Goal: Task Accomplishment & Management: Use online tool/utility

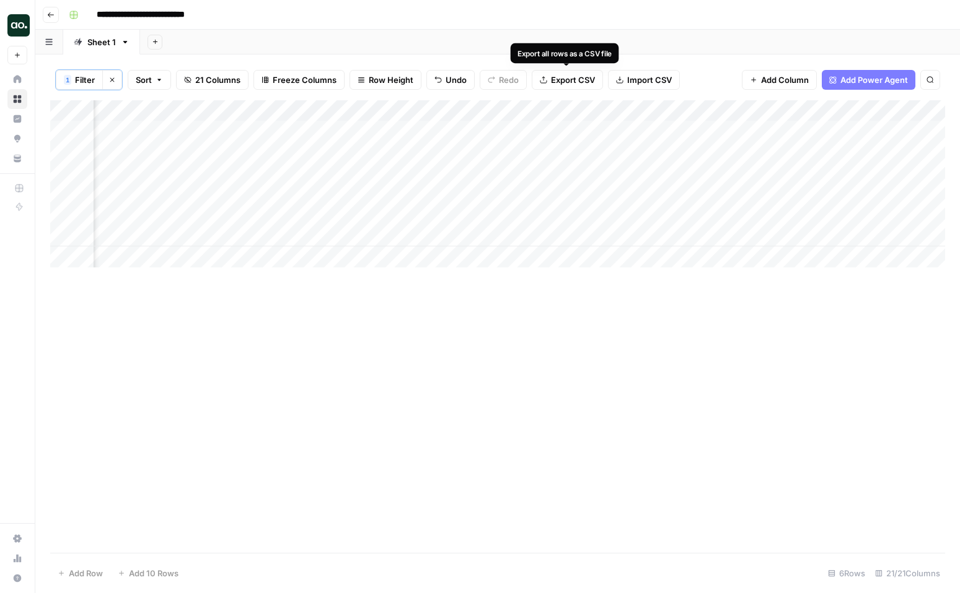
scroll to position [0, 866]
click at [554, 131] on div "Add Column" at bounding box center [497, 183] width 894 height 167
click at [554, 151] on div "Add Column" at bounding box center [497, 183] width 894 height 167
click at [551, 173] on div "Add Column" at bounding box center [497, 183] width 894 height 167
click at [553, 193] on div "Add Column" at bounding box center [497, 183] width 894 height 167
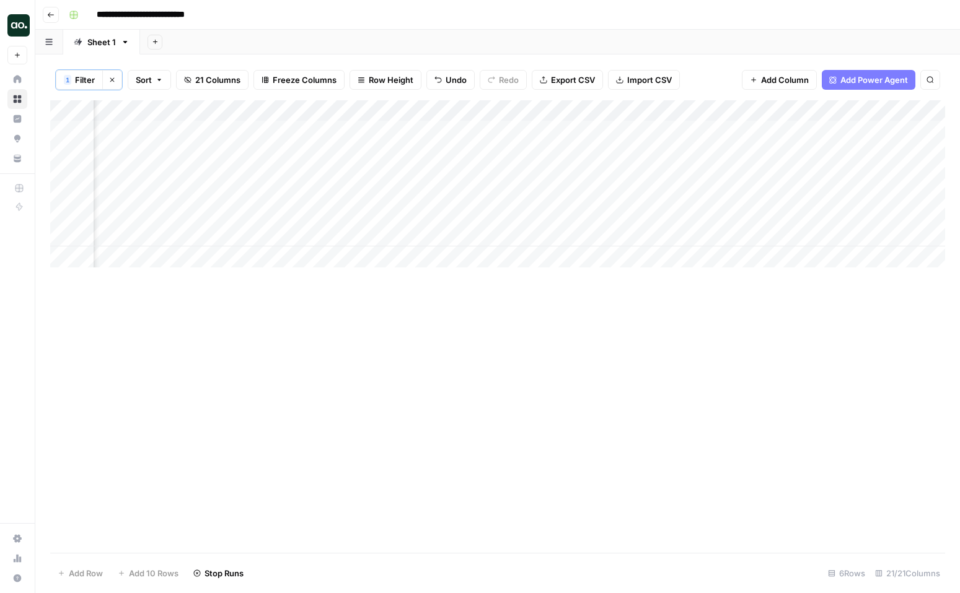
click at [550, 214] on div "Add Column" at bounding box center [497, 183] width 894 height 167
click at [552, 235] on div "Add Column" at bounding box center [497, 183] width 894 height 167
click at [544, 110] on div "Add Column" at bounding box center [497, 183] width 894 height 167
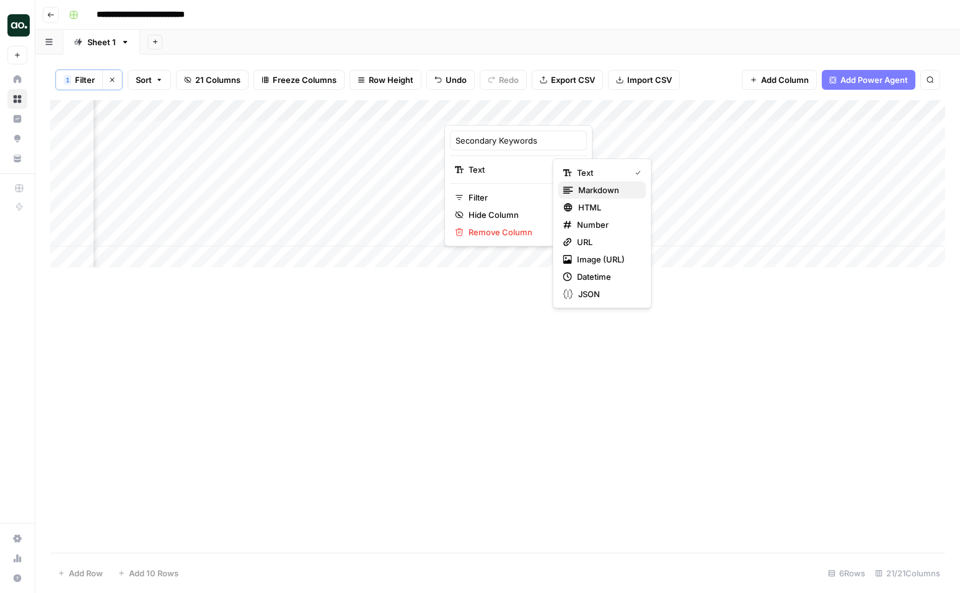
click at [596, 185] on span "Markdown" at bounding box center [607, 190] width 58 height 12
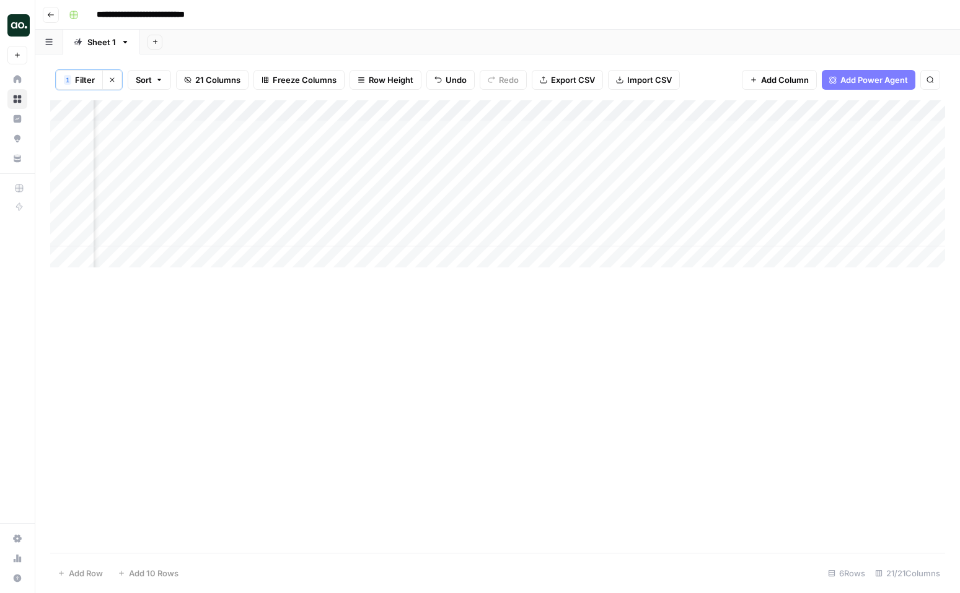
click at [433, 110] on div "Add Column" at bounding box center [497, 183] width 894 height 167
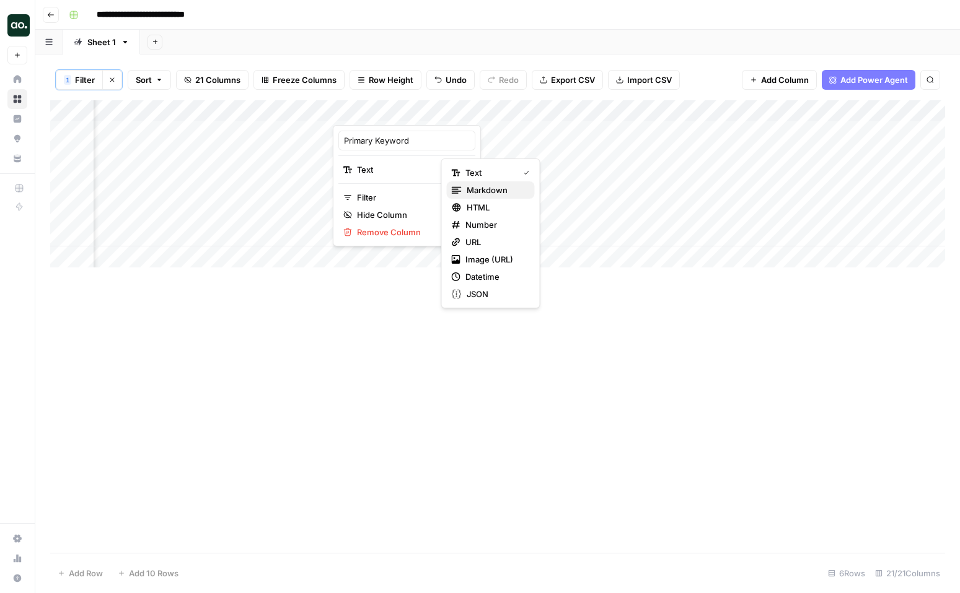
click at [476, 189] on span "Markdown" at bounding box center [495, 190] width 58 height 12
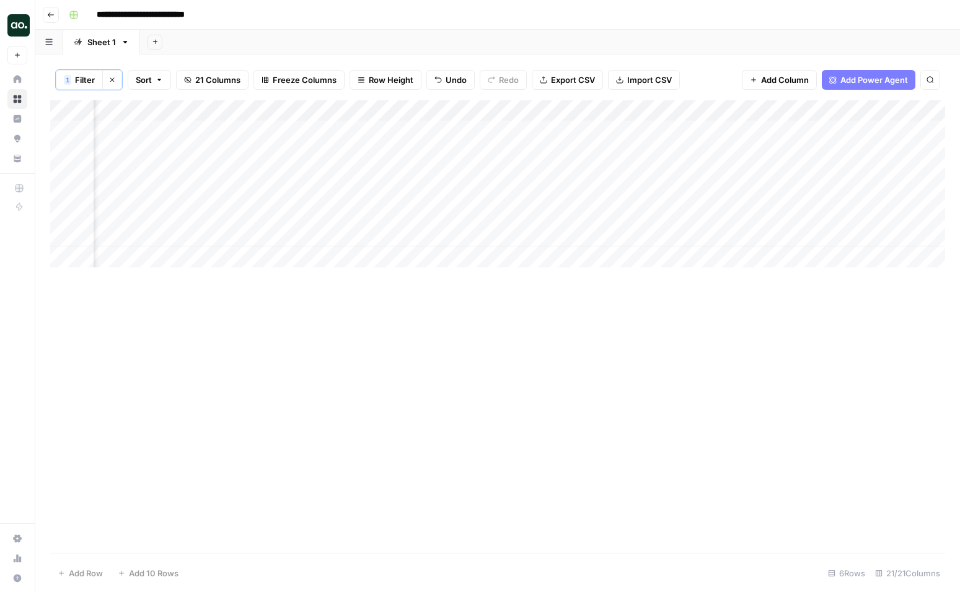
click at [660, 129] on div "Add Column" at bounding box center [497, 183] width 894 height 167
click at [660, 152] on div "Add Column" at bounding box center [497, 183] width 894 height 167
click at [658, 172] on div "Add Column" at bounding box center [497, 183] width 894 height 167
click at [658, 195] on div "Add Column" at bounding box center [497, 183] width 894 height 167
click at [660, 217] on div "Add Column" at bounding box center [497, 183] width 894 height 167
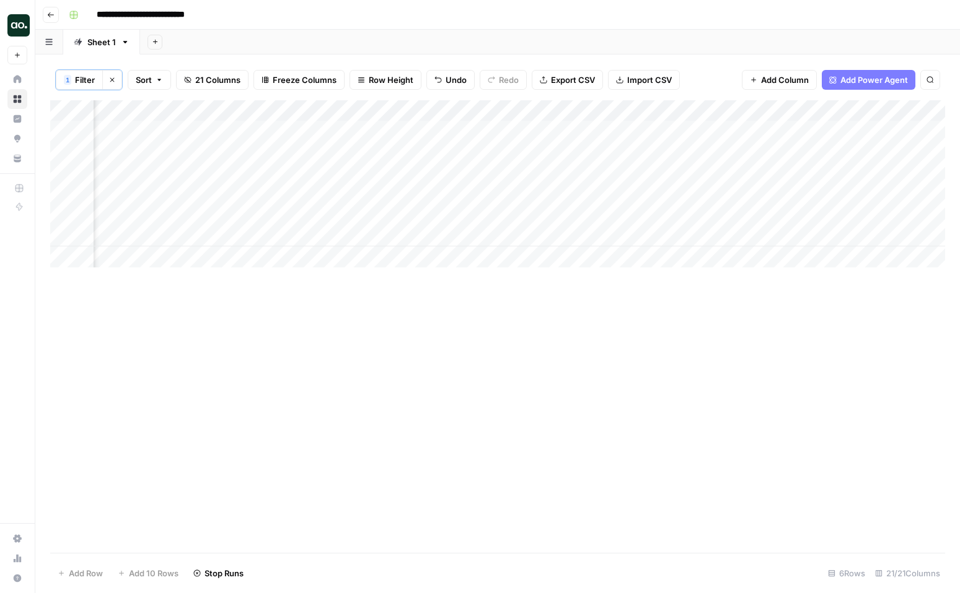
click at [660, 234] on div "Add Column" at bounding box center [497, 183] width 894 height 167
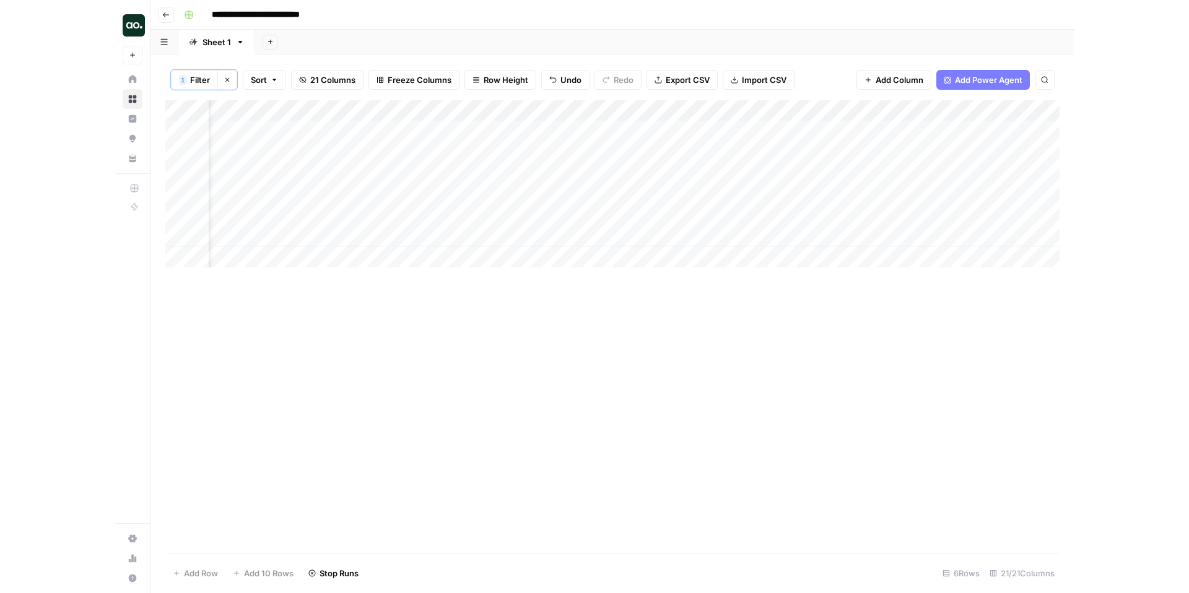
scroll to position [0, 0]
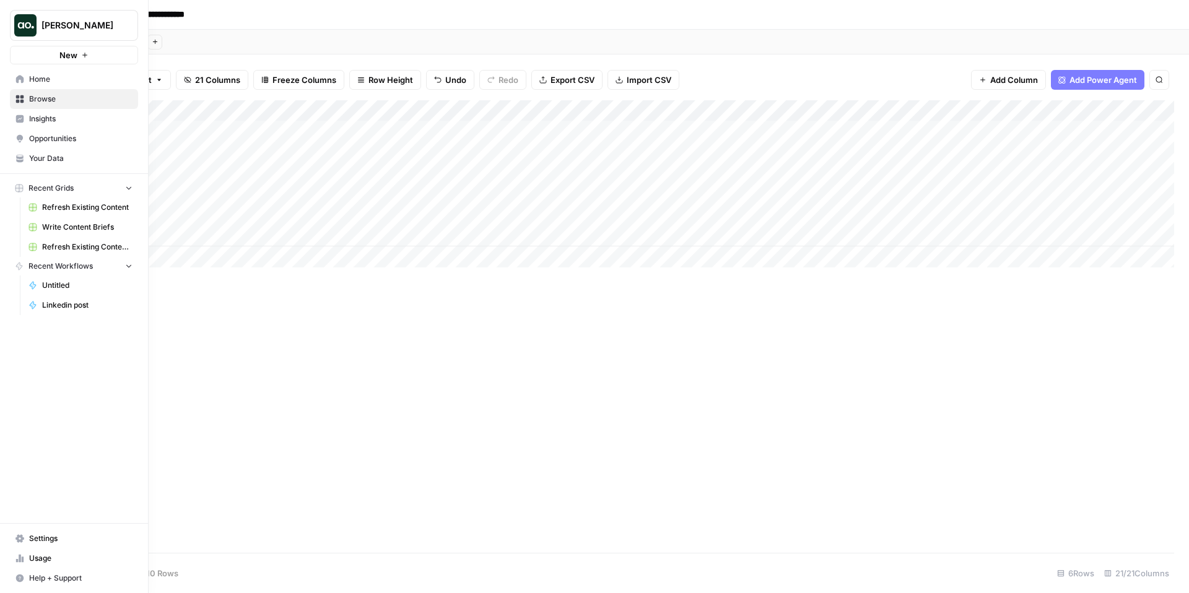
click at [36, 79] on span "Home" at bounding box center [80, 79] width 103 height 11
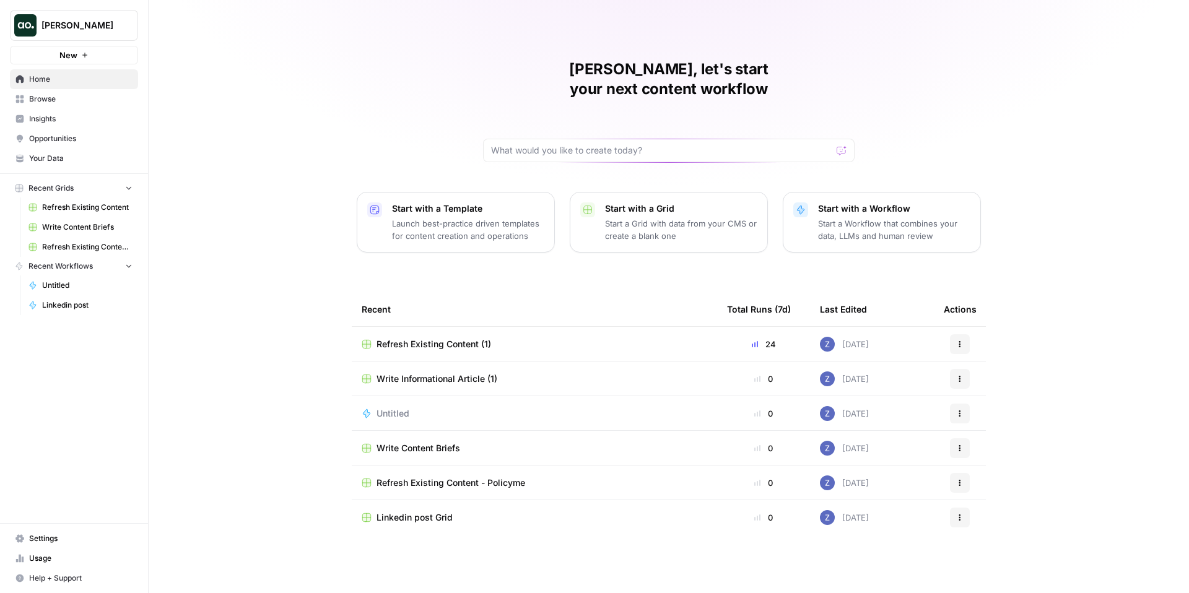
click at [43, 158] on span "Your Data" at bounding box center [80, 158] width 103 height 11
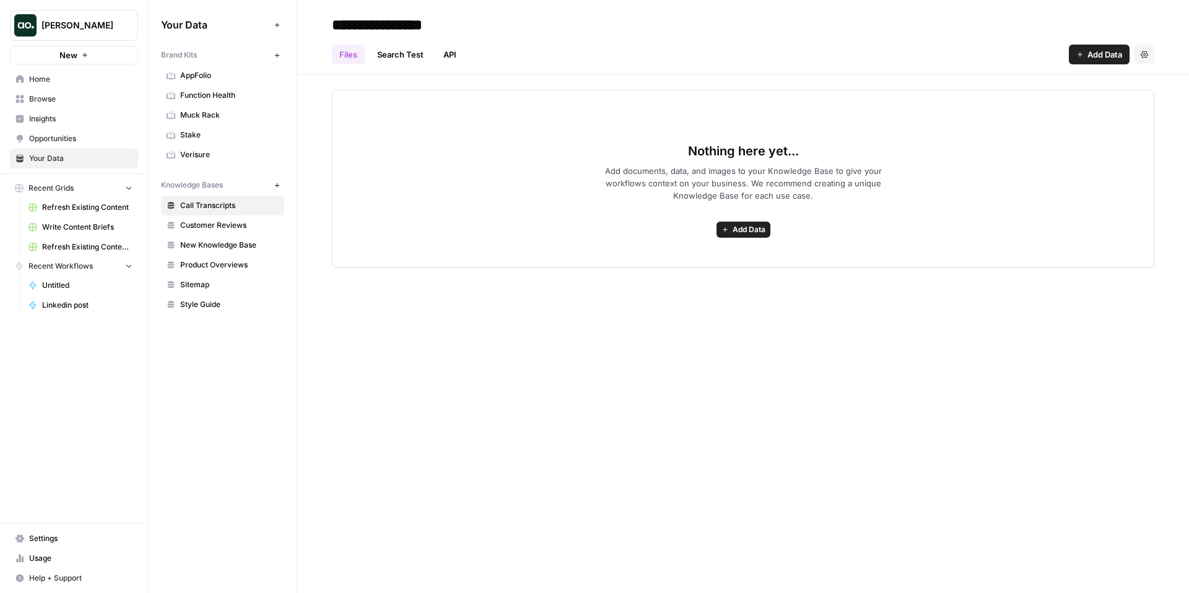
click at [198, 73] on span "AppFolio" at bounding box center [229, 75] width 98 height 11
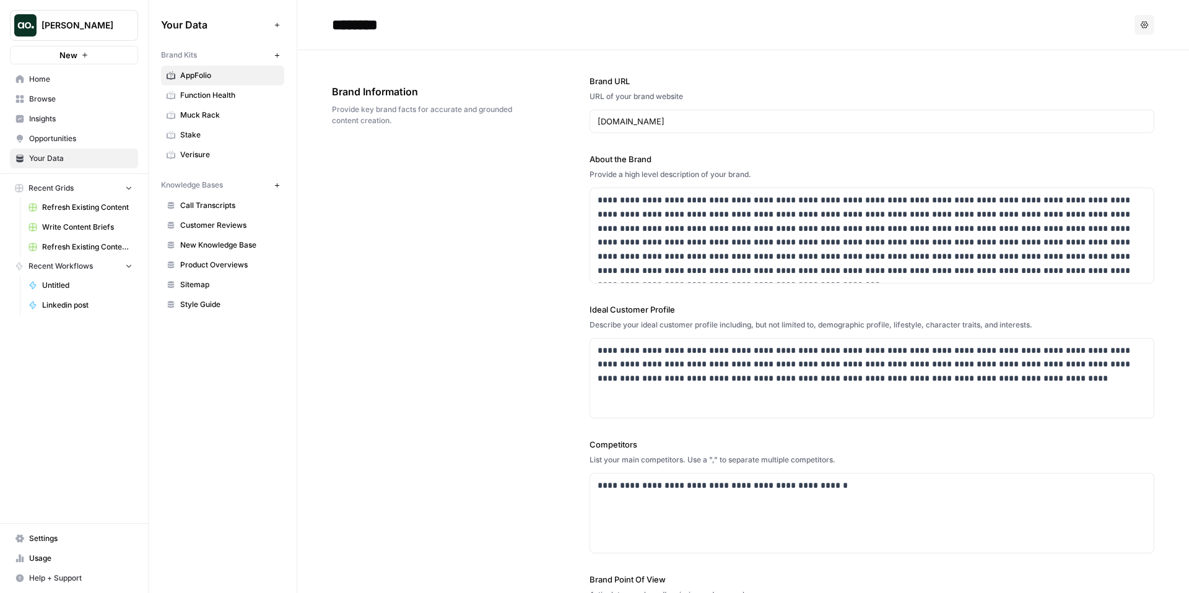
click at [56, 97] on span "Browse" at bounding box center [80, 99] width 103 height 11
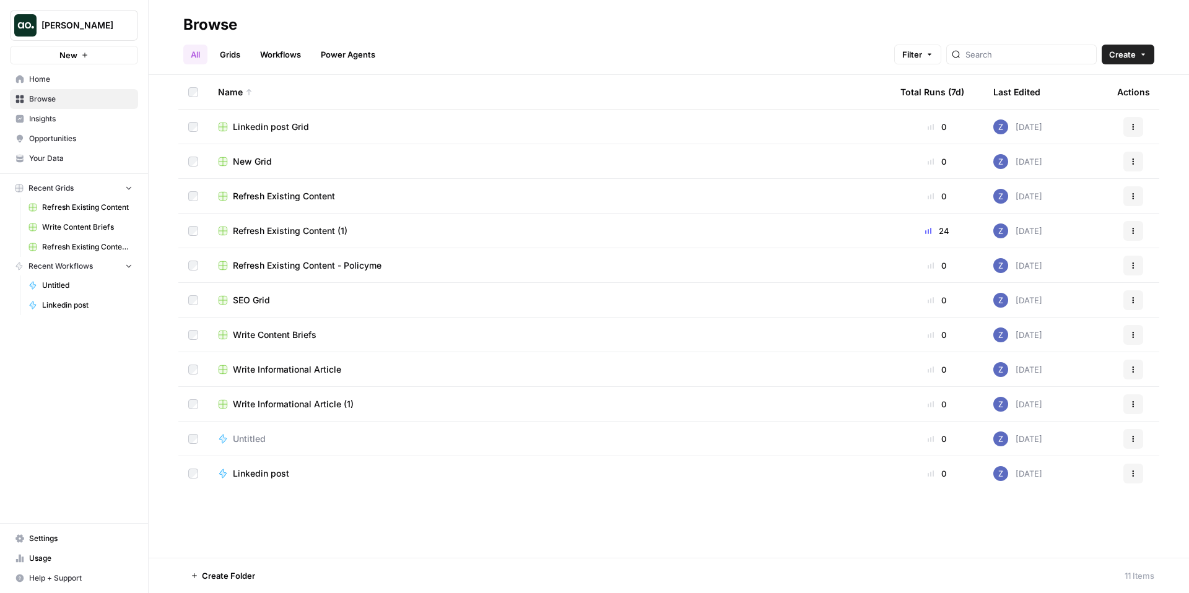
click at [304, 231] on span "Refresh Existing Content (1)" at bounding box center [290, 231] width 115 height 12
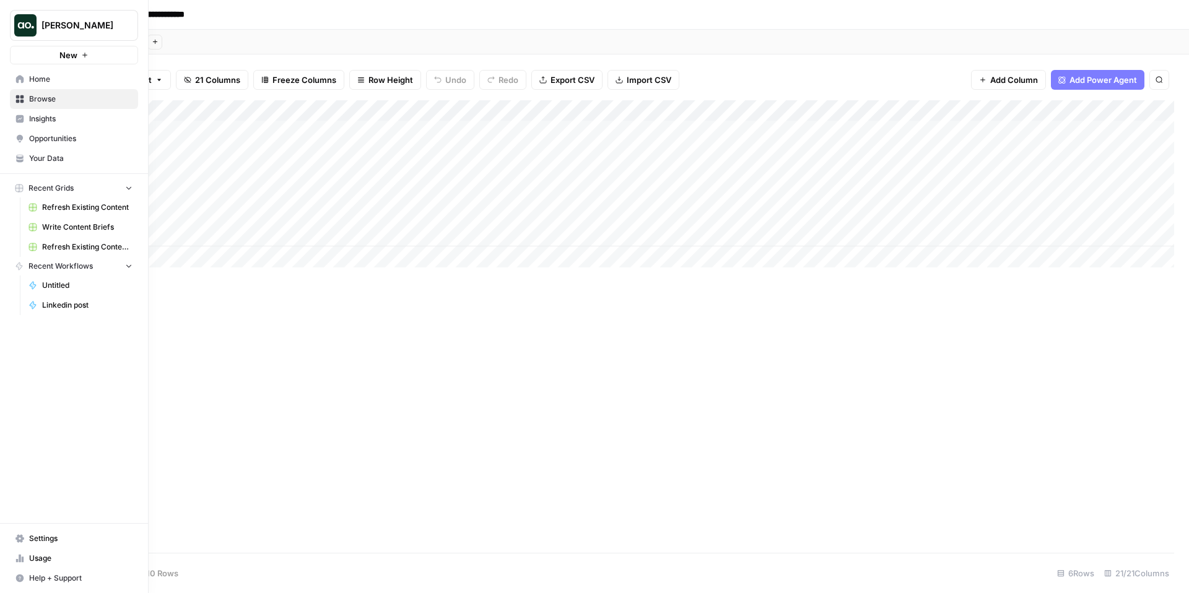
click at [50, 158] on span "Your Data" at bounding box center [80, 158] width 103 height 11
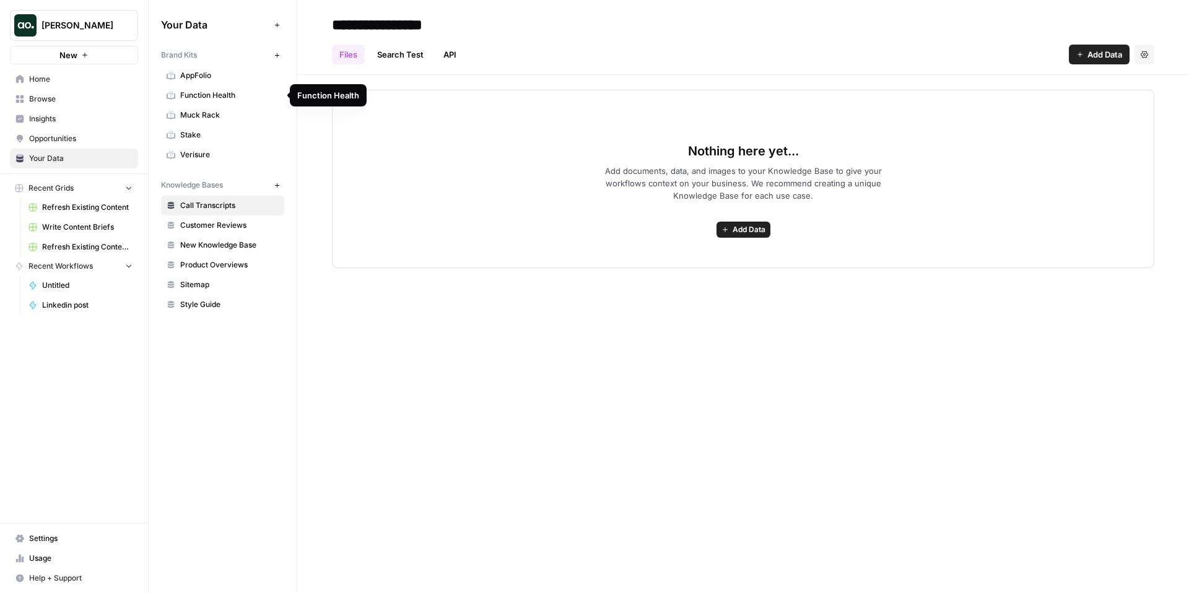
click at [229, 97] on span "Function Health" at bounding box center [229, 95] width 98 height 11
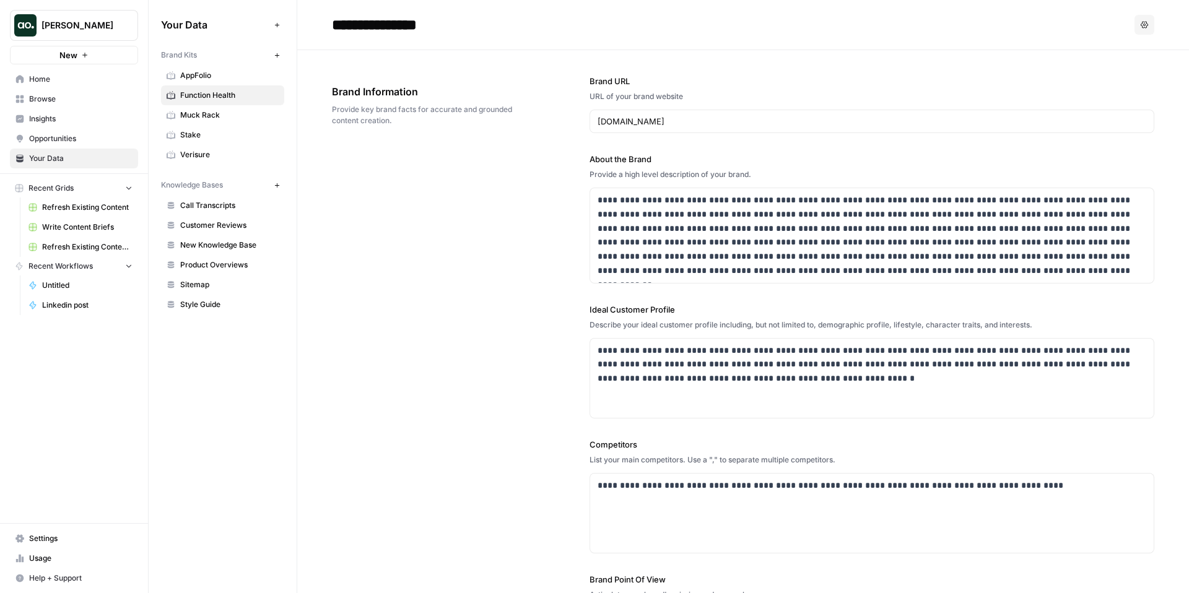
click at [959, 28] on icon "button" at bounding box center [1144, 24] width 7 height 7
click at [959, 76] on span "Delete" at bounding box center [1120, 82] width 40 height 12
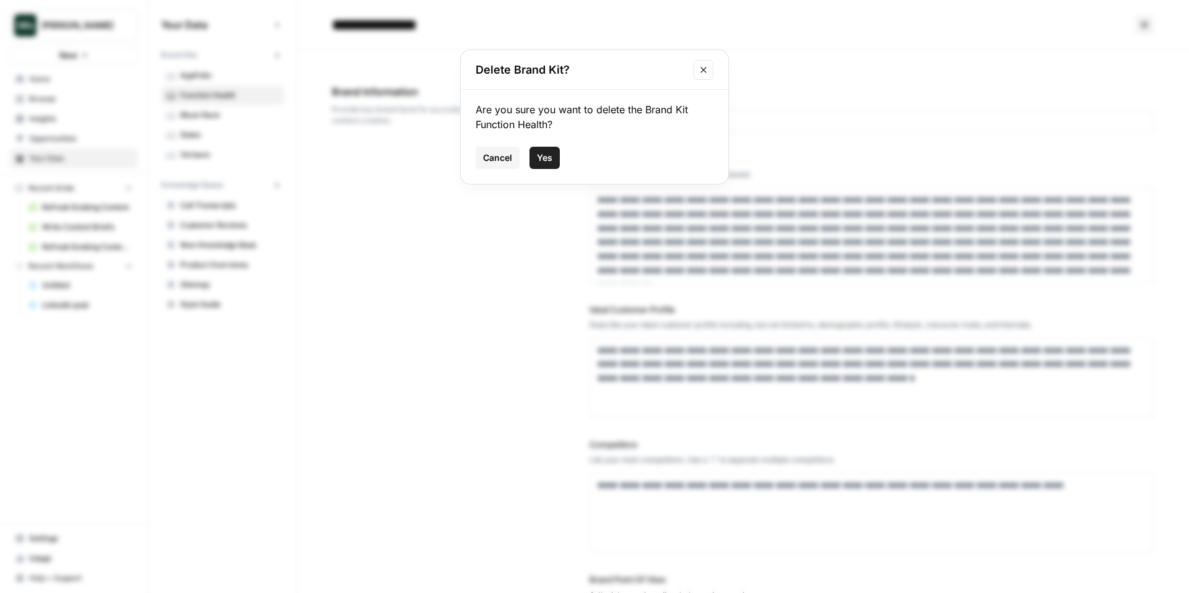
click at [559, 161] on div "Cancel Yes" at bounding box center [595, 158] width 238 height 22
click at [553, 160] on button "Yes" at bounding box center [545, 158] width 30 height 22
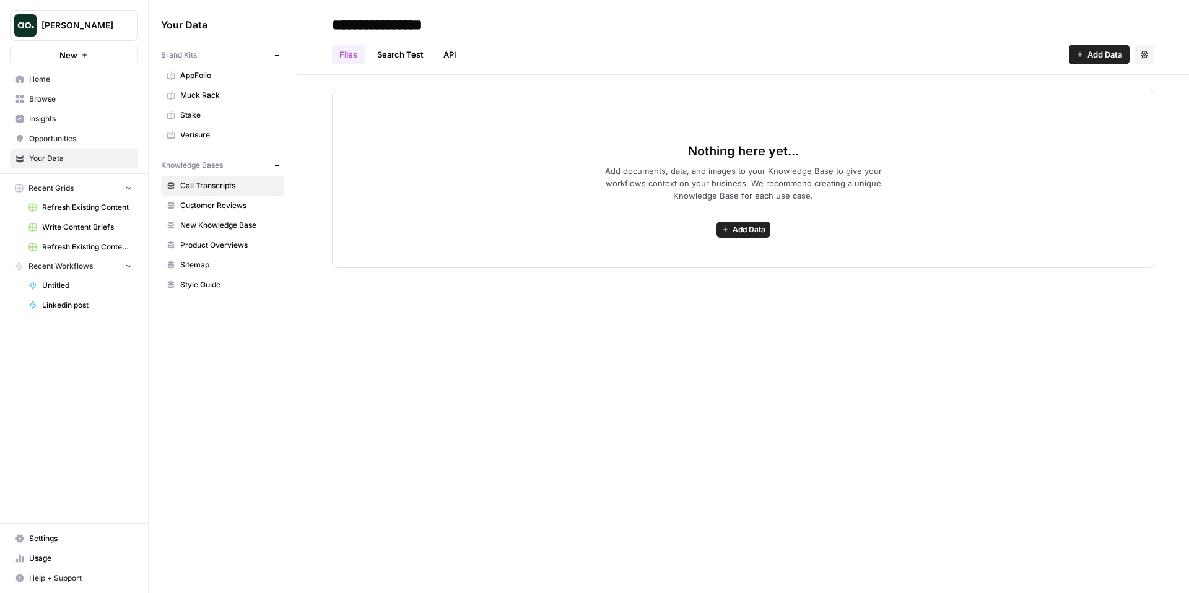
click at [237, 110] on span "Stake" at bounding box center [229, 115] width 98 height 11
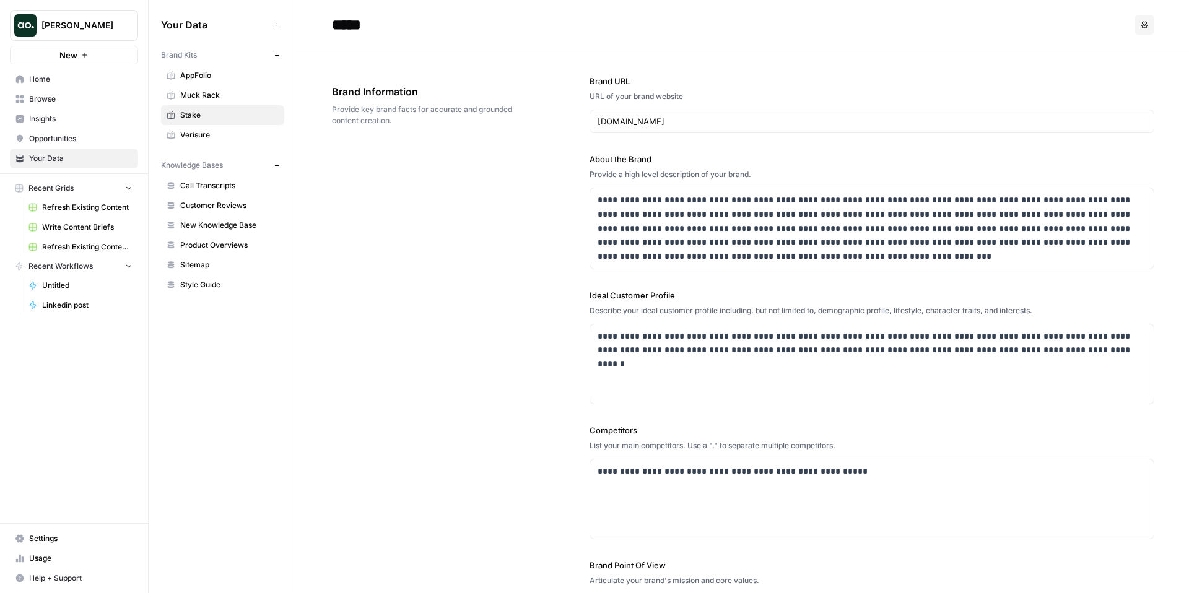
click at [959, 25] on icon "button" at bounding box center [1144, 24] width 7 height 7
click at [959, 89] on button "Delete" at bounding box center [1115, 81] width 68 height 17
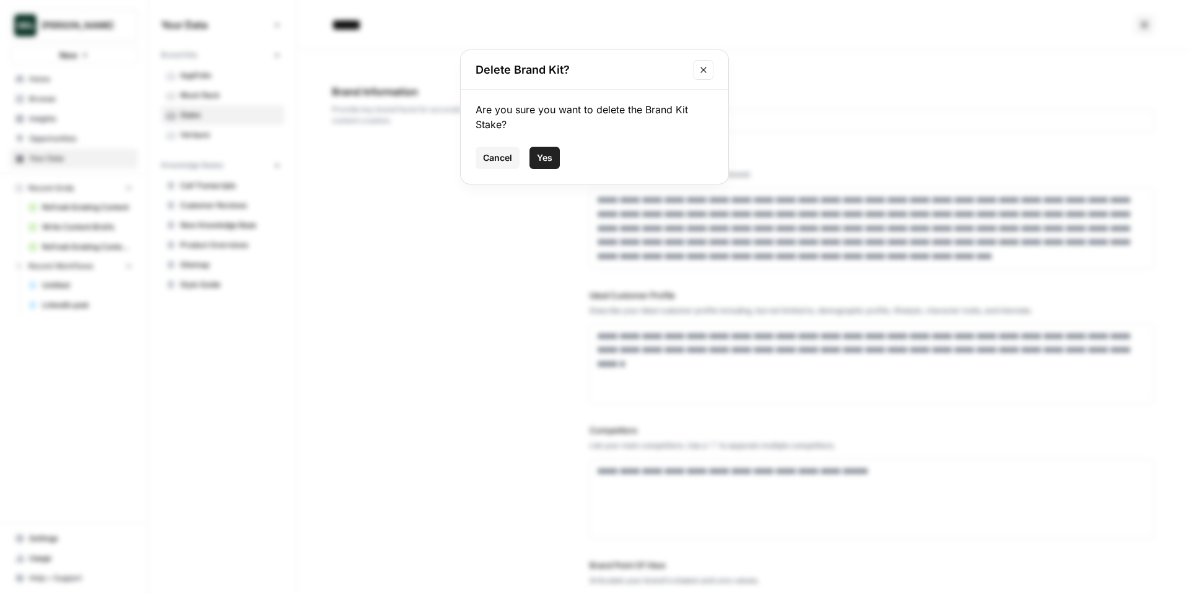
click at [554, 157] on button "Yes" at bounding box center [545, 158] width 30 height 22
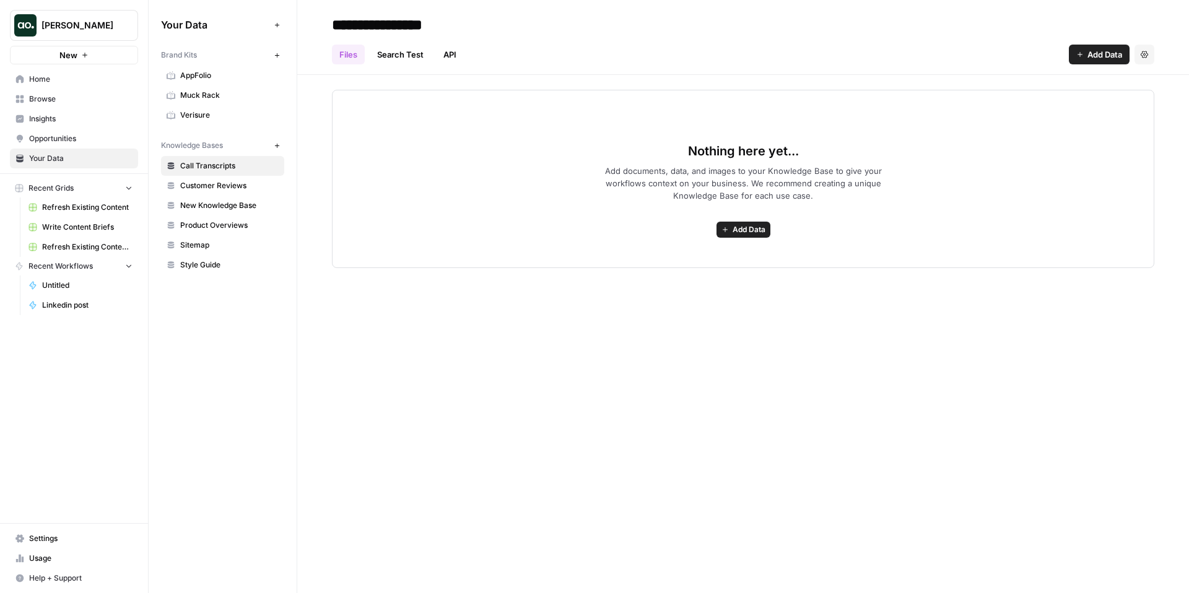
click at [213, 96] on span "Muck Rack" at bounding box center [229, 95] width 98 height 11
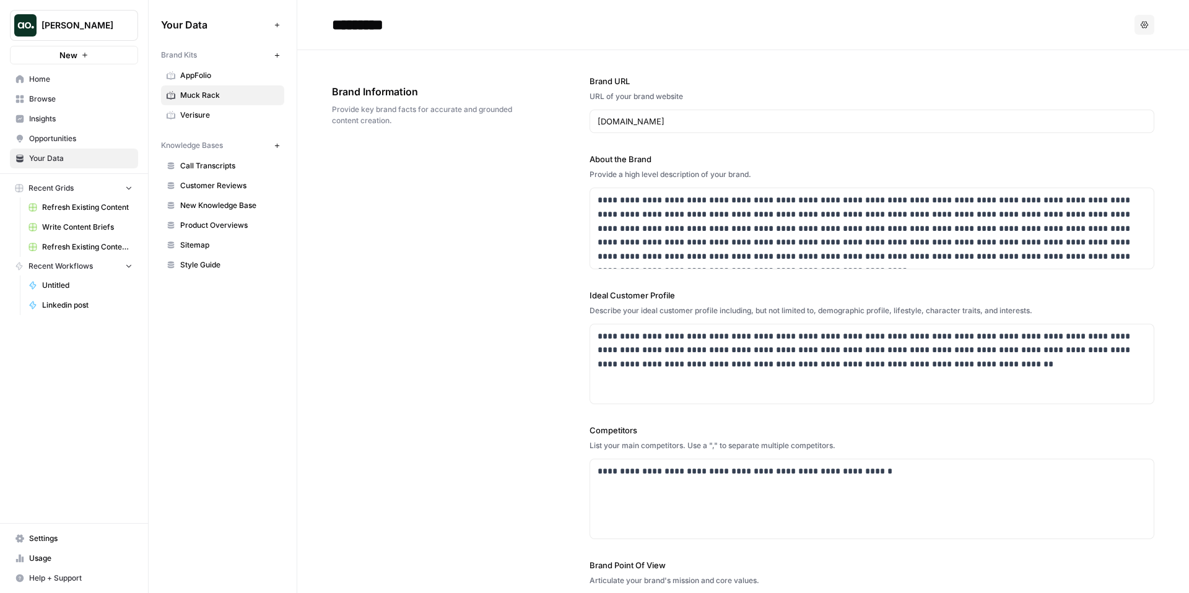
click at [959, 25] on icon "button" at bounding box center [1144, 24] width 7 height 7
click at [959, 84] on span "Delete" at bounding box center [1120, 82] width 40 height 12
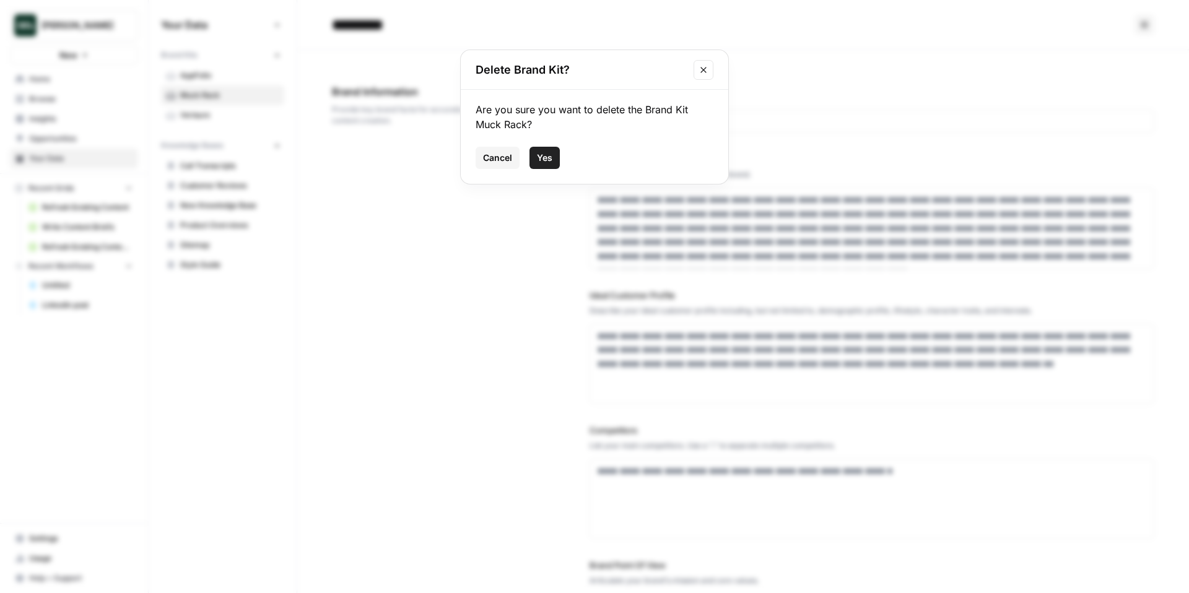
click at [546, 155] on span "Yes" at bounding box center [544, 158] width 15 height 12
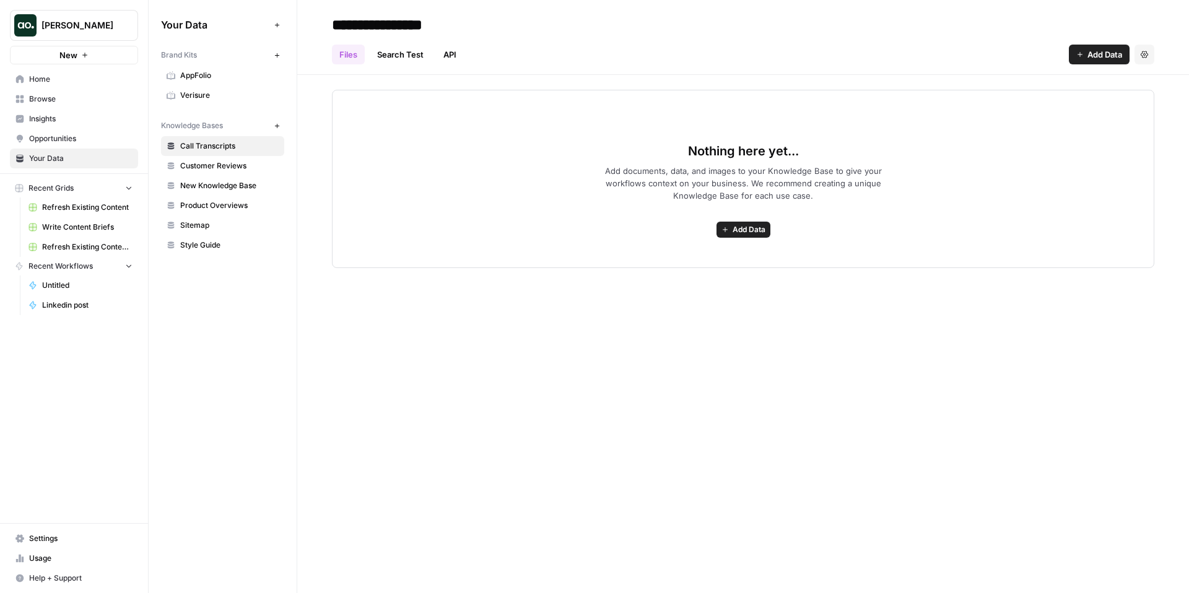
click at [202, 94] on span "Verisure" at bounding box center [229, 95] width 98 height 11
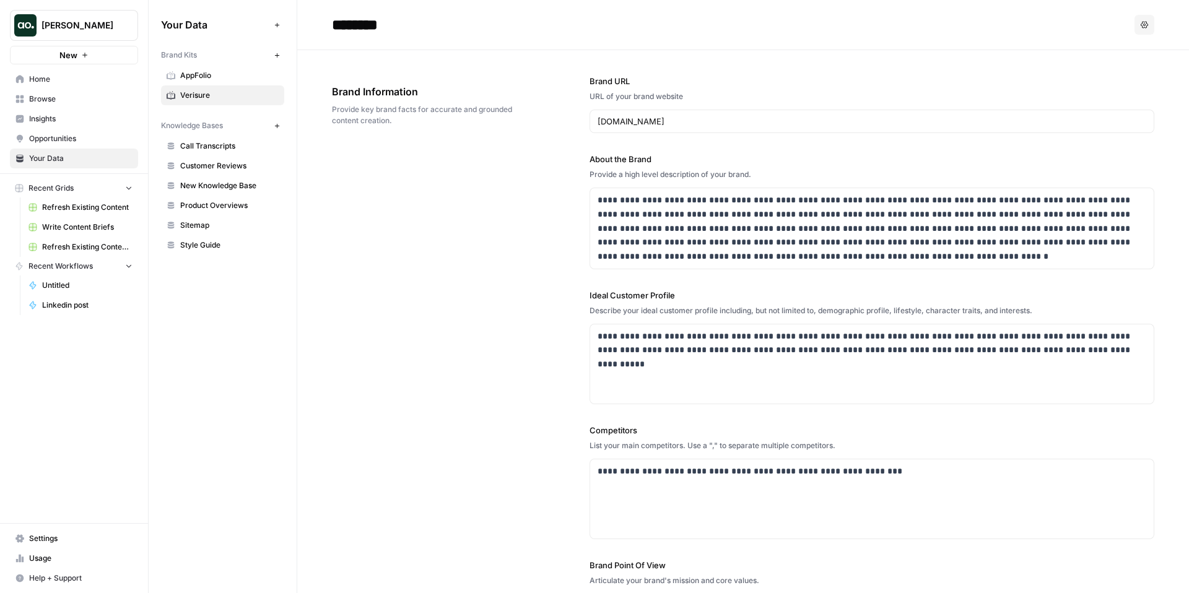
click at [959, 26] on icon "button" at bounding box center [1144, 24] width 7 height 7
click at [959, 76] on span "Delete" at bounding box center [1120, 82] width 40 height 12
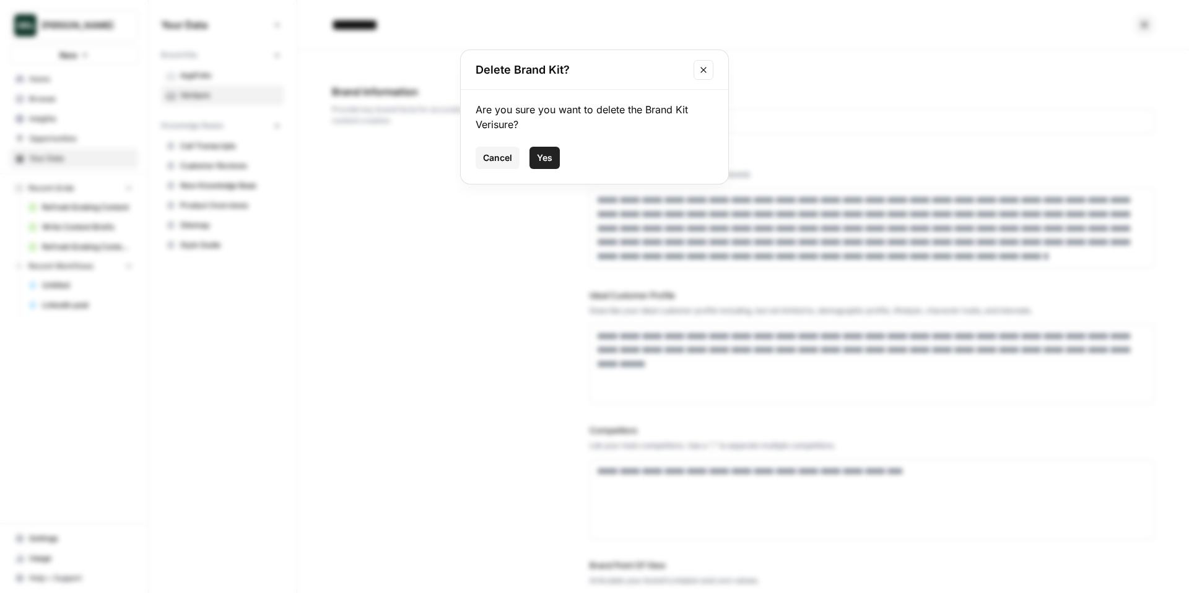
click at [553, 155] on button "Yes" at bounding box center [545, 158] width 30 height 22
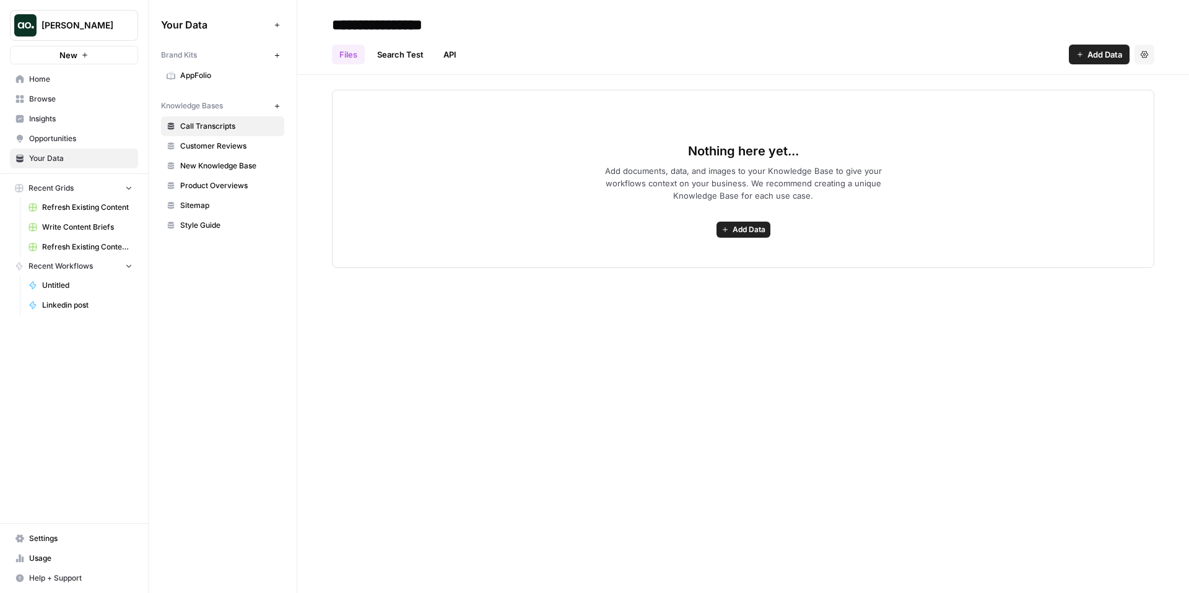
click at [214, 76] on span "AppFolio" at bounding box center [229, 75] width 98 height 11
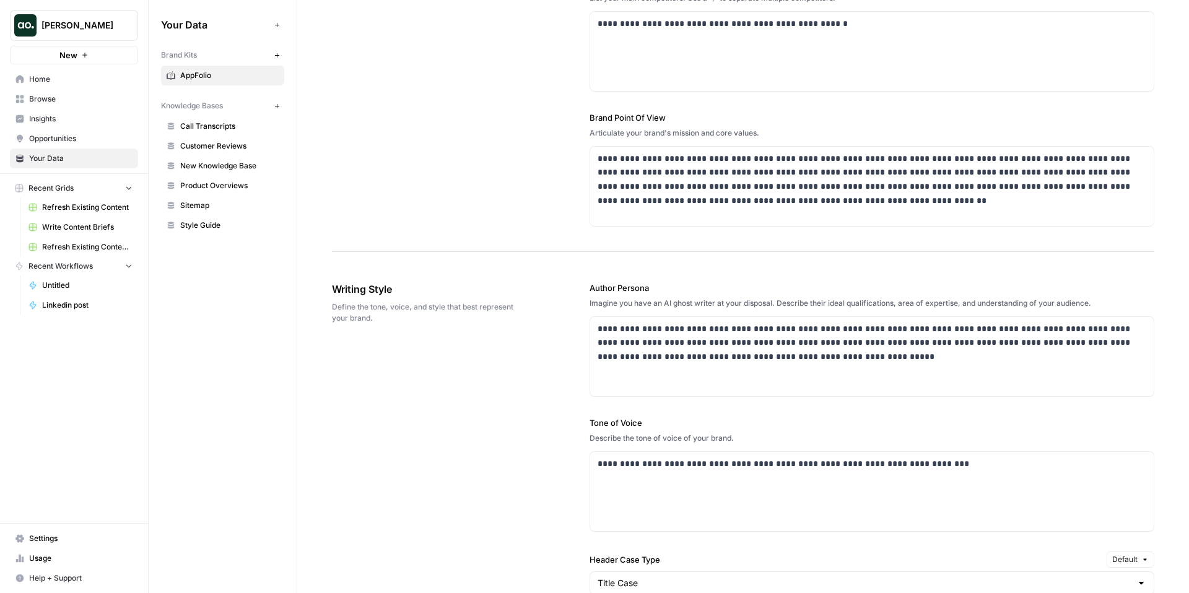
scroll to position [465, 0]
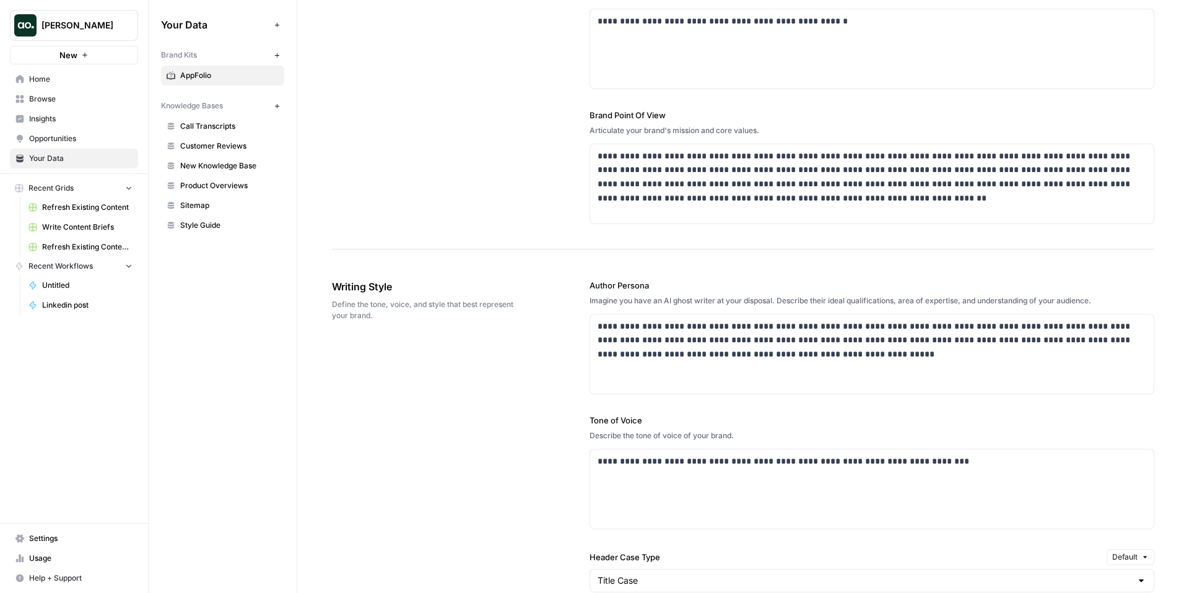
click at [203, 74] on span "AppFolio" at bounding box center [229, 75] width 98 height 11
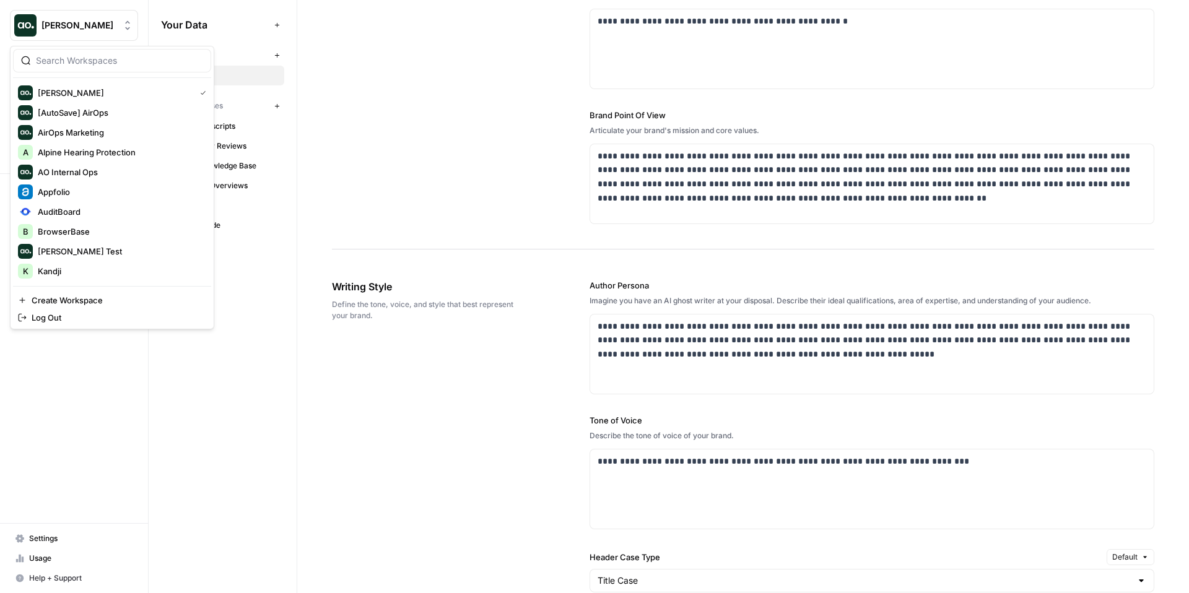
click at [56, 32] on button "Zoe Jessup" at bounding box center [74, 25] width 128 height 31
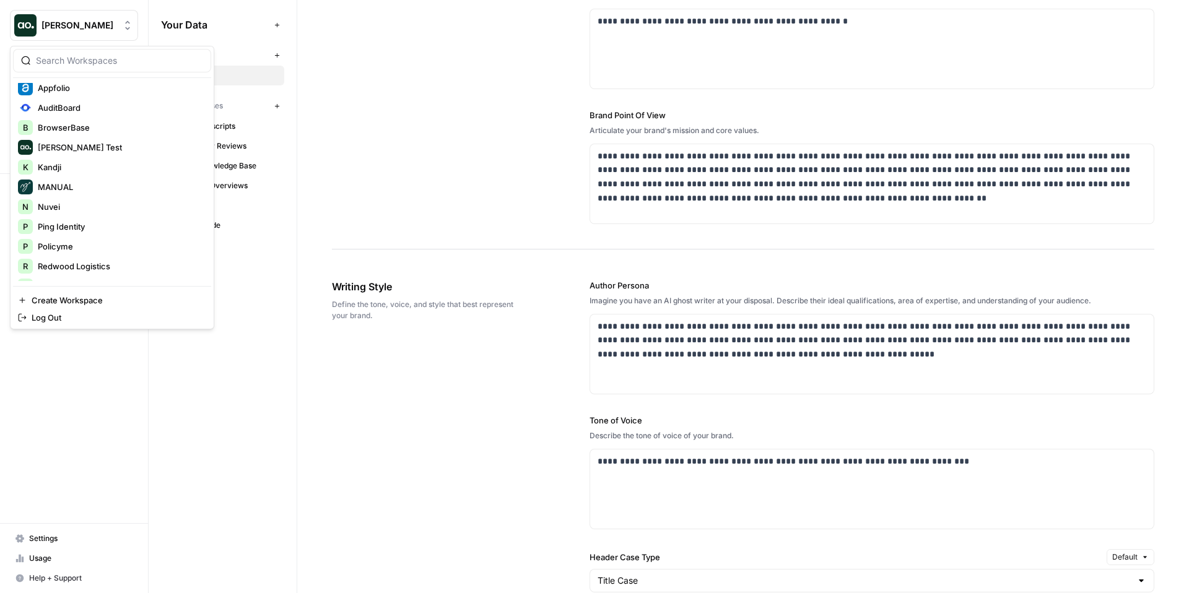
scroll to position [0, 0]
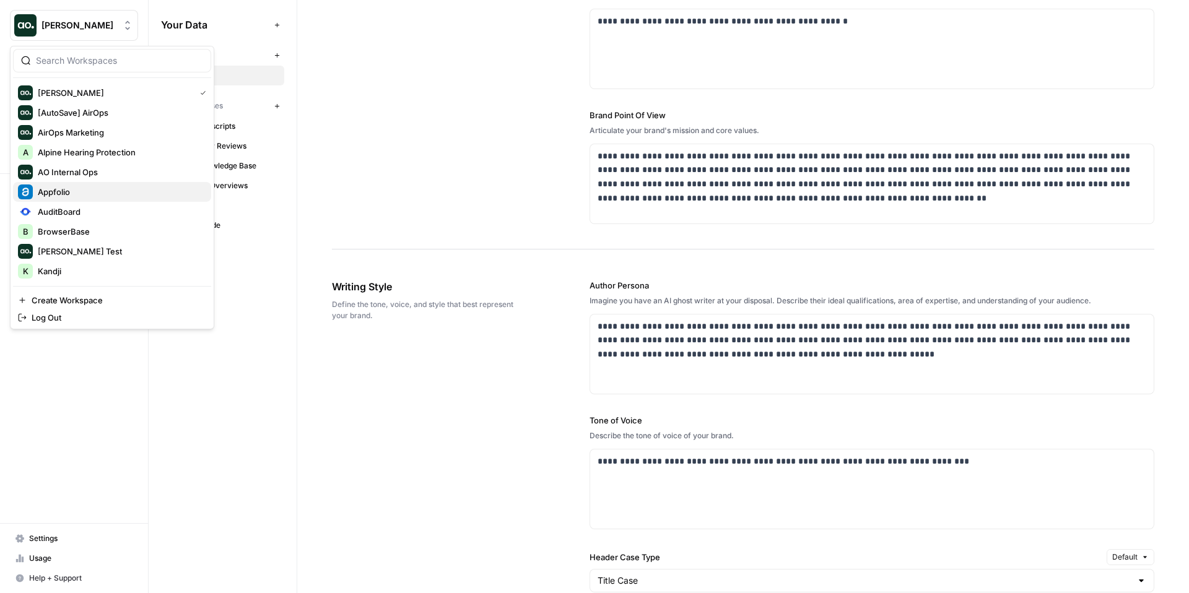
click at [66, 191] on span "Appfolio" at bounding box center [120, 192] width 164 height 12
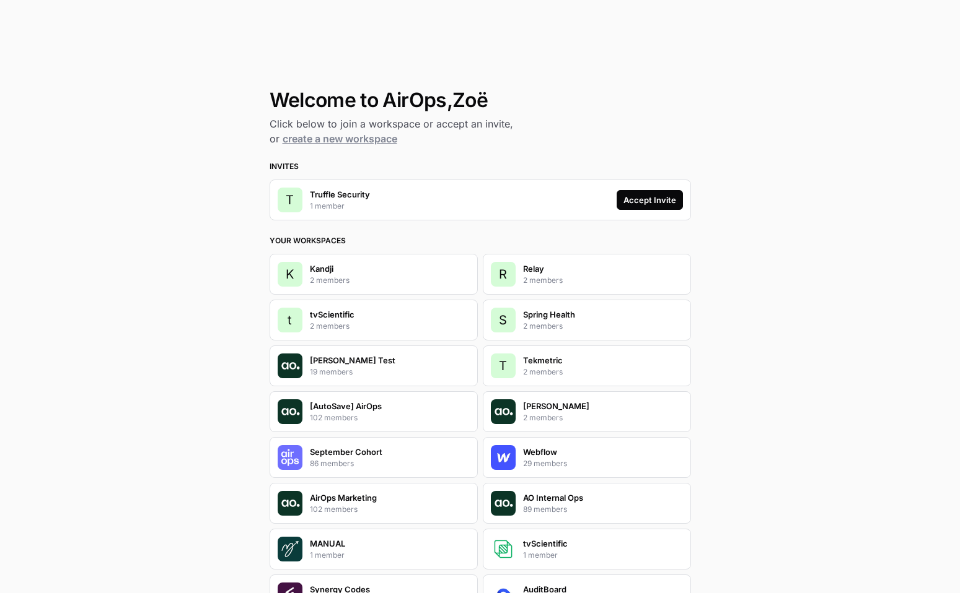
click at [634, 202] on div "Accept Invite" at bounding box center [649, 200] width 53 height 12
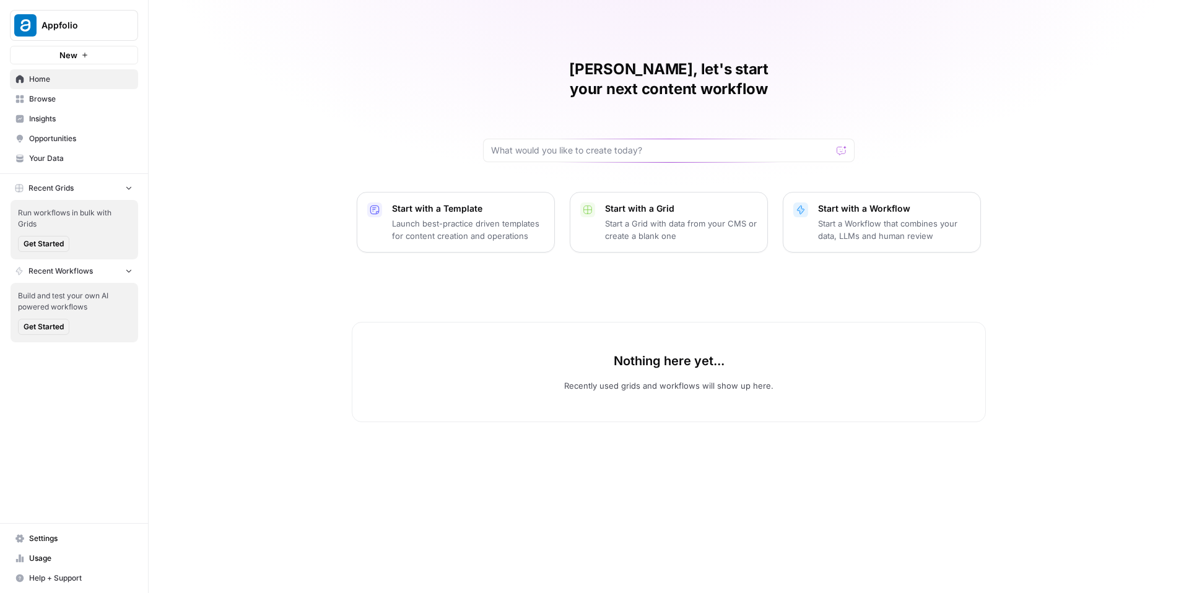
click at [88, 119] on span "Insights" at bounding box center [80, 118] width 103 height 11
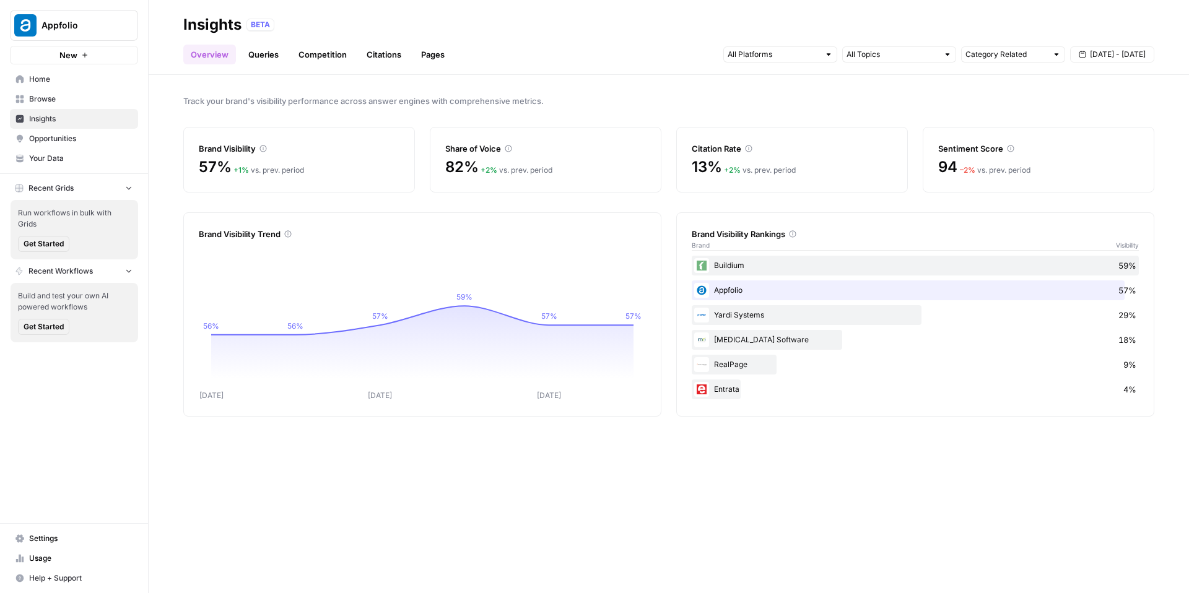
click at [98, 138] on span "Opportunities" at bounding box center [80, 138] width 103 height 11
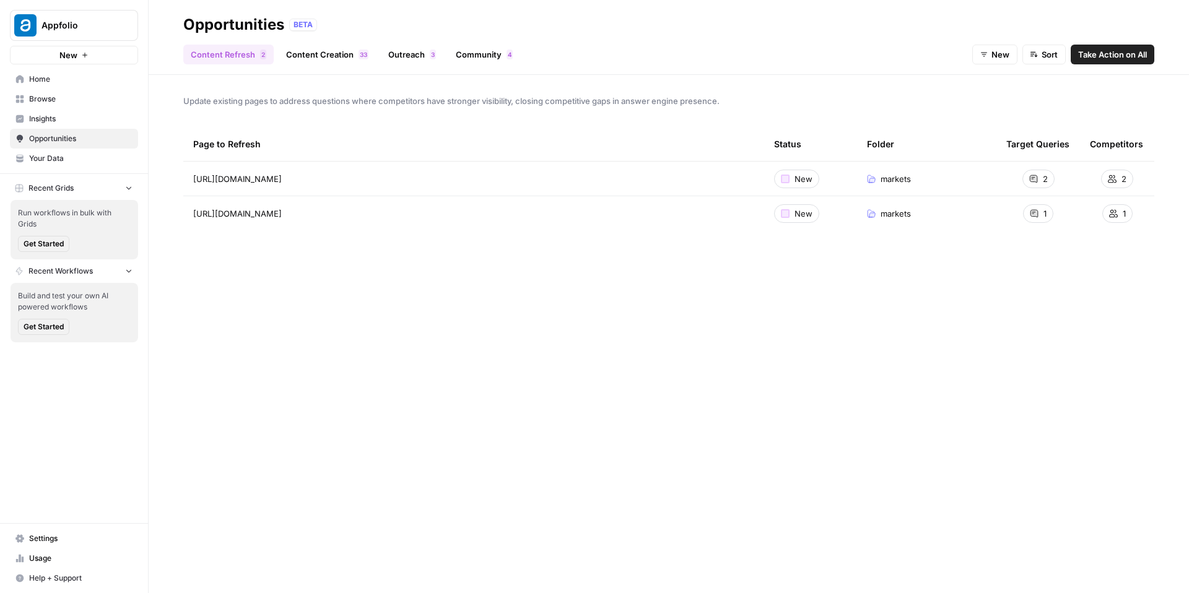
click at [83, 151] on link "Your Data" at bounding box center [74, 159] width 128 height 20
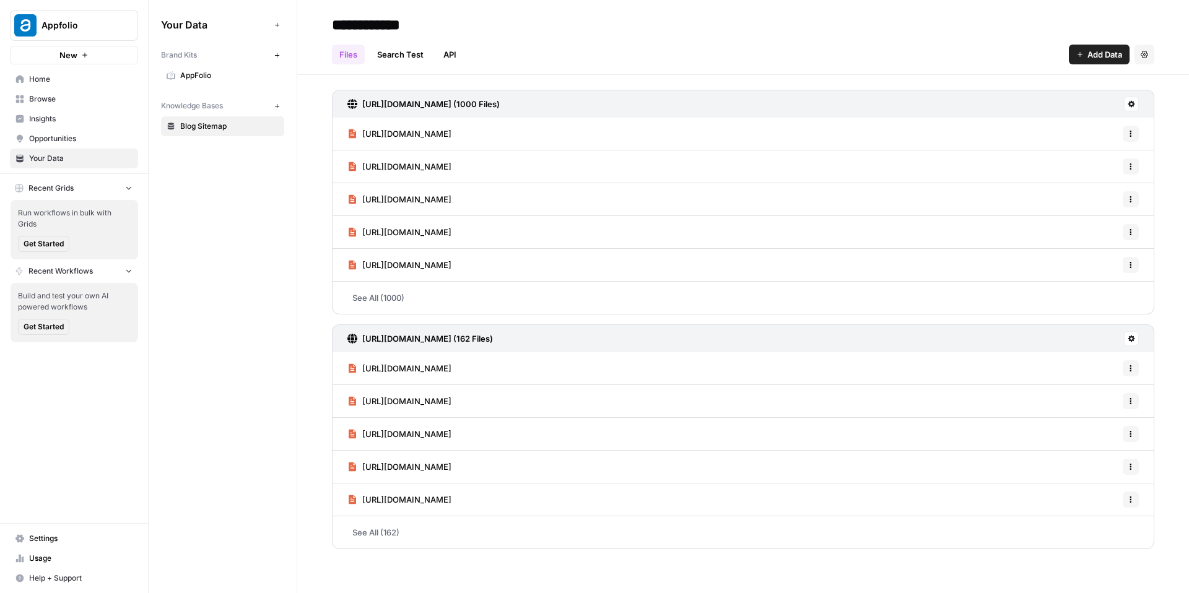
click at [226, 153] on div "Your Data Add Data Brand Kits New AppFolio Knowledge Bases New Blog Sitemap" at bounding box center [223, 296] width 148 height 593
drag, startPoint x: 574, startPoint y: 105, endPoint x: 534, endPoint y: 103, distance: 39.7
click at [534, 103] on div "[URL][DOMAIN_NAME] (1000 Files)" at bounding box center [743, 104] width 823 height 28
click at [500, 102] on h3 "[URL][DOMAIN_NAME] (1000 Files)" at bounding box center [431, 104] width 138 height 12
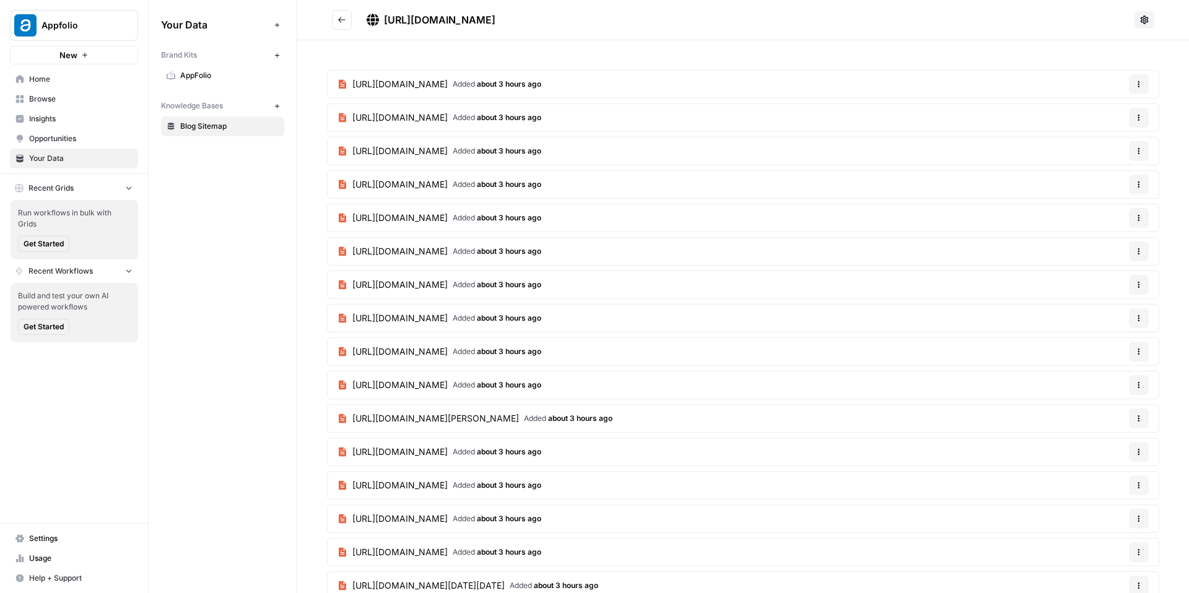
drag, startPoint x: 629, startPoint y: 19, endPoint x: 385, endPoint y: 25, distance: 244.1
click at [385, 25] on div "https://www.appfolio.com/blog/post-sitemap1.xml" at bounding box center [748, 19] width 763 height 15
copy span "https://www.appfolio.com/blog/post-sitemap1.xml"
click at [71, 136] on span "Opportunities" at bounding box center [80, 138] width 103 height 11
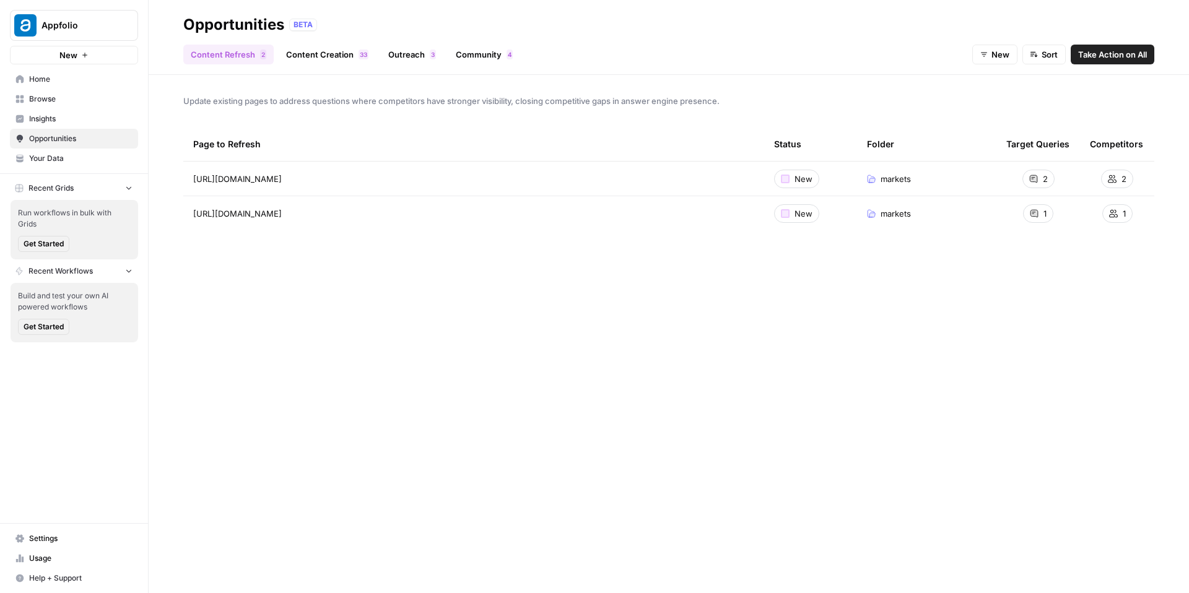
click at [341, 48] on link "Content Creation 3 3" at bounding box center [327, 55] width 97 height 20
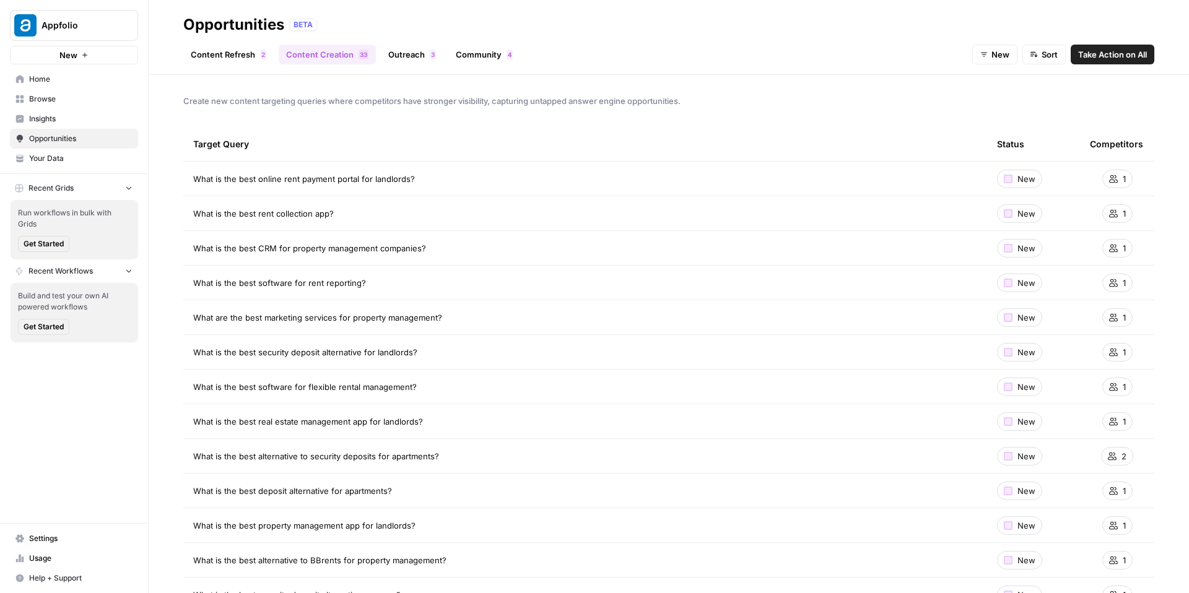
click at [54, 535] on span "Settings" at bounding box center [80, 538] width 103 height 11
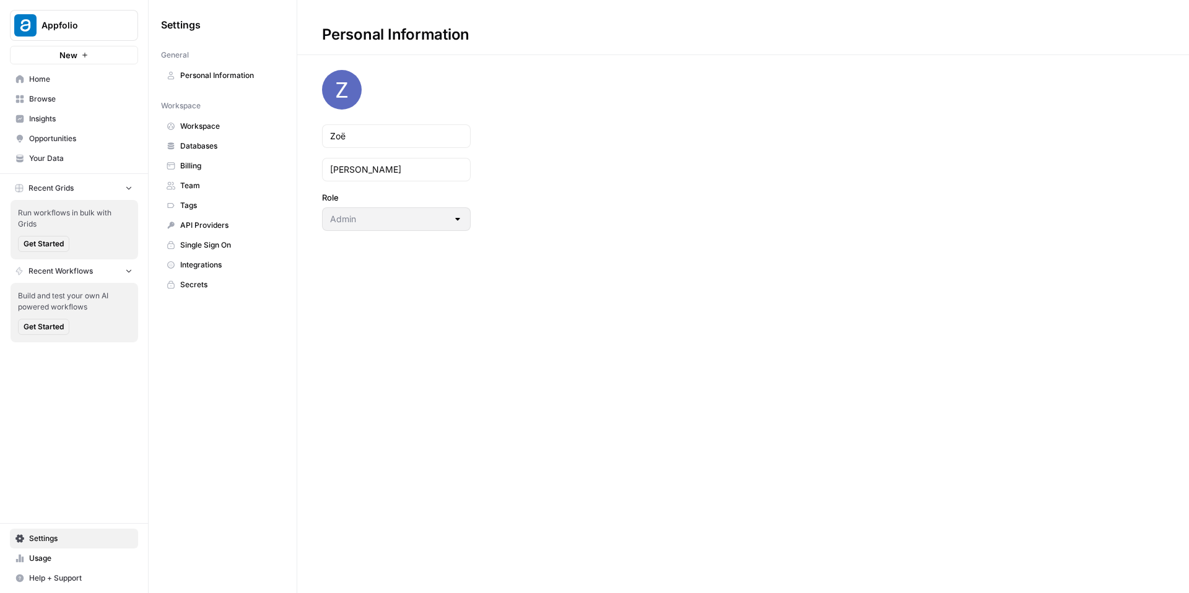
click at [57, 139] on span "Opportunities" at bounding box center [80, 138] width 103 height 11
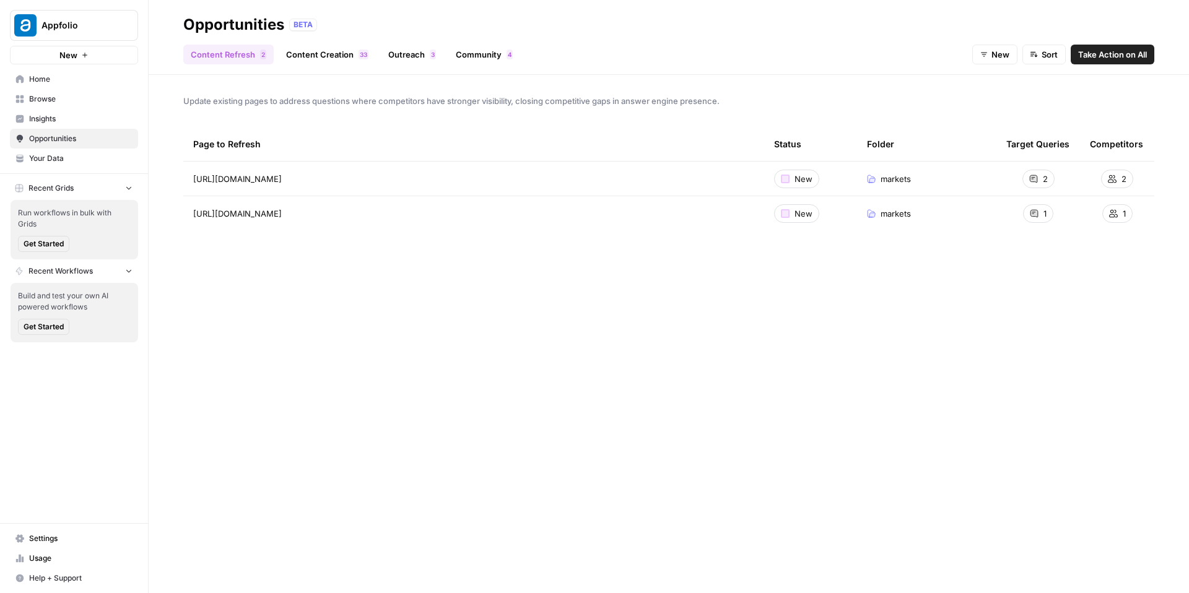
click at [110, 120] on span "Insights" at bounding box center [80, 118] width 103 height 11
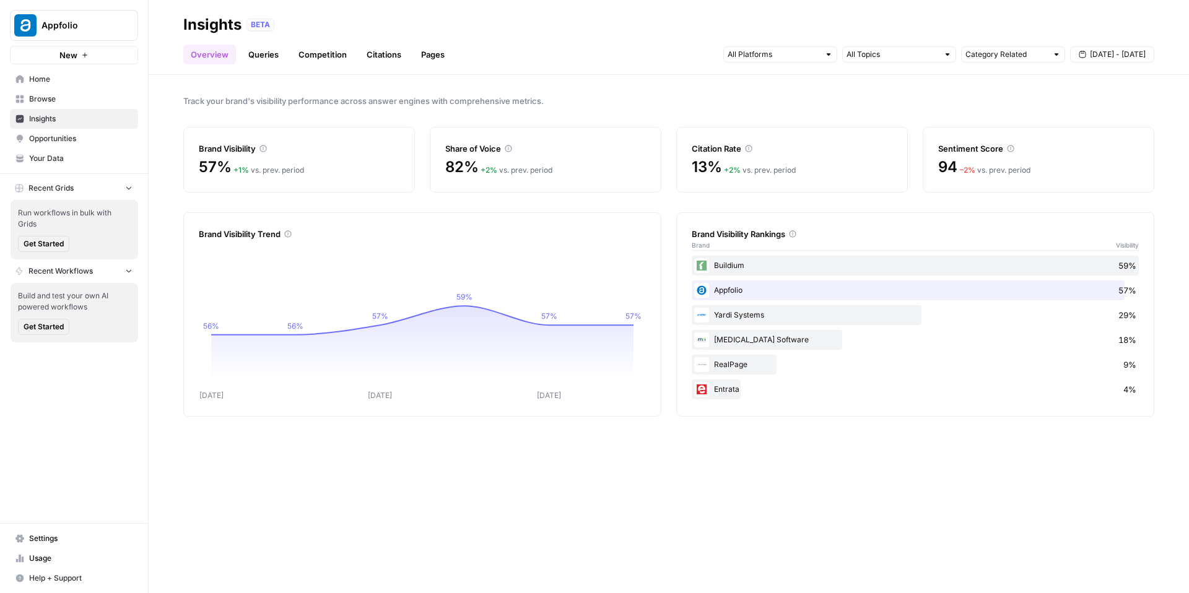
click at [29, 558] on span "Usage" at bounding box center [80, 558] width 103 height 11
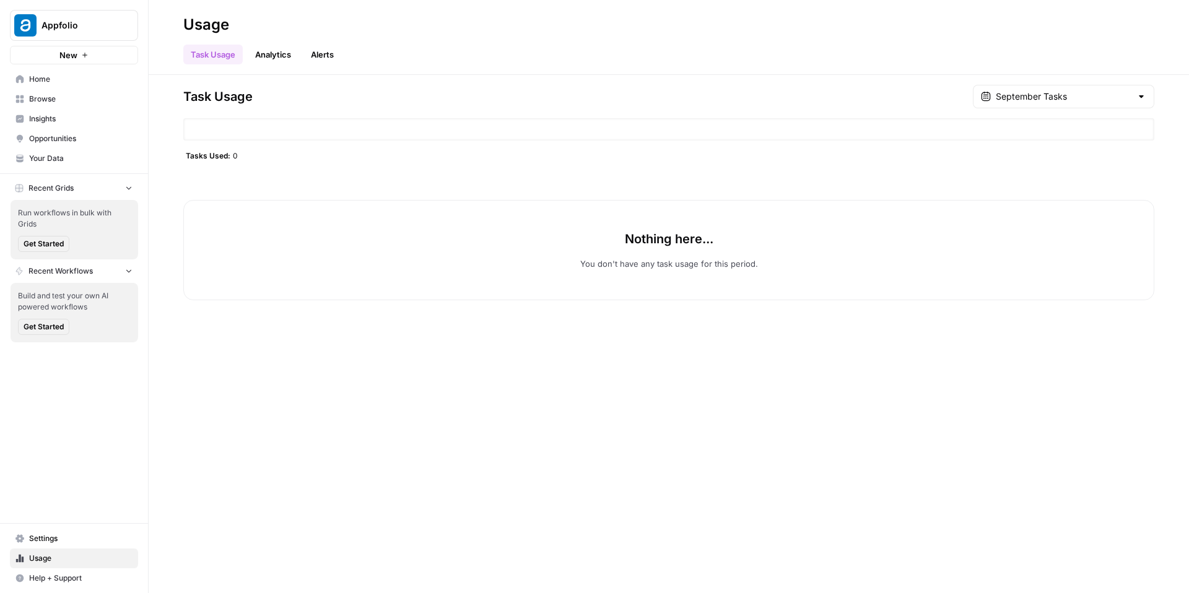
click at [83, 53] on icon "button" at bounding box center [84, 54] width 7 height 7
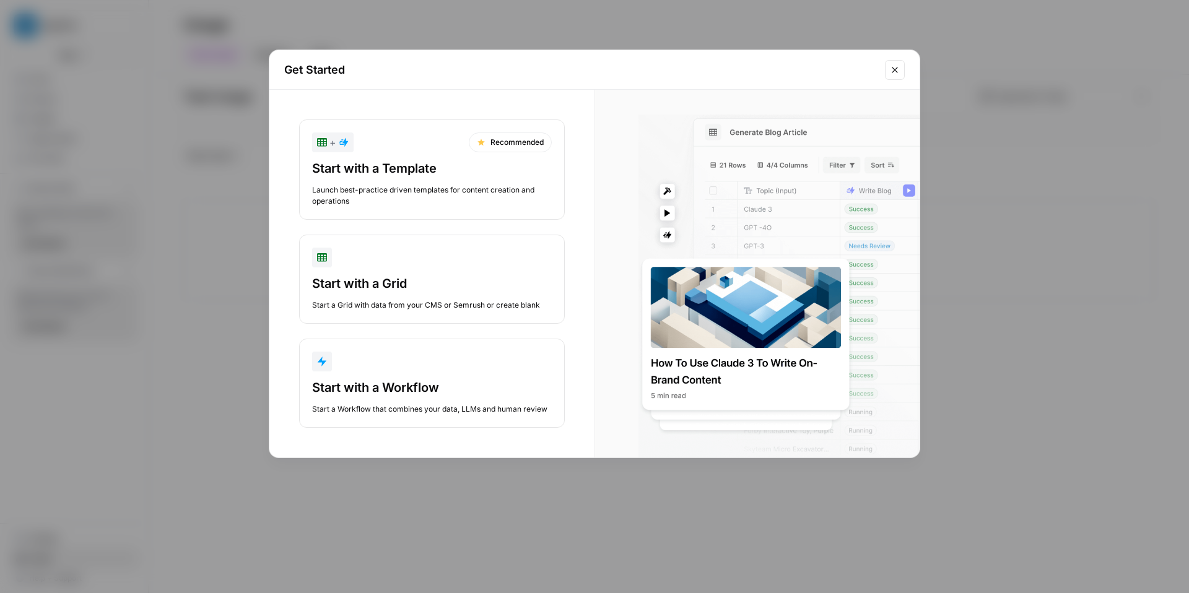
click at [893, 71] on icon "Close modal" at bounding box center [895, 70] width 6 height 6
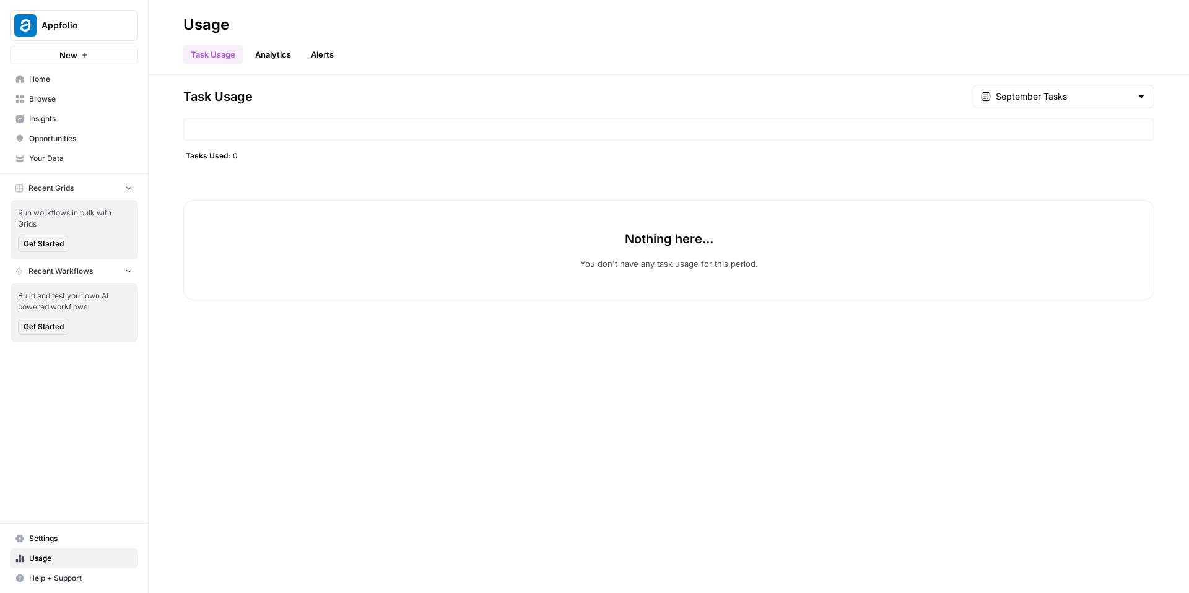
click at [70, 154] on span "Your Data" at bounding box center [80, 158] width 103 height 11
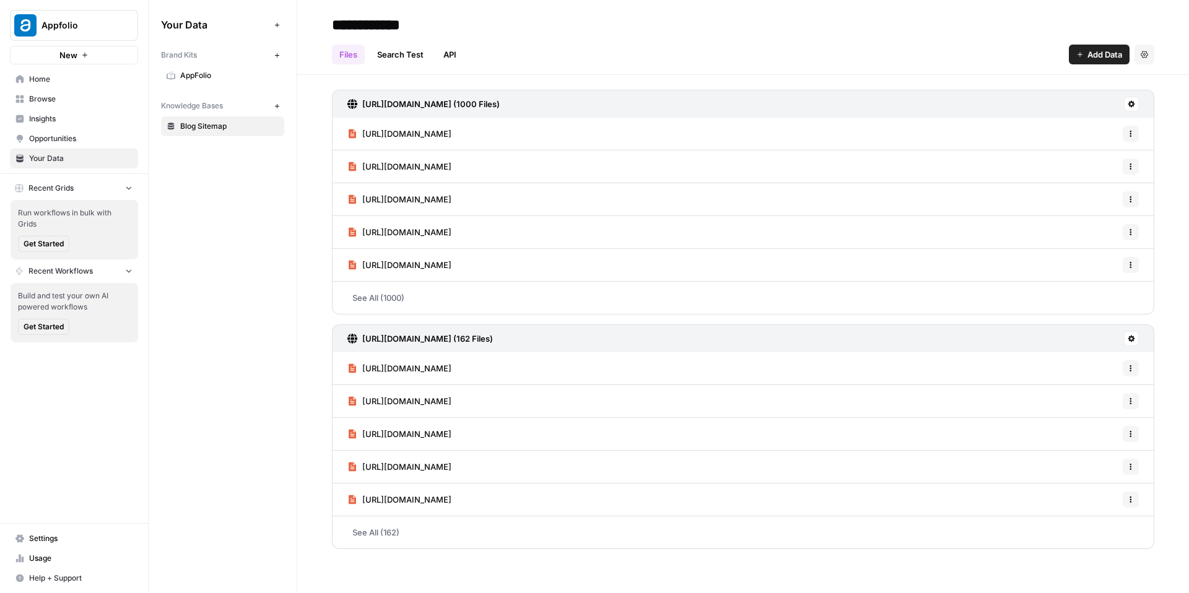
click at [215, 71] on span "AppFolio" at bounding box center [229, 75] width 98 height 11
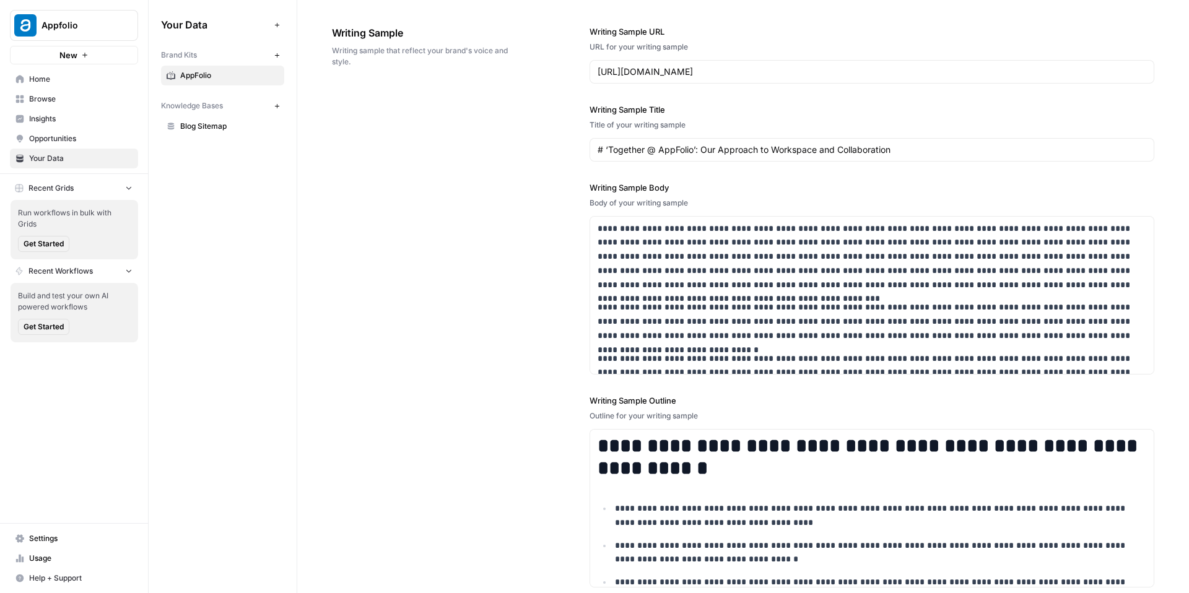
scroll to position [1311, 0]
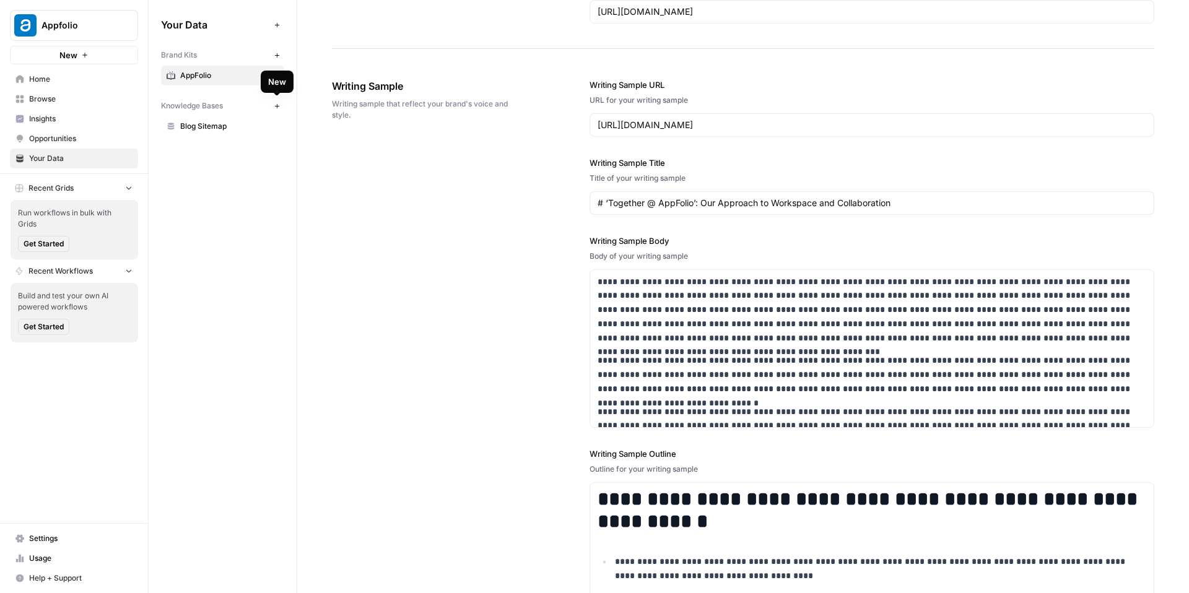
click at [276, 106] on icon "button" at bounding box center [277, 106] width 7 height 7
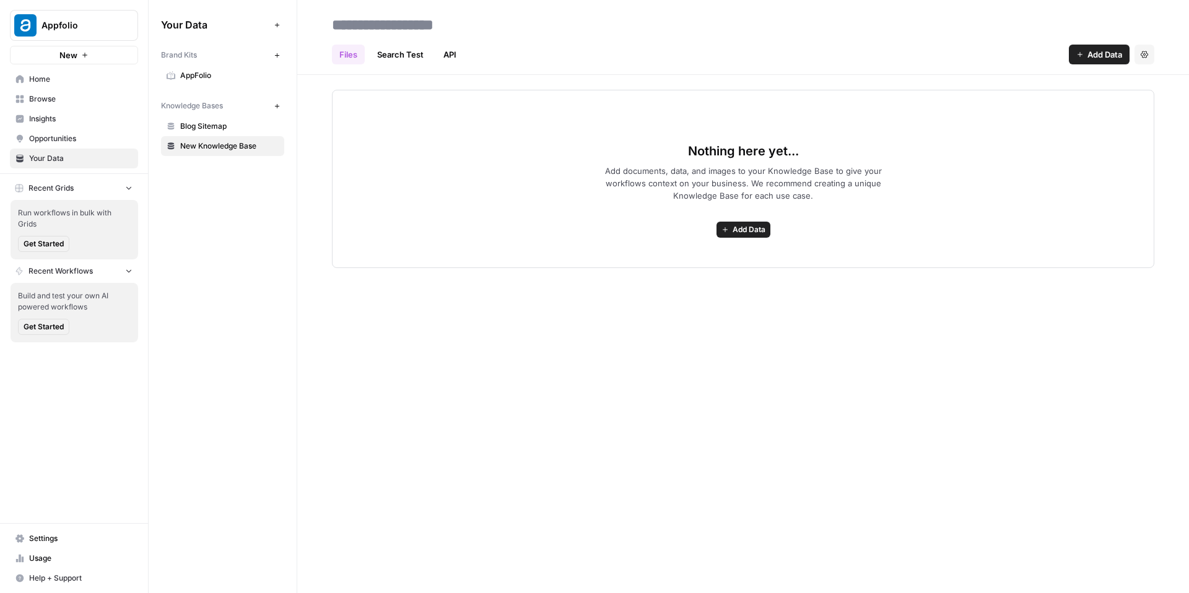
click at [1082, 52] on icon "button" at bounding box center [1080, 54] width 7 height 7
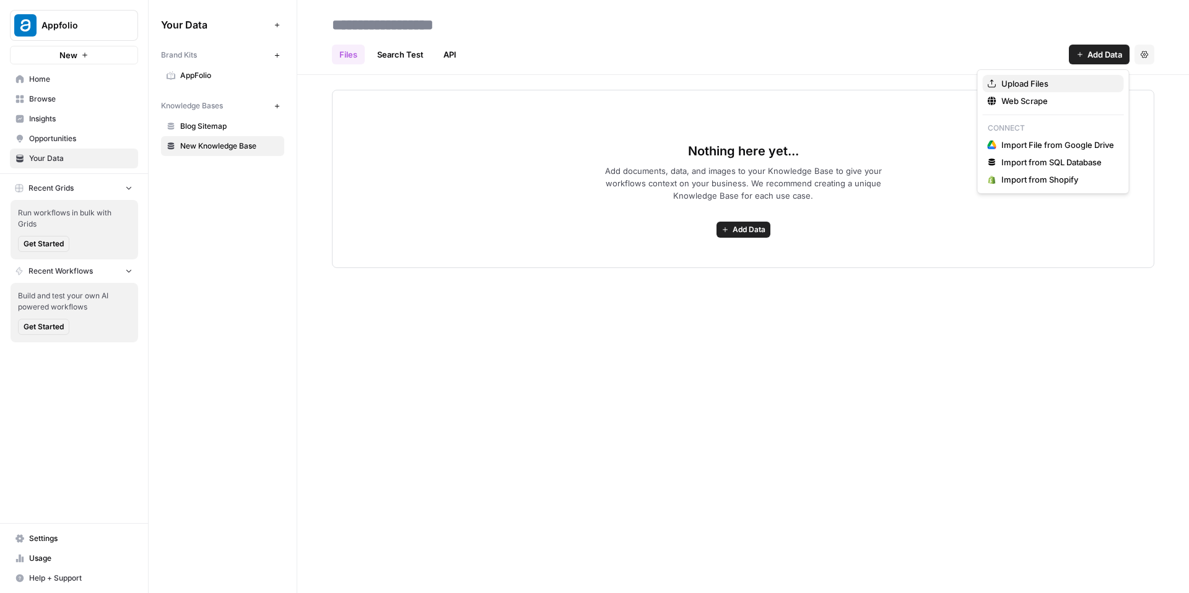
click at [1027, 89] on span "Upload Files" at bounding box center [1058, 83] width 113 height 12
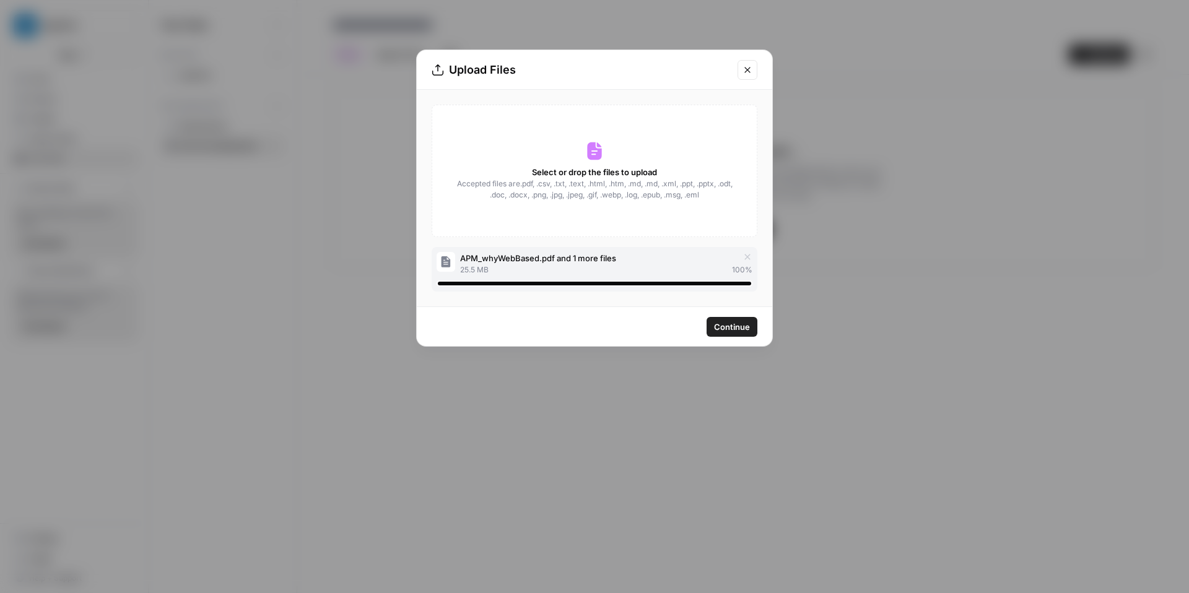
click at [725, 326] on span "Continue" at bounding box center [732, 327] width 36 height 12
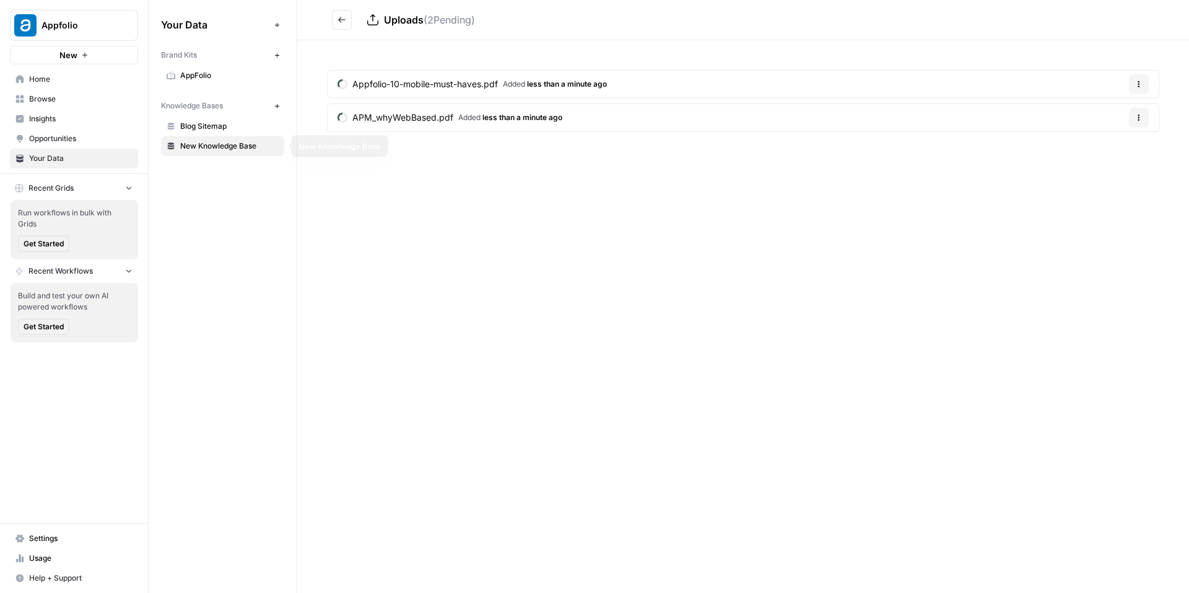
click at [227, 147] on span "New Knowledge Base" at bounding box center [229, 146] width 98 height 11
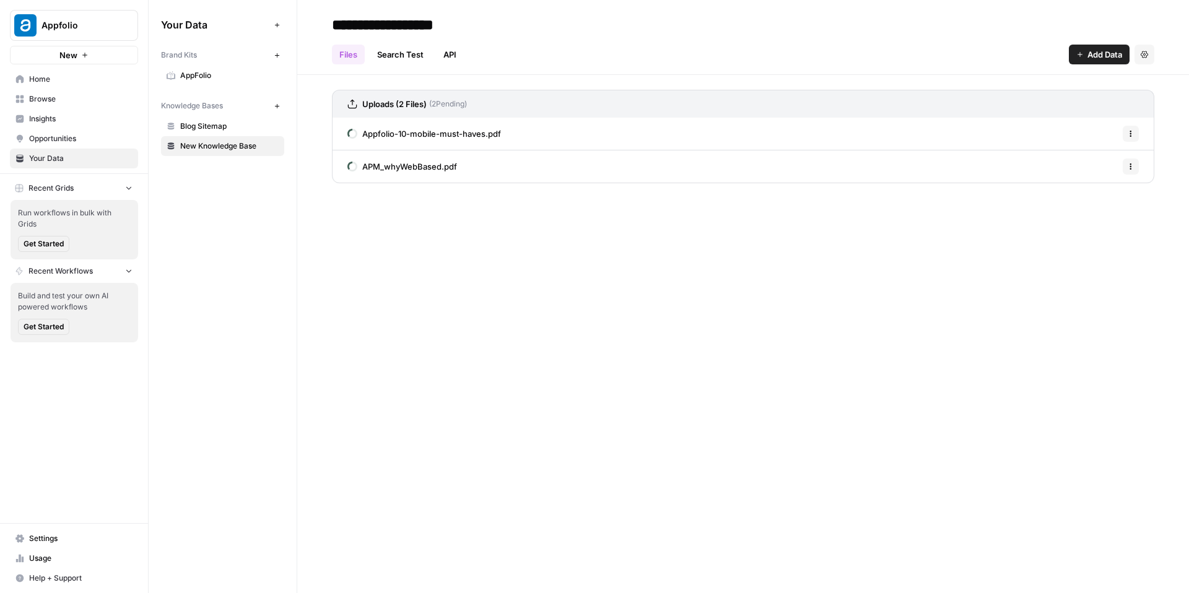
click at [424, 26] on input "**********" at bounding box center [426, 24] width 198 height 25
type input "**********"
click at [610, 15] on div "**********" at bounding box center [743, 25] width 823 height 20
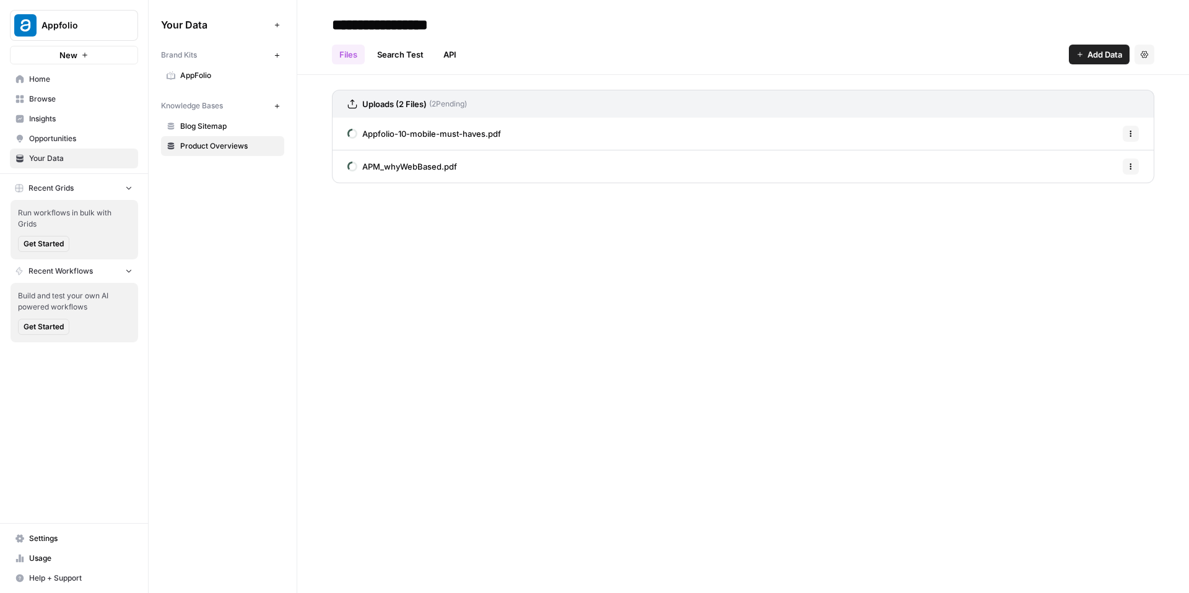
click at [81, 59] on button "New" at bounding box center [74, 55] width 128 height 19
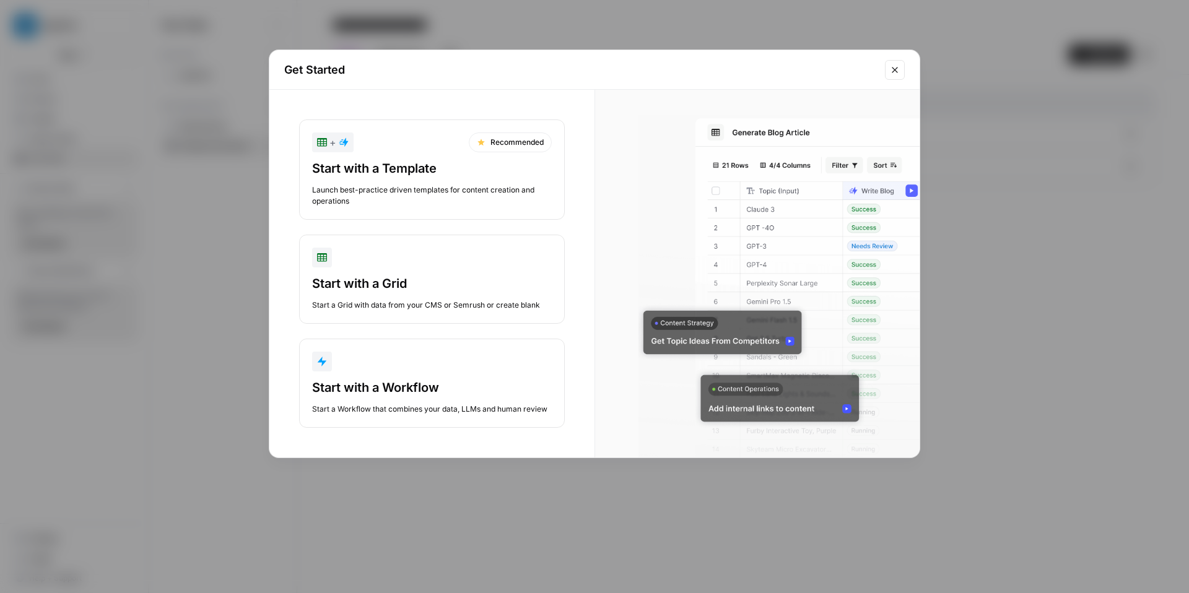
click at [426, 188] on div "Launch best-practice driven templates for content creation and operations" at bounding box center [432, 196] width 240 height 22
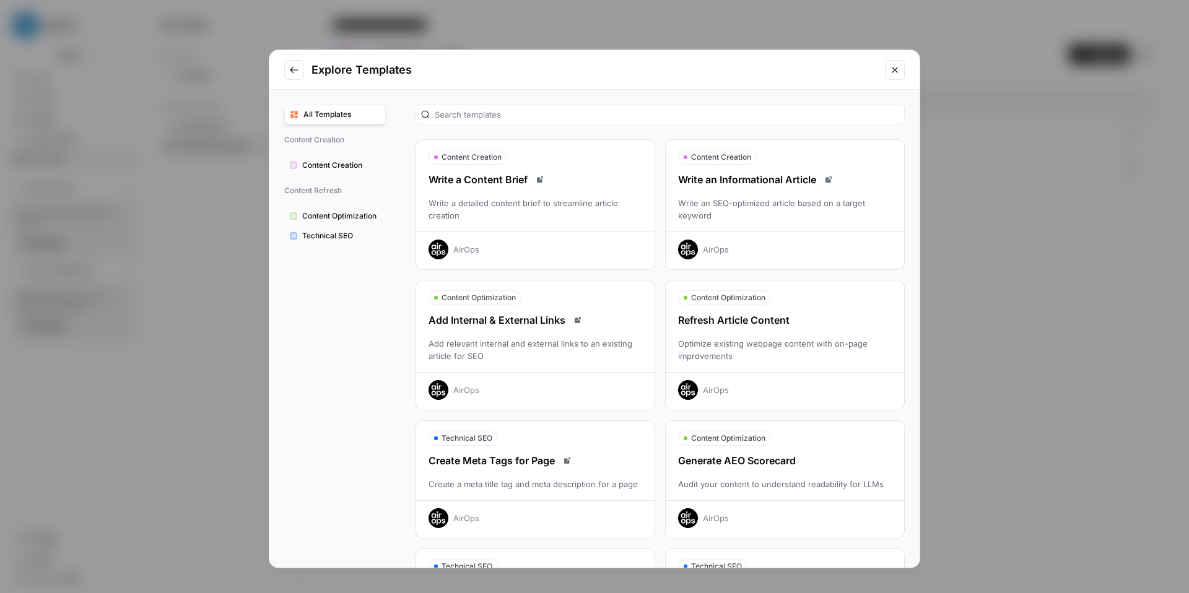
scroll to position [55, 0]
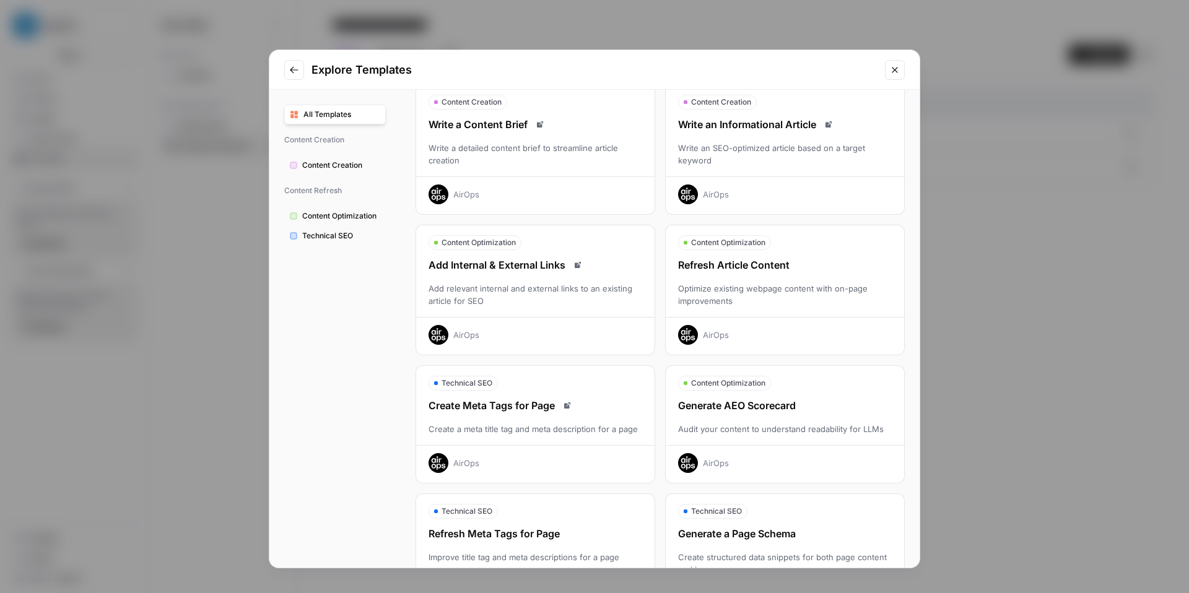
click at [743, 271] on div "Refresh Article Content" at bounding box center [785, 265] width 238 height 15
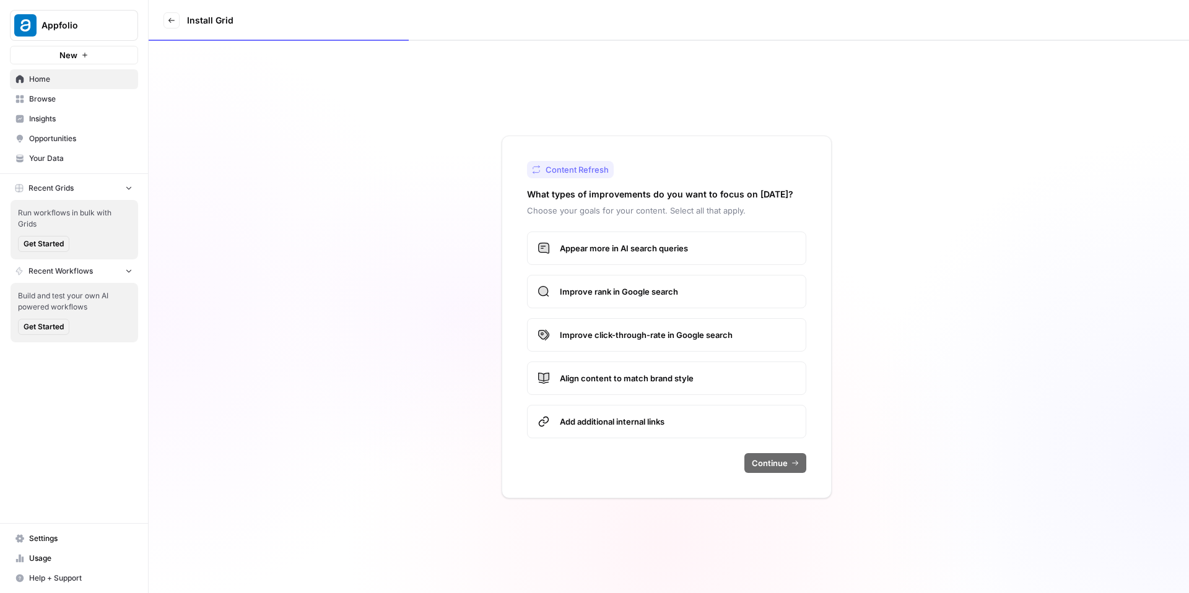
click at [638, 243] on span "Appear more in AI search queries" at bounding box center [678, 248] width 236 height 12
click at [622, 287] on span "Improve rank in Google search" at bounding box center [678, 292] width 236 height 12
click at [615, 333] on span "Improve click-through-rate in Google search" at bounding box center [678, 335] width 236 height 12
click at [609, 375] on span "Align content to match brand style" at bounding box center [678, 378] width 236 height 12
click at [609, 416] on span "Add additional internal links" at bounding box center [678, 422] width 236 height 12
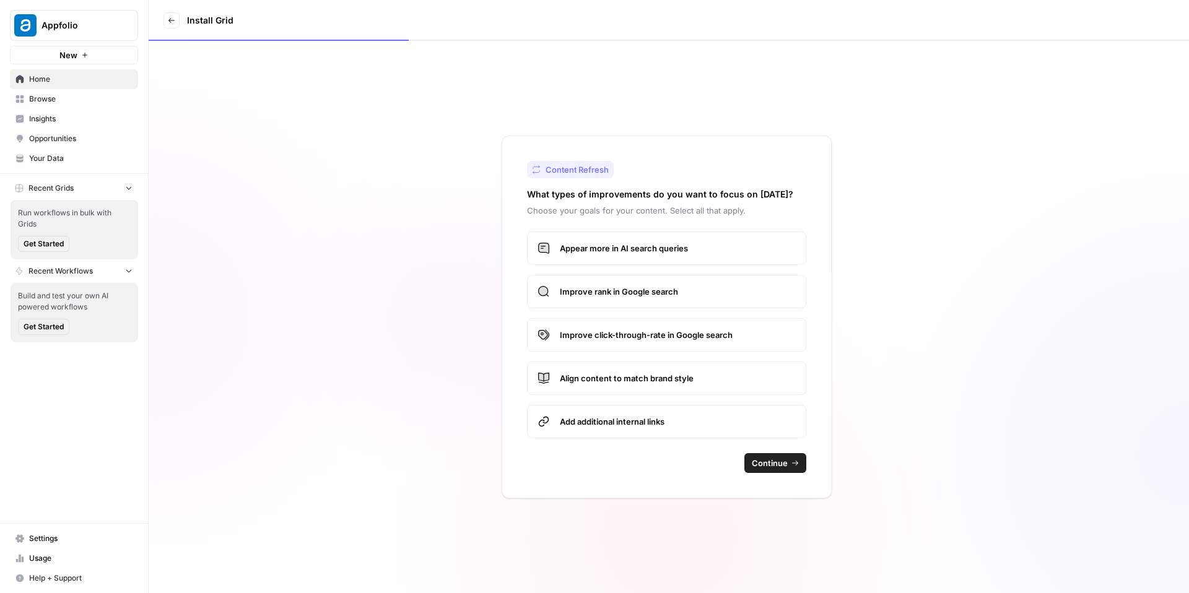
click at [756, 462] on span "Continue" at bounding box center [770, 463] width 36 height 12
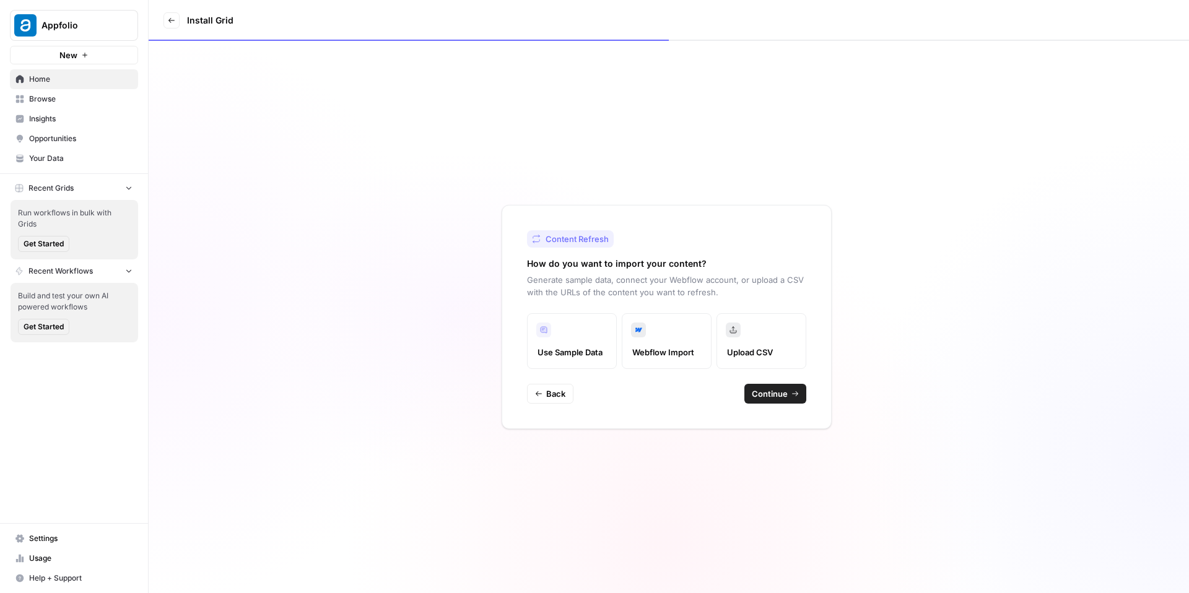
click at [763, 390] on span "Continue" at bounding box center [770, 394] width 36 height 12
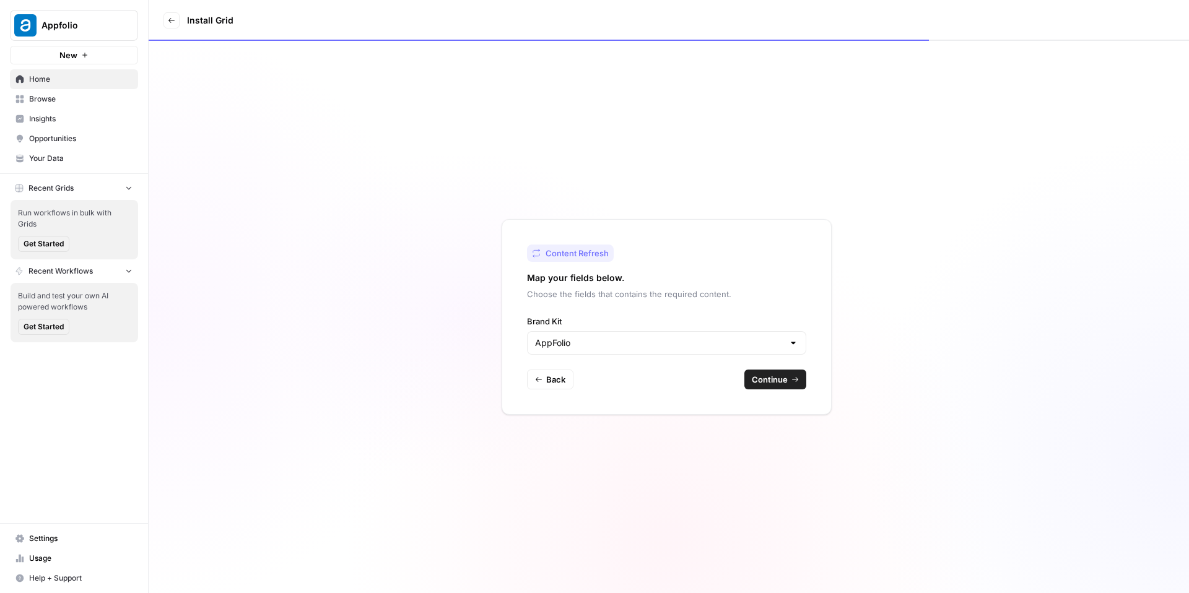
click at [775, 379] on span "Continue" at bounding box center [770, 380] width 36 height 12
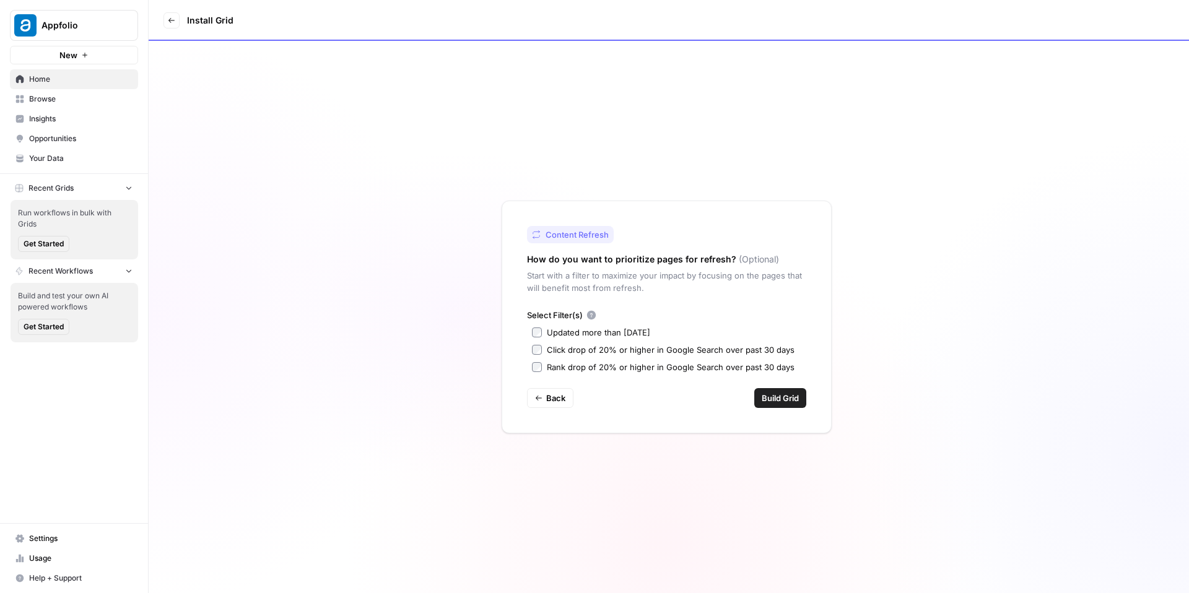
click at [564, 330] on div "Updated more than 90 days ago" at bounding box center [598, 332] width 103 height 12
click at [779, 388] on button "Build Grid" at bounding box center [780, 398] width 52 height 20
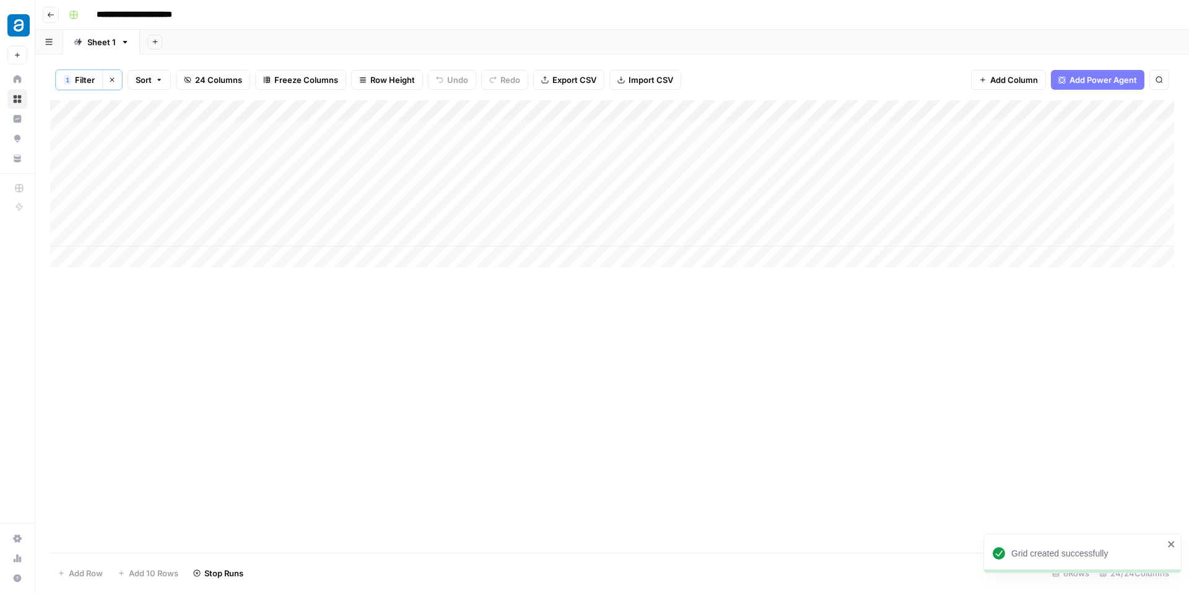
click at [383, 82] on span "Row Height" at bounding box center [392, 80] width 45 height 12
click at [390, 157] on span "Tall" at bounding box center [418, 157] width 89 height 12
drag, startPoint x: 204, startPoint y: 112, endPoint x: 440, endPoint y: 116, distance: 236.0
click at [440, 116] on div "Add Column" at bounding box center [612, 284] width 1124 height 368
click at [314, 82] on span "Freeze Columns" at bounding box center [306, 80] width 64 height 12
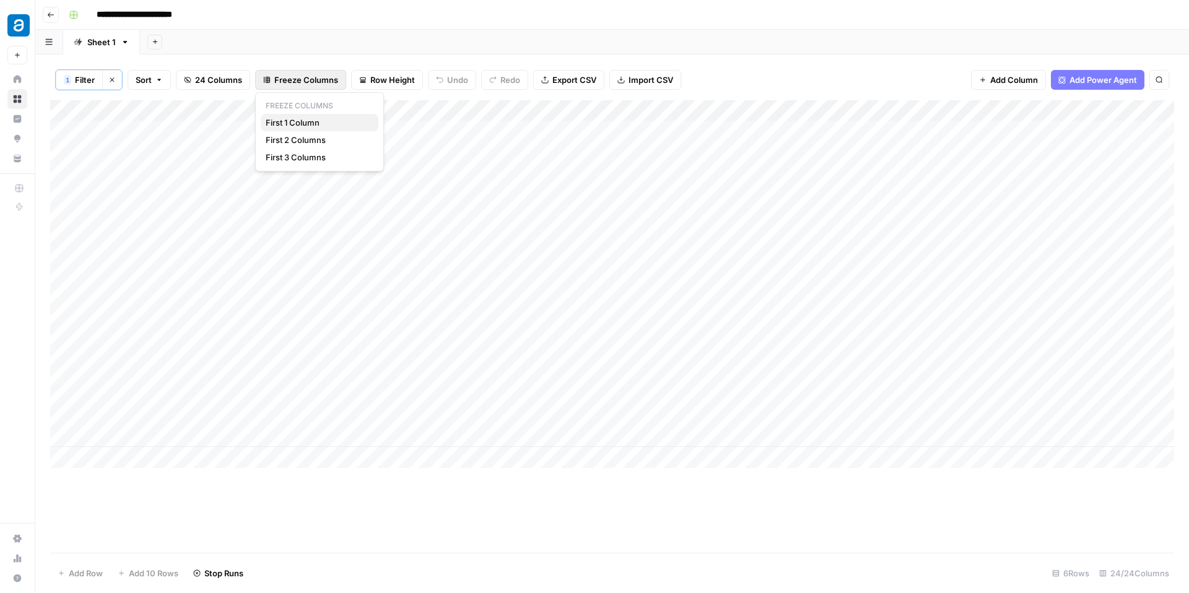
click at [307, 123] on span "First 1 Column" at bounding box center [317, 122] width 103 height 12
click at [215, 144] on div "Add Column" at bounding box center [612, 284] width 1124 height 368
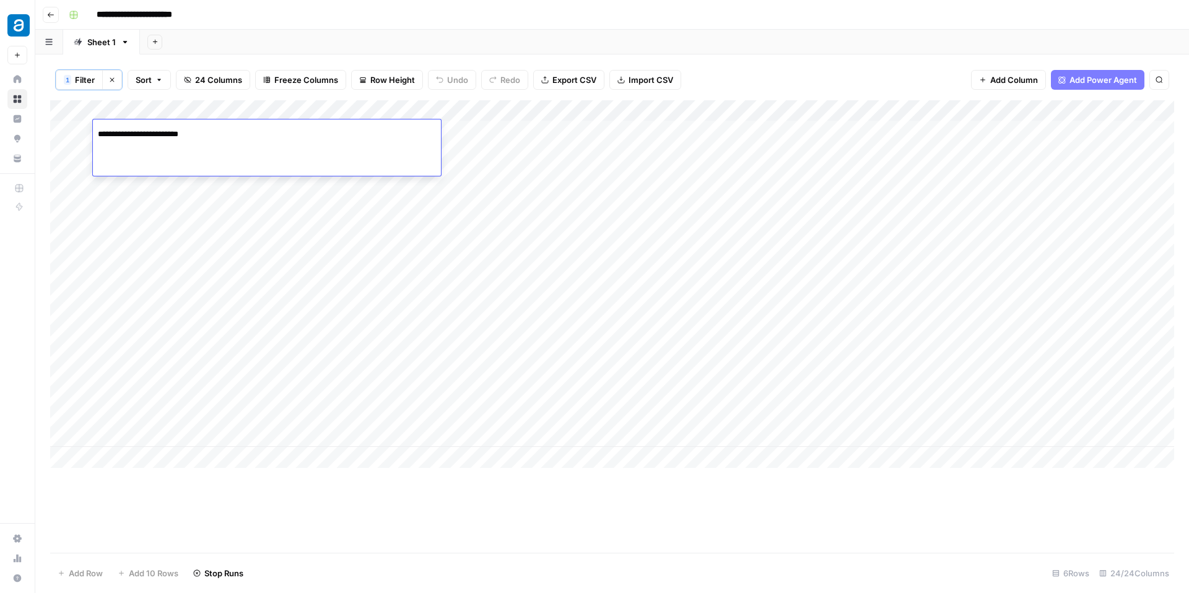
click at [215, 144] on div "**********" at bounding box center [267, 148] width 348 height 56
click at [211, 132] on input "**********" at bounding box center [197, 134] width 198 height 15
paste input "**********"
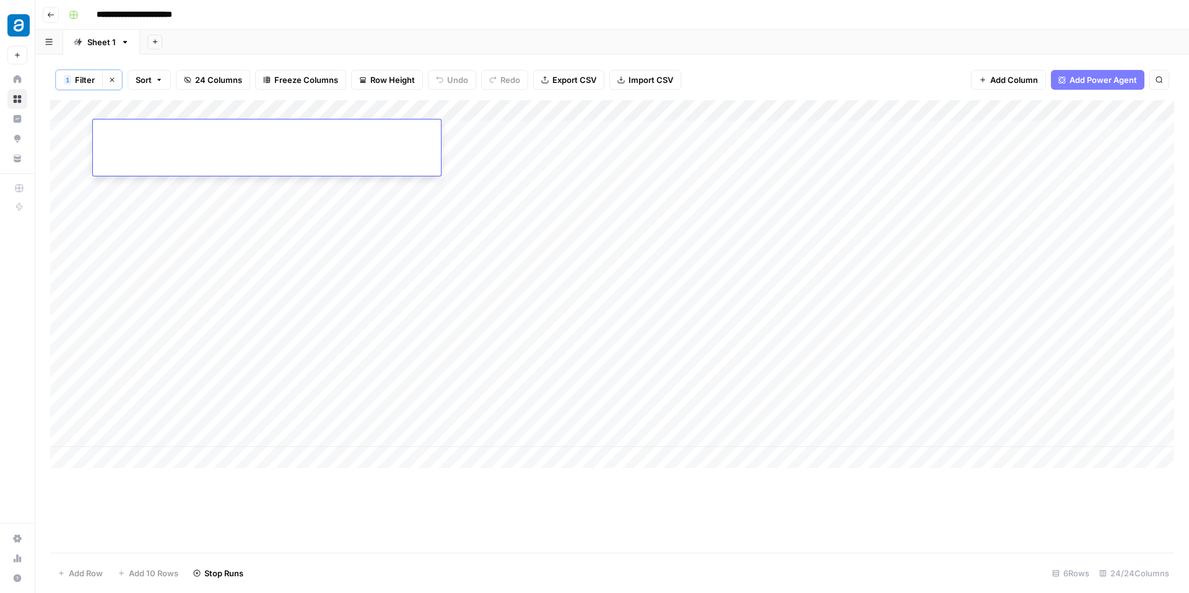
type input "**********"
click at [219, 188] on div "Add Column" at bounding box center [612, 284] width 1124 height 368
click at [219, 188] on input "**********" at bounding box center [197, 188] width 198 height 15
click at [170, 185] on input at bounding box center [197, 188] width 198 height 15
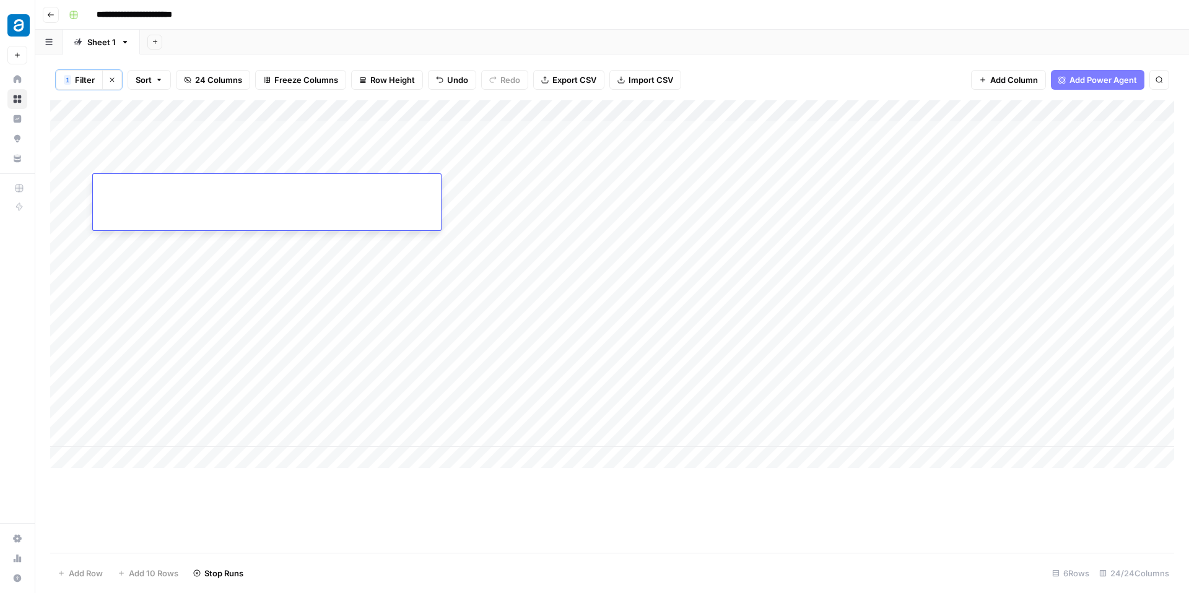
click at [170, 185] on input at bounding box center [197, 188] width 198 height 15
paste input "**********"
type input "**********"
click at [234, 241] on div "Add Column" at bounding box center [612, 284] width 1124 height 368
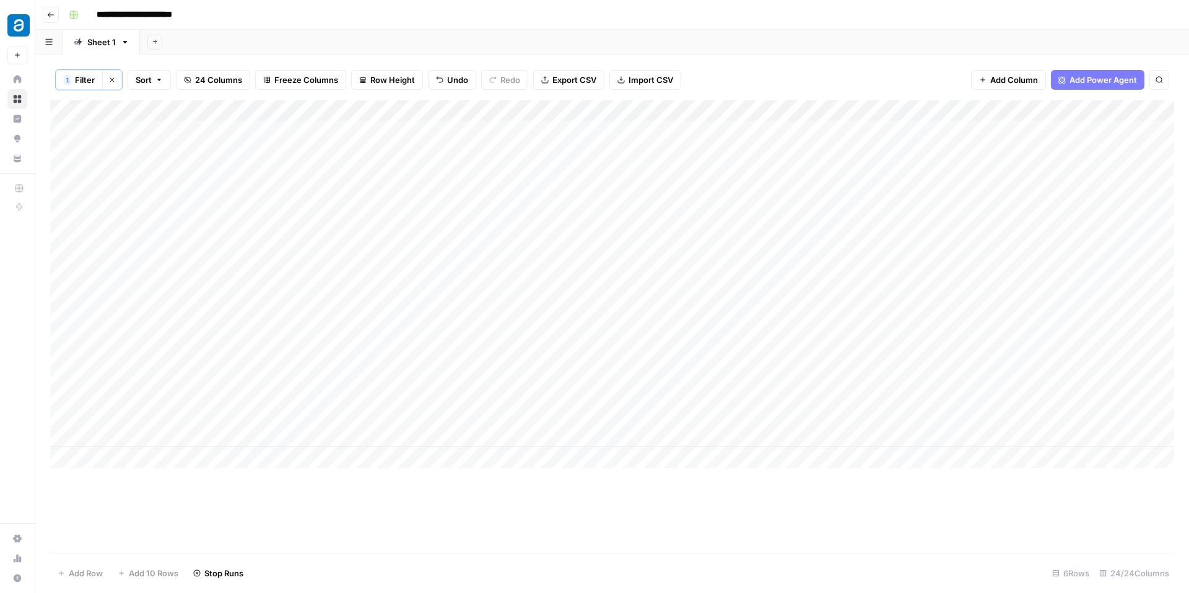
click at [234, 241] on div "Add Column" at bounding box center [612, 284] width 1124 height 368
click at [234, 241] on input "**********" at bounding box center [197, 243] width 198 height 15
click at [217, 242] on input at bounding box center [197, 243] width 198 height 15
paste input "**********"
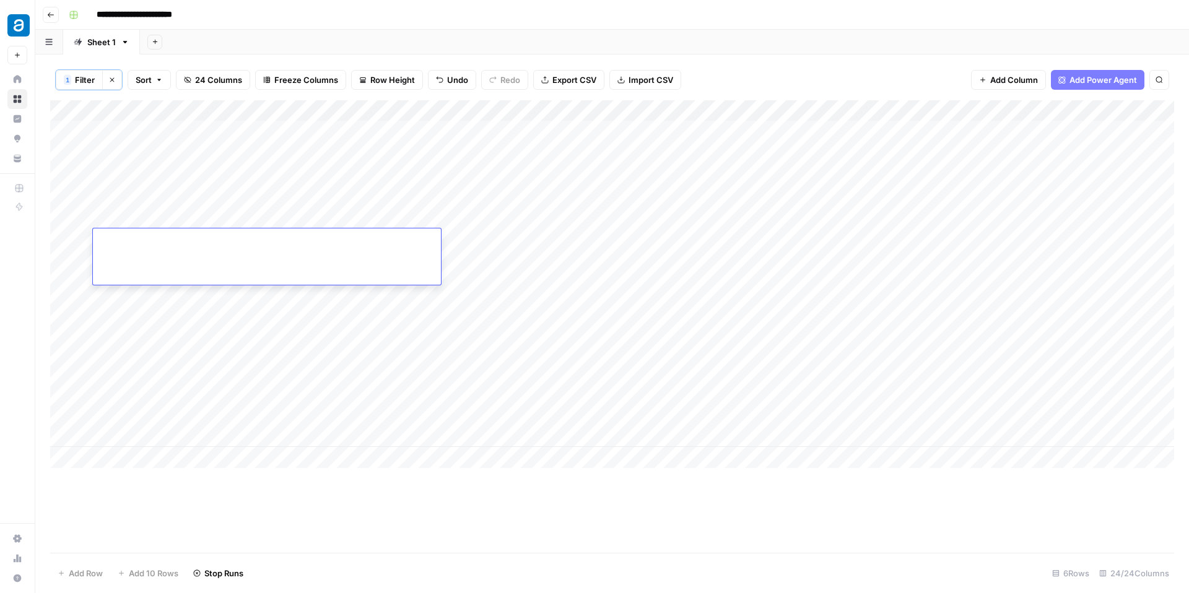
type input "**********"
click at [256, 294] on div "Add Column" at bounding box center [612, 284] width 1124 height 368
click at [256, 294] on input "**********" at bounding box center [197, 298] width 198 height 15
type input "**********"
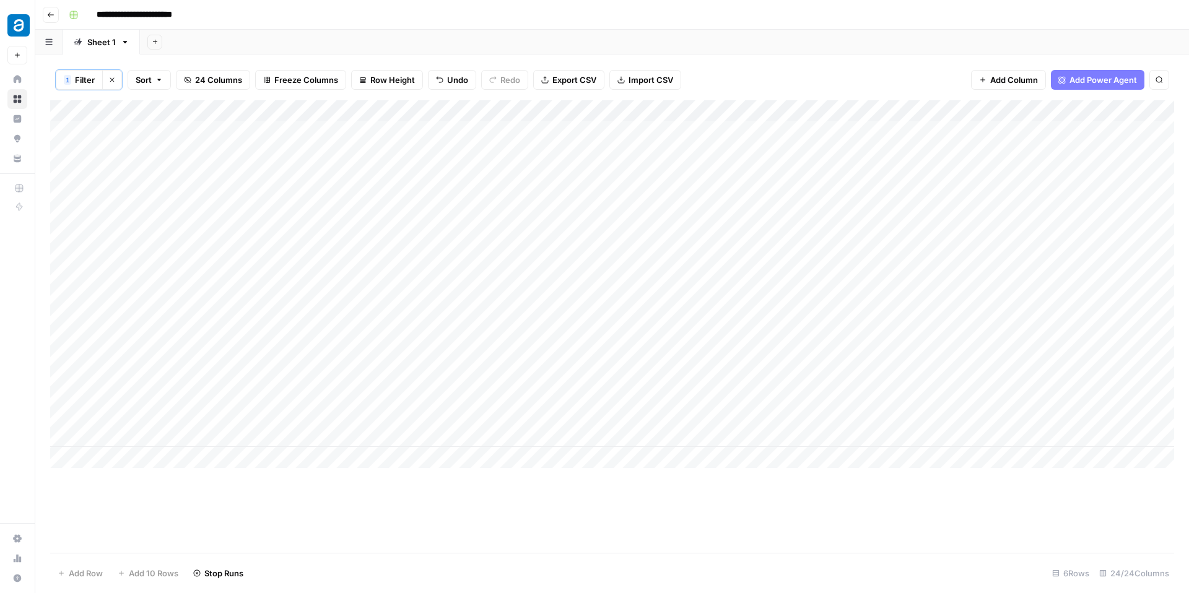
click at [272, 355] on div "Add Column" at bounding box center [612, 284] width 1124 height 368
click at [272, 355] on input "**********" at bounding box center [197, 352] width 198 height 15
type input "**********"
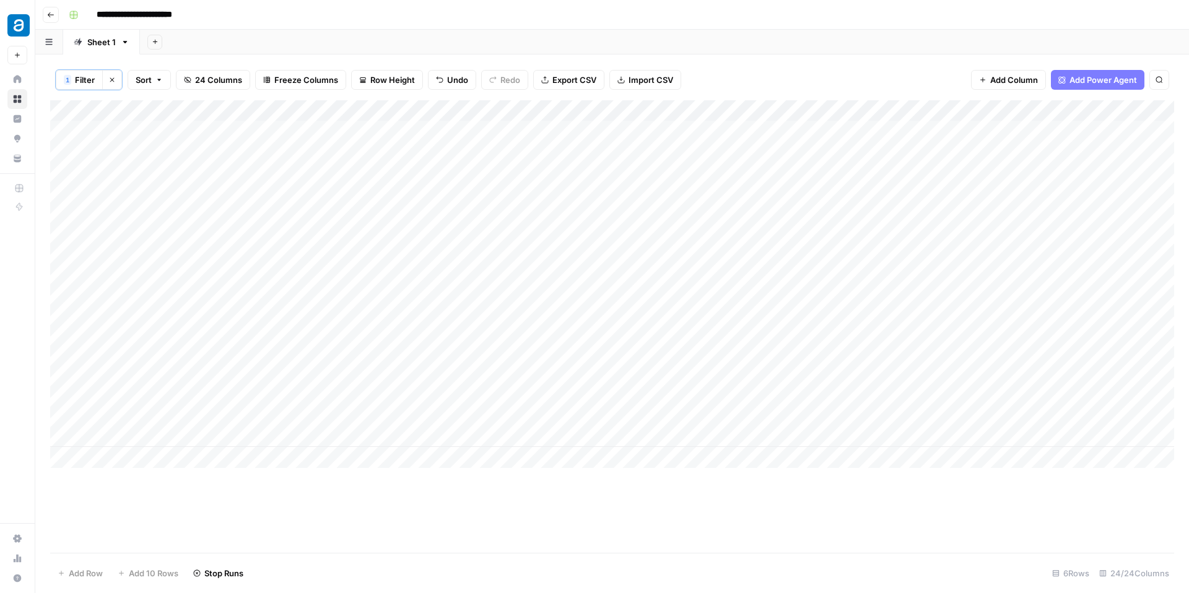
click at [279, 405] on div "Add Column" at bounding box center [612, 284] width 1124 height 368
click at [279, 405] on input "**********" at bounding box center [197, 407] width 198 height 15
type input "**********"
click at [579, 131] on div "Add Column" at bounding box center [612, 284] width 1124 height 368
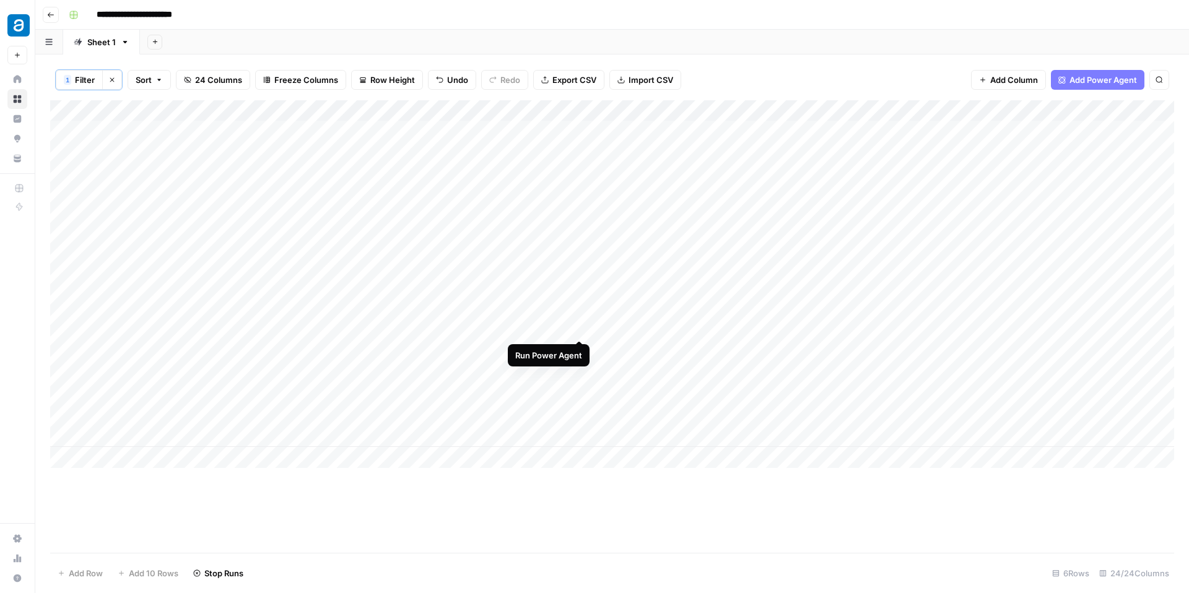
click at [578, 294] on div "Add Column" at bounding box center [612, 284] width 1124 height 368
click at [579, 402] on div "Add Column" at bounding box center [612, 284] width 1124 height 368
click at [108, 46] on div "Sheet 1" at bounding box center [101, 42] width 28 height 12
click at [199, 16] on input "**********" at bounding box center [148, 15] width 115 height 20
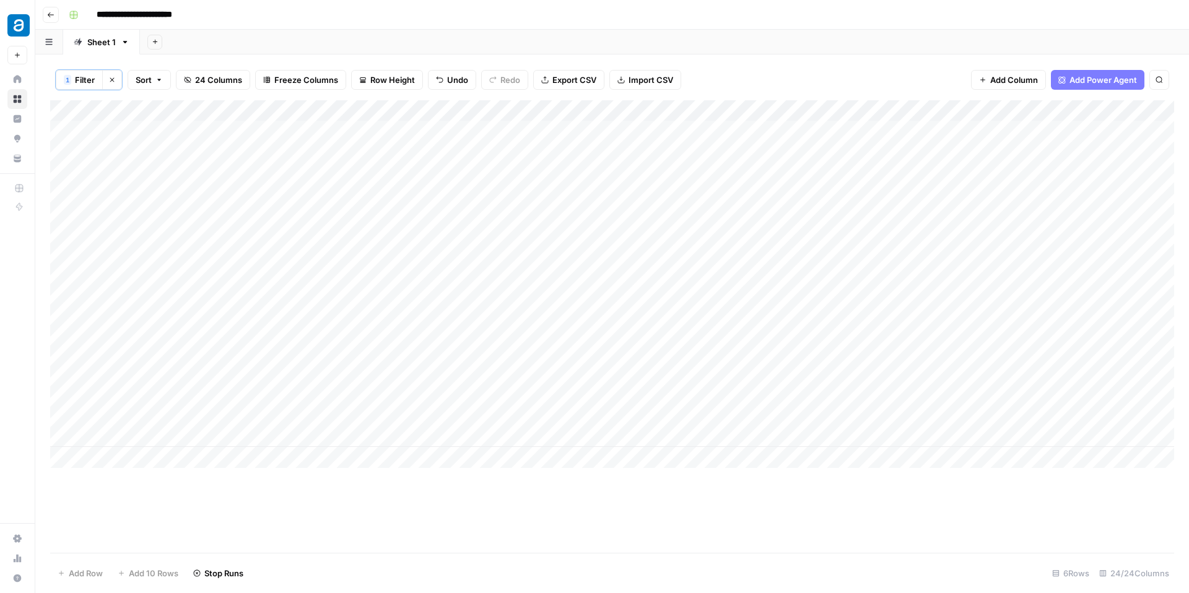
click at [109, 51] on link "Sheet 1" at bounding box center [101, 42] width 77 height 25
click at [920, 185] on div "Add Column" at bounding box center [612, 284] width 1124 height 368
click at [919, 238] on div "Add Column" at bounding box center [612, 284] width 1124 height 368
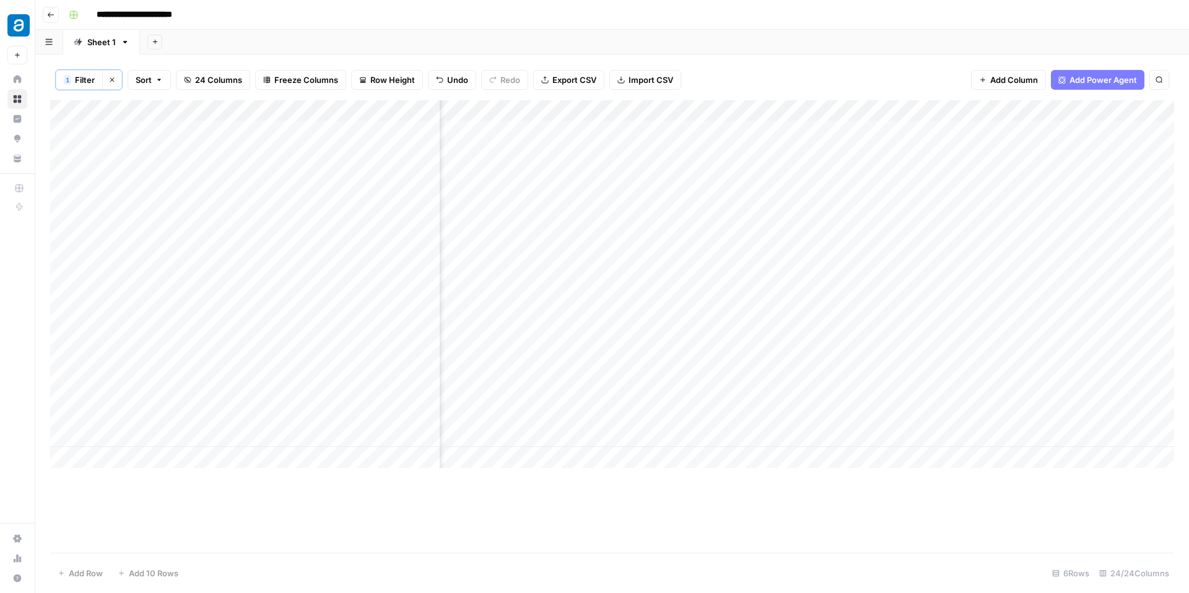
scroll to position [0, 461]
click at [979, 131] on div "Add Column" at bounding box center [612, 284] width 1124 height 368
click at [579, 349] on div "Add Column" at bounding box center [612, 284] width 1124 height 368
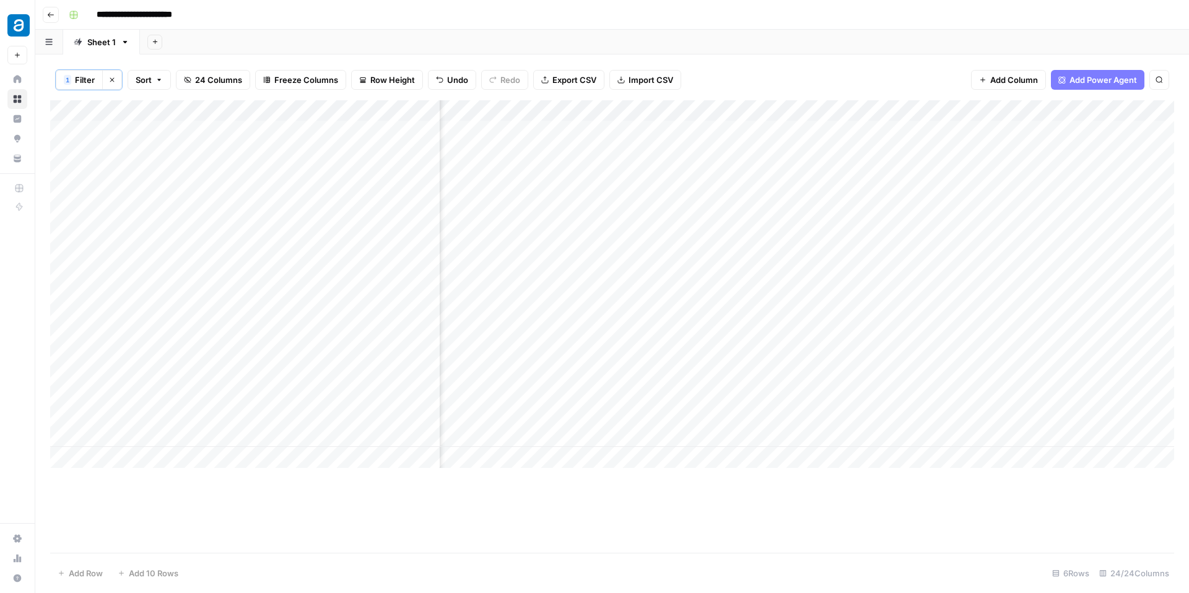
click at [958, 294] on div "Add Column" at bounding box center [612, 284] width 1124 height 368
click at [958, 400] on div "Add Column" at bounding box center [612, 284] width 1124 height 368
click at [857, 351] on div "Add Column" at bounding box center [612, 284] width 1124 height 368
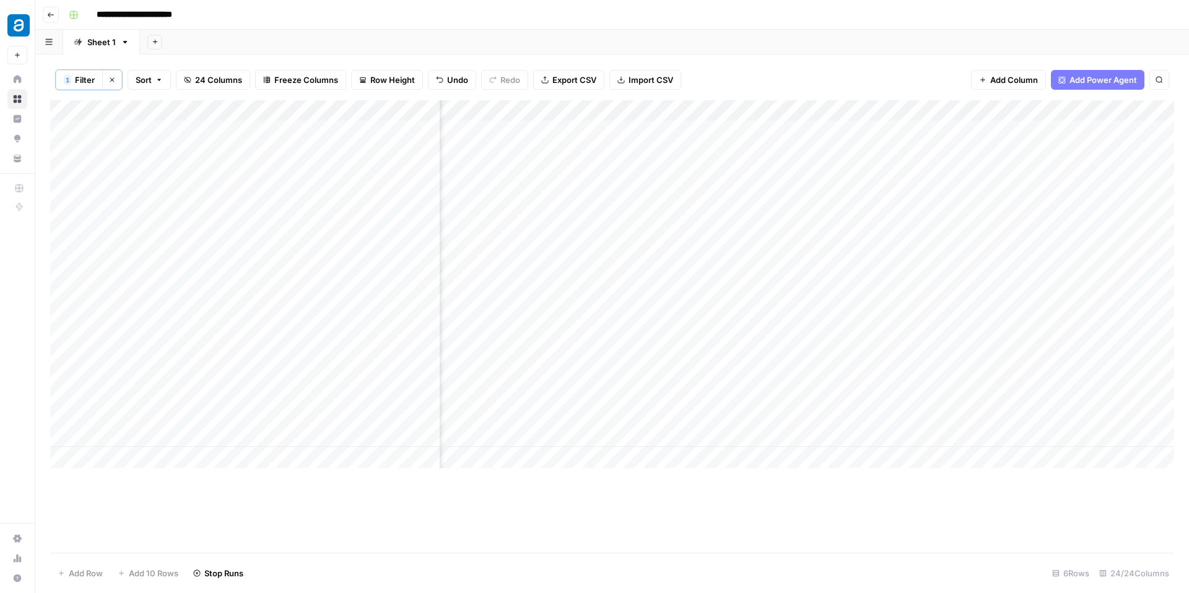
click at [887, 130] on div "Add Column" at bounding box center [612, 284] width 1124 height 368
click at [885, 186] on div "Add Column" at bounding box center [612, 284] width 1124 height 368
click at [887, 240] on div "Add Column" at bounding box center [612, 284] width 1124 height 368
click at [598, 111] on div "Add Column" at bounding box center [612, 284] width 1124 height 368
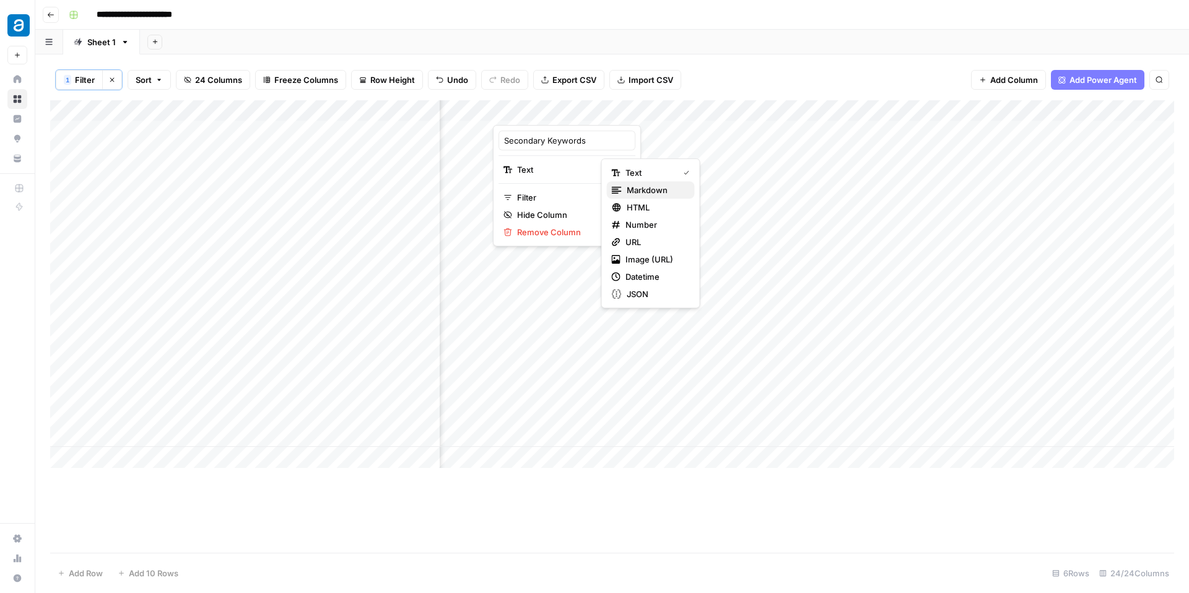
click at [642, 186] on span "Markdown" at bounding box center [656, 190] width 58 height 12
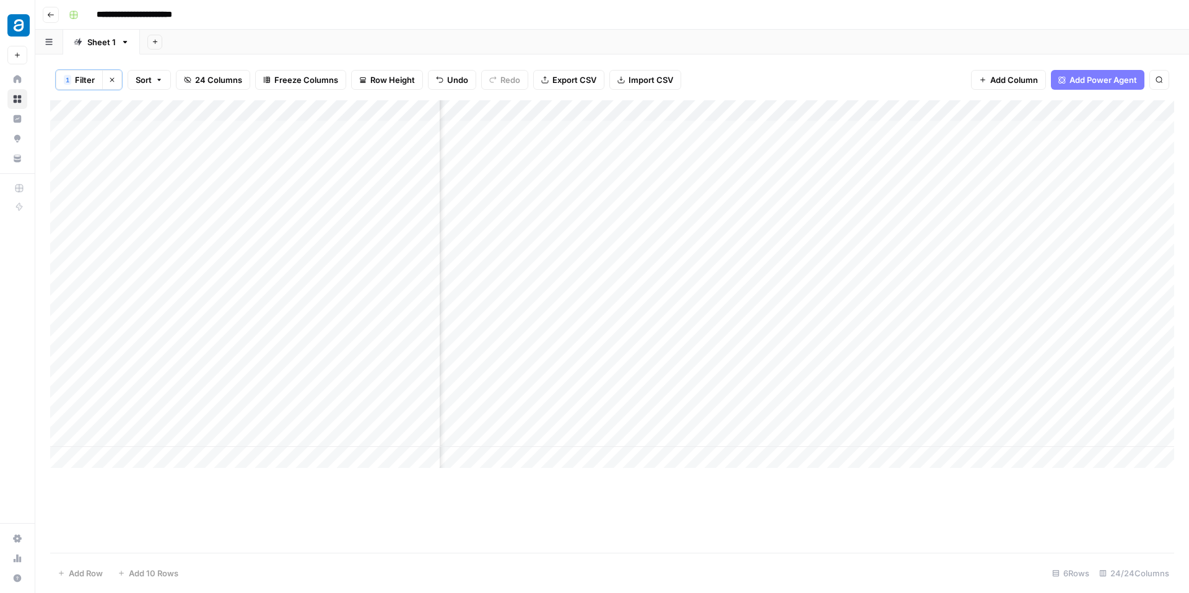
click at [483, 109] on div "Add Column" at bounding box center [612, 284] width 1124 height 368
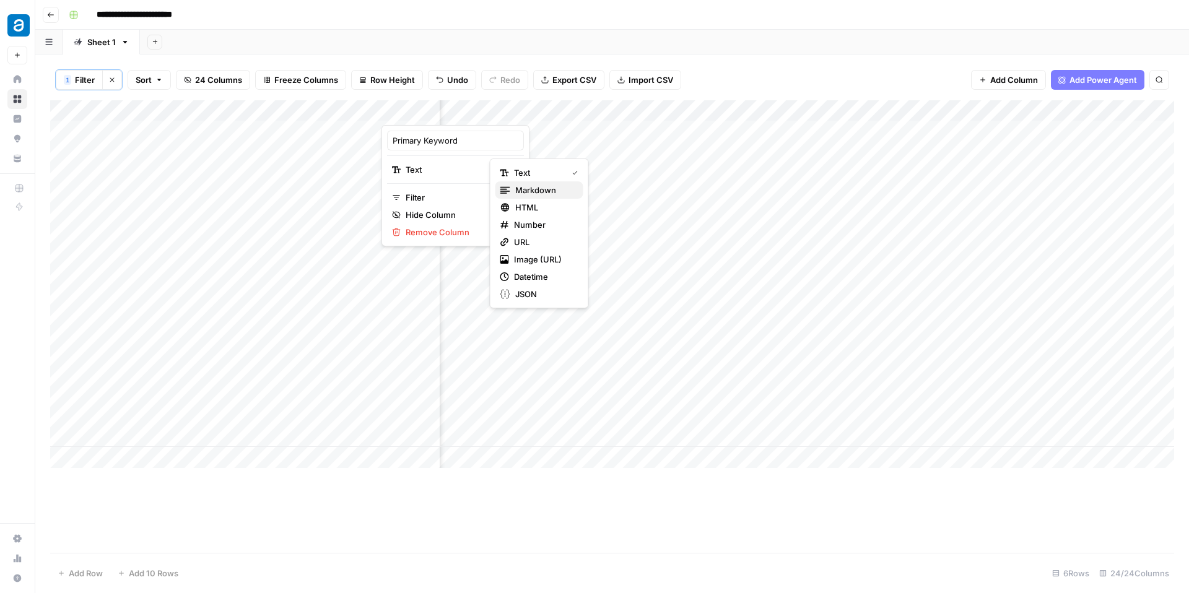
click at [518, 190] on span "Markdown" at bounding box center [544, 190] width 58 height 12
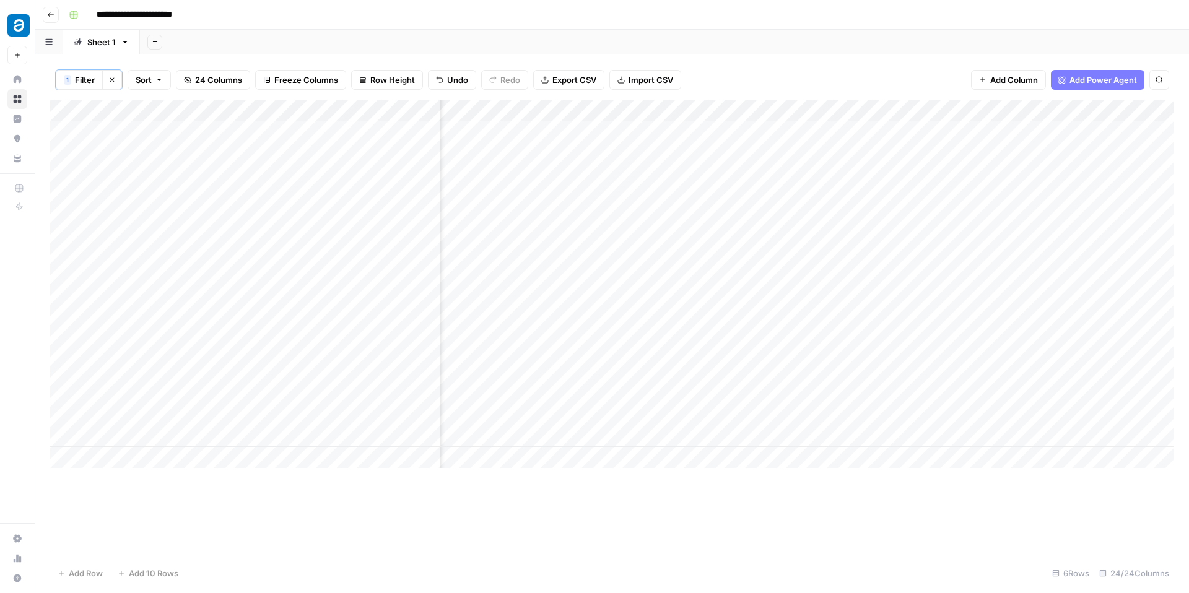
scroll to position [0, 1142]
click at [731, 294] on div "Add Column" at bounding box center [612, 284] width 1124 height 368
click at [728, 347] on div "Add Column" at bounding box center [612, 284] width 1124 height 368
click at [728, 401] on div "Add Column" at bounding box center [612, 284] width 1124 height 368
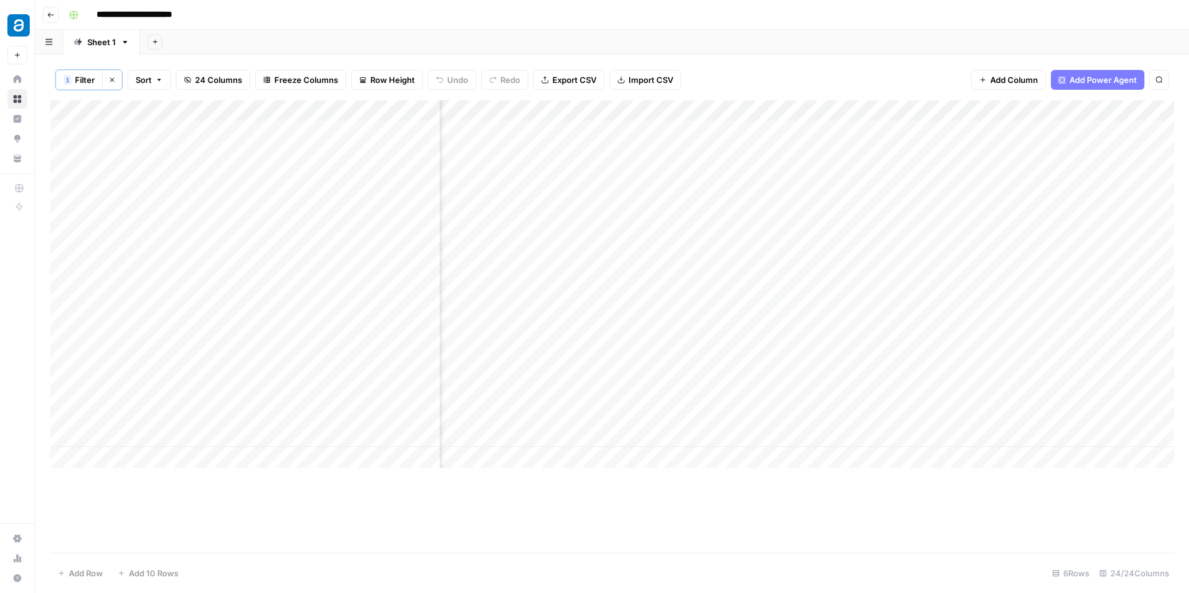
scroll to position [0, 1236]
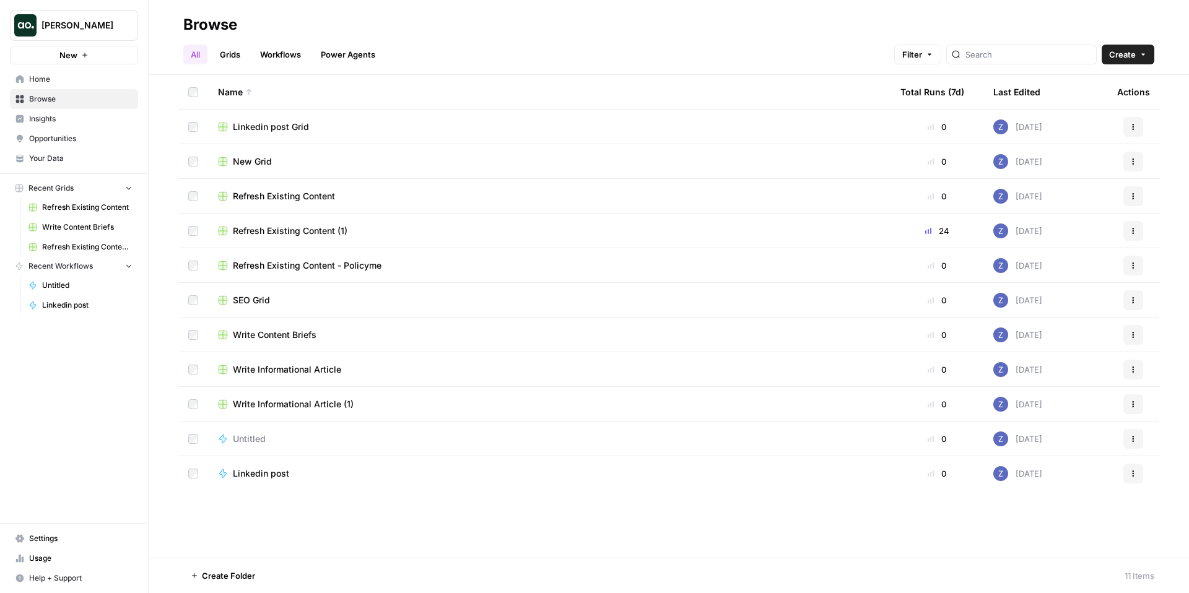
click at [59, 153] on span "Your Data" at bounding box center [80, 158] width 103 height 11
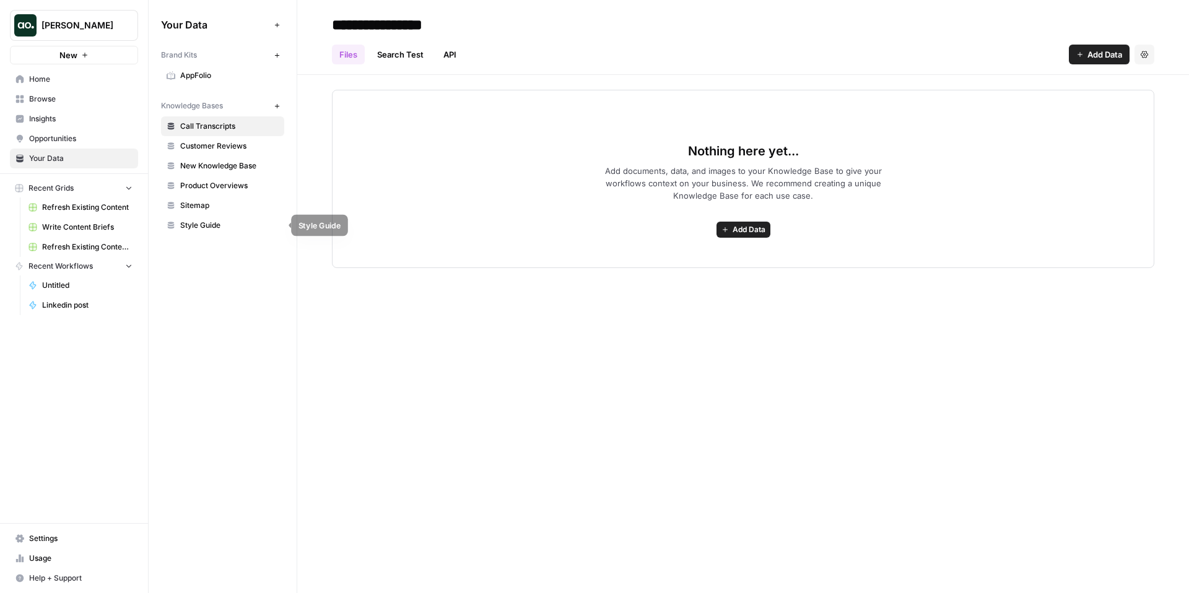
click at [213, 206] on span "Sitemap" at bounding box center [229, 205] width 98 height 11
click at [746, 232] on span "Add Data" at bounding box center [749, 229] width 33 height 11
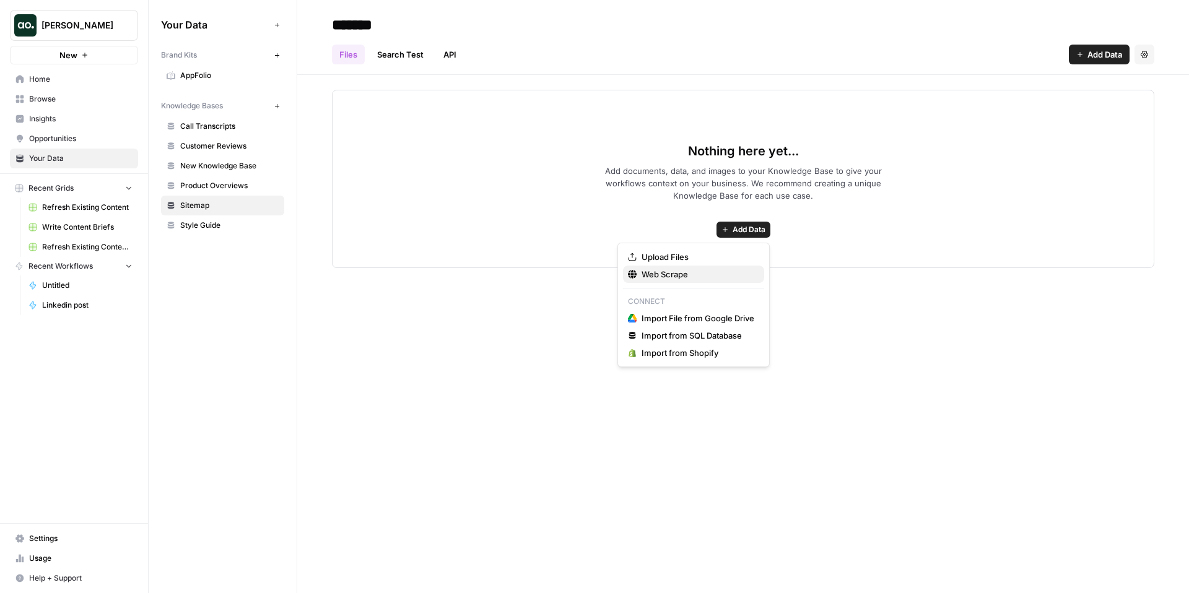
click at [706, 277] on span "Web Scrape" at bounding box center [698, 274] width 113 height 12
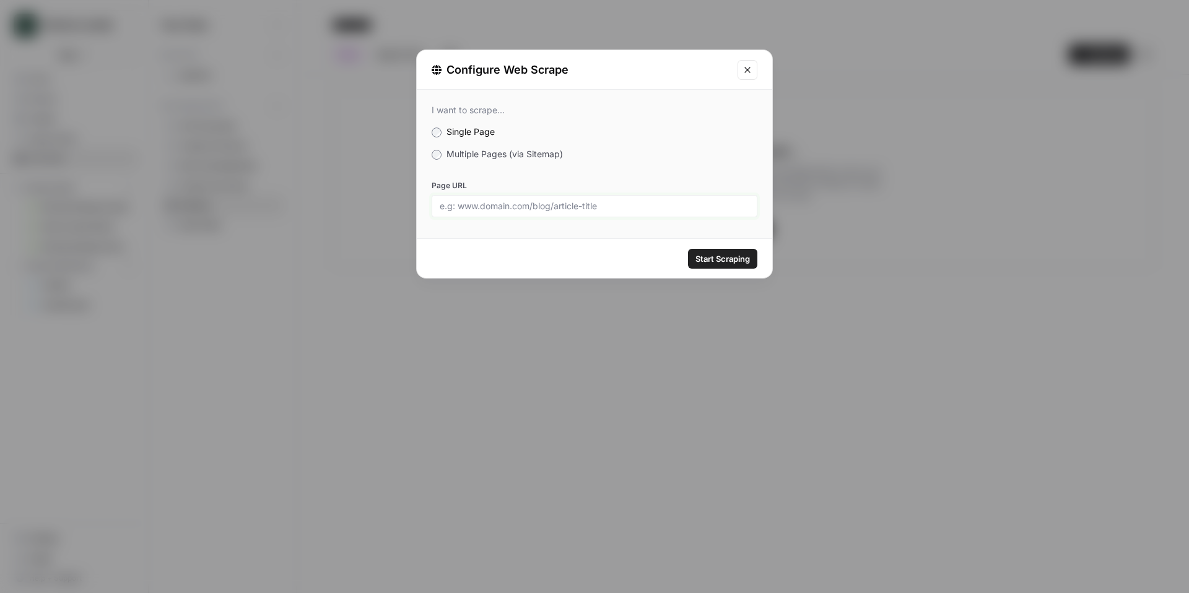
click at [504, 208] on input "Page URL" at bounding box center [595, 206] width 310 height 11
click at [473, 146] on div "I want to scrape... Single Page Multiple Pages (via Sitemap) Page URL" at bounding box center [595, 161] width 356 height 142
click at [473, 155] on span "Multiple Pages (via Sitemap)" at bounding box center [505, 154] width 116 height 11
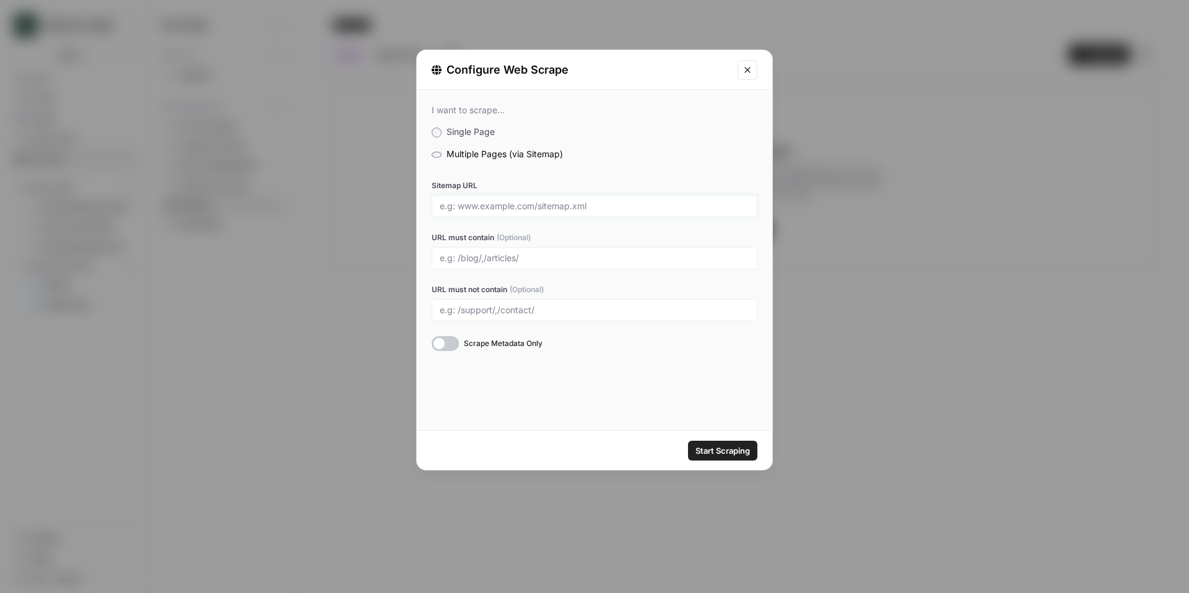
click at [481, 210] on input "Sitemap URL" at bounding box center [595, 206] width 310 height 11
paste input "[URL][DOMAIN_NAME]"
type input "[URL][DOMAIN_NAME]"
click at [549, 255] on input "URL must contain (Optional)" at bounding box center [595, 258] width 310 height 11
type input "blog"
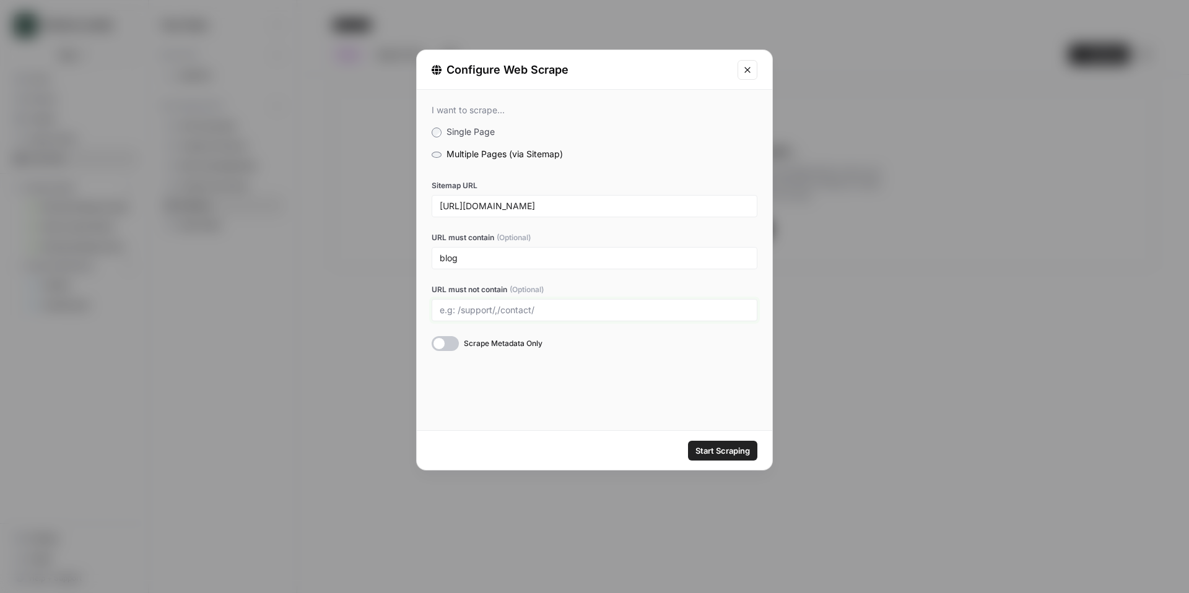
click at [548, 308] on input "URL must not contain (Optional)" at bounding box center [595, 310] width 310 height 11
click at [444, 339] on div at bounding box center [445, 343] width 27 height 15
click at [713, 450] on span "Start Scraping" at bounding box center [723, 451] width 55 height 12
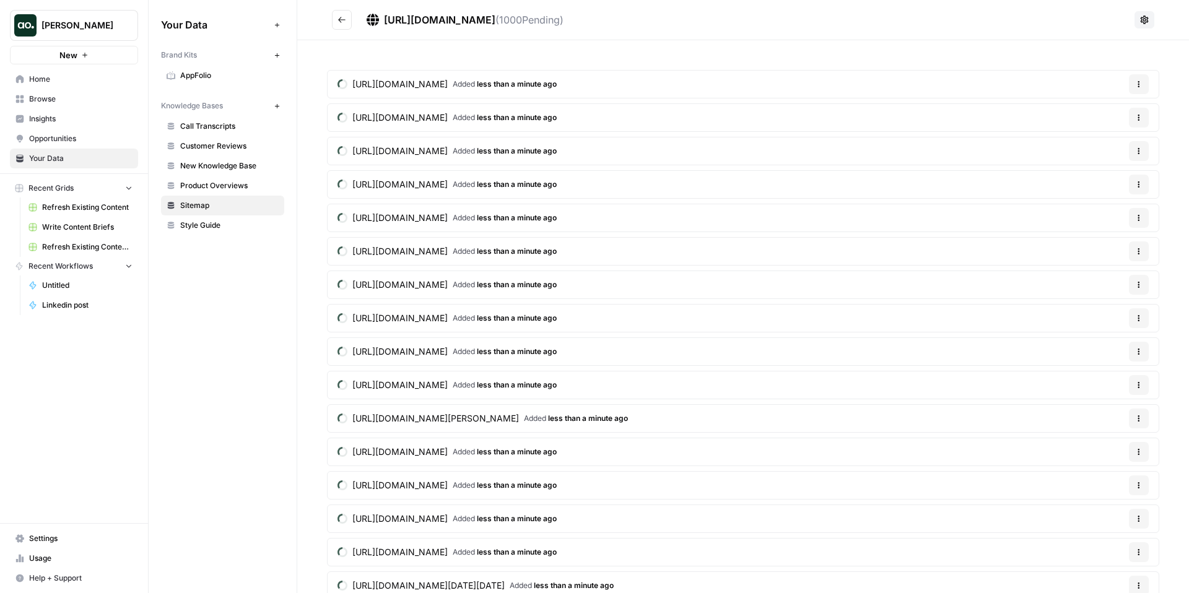
click at [342, 19] on icon "Go back" at bounding box center [341, 20] width 7 height 6
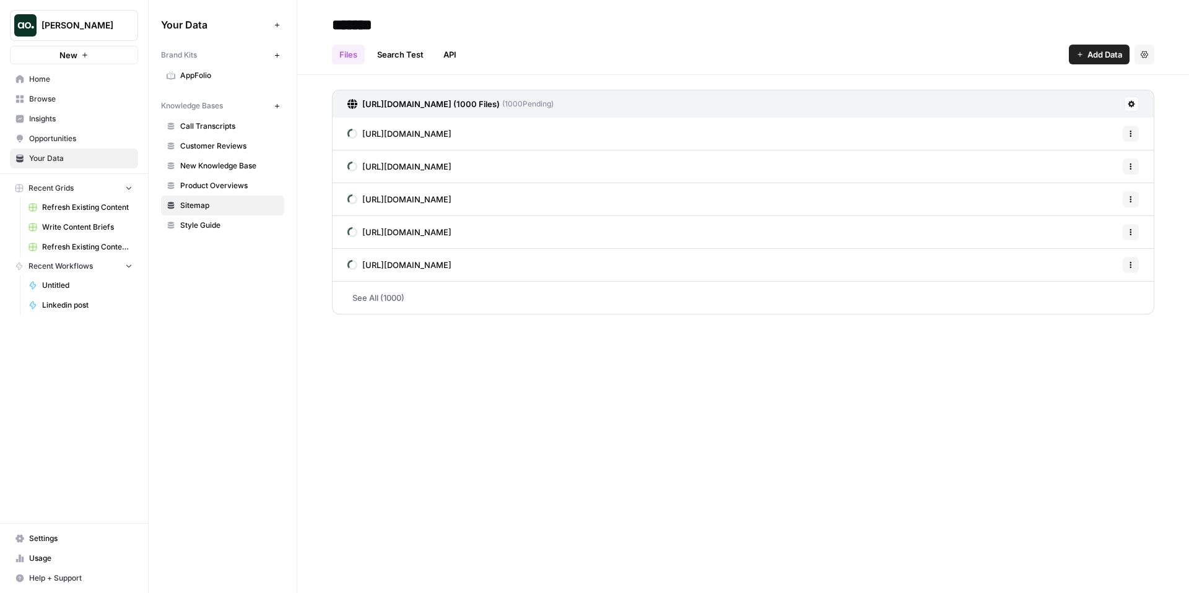
click at [1095, 53] on span "Add Data" at bounding box center [1105, 54] width 35 height 12
click at [1026, 103] on span "Web Scrape" at bounding box center [1058, 101] width 113 height 12
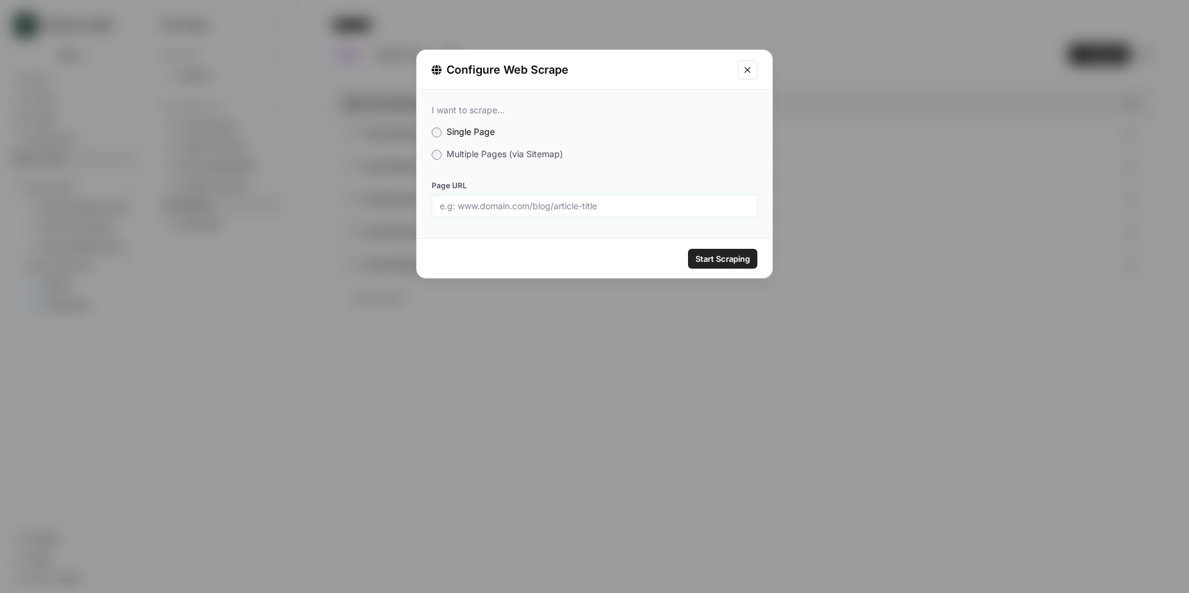
click at [520, 206] on input "Page URL" at bounding box center [595, 206] width 310 height 11
paste input "[URL][DOMAIN_NAME]"
type input "[URL][DOMAIN_NAME]"
click at [488, 151] on span "Multiple Pages (via Sitemap)" at bounding box center [505, 154] width 116 height 11
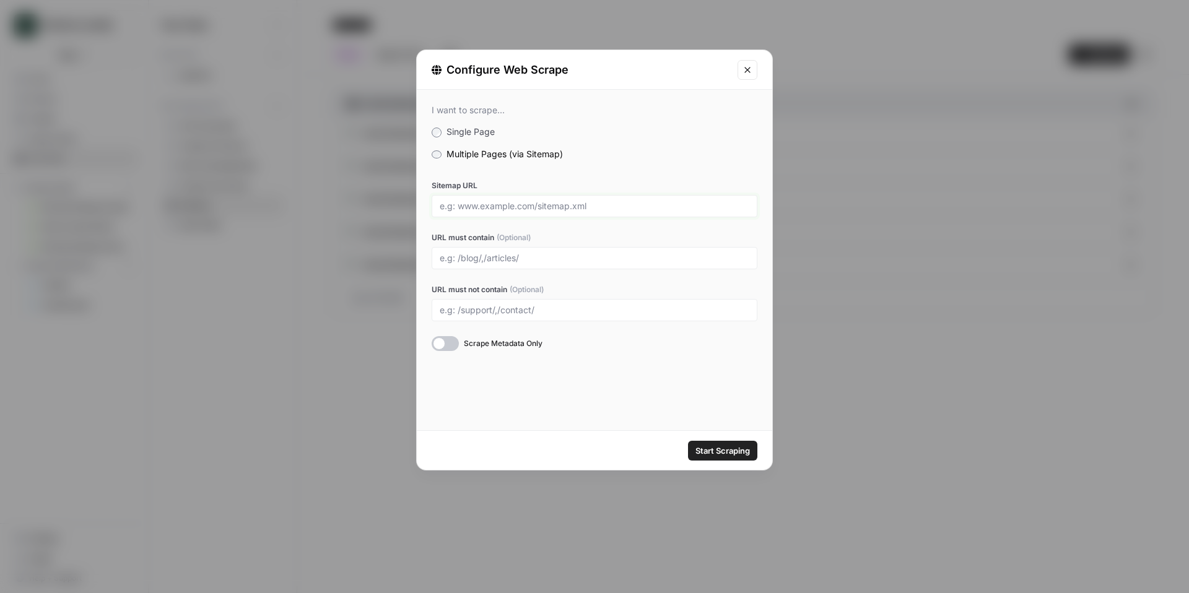
click at [522, 206] on input "Sitemap URL" at bounding box center [595, 206] width 310 height 11
paste input "[URL][DOMAIN_NAME]"
type input "[URL][DOMAIN_NAME]"
click at [517, 253] on input "URL must contain (Optional)" at bounding box center [595, 258] width 310 height 11
type input "blog"
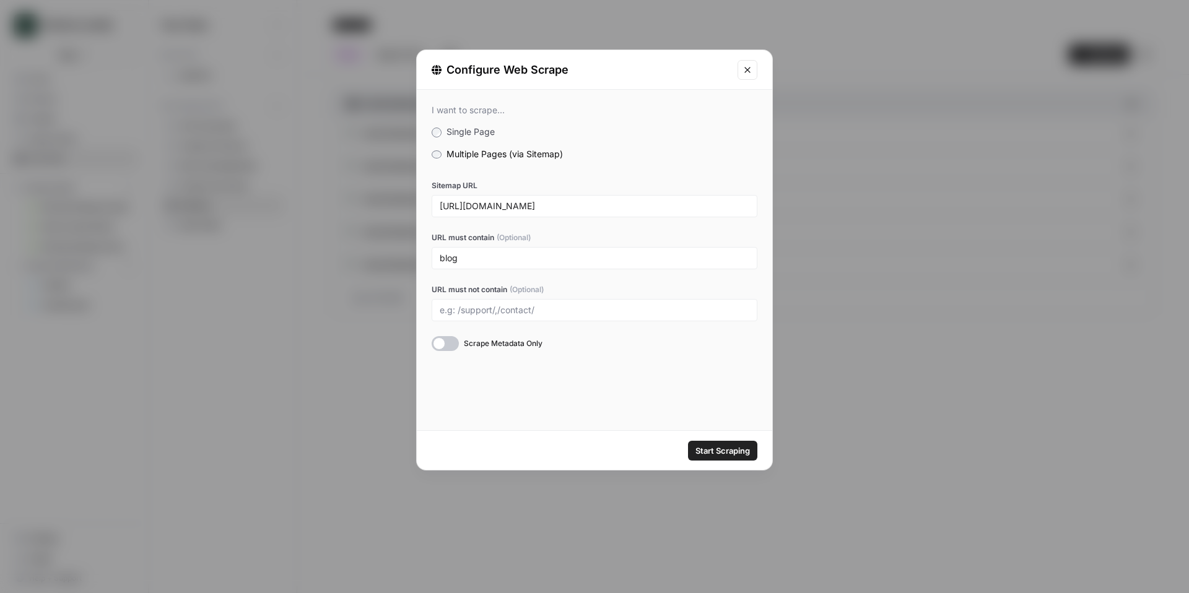
click at [442, 345] on div at bounding box center [445, 343] width 27 height 15
click at [664, 210] on input "https://www.appfolio.com/blog/post-sitemap1.xml" at bounding box center [595, 206] width 310 height 11
click at [626, 207] on input "https://www.appfolio.com/blog/post-sitemap1.xml" at bounding box center [595, 206] width 310 height 11
type input "https://www.appfolio.com/blog/post-sitemap2.xml"
click at [715, 450] on span "Start Scraping" at bounding box center [723, 451] width 55 height 12
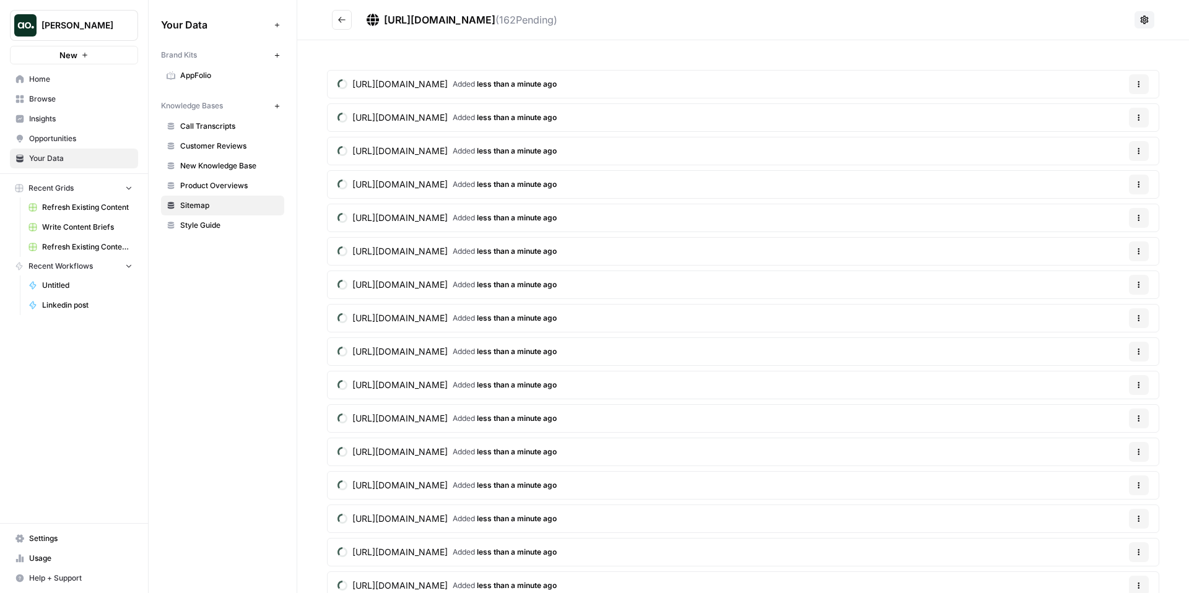
click at [339, 17] on icon "Go back" at bounding box center [342, 19] width 9 height 9
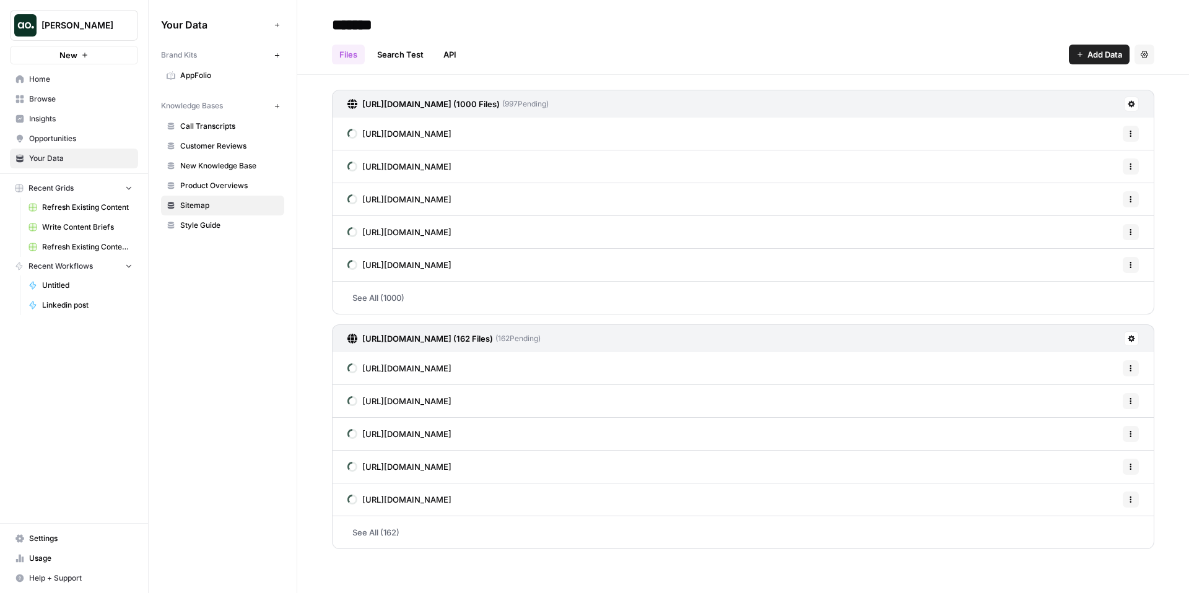
click at [372, 11] on header "******* Files Search Test API Add Data Settings" at bounding box center [743, 37] width 892 height 75
click at [352, 28] on input "*******" at bounding box center [426, 24] width 198 height 25
click at [331, 25] on input "*******" at bounding box center [426, 24] width 198 height 25
type input "**********"
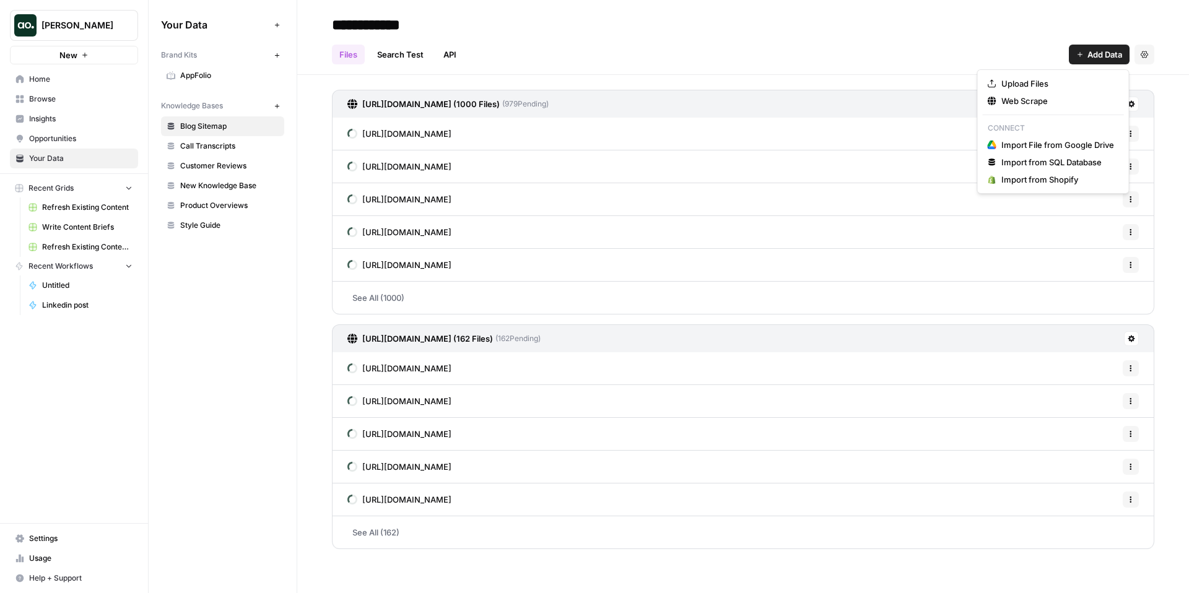
click at [1100, 58] on span "Add Data" at bounding box center [1105, 54] width 35 height 12
click at [258, 228] on span "Style Guide" at bounding box center [229, 225] width 98 height 11
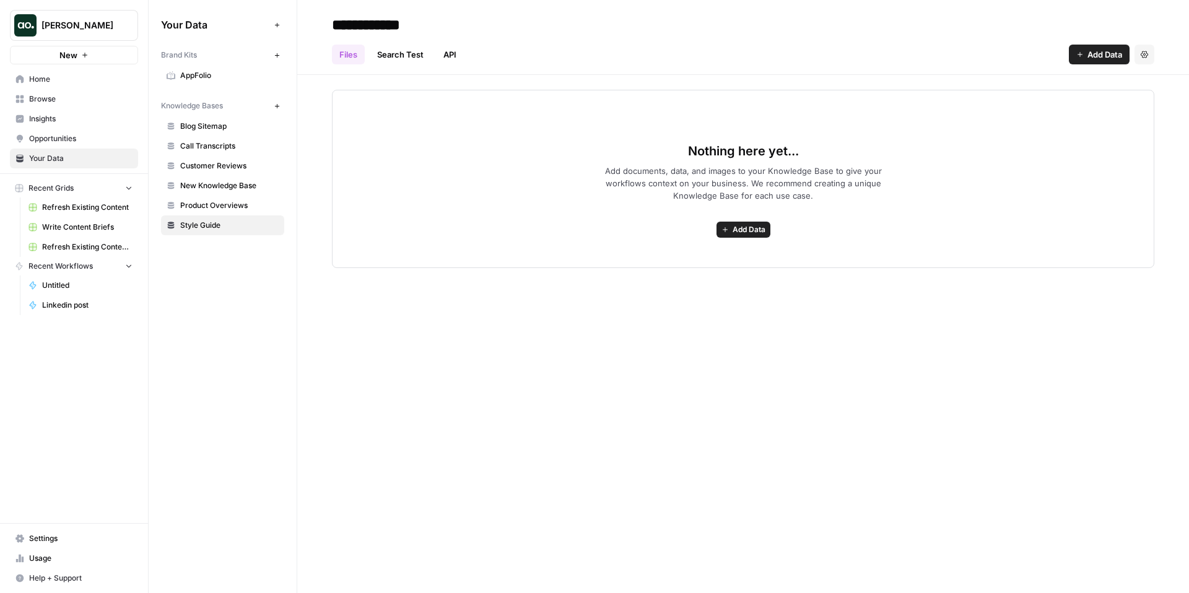
click at [241, 207] on span "Product Overviews" at bounding box center [229, 205] width 98 height 11
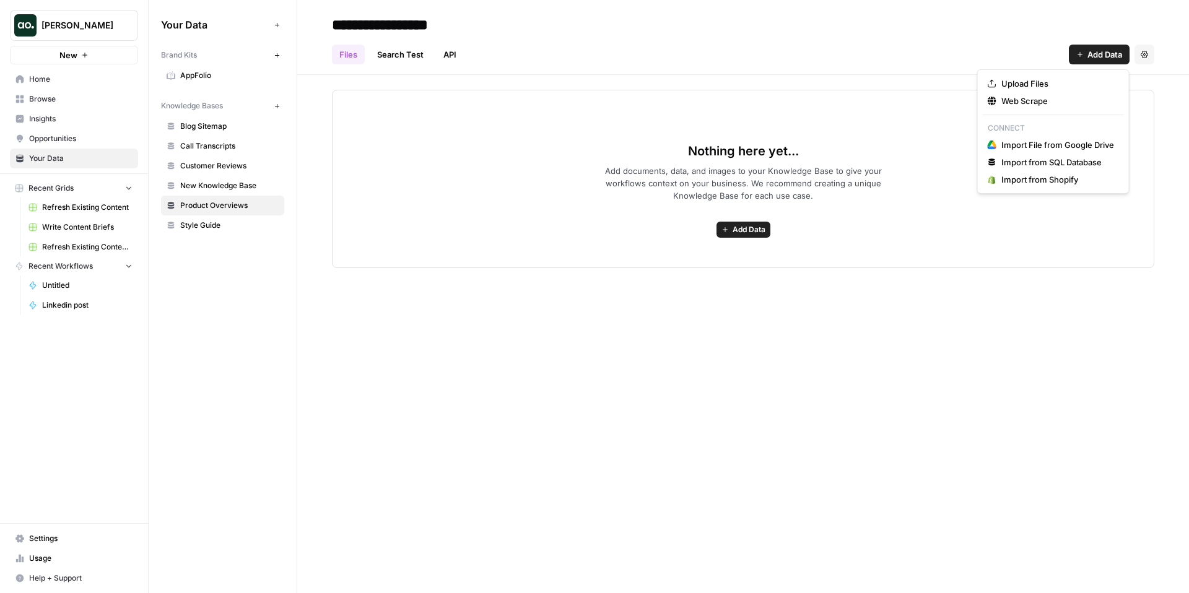
click at [1096, 50] on span "Add Data" at bounding box center [1105, 54] width 35 height 12
click at [1036, 82] on span "Upload Files" at bounding box center [1058, 83] width 113 height 12
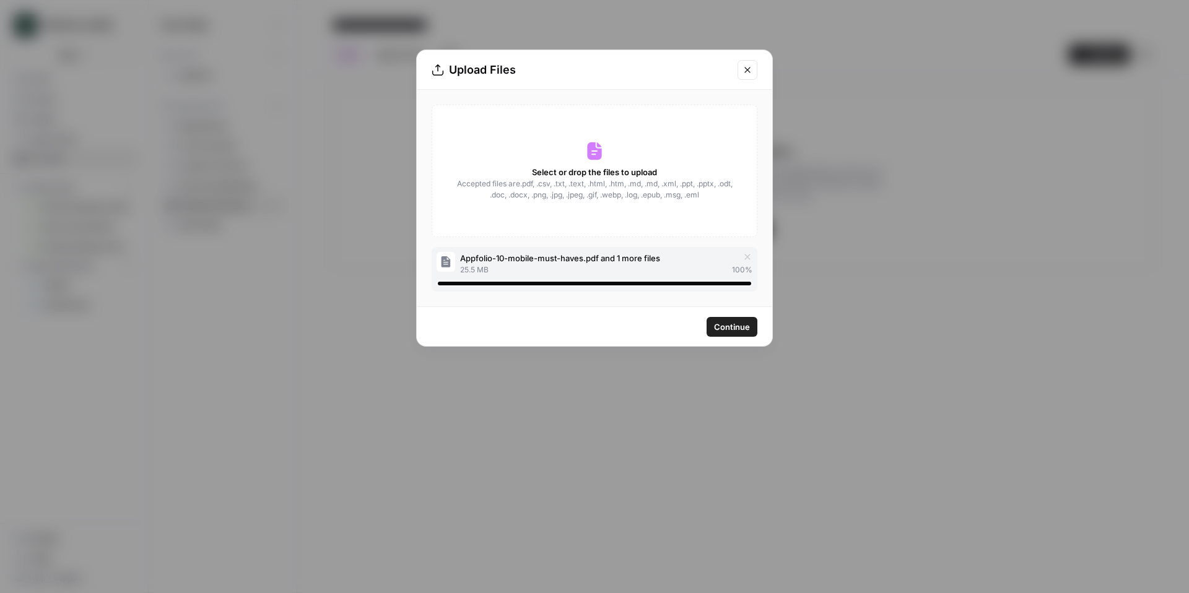
click at [725, 326] on span "Continue" at bounding box center [732, 327] width 36 height 12
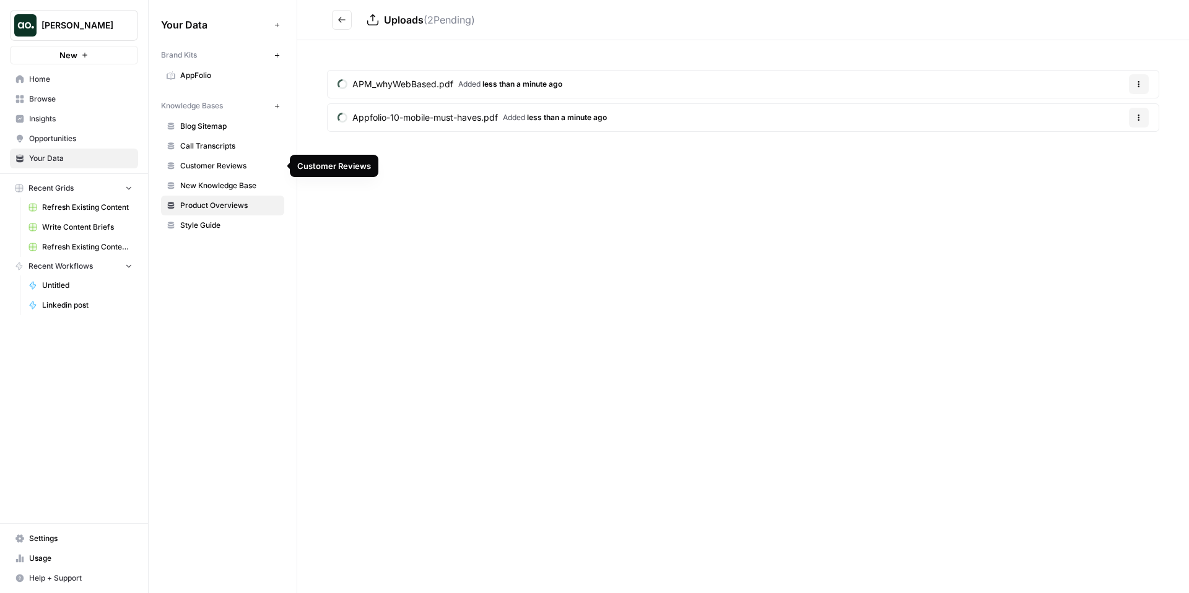
click at [229, 165] on span "Customer Reviews" at bounding box center [229, 165] width 98 height 11
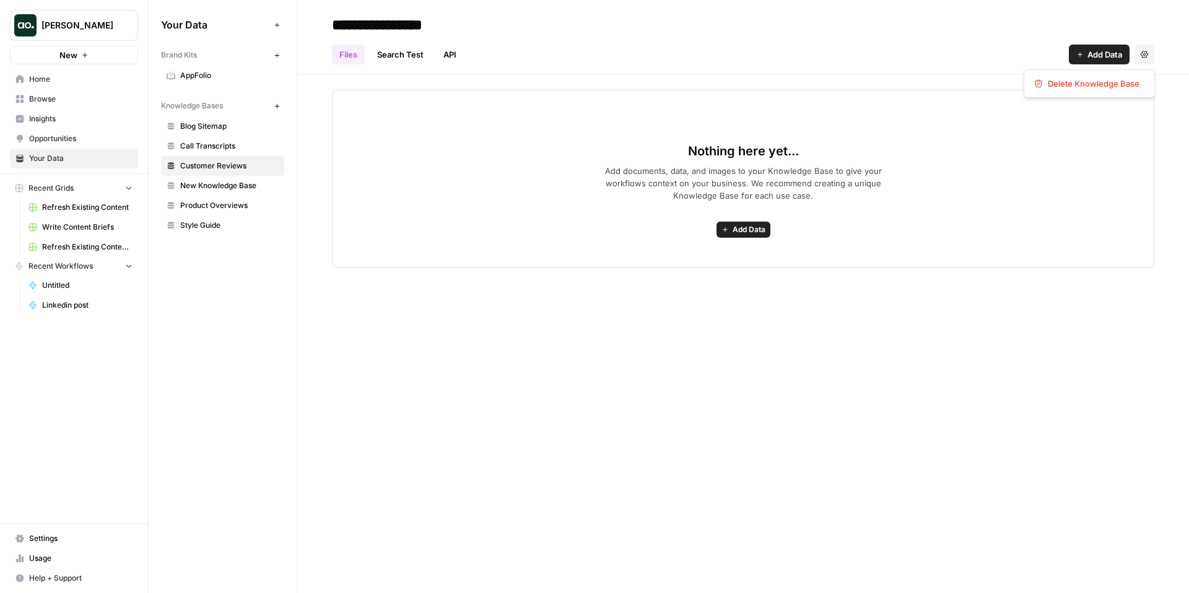
click at [1144, 56] on icon "button" at bounding box center [1144, 54] width 7 height 7
click at [1099, 85] on span "Delete Knowledge Base" at bounding box center [1094, 83] width 92 height 12
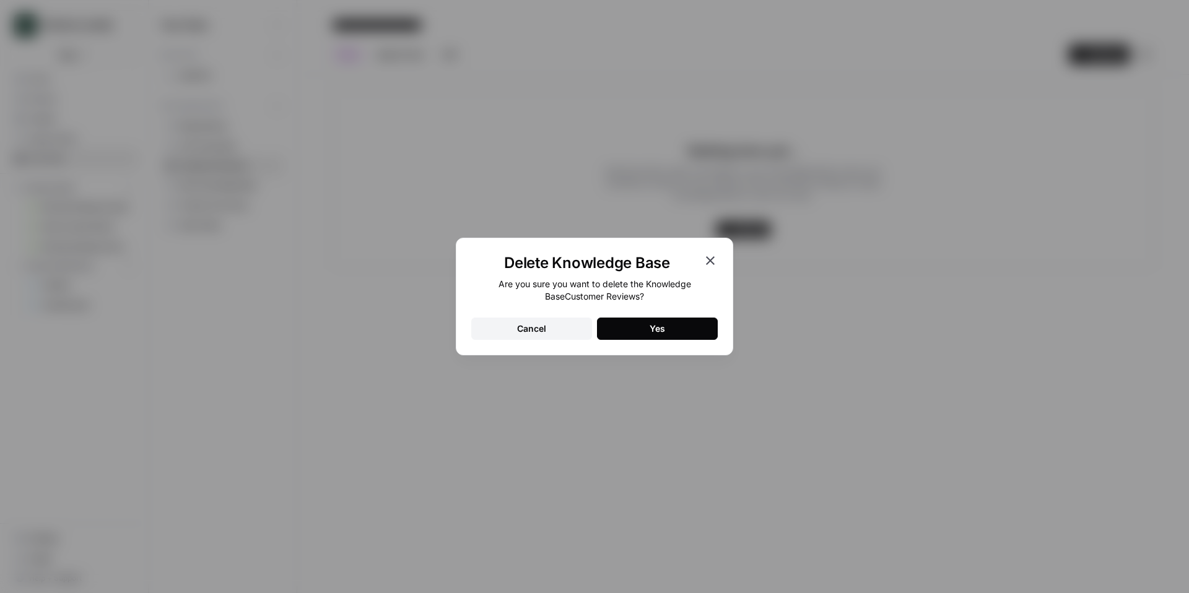
click at [658, 319] on button "Yes" at bounding box center [657, 329] width 121 height 22
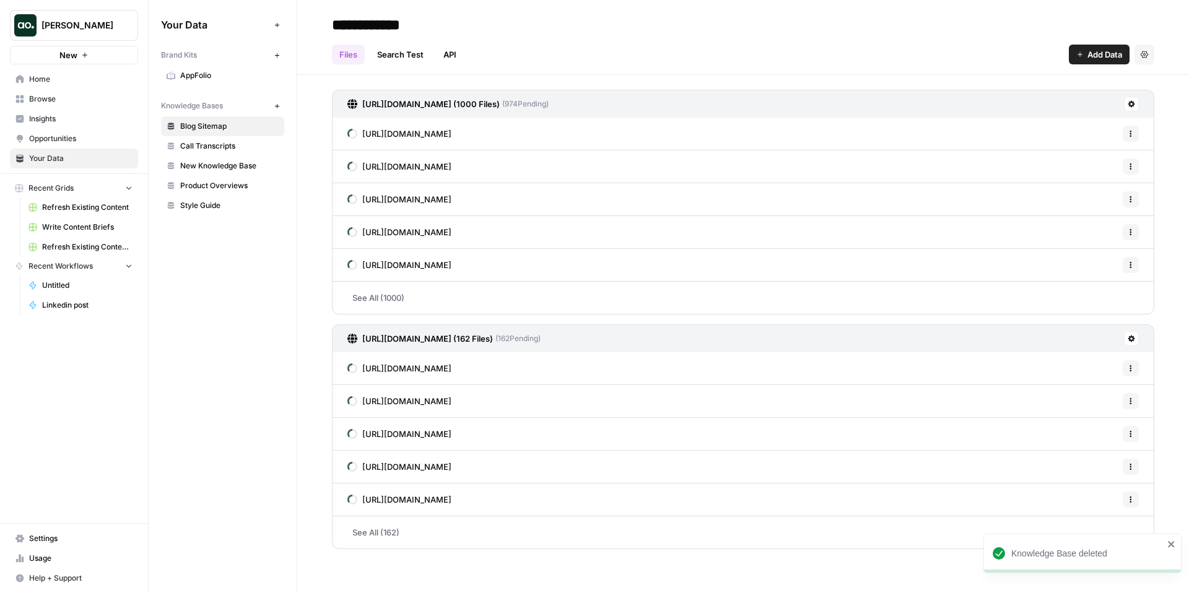
click at [230, 204] on span "Style Guide" at bounding box center [229, 205] width 98 height 11
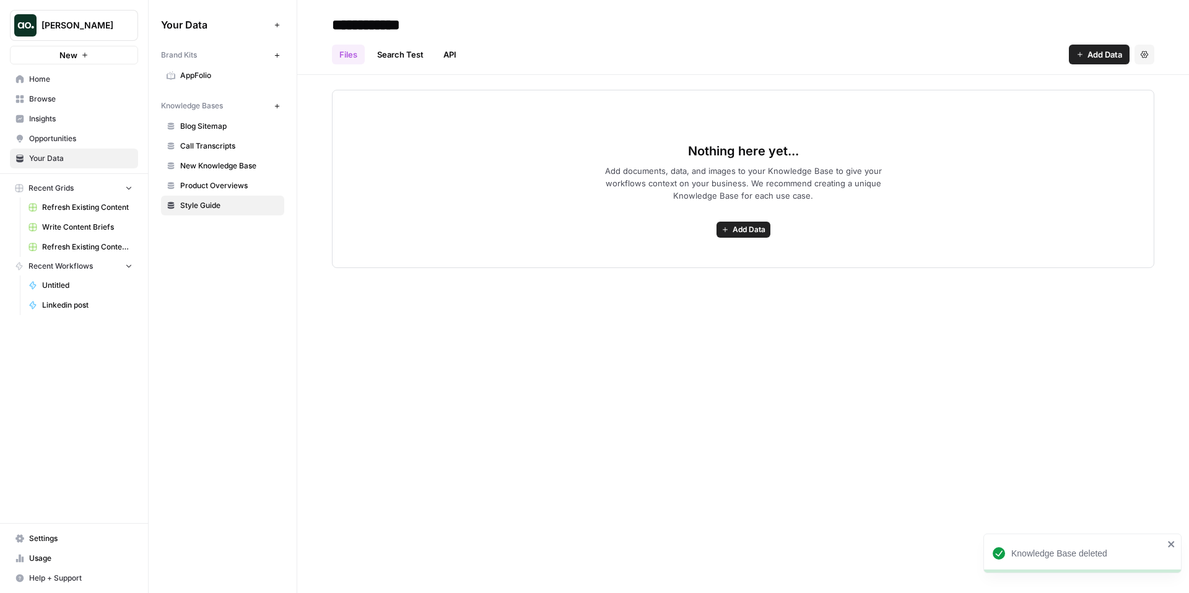
click at [1144, 53] on icon "button" at bounding box center [1144, 54] width 7 height 7
click at [1117, 79] on span "Delete Knowledge Base" at bounding box center [1094, 83] width 92 height 12
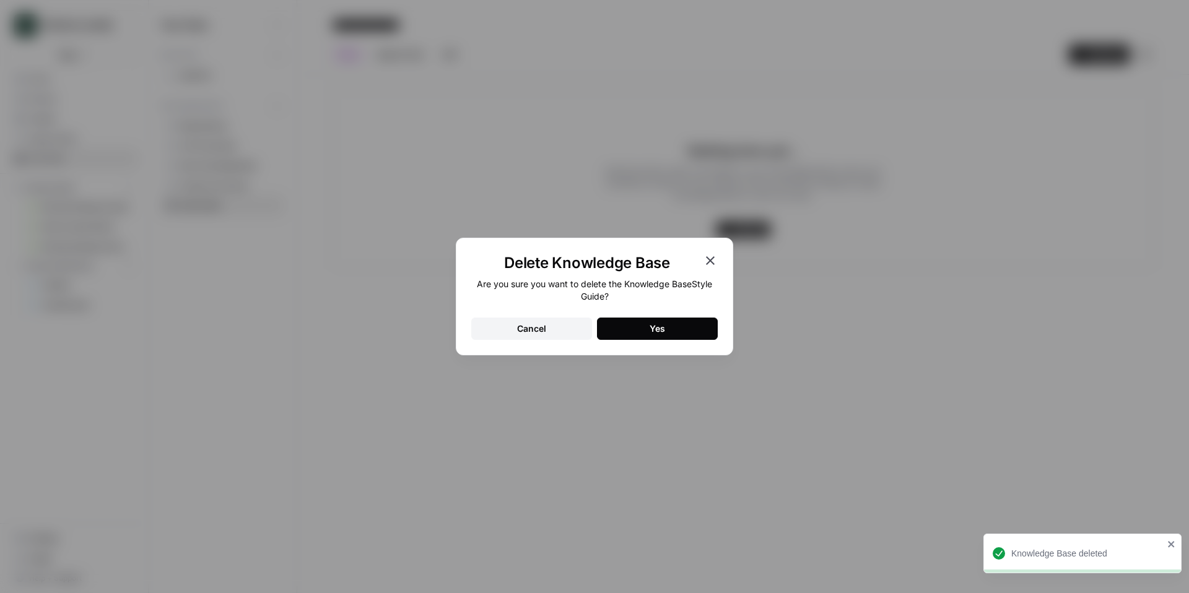
click at [643, 322] on button "Yes" at bounding box center [657, 329] width 121 height 22
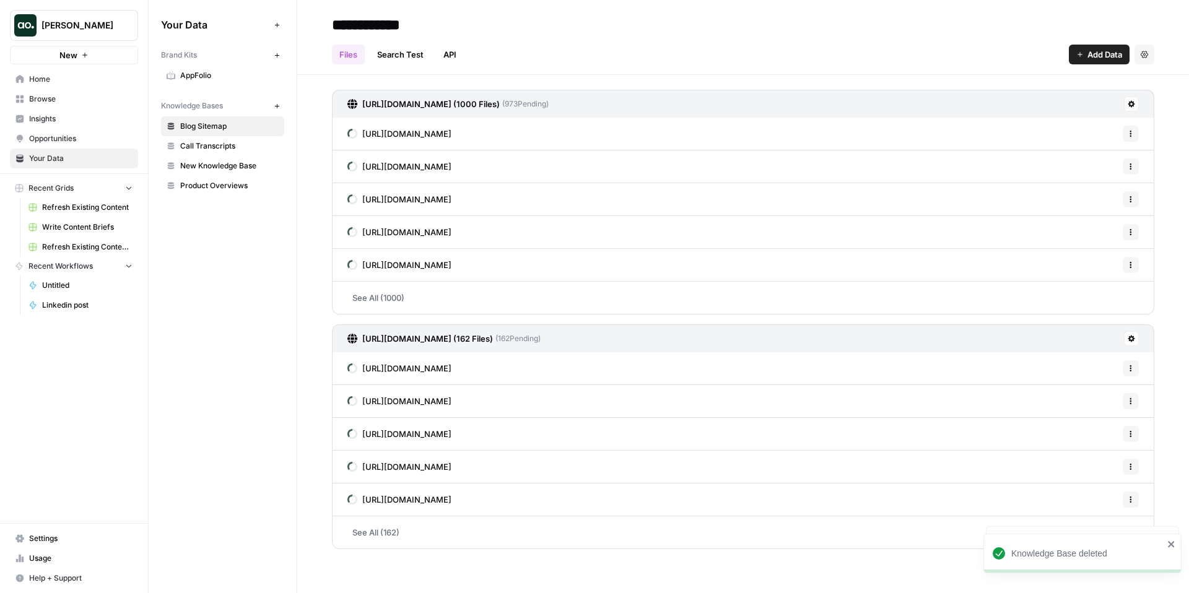
click at [244, 146] on span "Call Transcripts" at bounding box center [229, 146] width 98 height 11
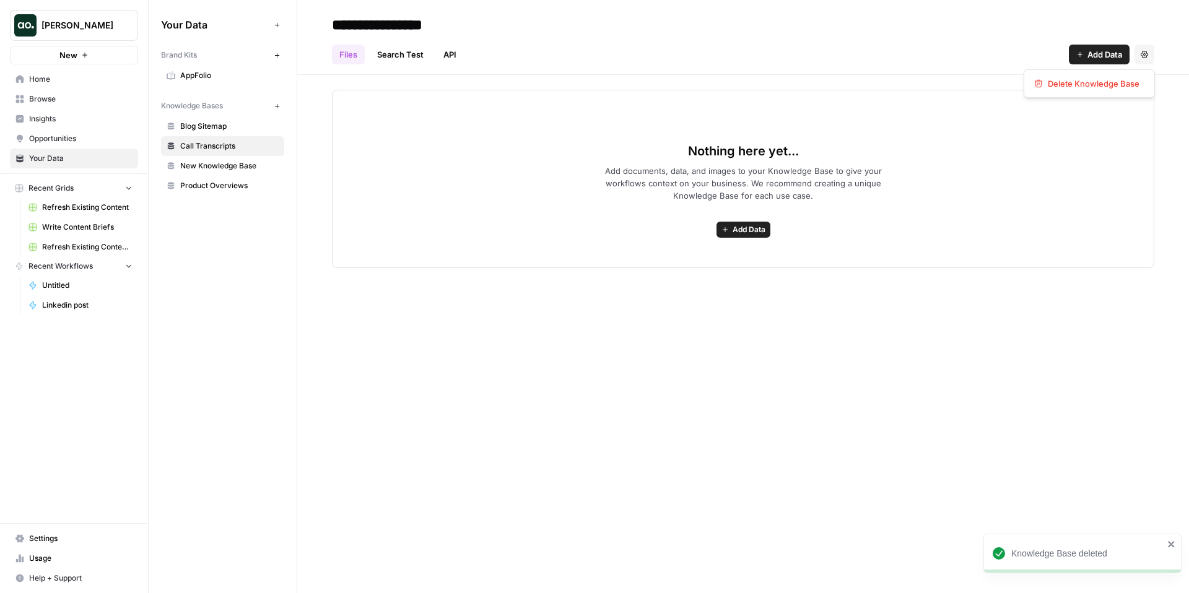
click at [1145, 59] on button "Settings" at bounding box center [1145, 55] width 20 height 20
click at [1111, 87] on span "Delete Knowledge Base" at bounding box center [1094, 83] width 92 height 12
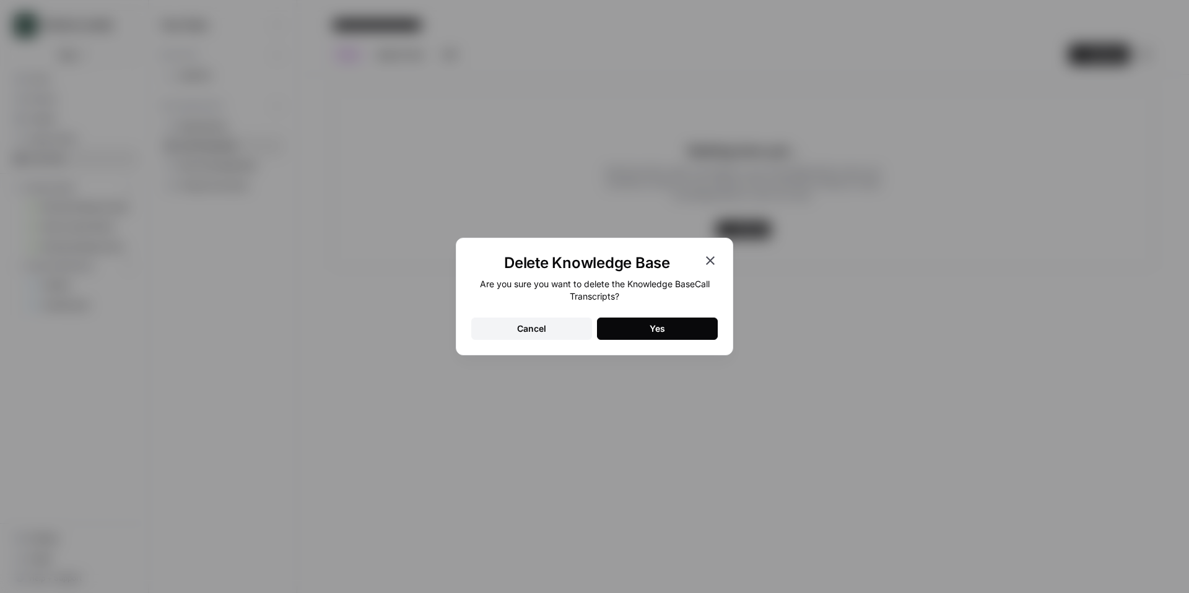
click at [632, 333] on button "Yes" at bounding box center [657, 329] width 121 height 22
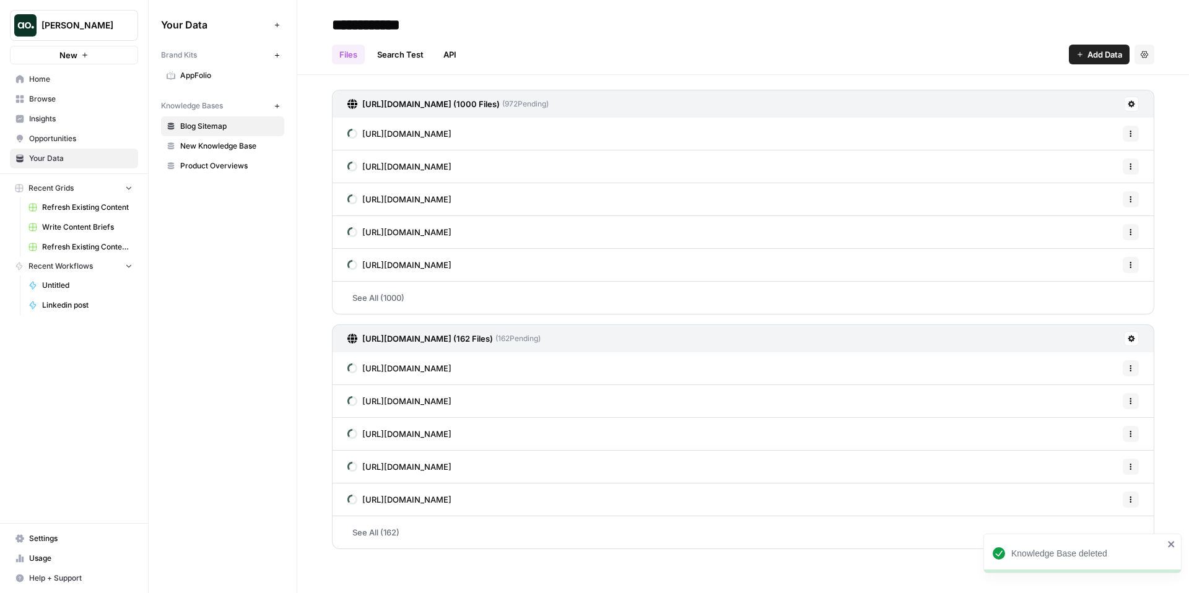
click at [260, 144] on span "New Knowledge Base" at bounding box center [229, 146] width 98 height 11
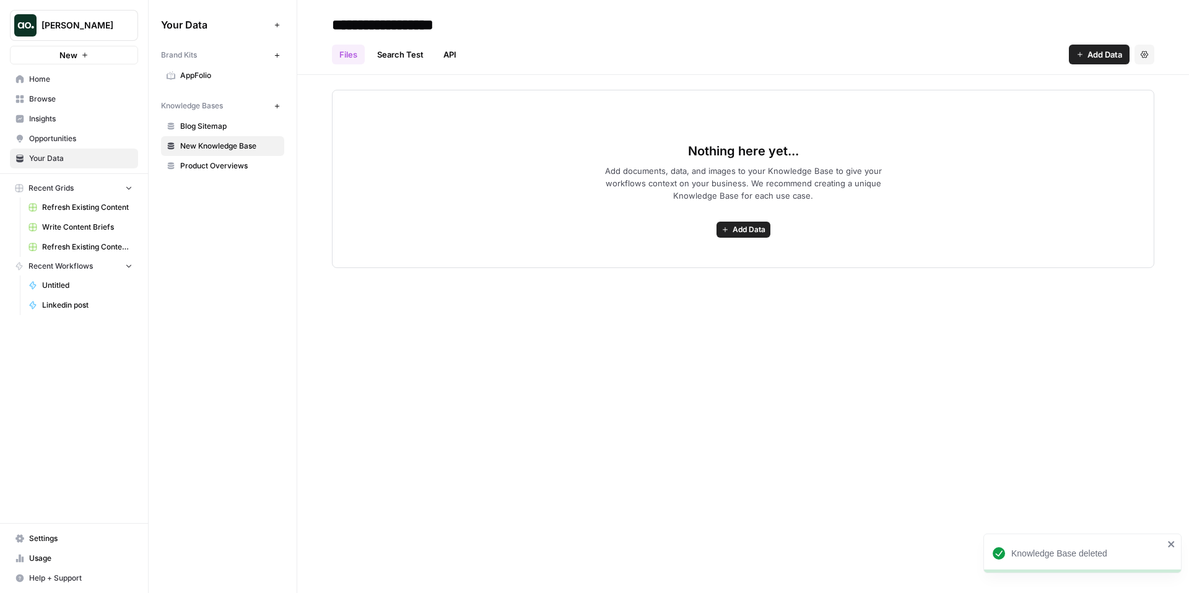
click at [1145, 56] on icon "button" at bounding box center [1144, 54] width 7 height 7
click at [1087, 89] on span "Delete Knowledge Base" at bounding box center [1094, 83] width 92 height 12
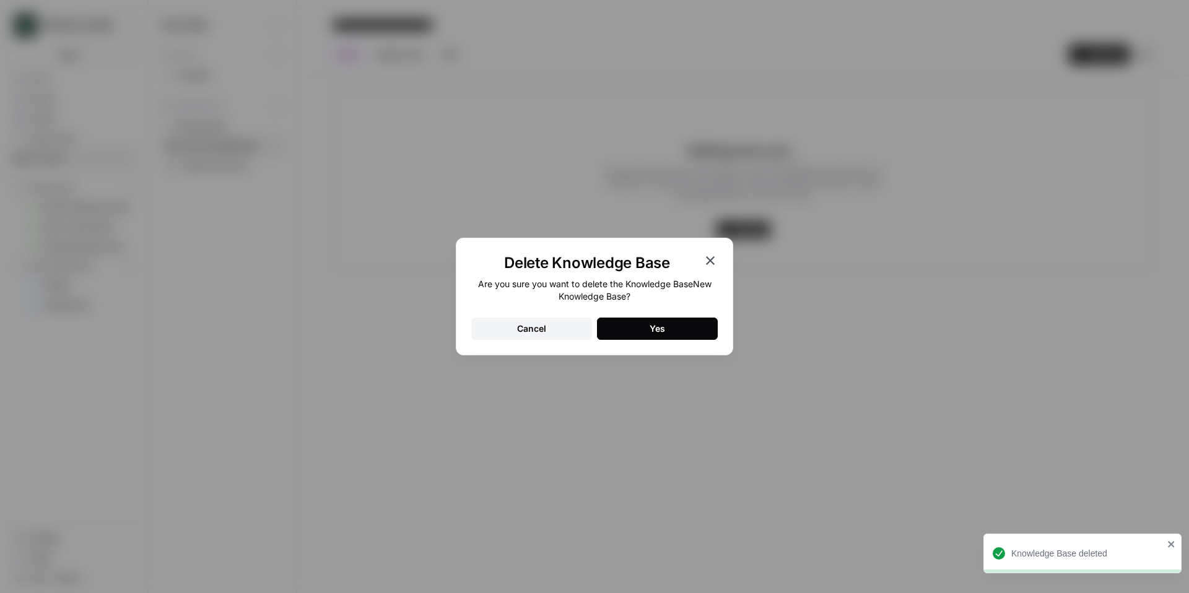
click at [635, 326] on button "Yes" at bounding box center [657, 329] width 121 height 22
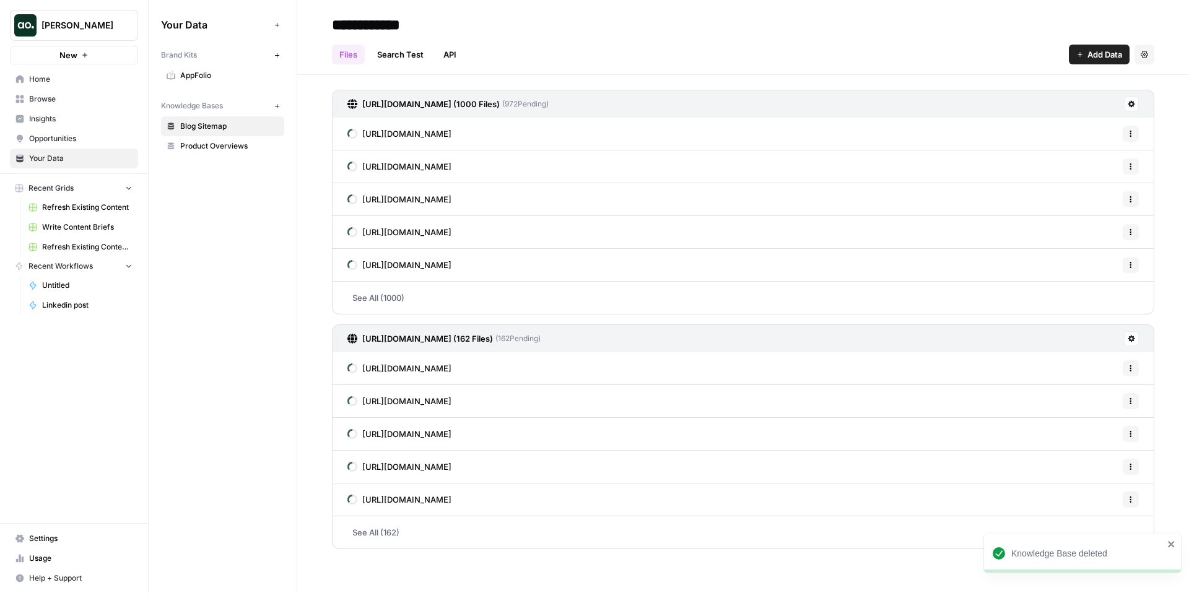
click at [212, 138] on link "Product Overviews" at bounding box center [222, 146] width 123 height 20
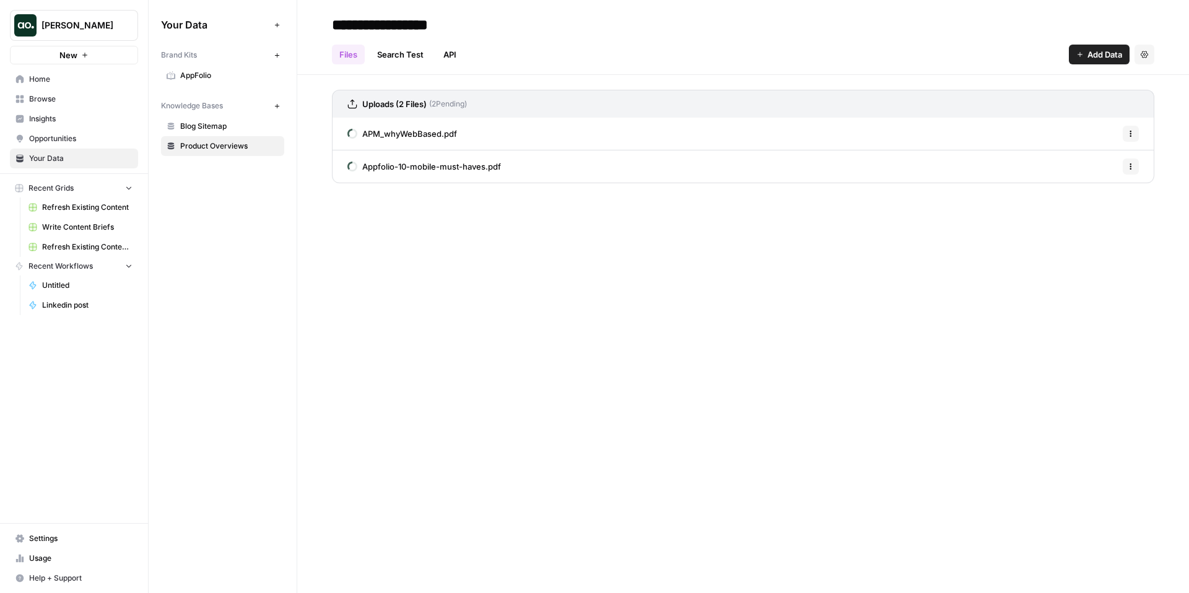
click at [222, 74] on span "AppFolio" at bounding box center [229, 75] width 98 height 11
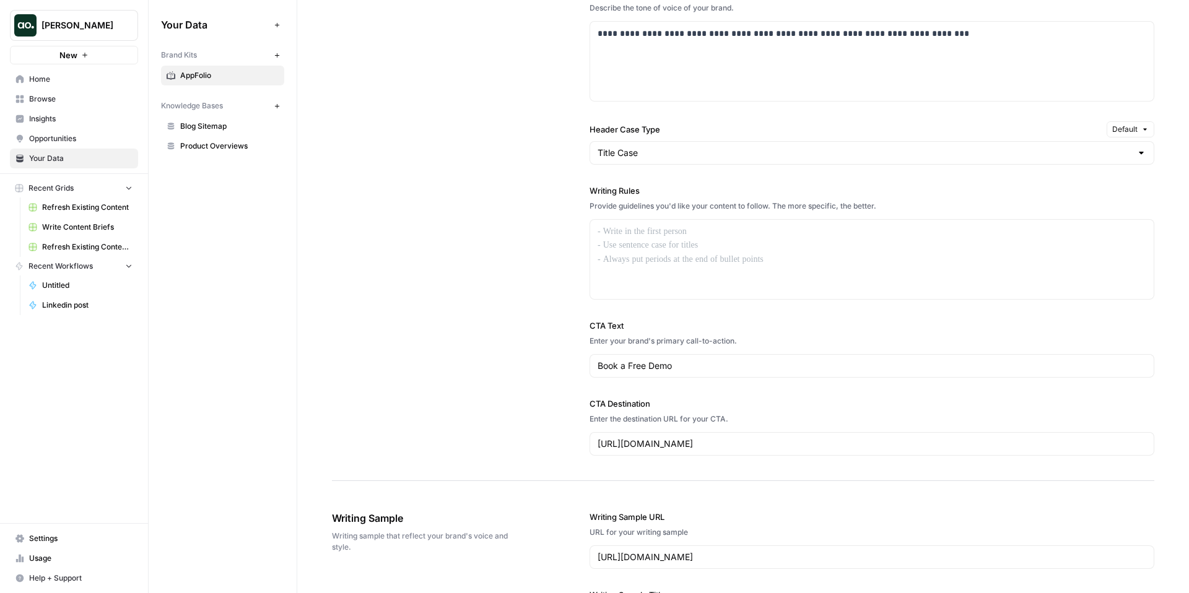
scroll to position [892, 0]
click at [686, 251] on div at bounding box center [872, 260] width 564 height 79
drag, startPoint x: 790, startPoint y: 260, endPoint x: 614, endPoint y: 235, distance: 178.4
click at [614, 235] on div at bounding box center [872, 260] width 564 height 79
click at [86, 204] on span "Refresh Existing Content" at bounding box center [87, 207] width 90 height 11
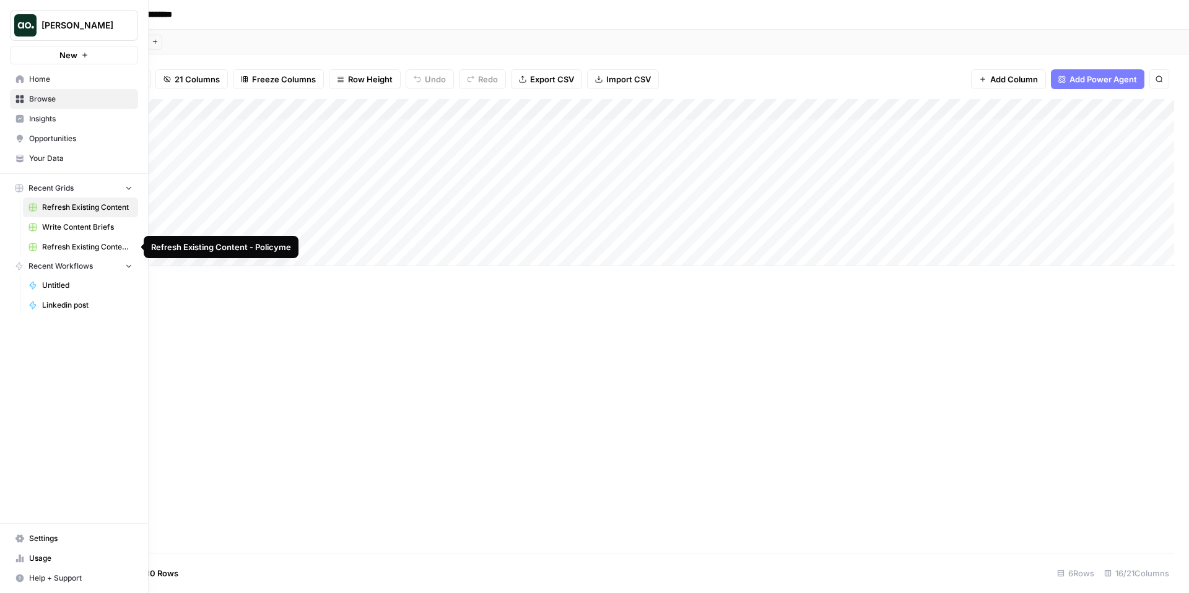
click at [67, 242] on span "Refresh Existing Content - Policyme" at bounding box center [87, 247] width 90 height 11
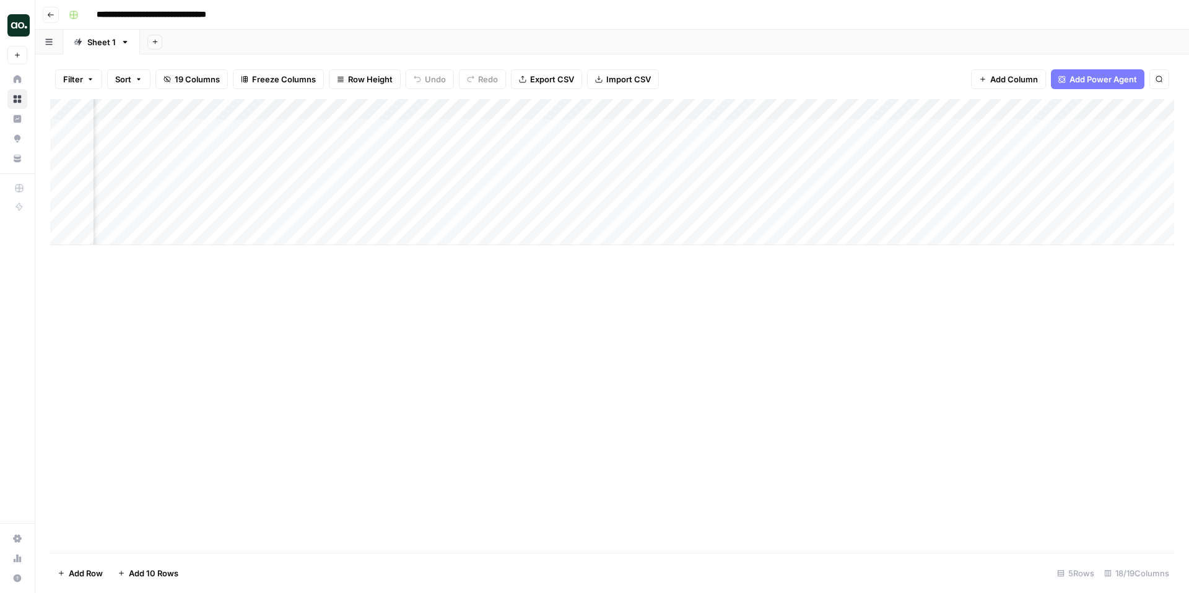
scroll to position [0, 85]
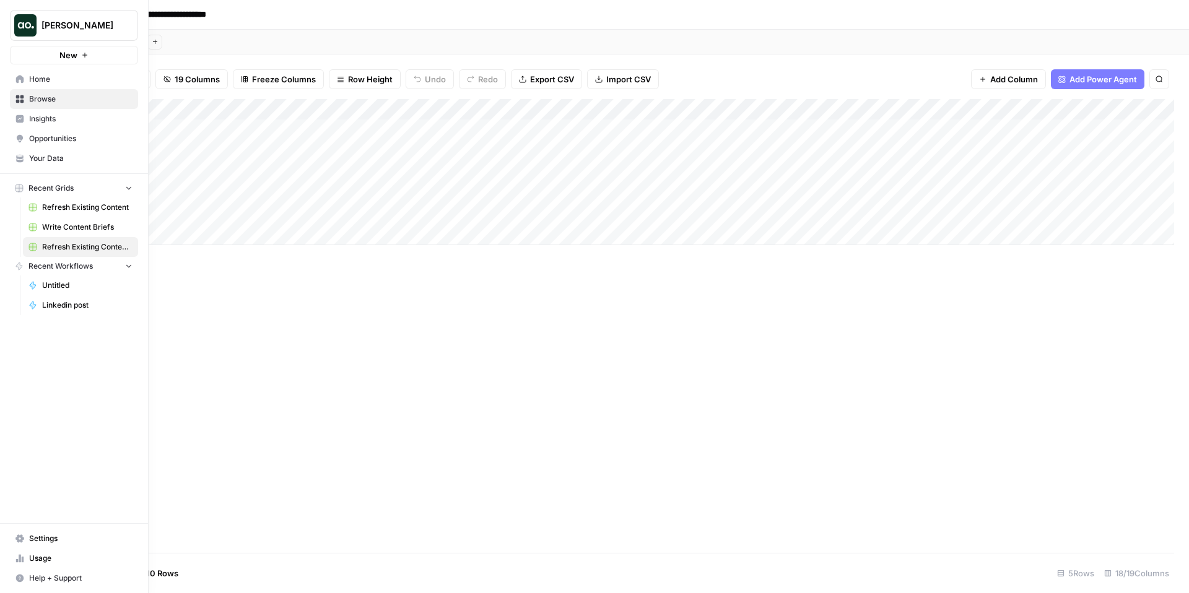
click at [63, 98] on span "Browse" at bounding box center [80, 99] width 103 height 11
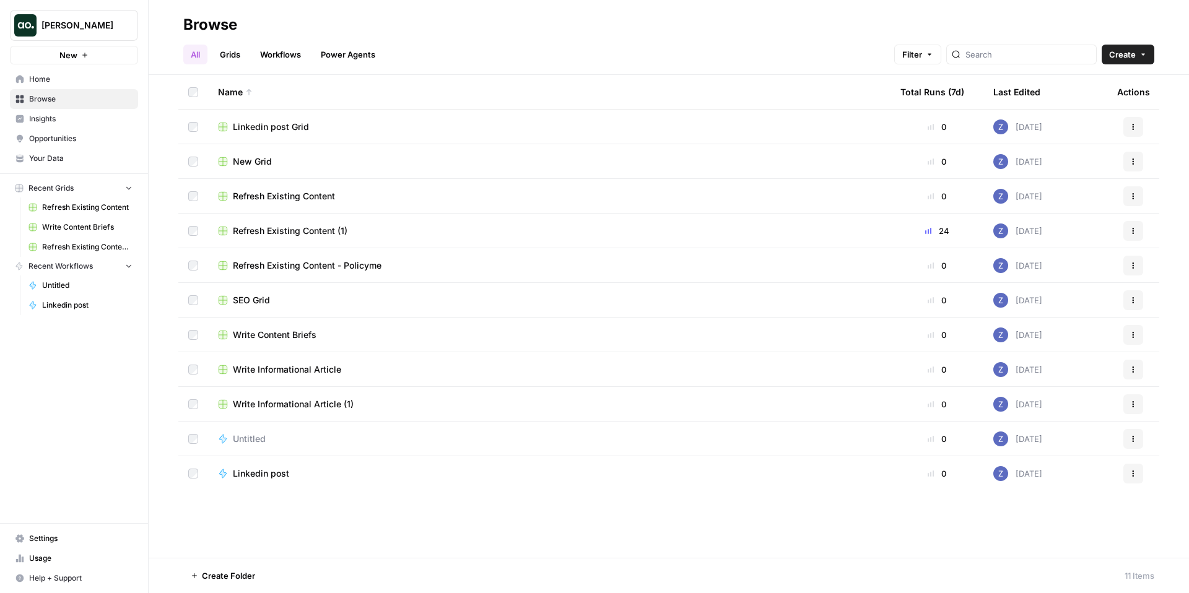
click at [318, 230] on span "Refresh Existing Content (1)" at bounding box center [290, 231] width 115 height 12
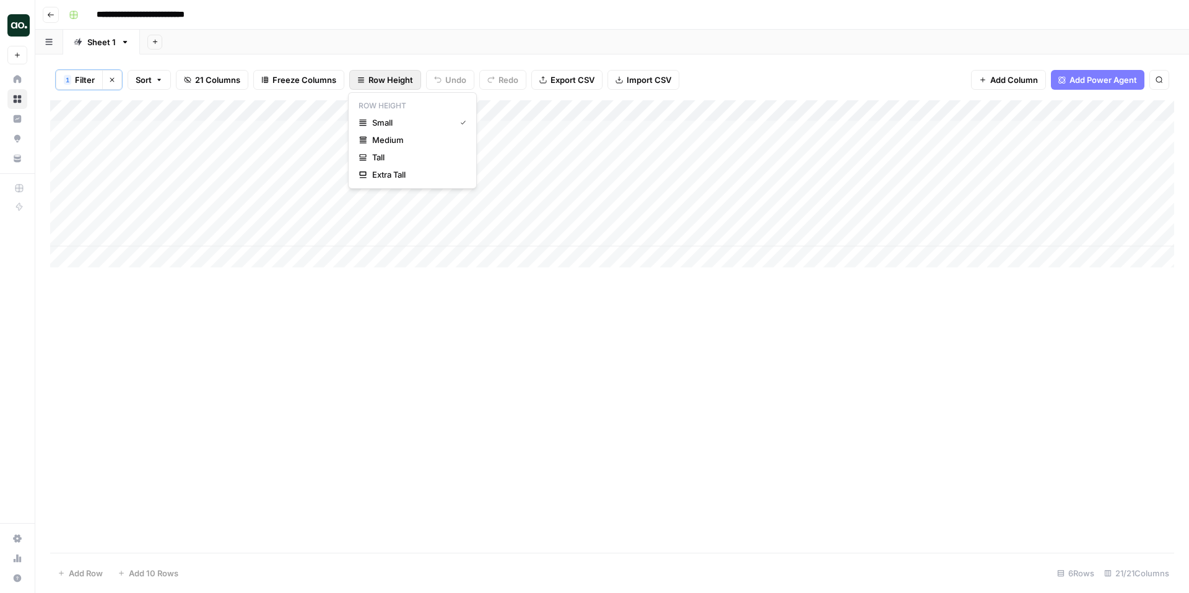
click at [390, 76] on span "Row Height" at bounding box center [391, 80] width 45 height 12
click at [408, 137] on span "Medium" at bounding box center [416, 140] width 89 height 12
click at [391, 79] on span "Row Height" at bounding box center [391, 80] width 45 height 12
click at [391, 155] on span "Tall" at bounding box center [416, 157] width 89 height 12
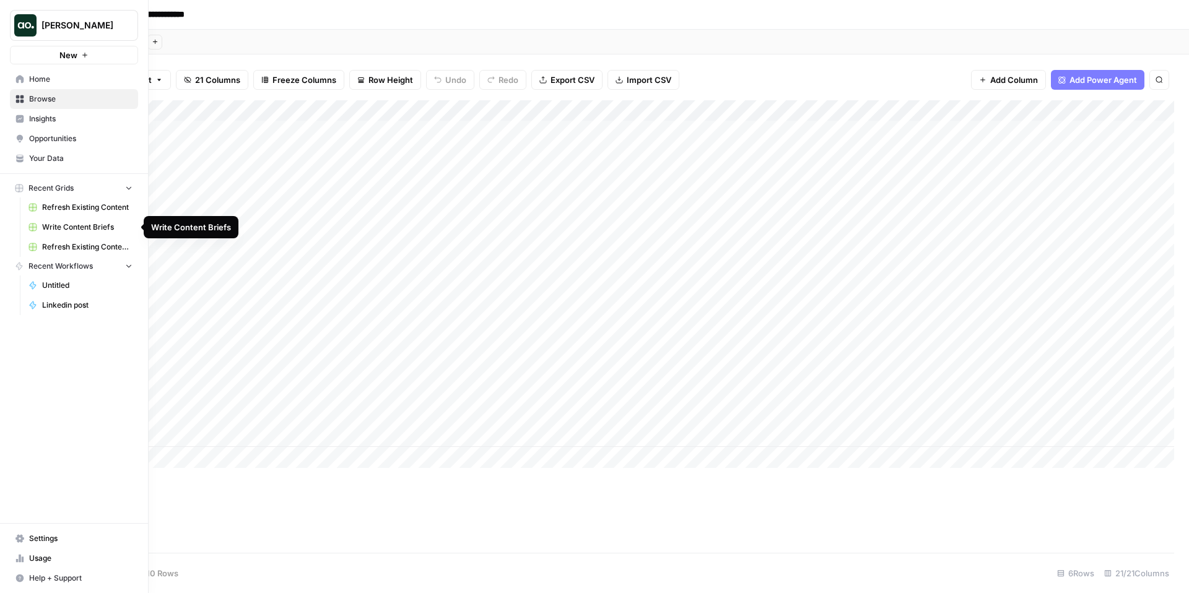
click at [69, 227] on span "Write Content Briefs" at bounding box center [87, 227] width 90 height 11
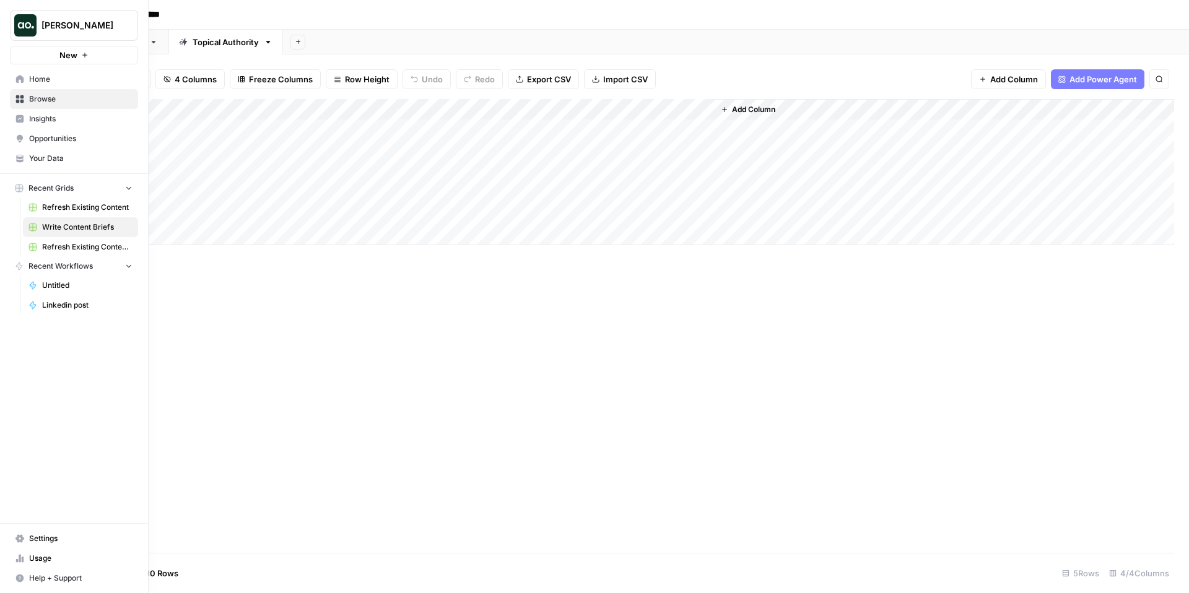
click at [53, 100] on span "Browse" at bounding box center [80, 99] width 103 height 11
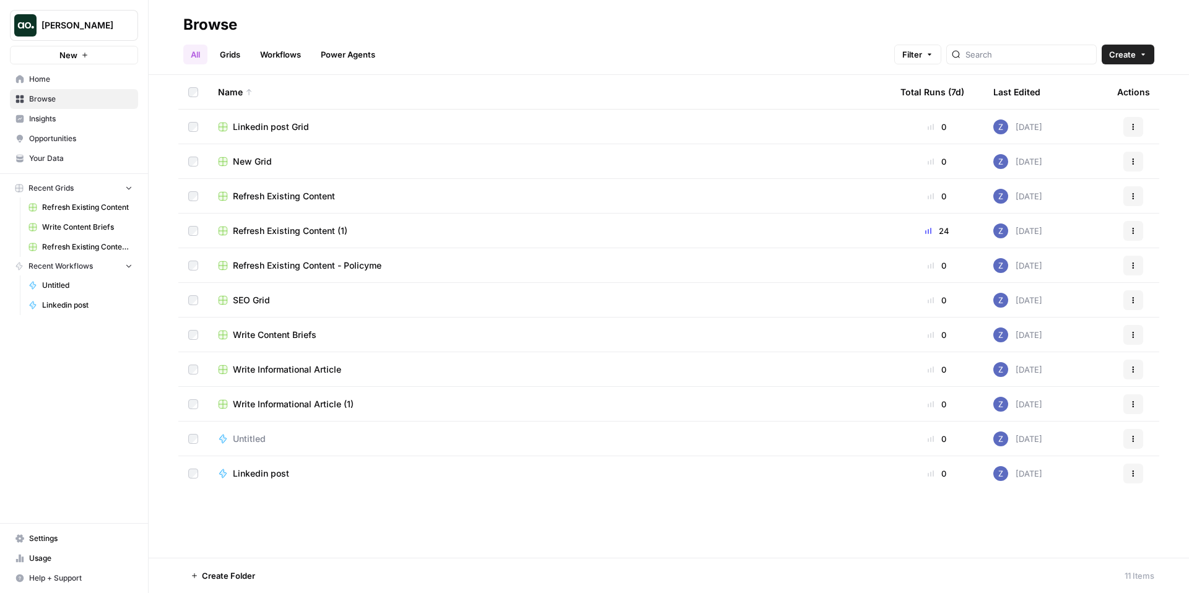
click at [325, 233] on span "Refresh Existing Content (1)" at bounding box center [290, 231] width 115 height 12
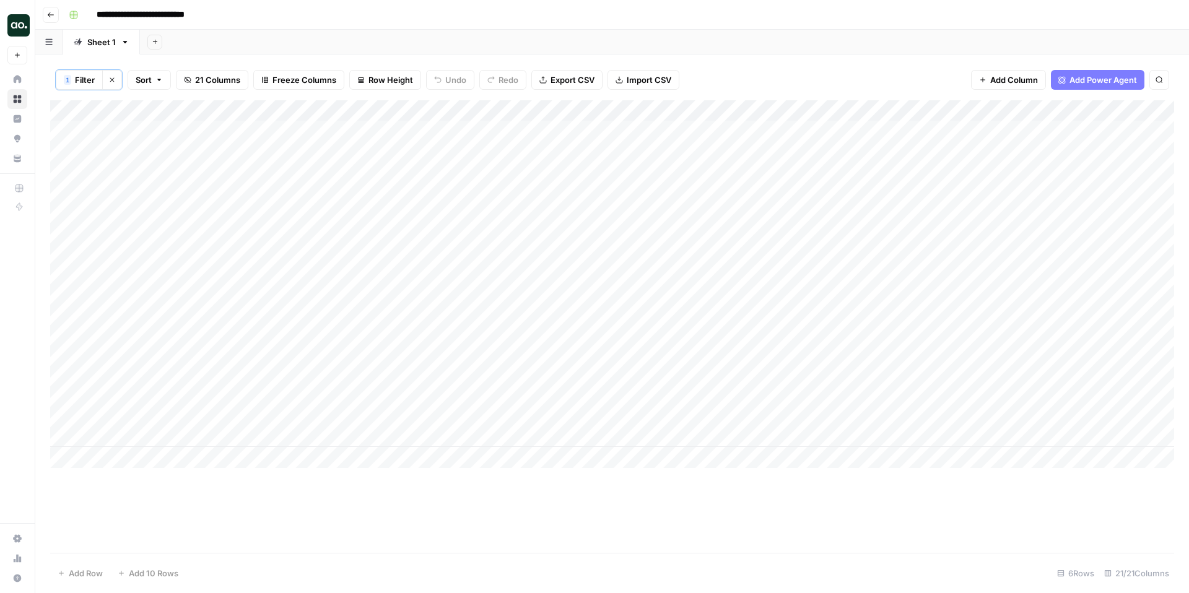
click at [208, 19] on input "**********" at bounding box center [155, 15] width 128 height 20
click at [212, 14] on input "**********" at bounding box center [155, 15] width 128 height 20
click at [296, 82] on span "Freeze Columns" at bounding box center [305, 80] width 64 height 12
click at [303, 123] on span "First 1 Column" at bounding box center [315, 122] width 103 height 12
click at [210, 12] on input "**********" at bounding box center [155, 15] width 128 height 20
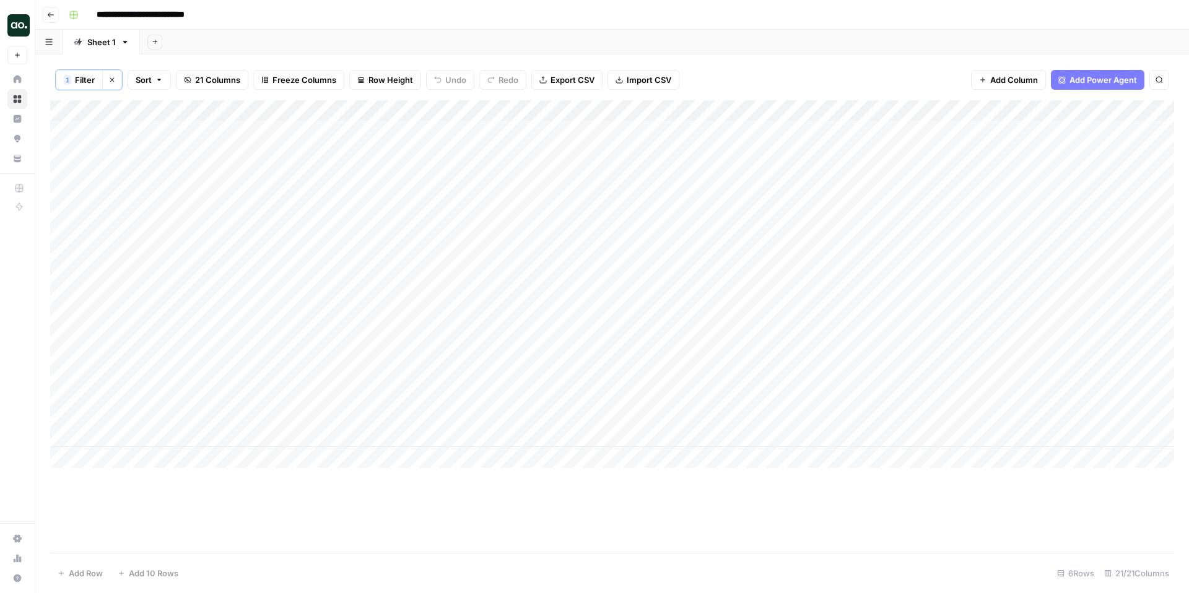
click at [215, 15] on input "**********" at bounding box center [155, 15] width 128 height 20
type input "**********"
click at [1109, 81] on span "Add Power Agent" at bounding box center [1104, 80] width 68 height 12
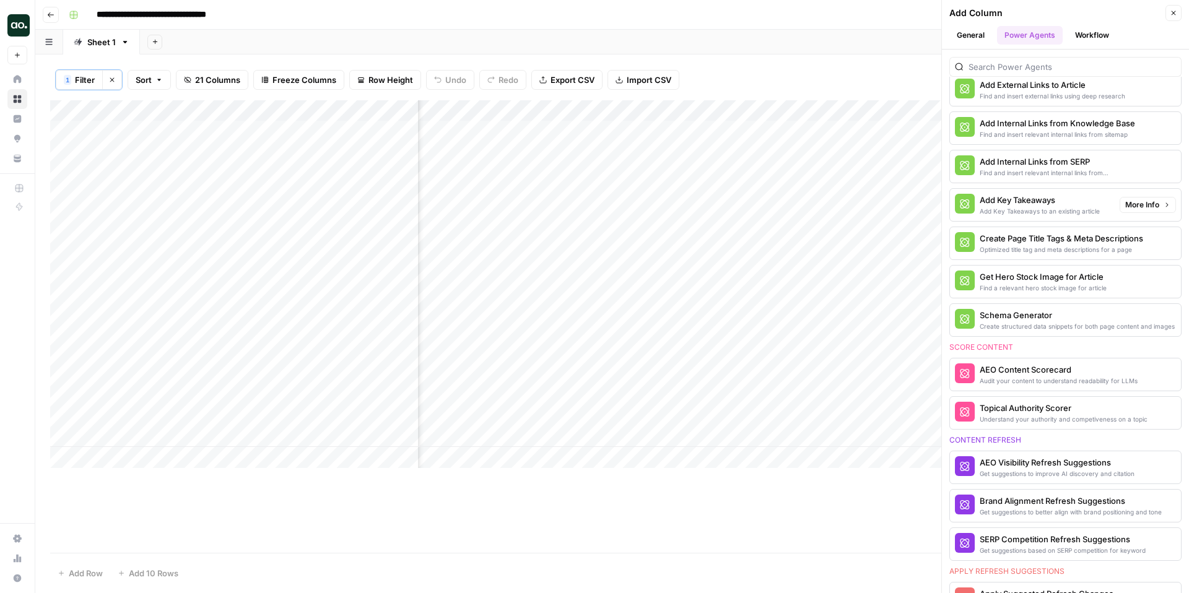
scroll to position [240, 0]
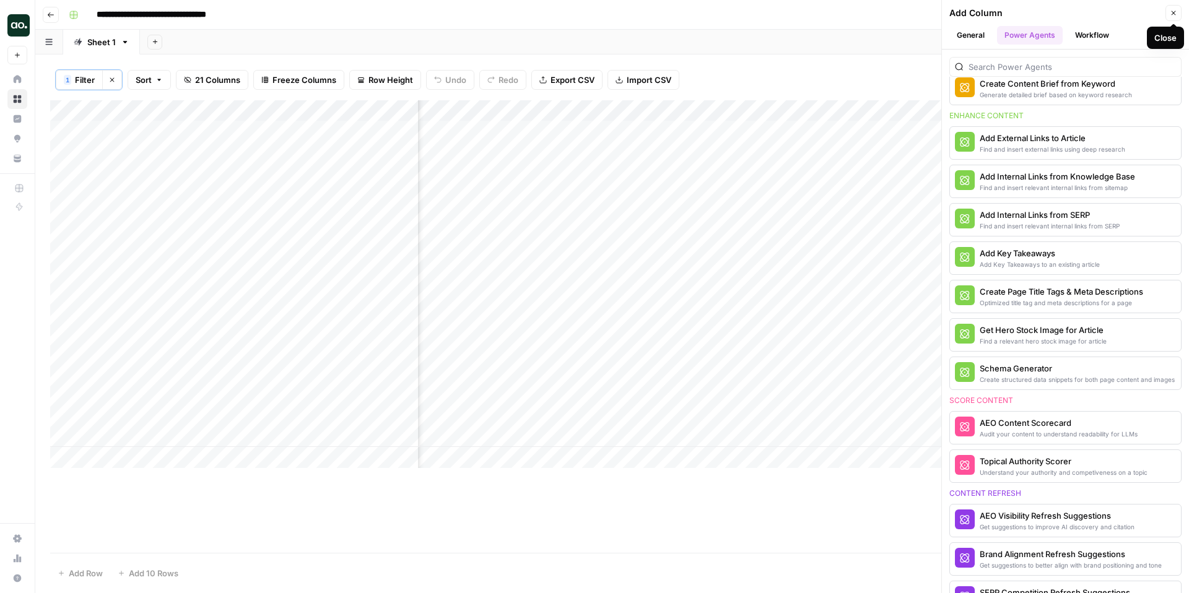
click at [1171, 11] on icon "button" at bounding box center [1173, 12] width 7 height 7
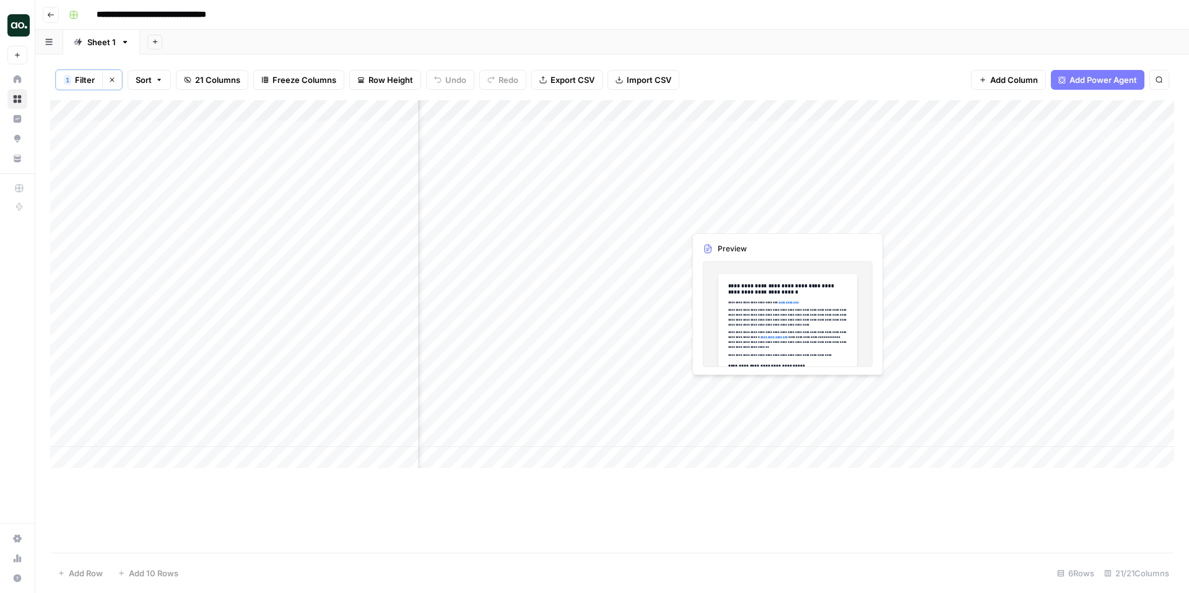
scroll to position [0, 0]
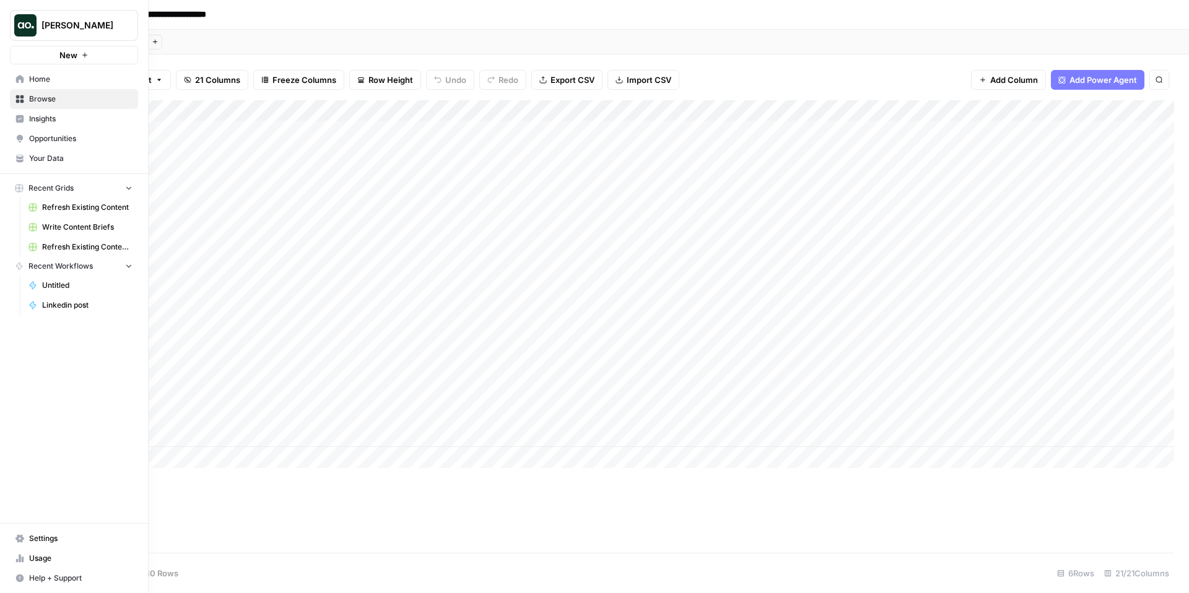
click at [92, 118] on span "Insights" at bounding box center [80, 118] width 103 height 11
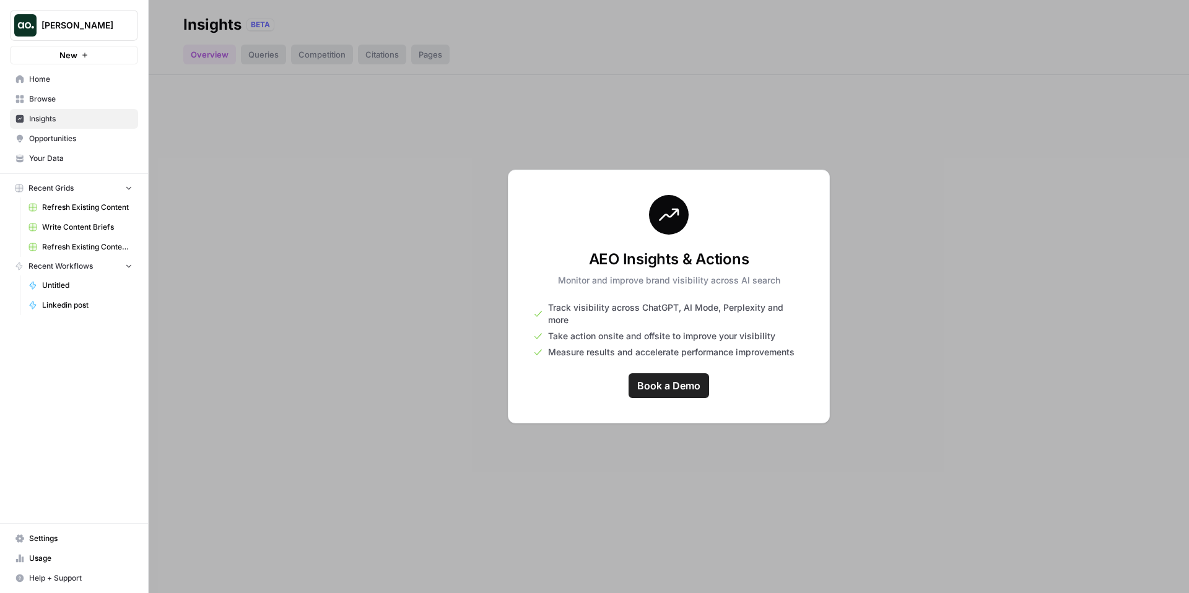
click at [69, 133] on span "Opportunities" at bounding box center [80, 138] width 103 height 11
click at [72, 98] on span "Browse" at bounding box center [80, 99] width 103 height 11
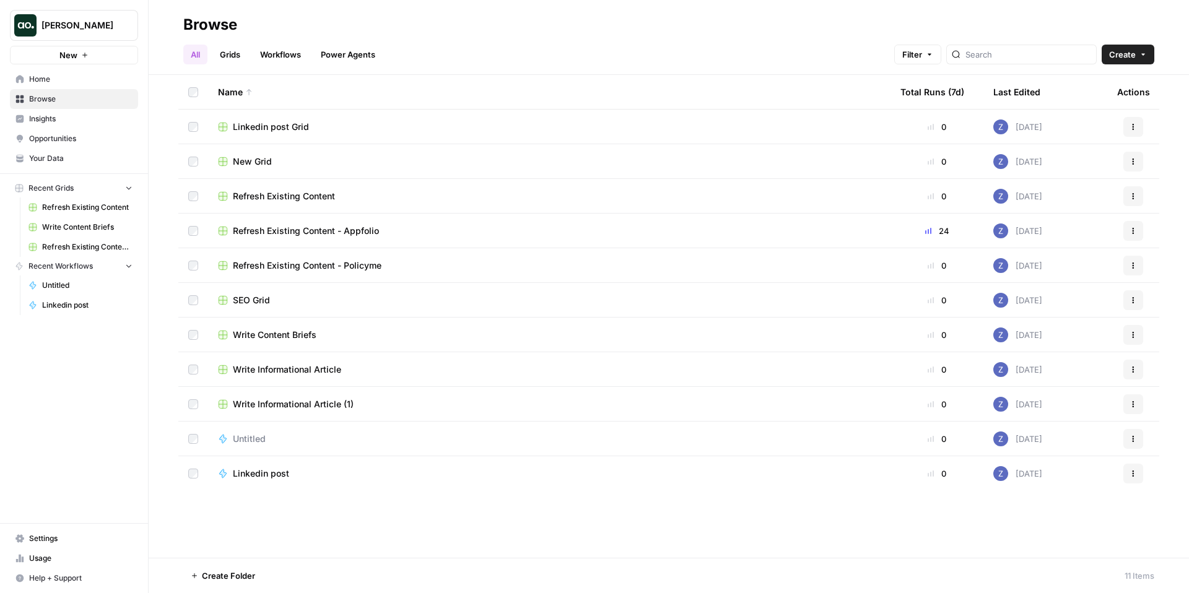
click at [48, 536] on span "Settings" at bounding box center [80, 538] width 103 height 11
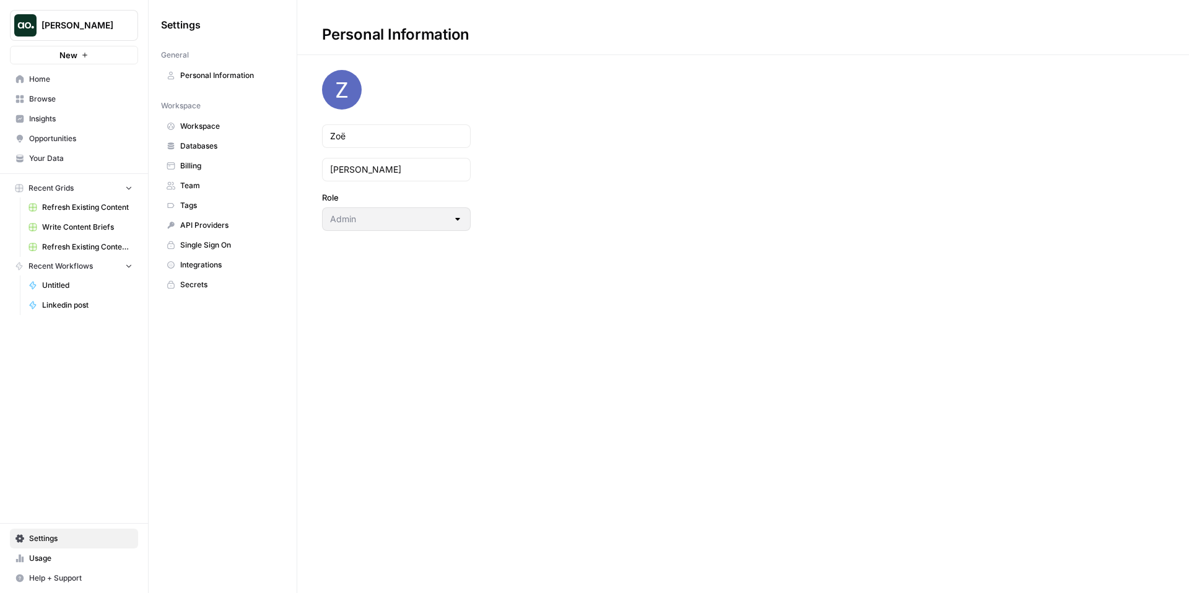
click at [227, 189] on span "Team" at bounding box center [229, 185] width 98 height 11
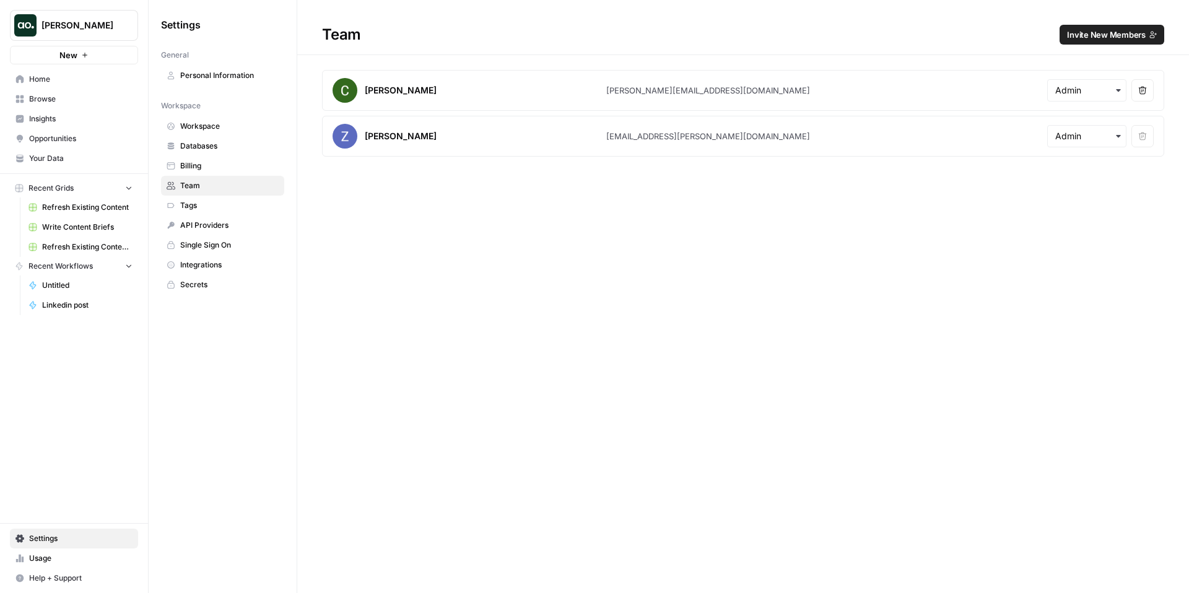
click at [1113, 38] on span "Invite New Members" at bounding box center [1106, 34] width 79 height 12
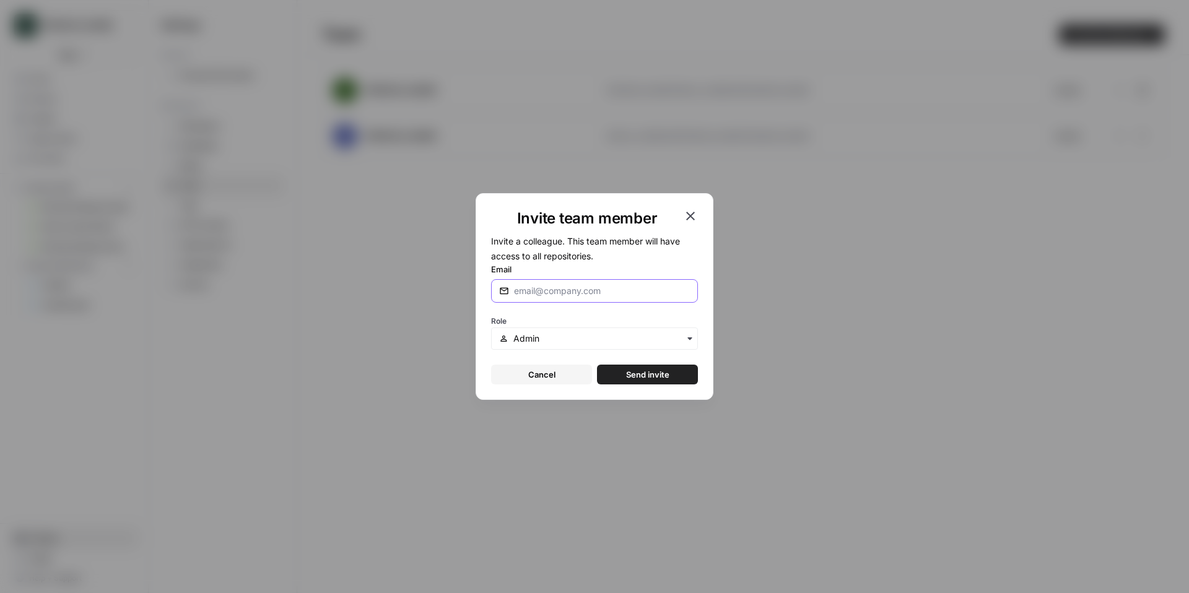
click at [572, 295] on input "Email" at bounding box center [602, 291] width 176 height 12
type input "amr@airop.com"
click at [651, 376] on span "Send invite" at bounding box center [647, 375] width 43 height 12
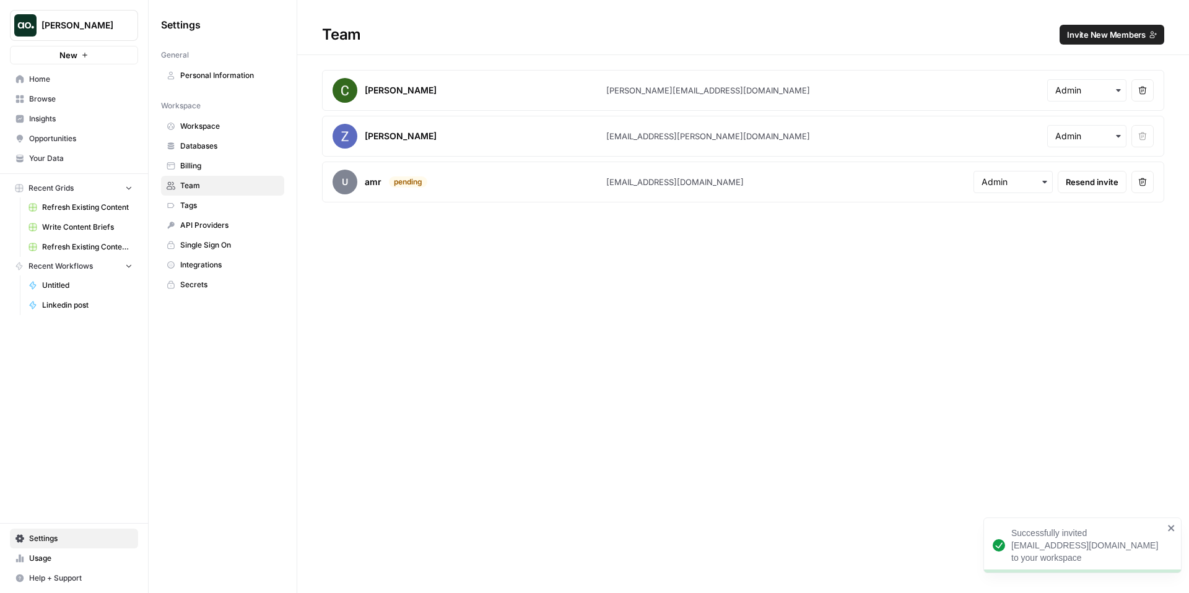
click at [1093, 36] on span "Invite New Members" at bounding box center [1106, 34] width 79 height 12
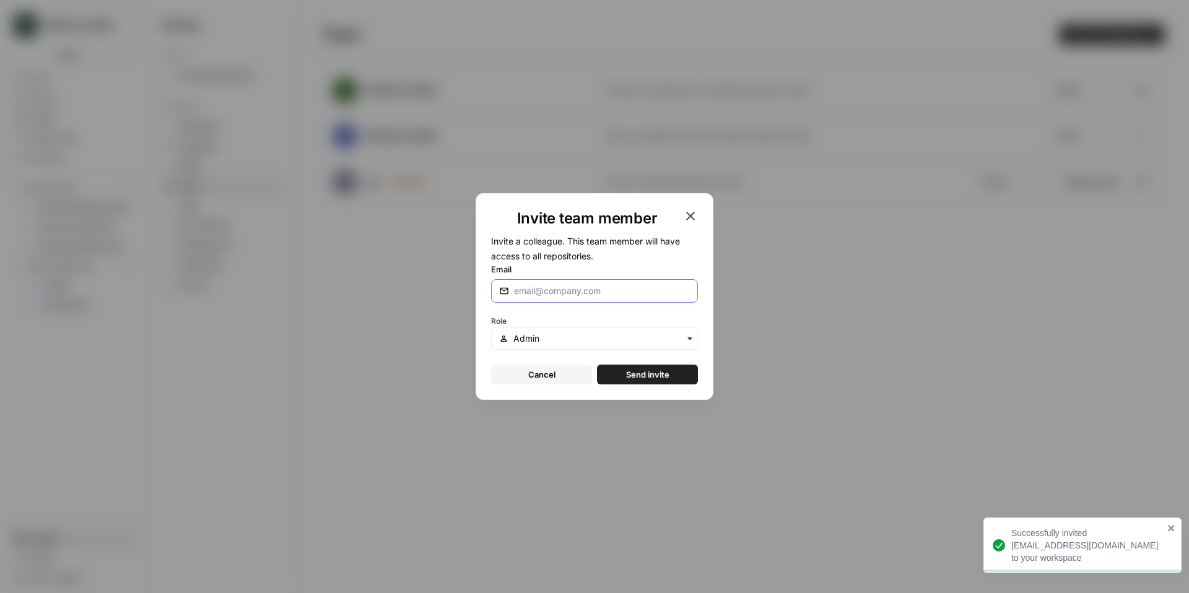
click at [523, 292] on input "Email" at bounding box center [602, 291] width 176 height 12
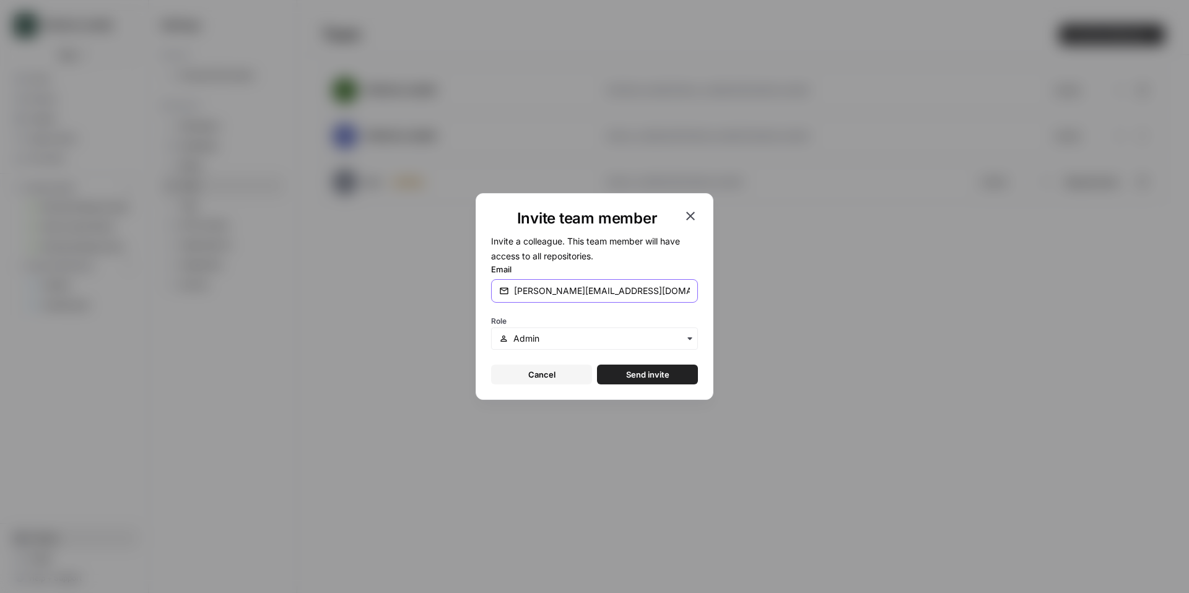
type input "dillon@airops.com"
click at [659, 370] on span "Send invite" at bounding box center [647, 375] width 43 height 12
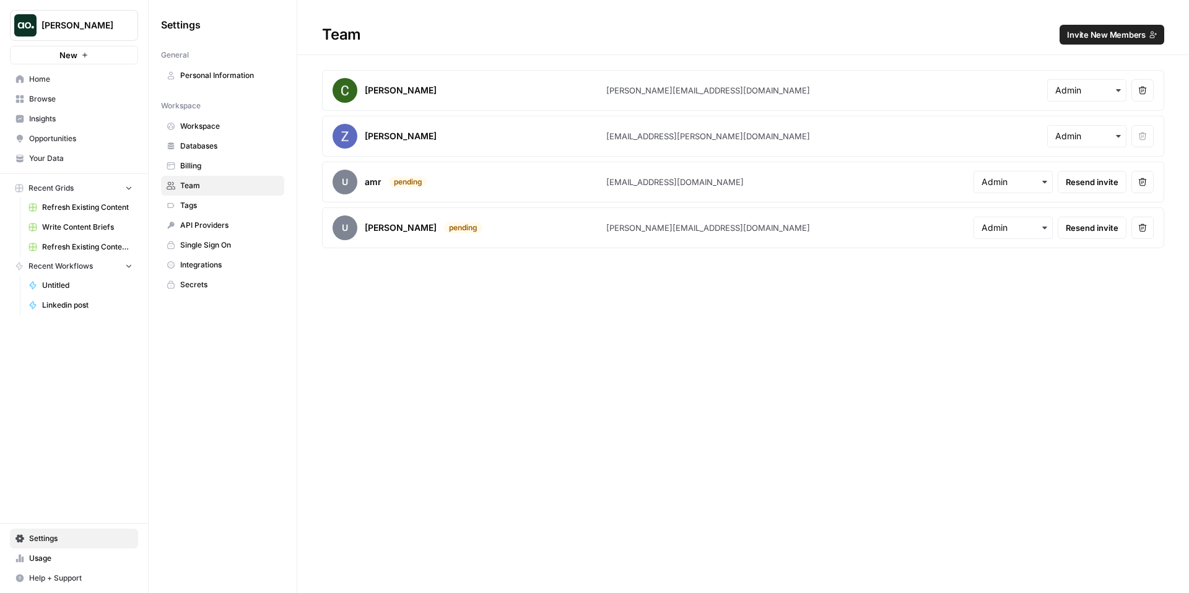
click at [77, 152] on link "Your Data" at bounding box center [74, 159] width 128 height 20
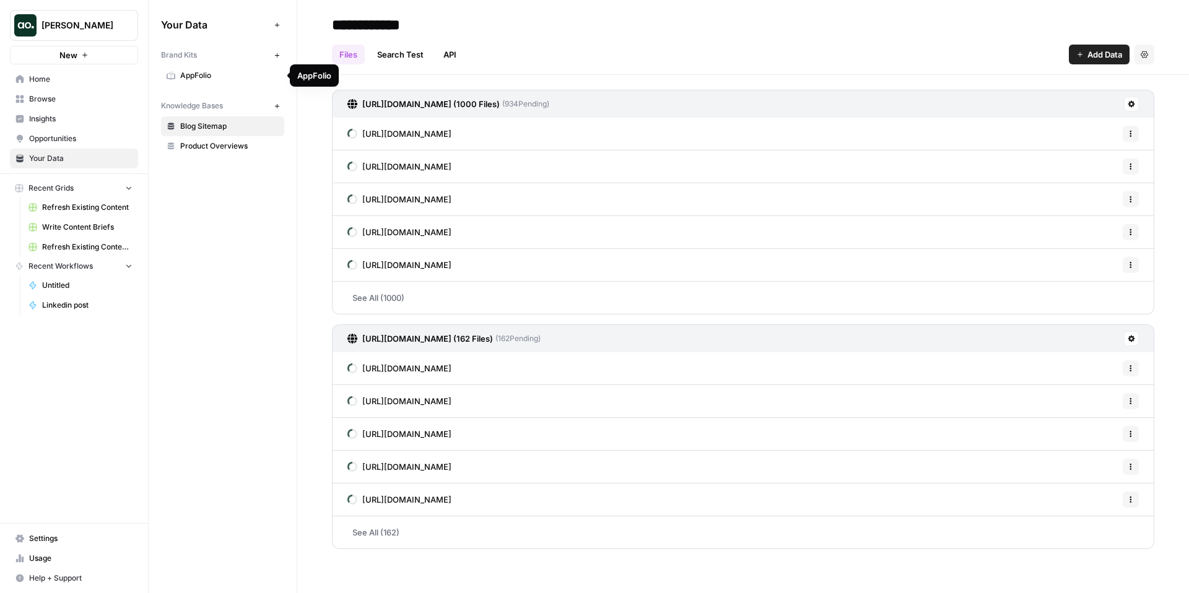
click at [245, 79] on span "AppFolio" at bounding box center [229, 75] width 98 height 11
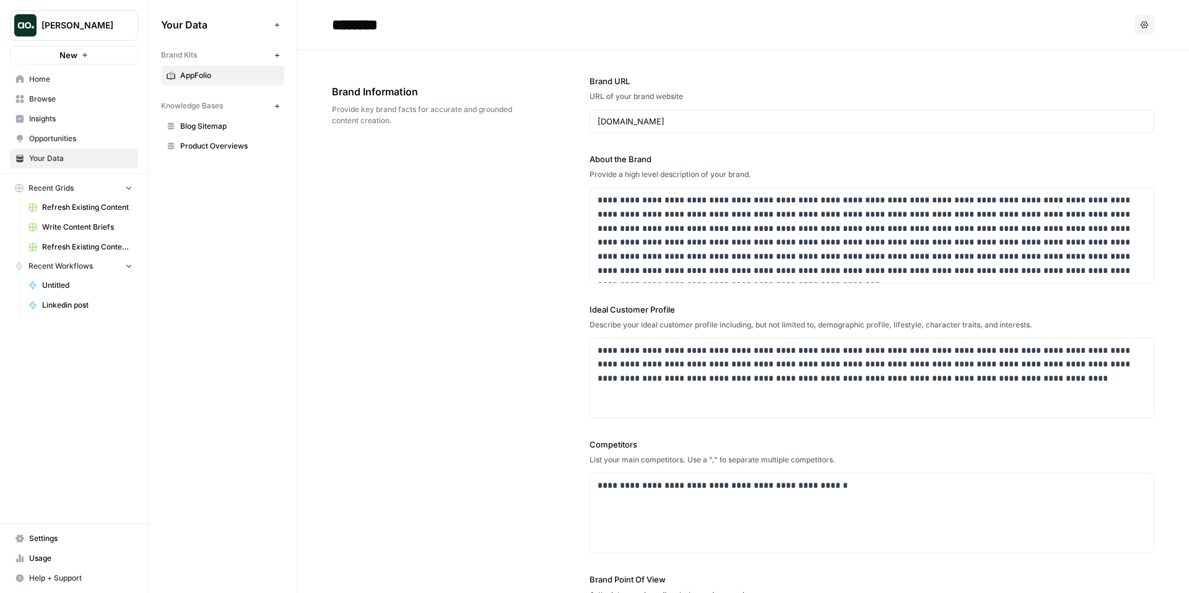
click at [69, 211] on span "Refresh Existing Content" at bounding box center [87, 207] width 90 height 11
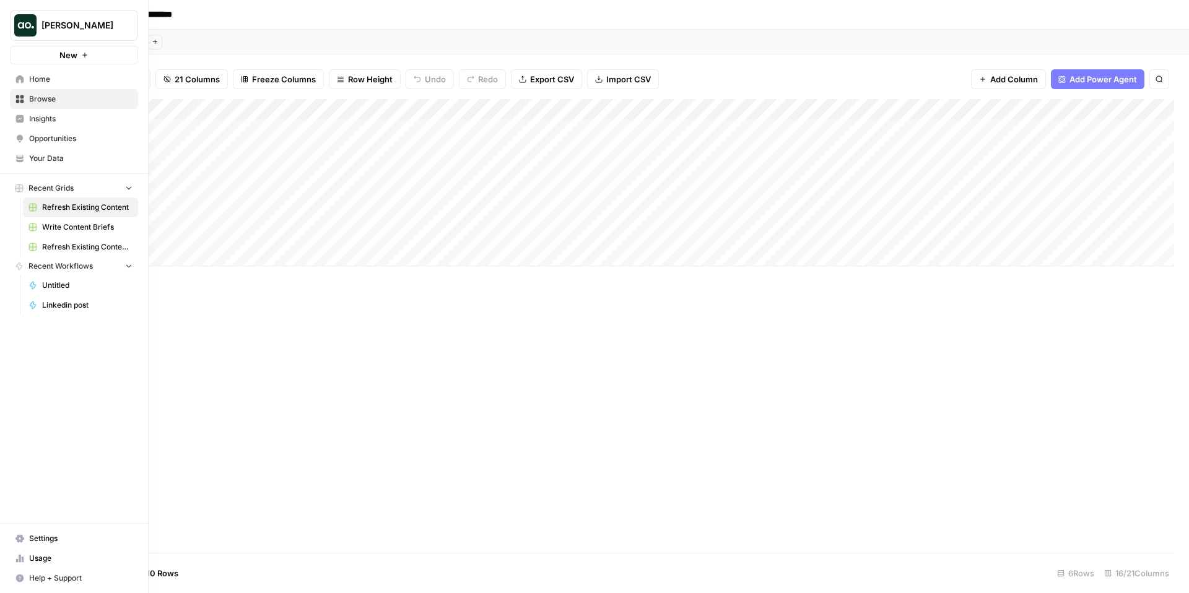
click at [54, 82] on span "Home" at bounding box center [80, 79] width 103 height 11
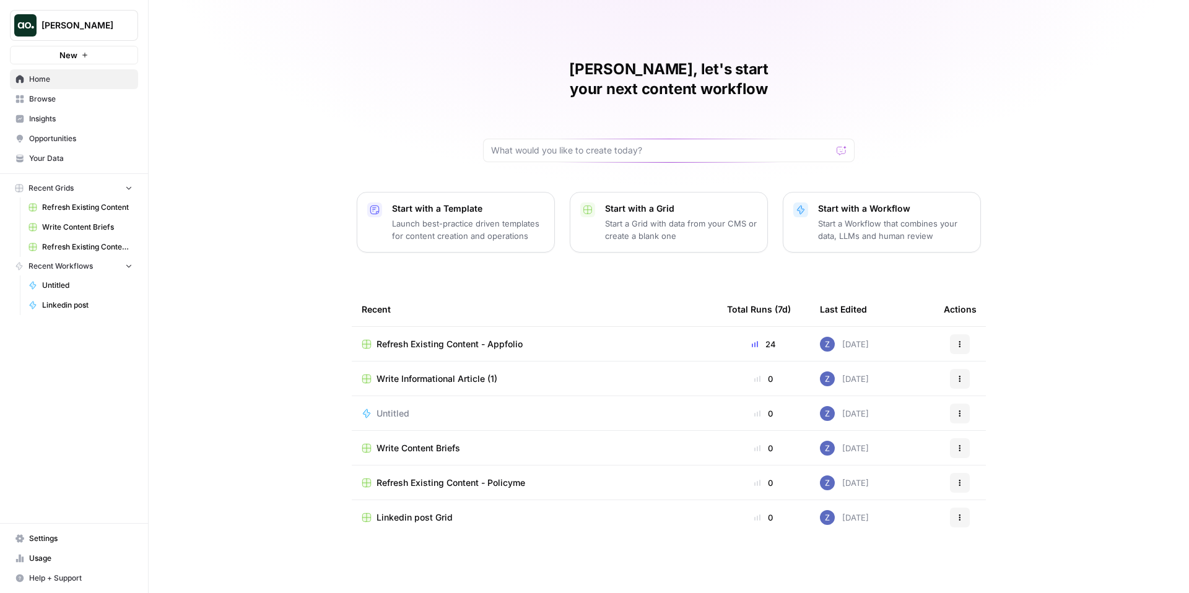
click at [53, 159] on span "Your Data" at bounding box center [80, 158] width 103 height 11
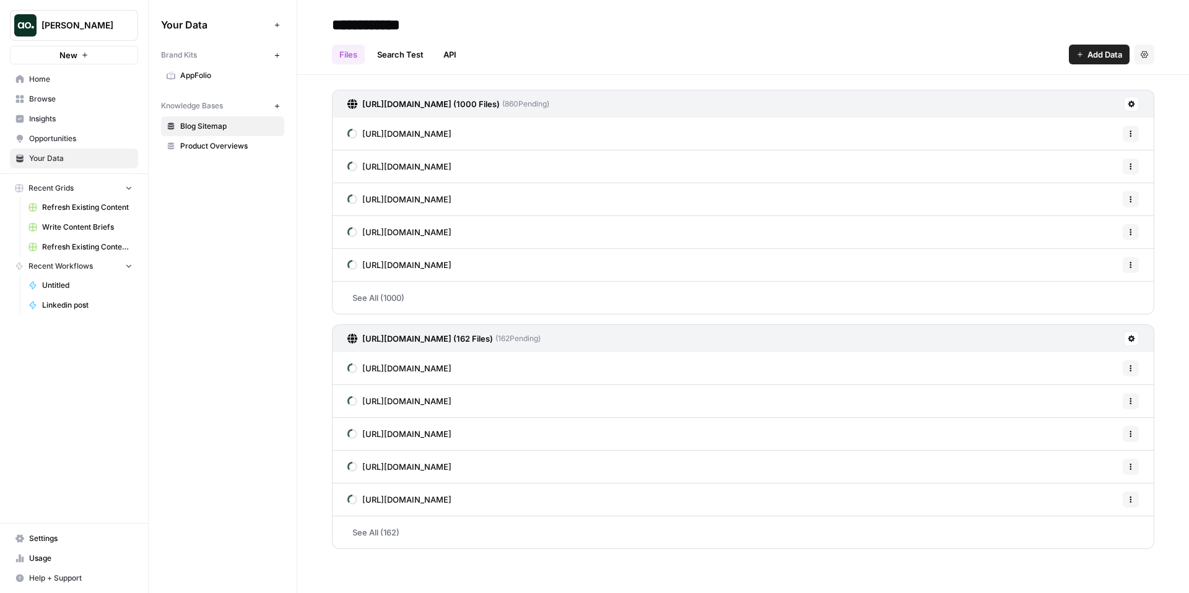
click at [51, 100] on span "Browse" at bounding box center [80, 99] width 103 height 11
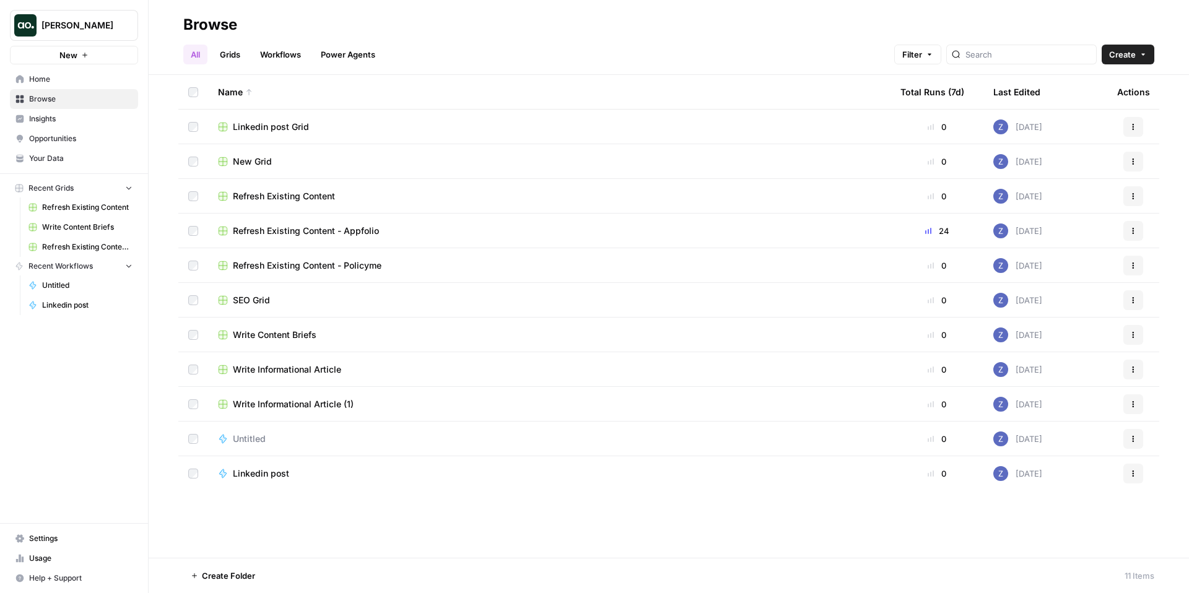
click at [311, 232] on span "Refresh Existing Content - Appfolio" at bounding box center [306, 231] width 146 height 12
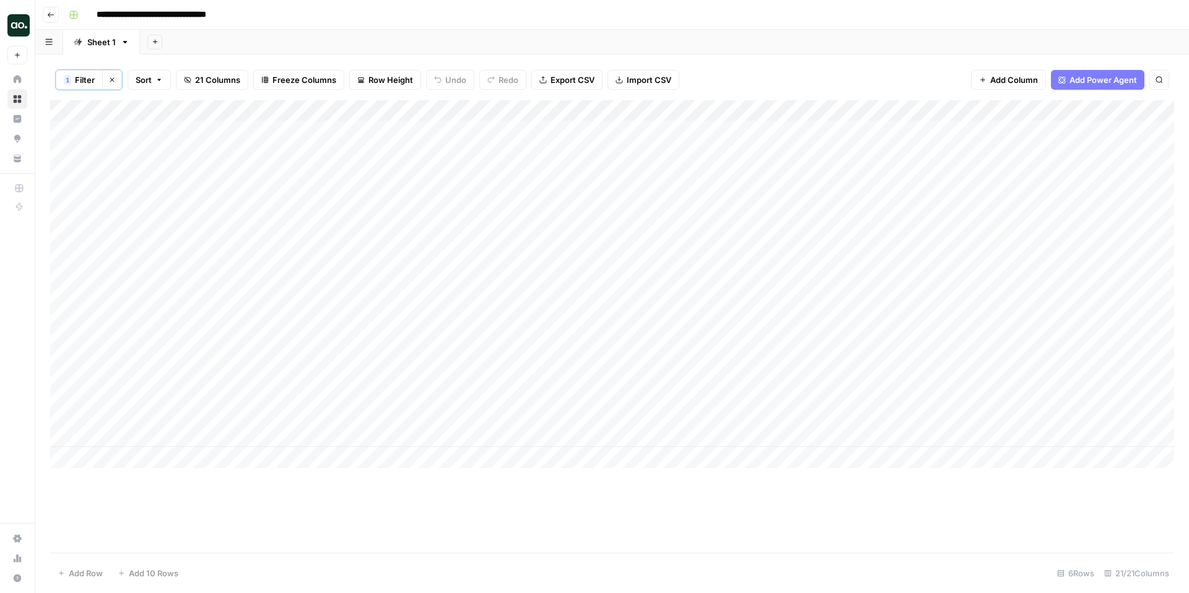
click at [273, 133] on div "Add Column" at bounding box center [612, 284] width 1124 height 368
click at [273, 133] on input "**********" at bounding box center [197, 134] width 198 height 15
click at [264, 190] on div "Add Column" at bounding box center [612, 284] width 1124 height 368
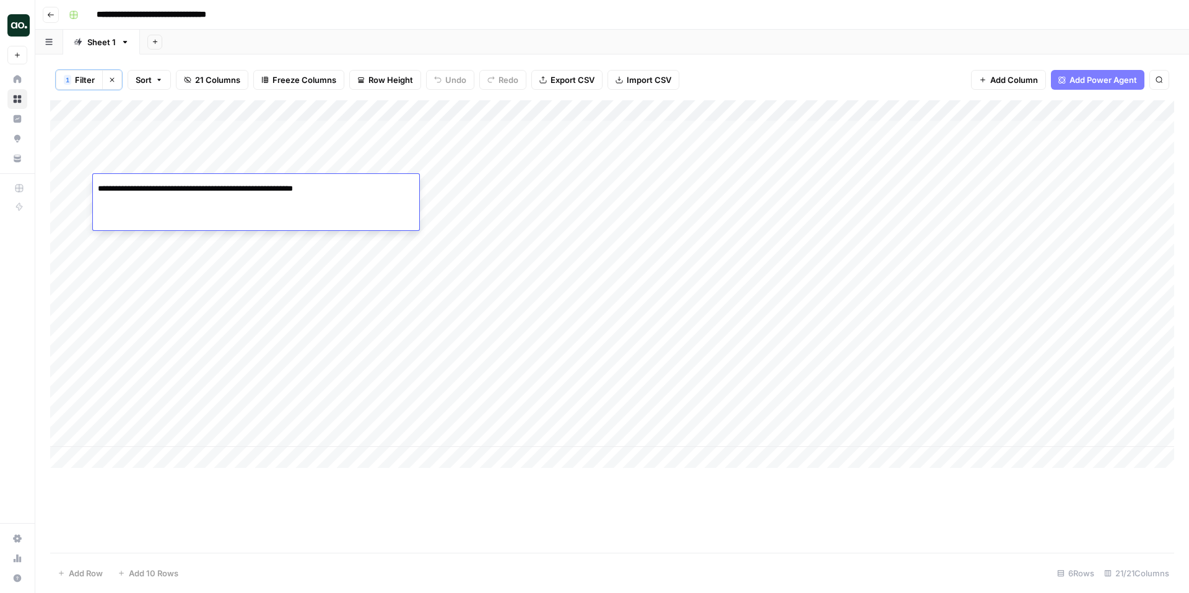
click at [264, 190] on input "**********" at bounding box center [197, 188] width 198 height 15
click at [256, 242] on div "Add Column" at bounding box center [612, 284] width 1124 height 368
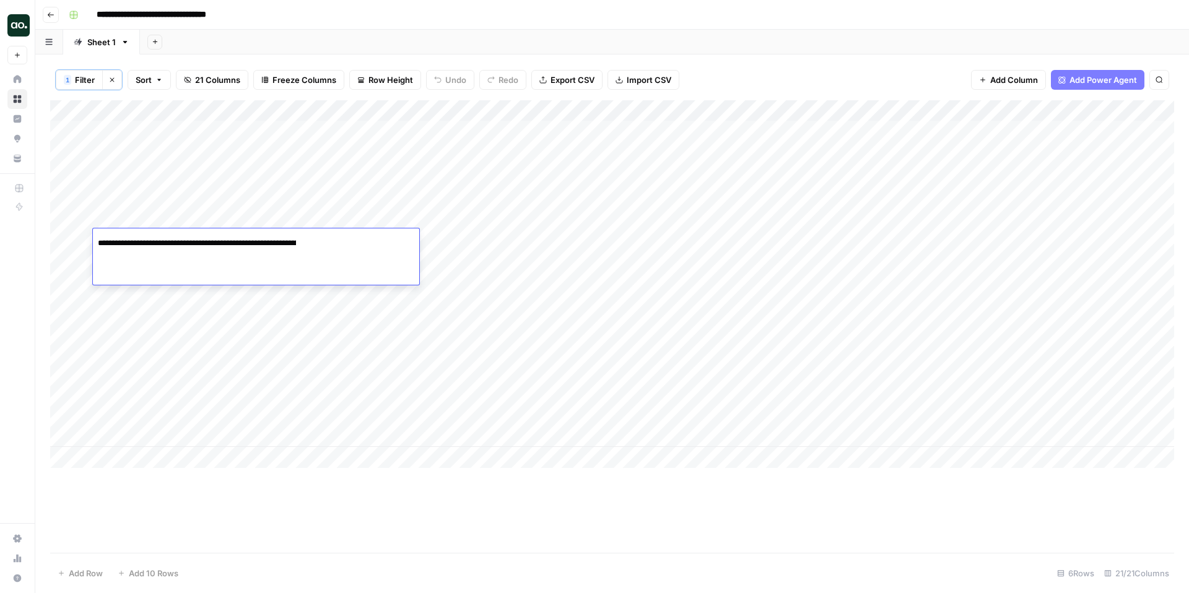
click at [256, 242] on input "**********" at bounding box center [197, 243] width 198 height 15
click at [234, 299] on div "Add Column" at bounding box center [612, 284] width 1124 height 368
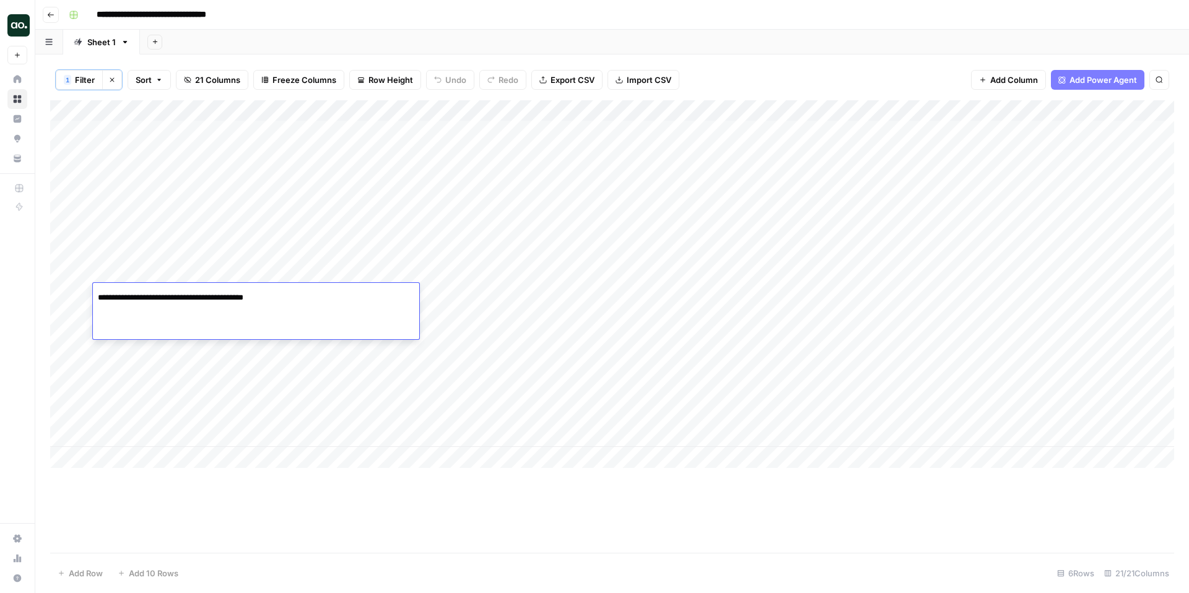
click at [234, 299] on input "**********" at bounding box center [197, 298] width 198 height 15
click at [286, 350] on div "Add Column" at bounding box center [612, 284] width 1124 height 368
click at [286, 350] on input "**********" at bounding box center [197, 352] width 198 height 15
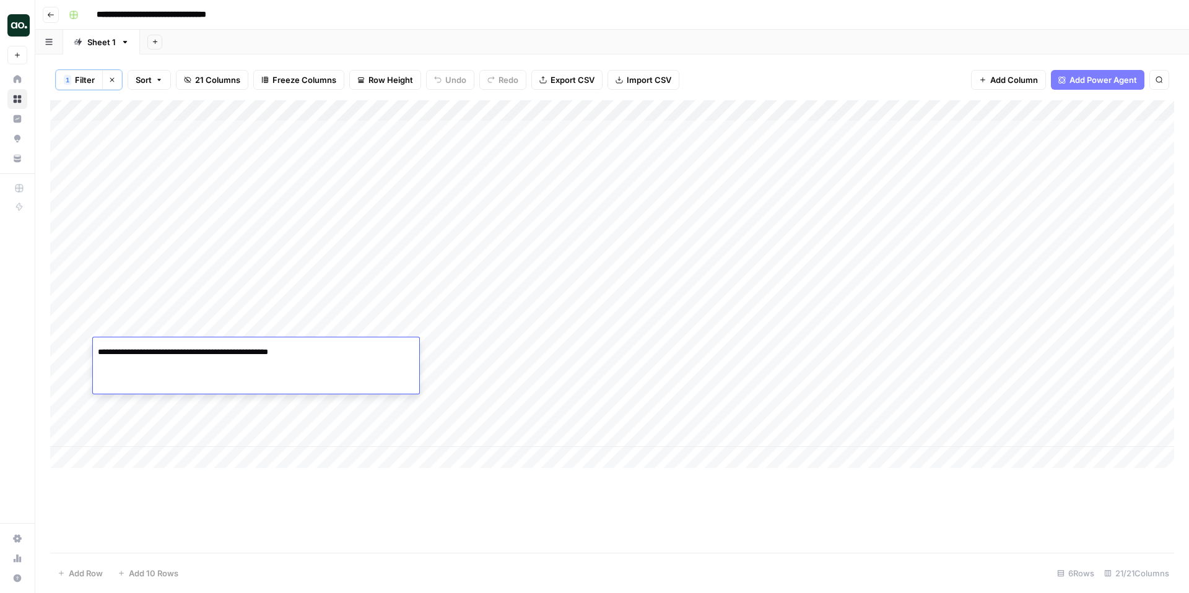
click at [286, 350] on input "**********" at bounding box center [197, 352] width 198 height 15
click at [221, 403] on div "Add Column" at bounding box center [612, 284] width 1124 height 368
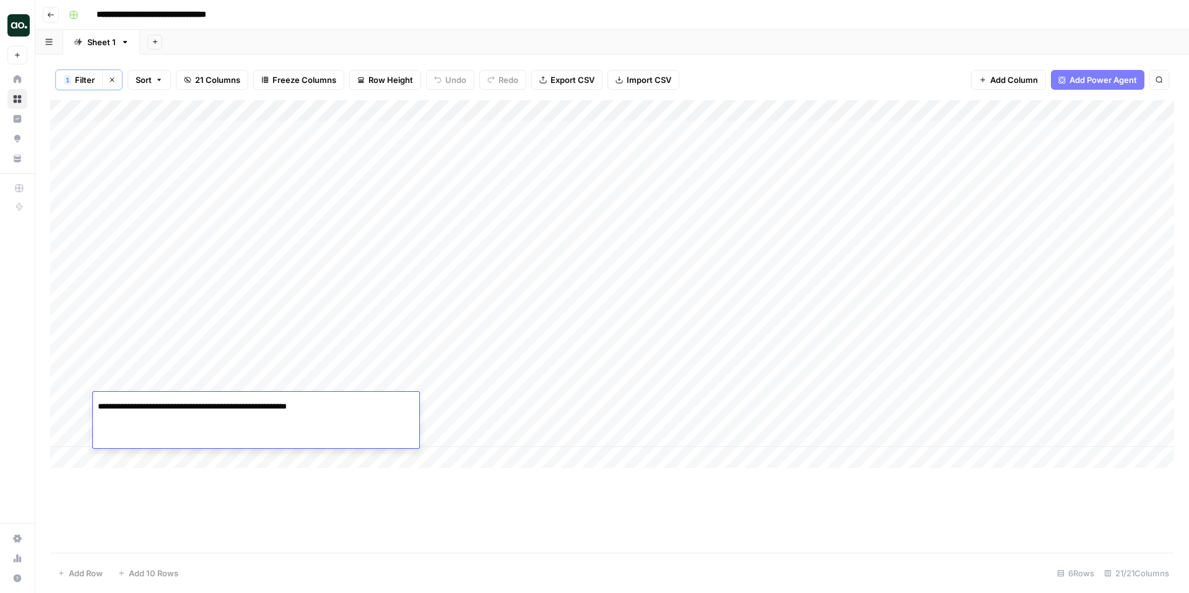
click at [25, 24] on img "Workspace: Zoe Jessup" at bounding box center [18, 25] width 22 height 22
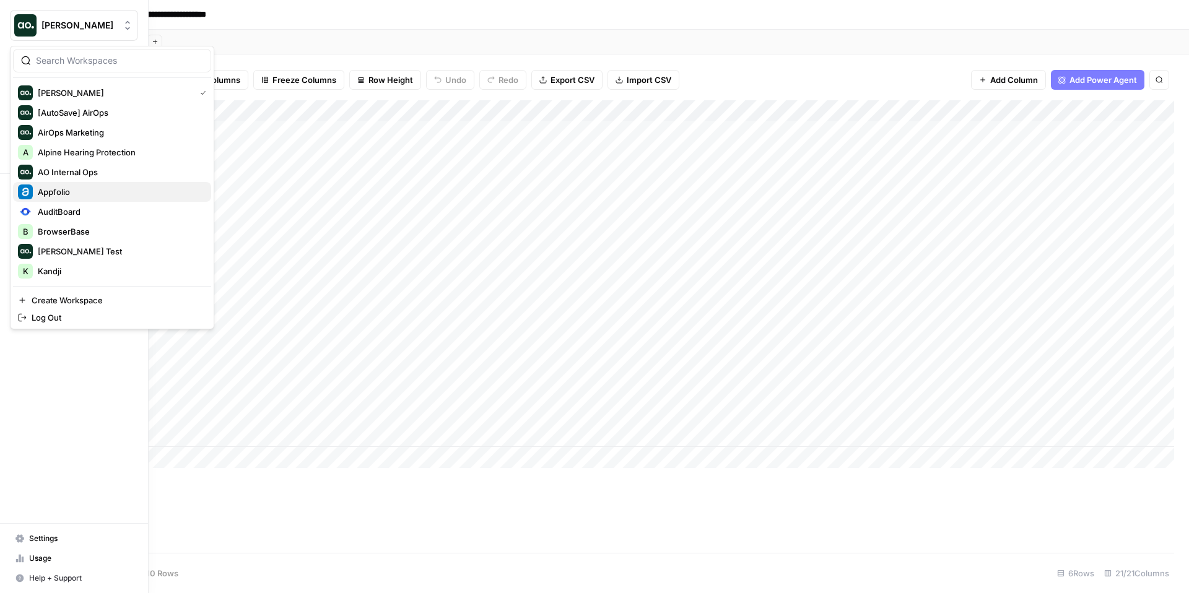
click at [79, 194] on span "Appfolio" at bounding box center [120, 192] width 164 height 12
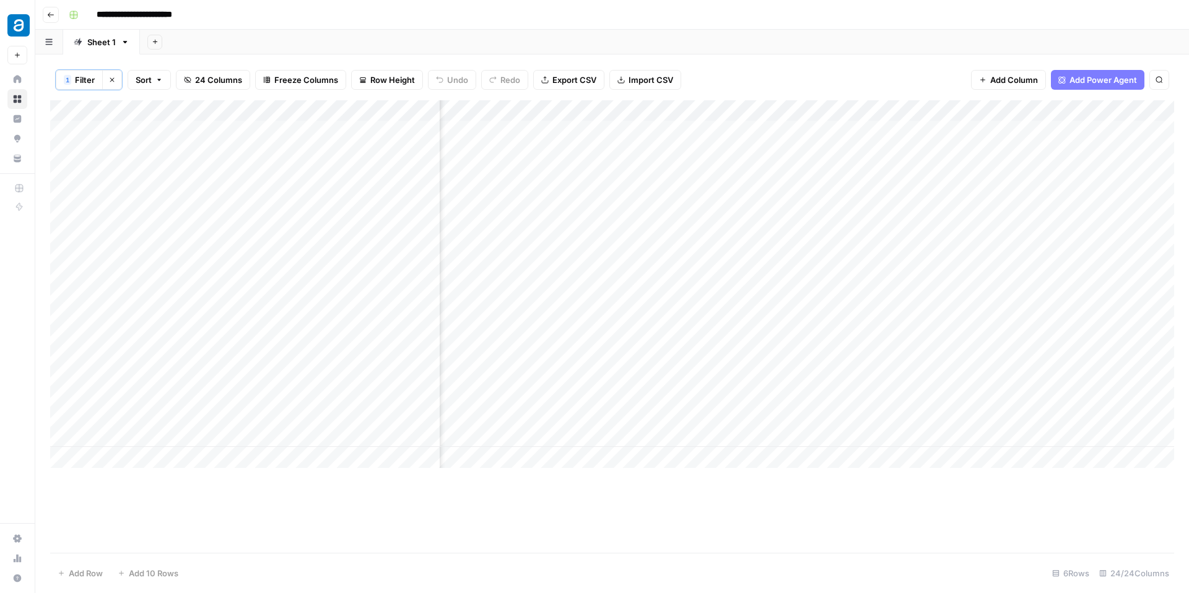
scroll to position [0, 1266]
click at [922, 129] on div "Add Column" at bounding box center [612, 284] width 1124 height 368
click at [923, 184] on div "Add Column" at bounding box center [612, 284] width 1124 height 368
click at [811, 111] on div "Add Column" at bounding box center [612, 284] width 1124 height 368
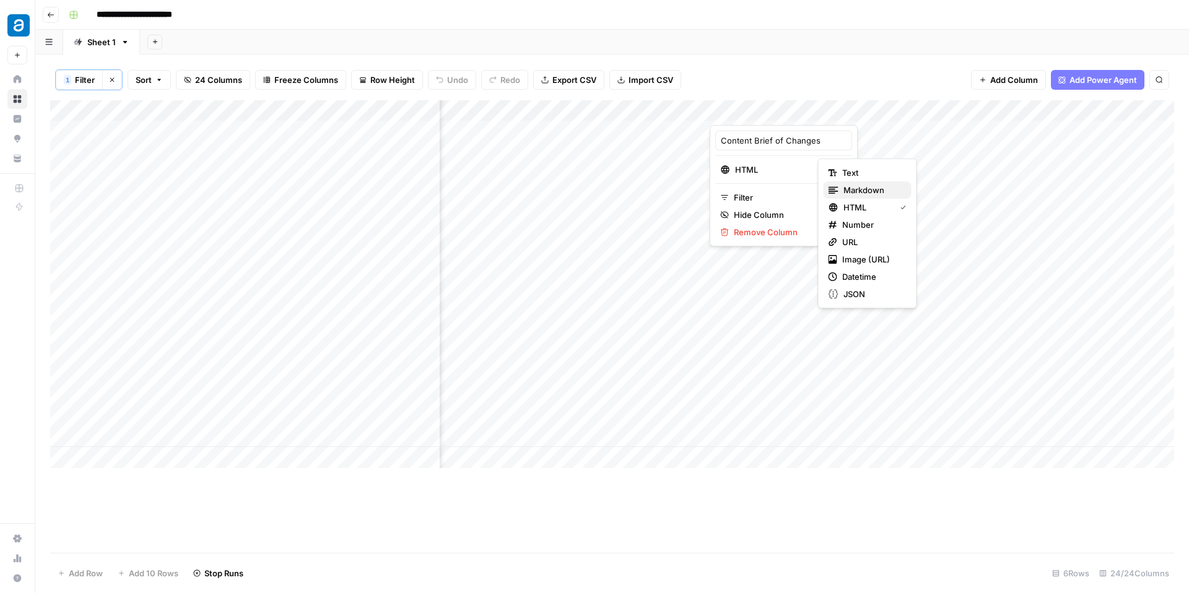
click at [860, 181] on button "Markdown" at bounding box center [868, 189] width 88 height 17
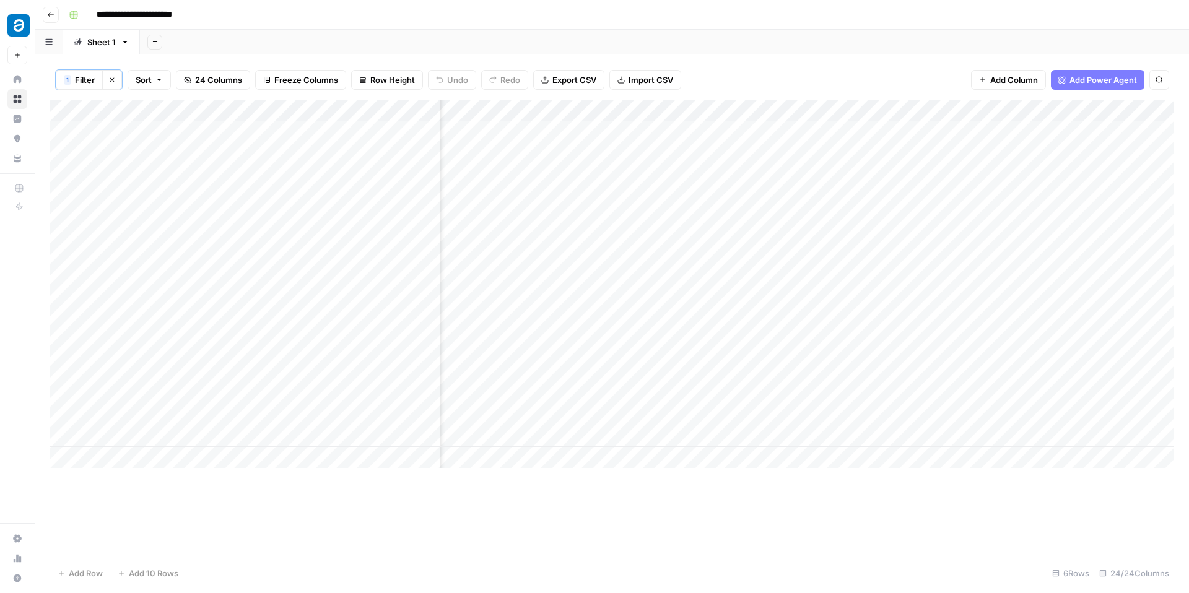
click at [923, 240] on div "Add Column" at bounding box center [612, 284] width 1124 height 368
click at [1128, 112] on div "Add Column" at bounding box center [612, 284] width 1124 height 368
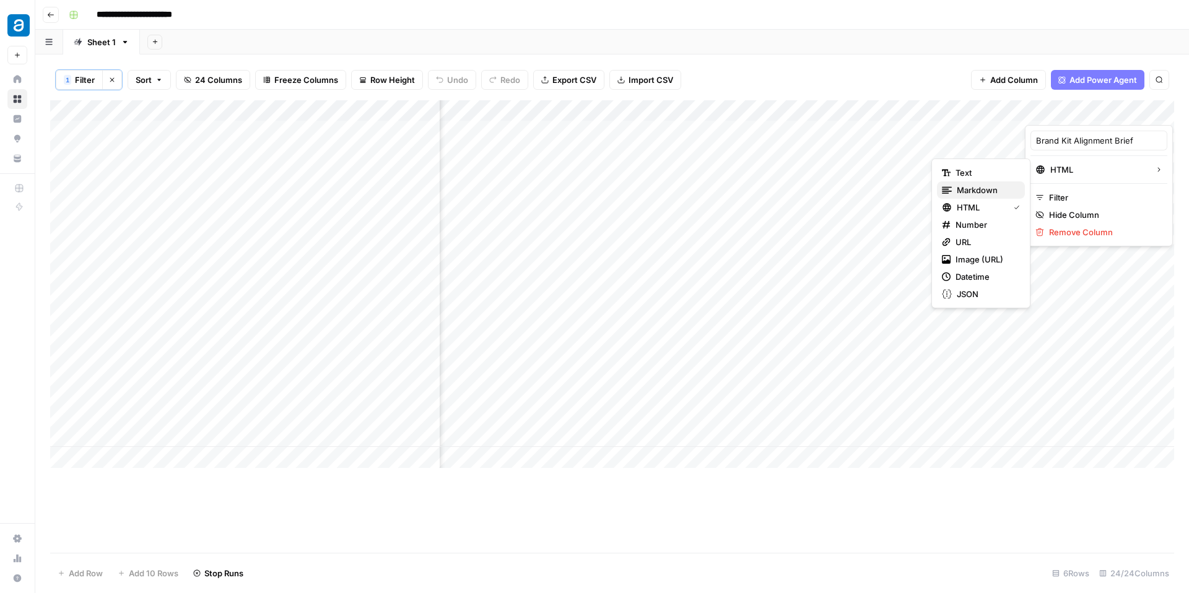
click at [986, 190] on span "Markdown" at bounding box center [986, 190] width 58 height 12
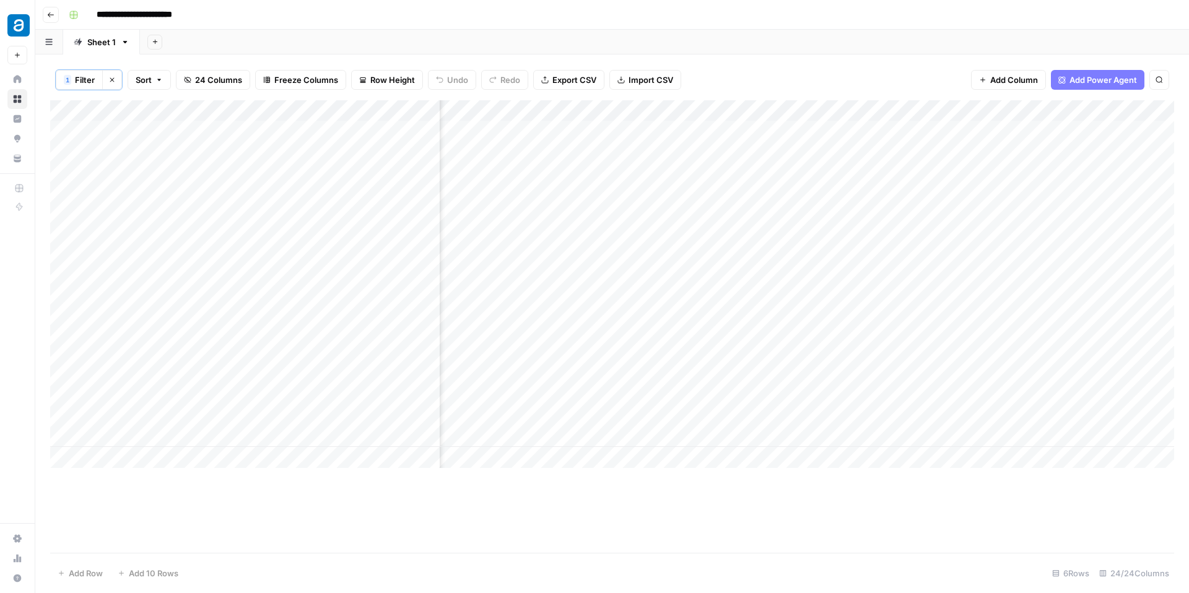
scroll to position [0, 1429]
click at [759, 294] on div "Add Column" at bounding box center [612, 284] width 1124 height 368
drag, startPoint x: 681, startPoint y: 112, endPoint x: 718, endPoint y: 112, distance: 36.6
click at [719, 112] on div "Add Column" at bounding box center [612, 284] width 1124 height 368
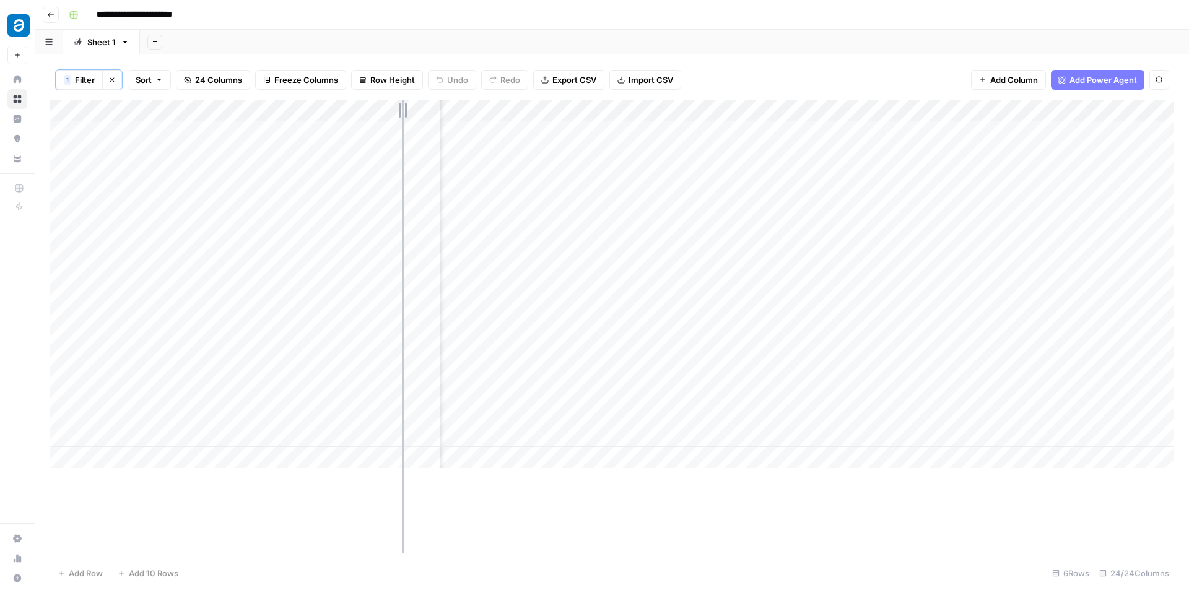
drag, startPoint x: 439, startPoint y: 108, endPoint x: 401, endPoint y: 107, distance: 37.2
click at [401, 107] on div "Add Column" at bounding box center [612, 284] width 1124 height 368
click at [782, 348] on div "Add Column" at bounding box center [612, 284] width 1124 height 368
click at [781, 405] on div "Add Column" at bounding box center [612, 284] width 1124 height 368
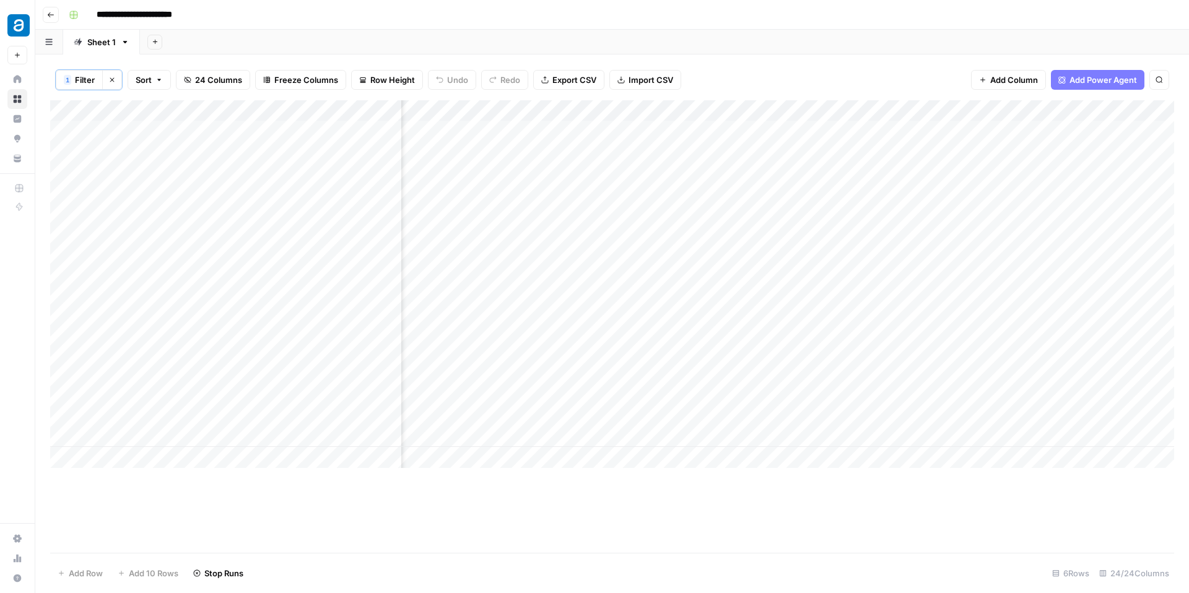
click at [776, 111] on div "Add Column" at bounding box center [612, 284] width 1124 height 368
click at [743, 216] on span "Hide Column" at bounding box center [754, 215] width 108 height 12
click at [541, 239] on div "Add Column" at bounding box center [612, 284] width 1124 height 368
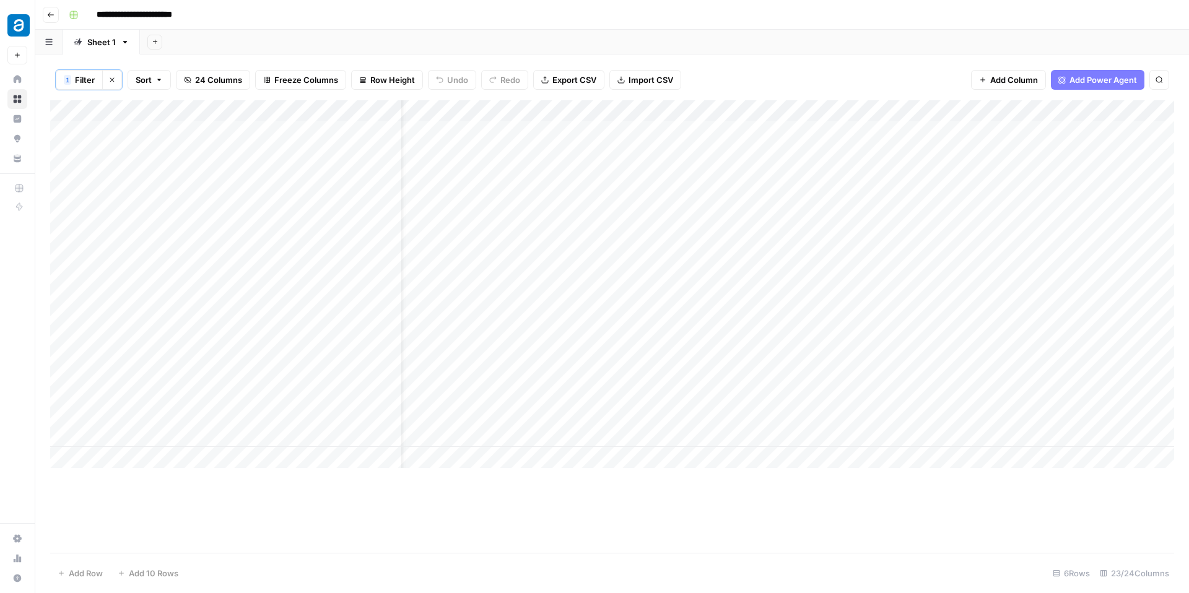
click at [948, 348] on div "Add Column" at bounding box center [612, 284] width 1124 height 368
click at [948, 401] on div "Add Column" at bounding box center [612, 284] width 1124 height 368
click at [944, 293] on div "Add Column" at bounding box center [612, 284] width 1124 height 368
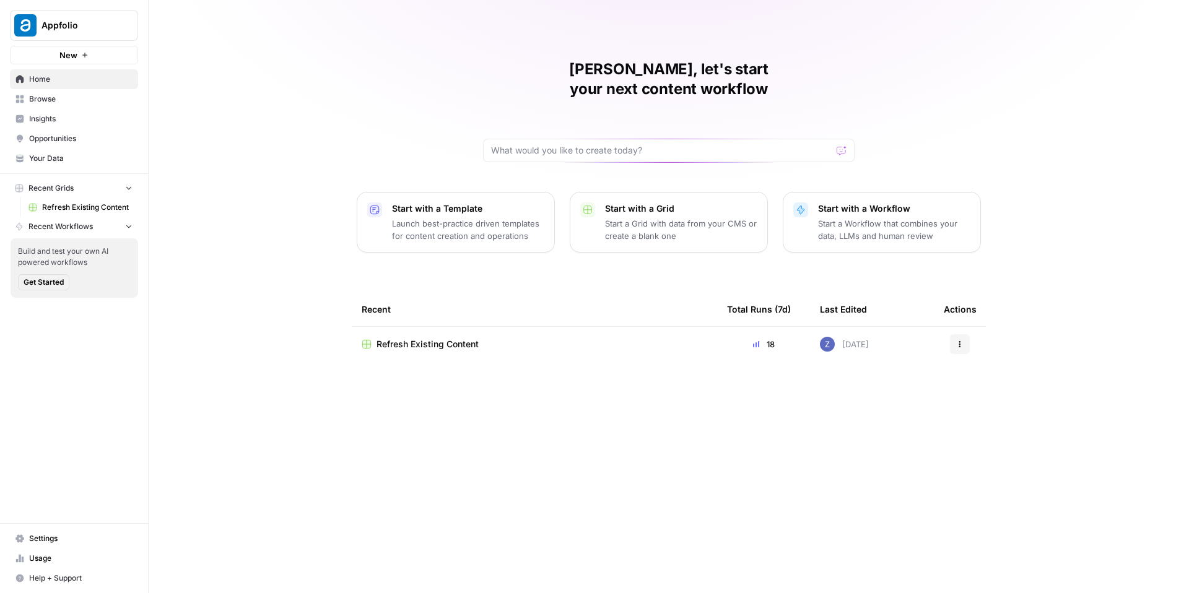
click at [64, 155] on span "Your Data" at bounding box center [80, 158] width 103 height 11
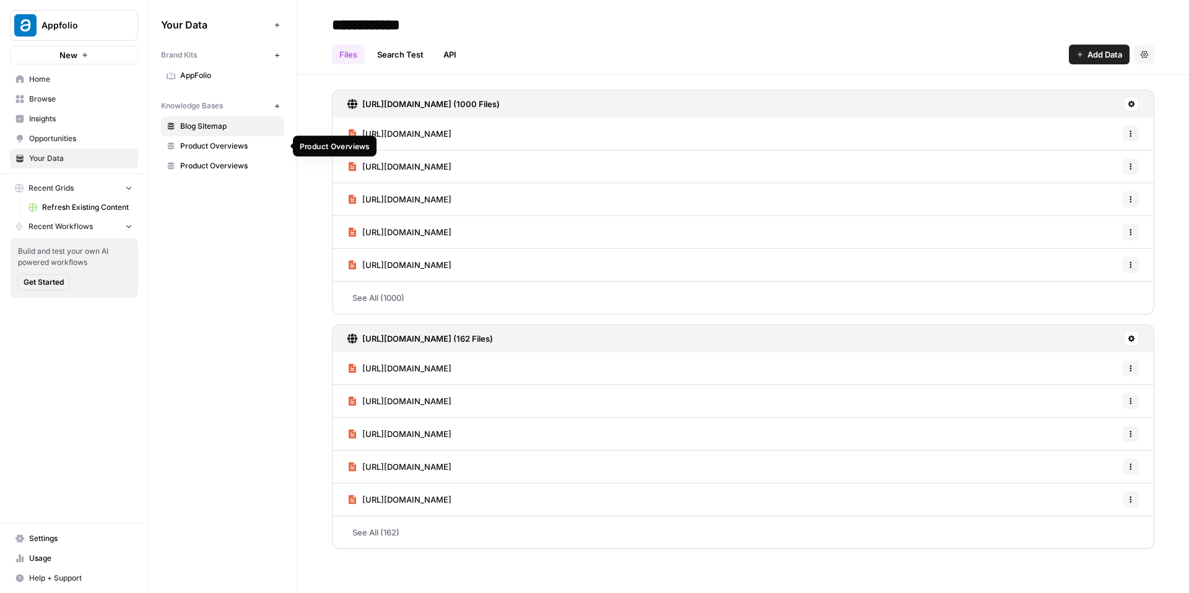
click at [232, 147] on span "Product Overviews" at bounding box center [229, 146] width 98 height 11
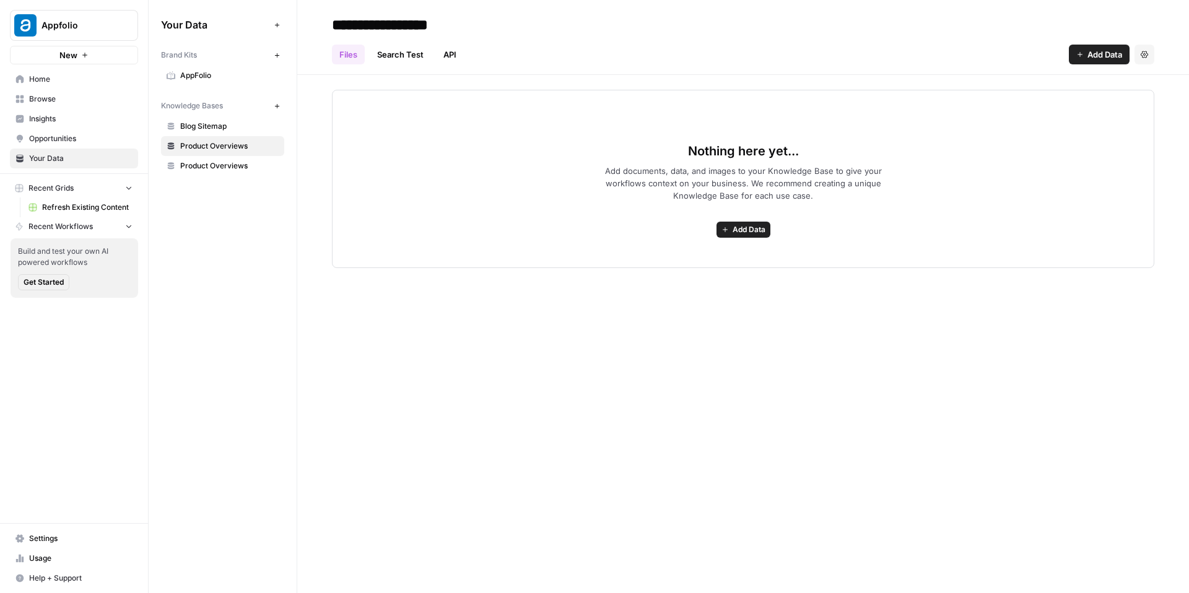
click at [230, 165] on span "Product Overviews" at bounding box center [229, 165] width 98 height 11
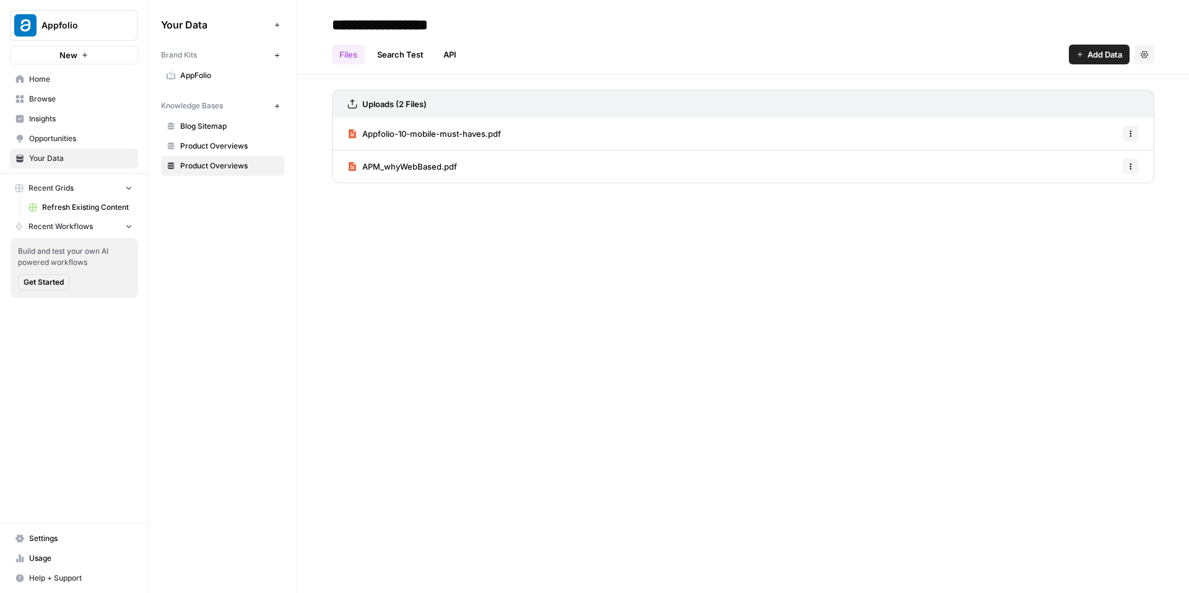
click at [234, 143] on span "Product Overviews" at bounding box center [229, 146] width 98 height 11
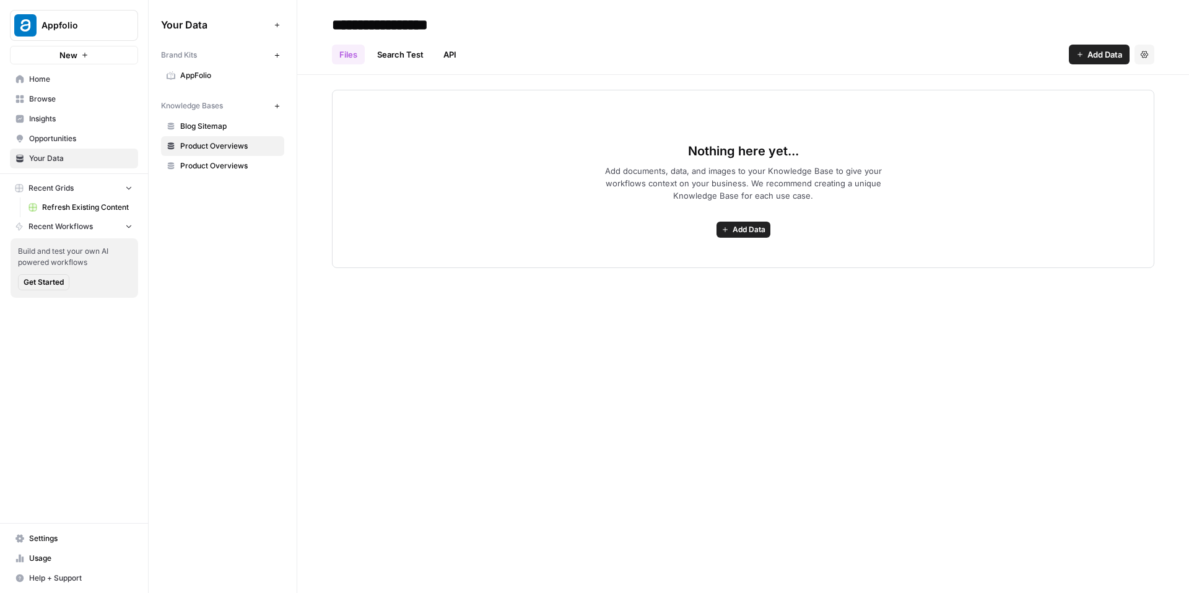
click at [1144, 55] on icon "button" at bounding box center [1144, 54] width 7 height 7
click at [1105, 81] on span "Delete Knowledge Base" at bounding box center [1094, 83] width 92 height 12
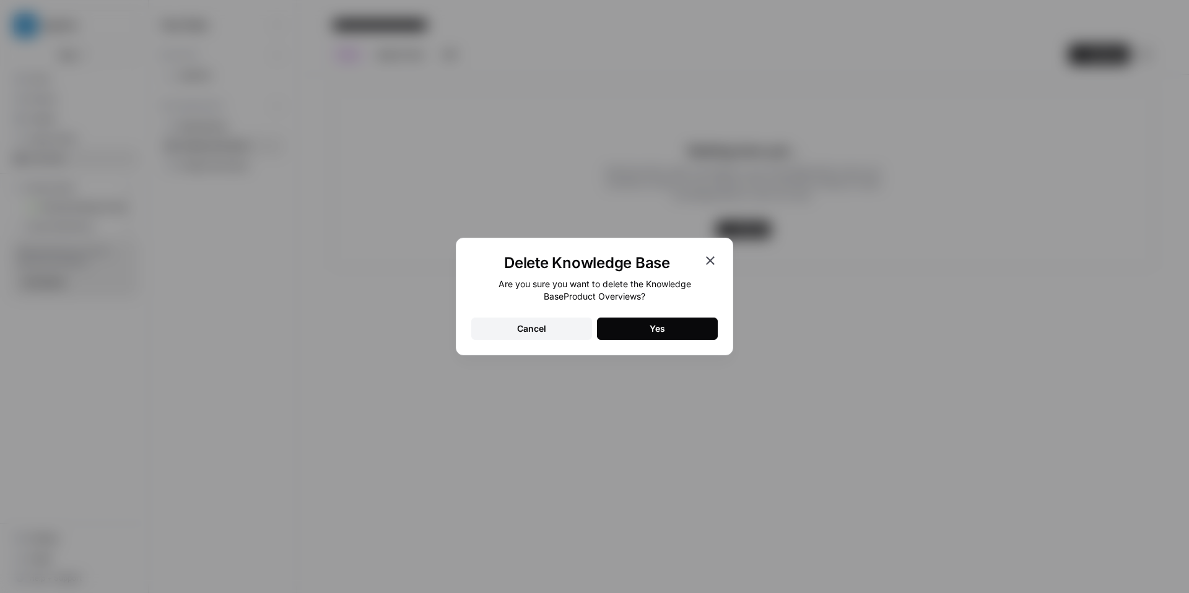
click at [657, 324] on div "Yes" at bounding box center [657, 329] width 15 height 12
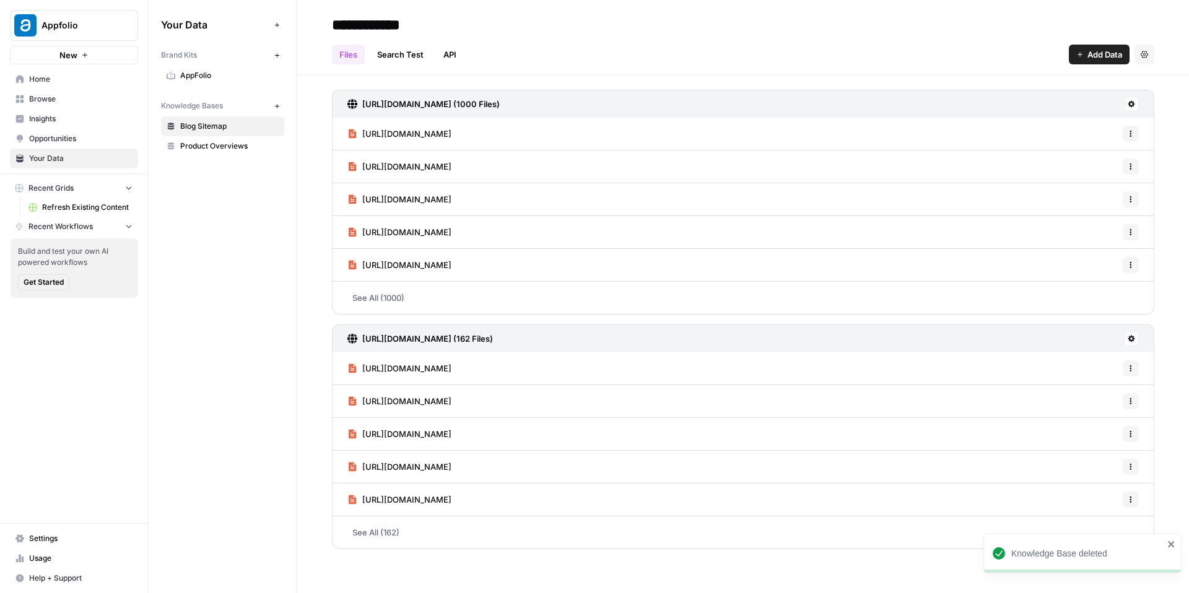
click at [243, 71] on span "AppFolio" at bounding box center [229, 75] width 98 height 11
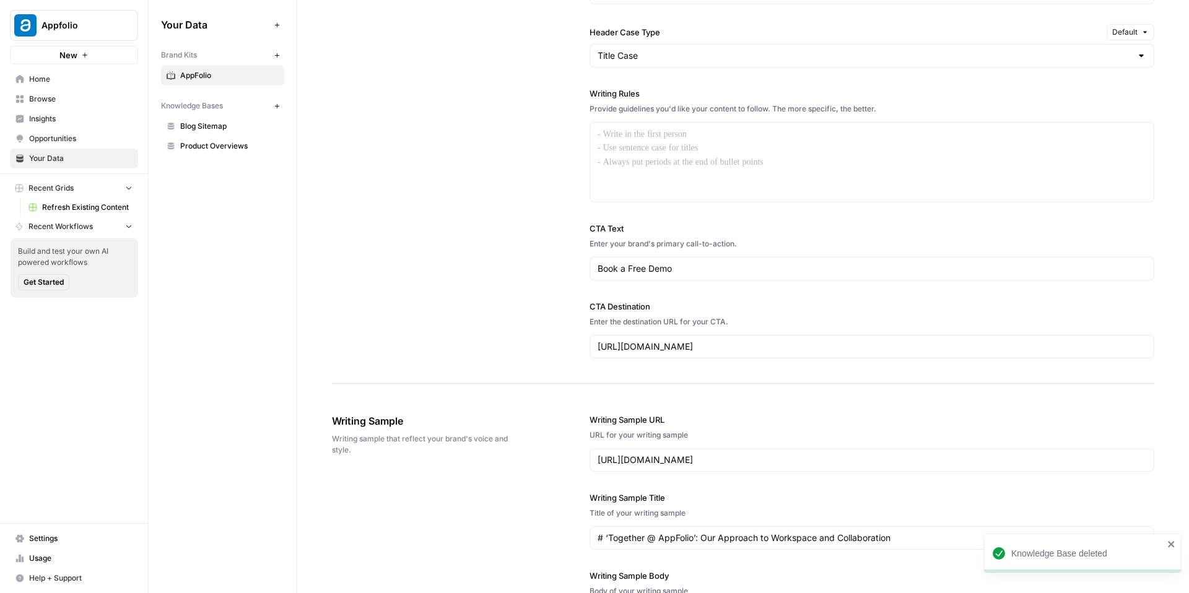
scroll to position [955, 0]
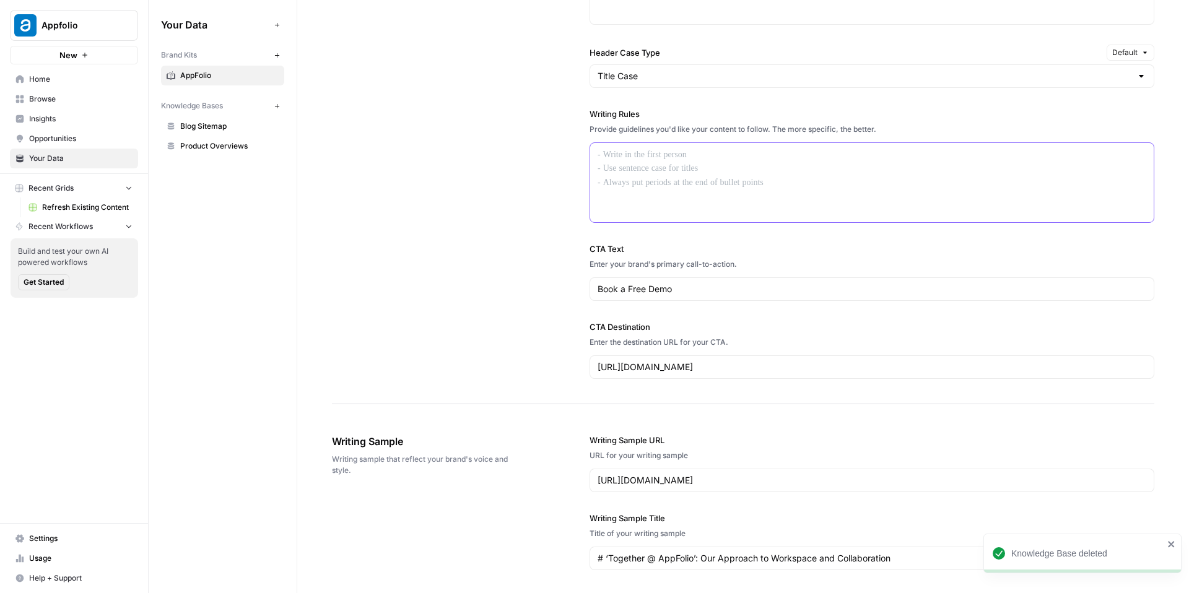
click at [641, 186] on div at bounding box center [872, 182] width 564 height 79
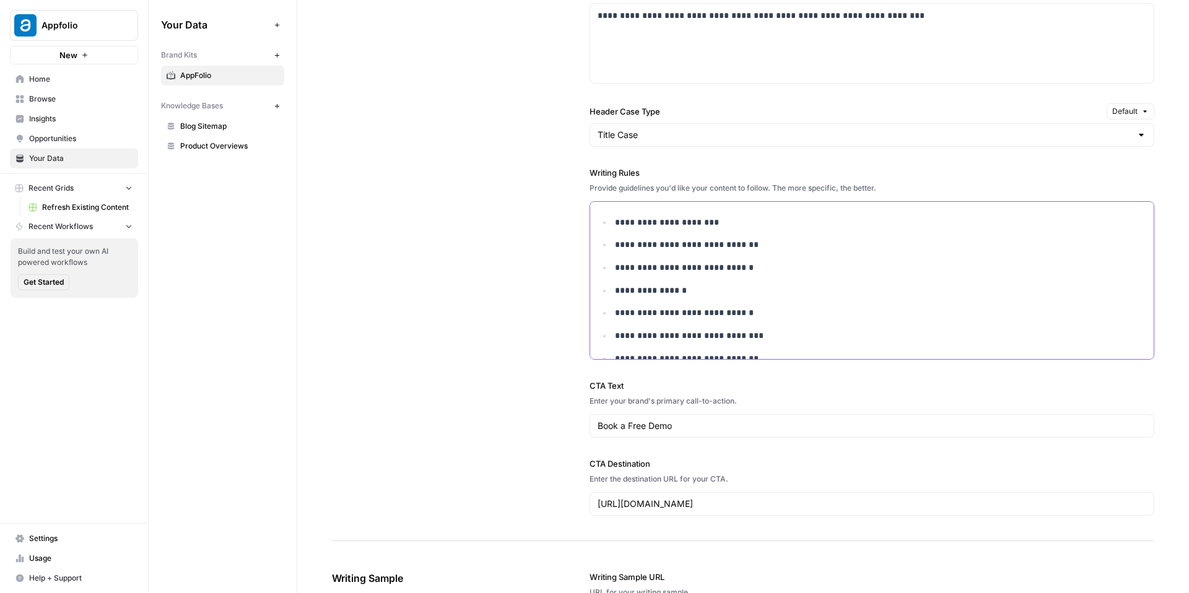
scroll to position [889, 0]
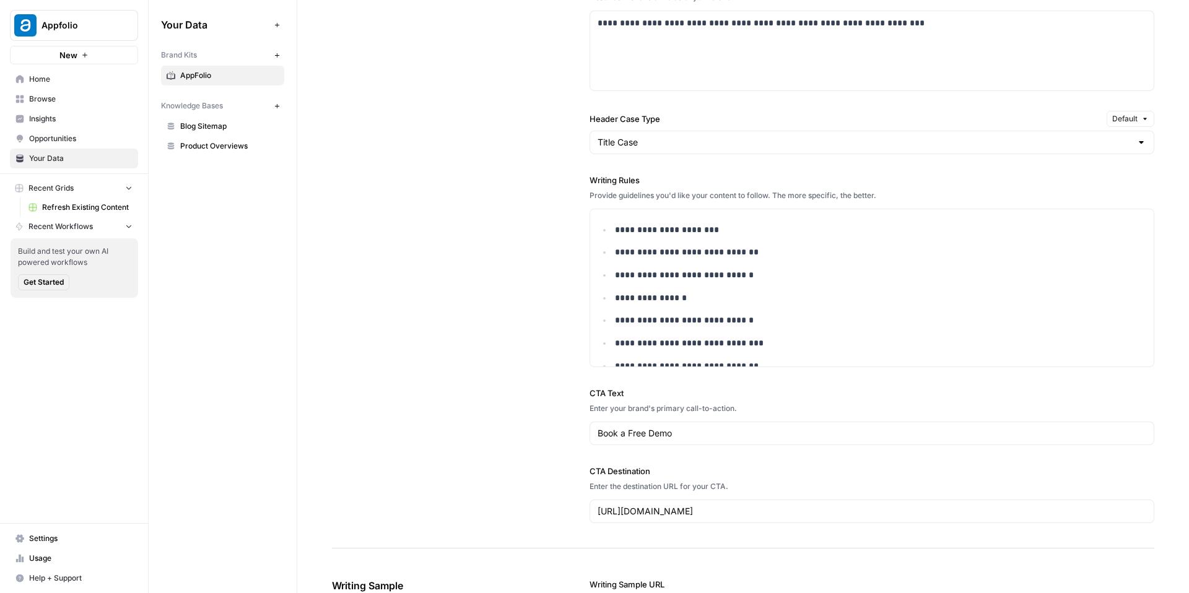
click at [731, 168] on div "**********" at bounding box center [872, 182] width 565 height 732
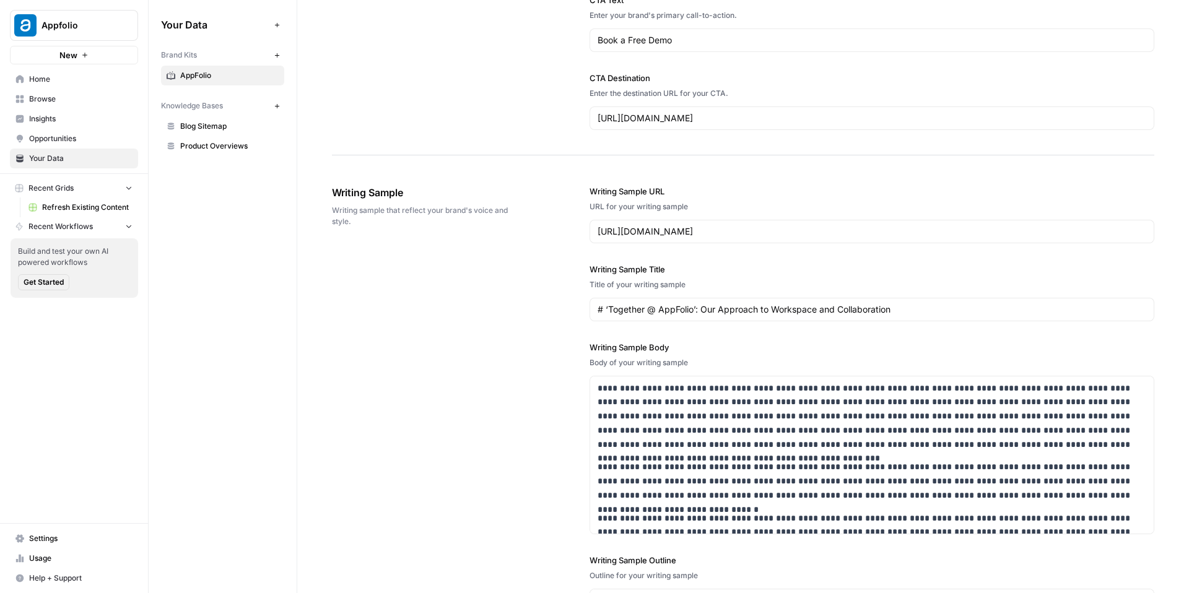
scroll to position [1434, 0]
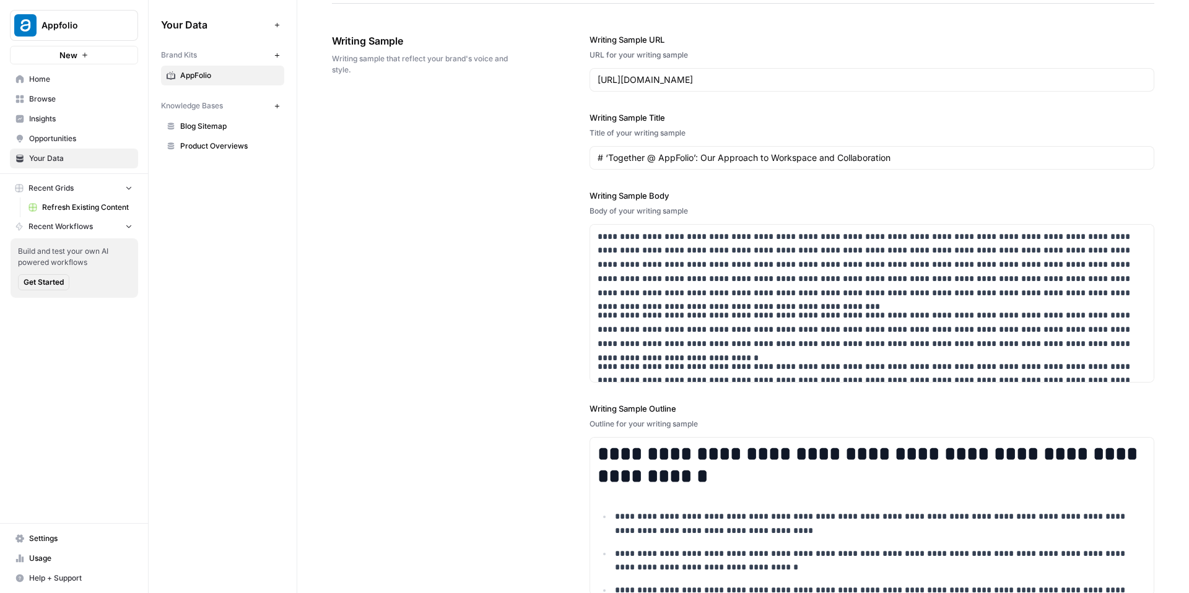
click at [72, 61] on span "New" at bounding box center [68, 55] width 18 height 12
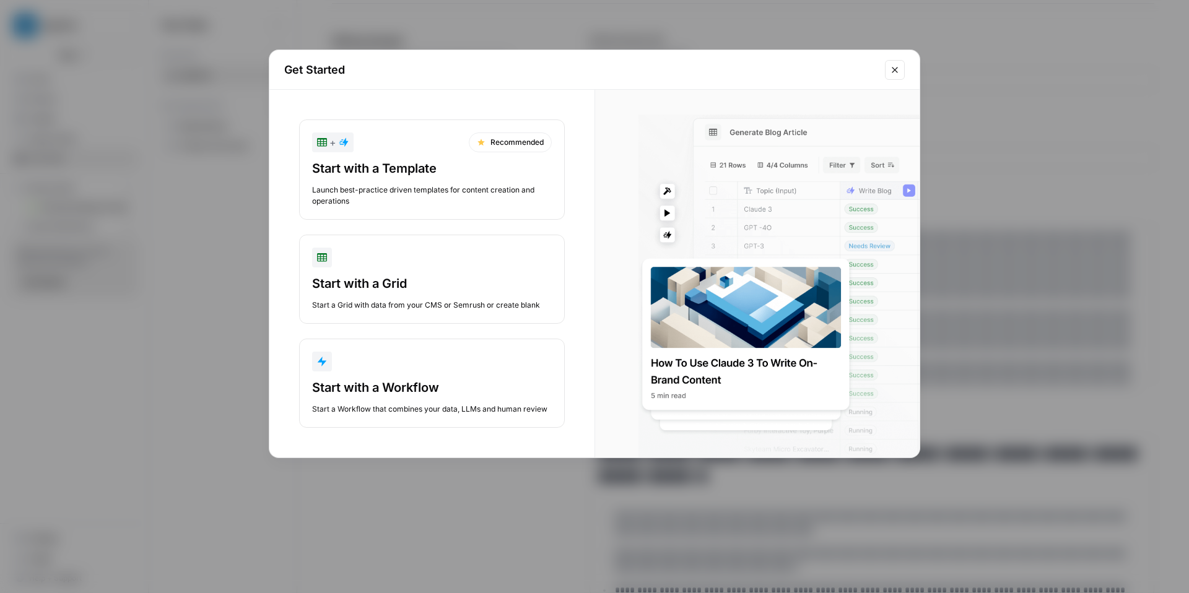
click at [474, 179] on div "Start with a Template Launch best-practice driven templates for content creatio…" at bounding box center [432, 183] width 240 height 47
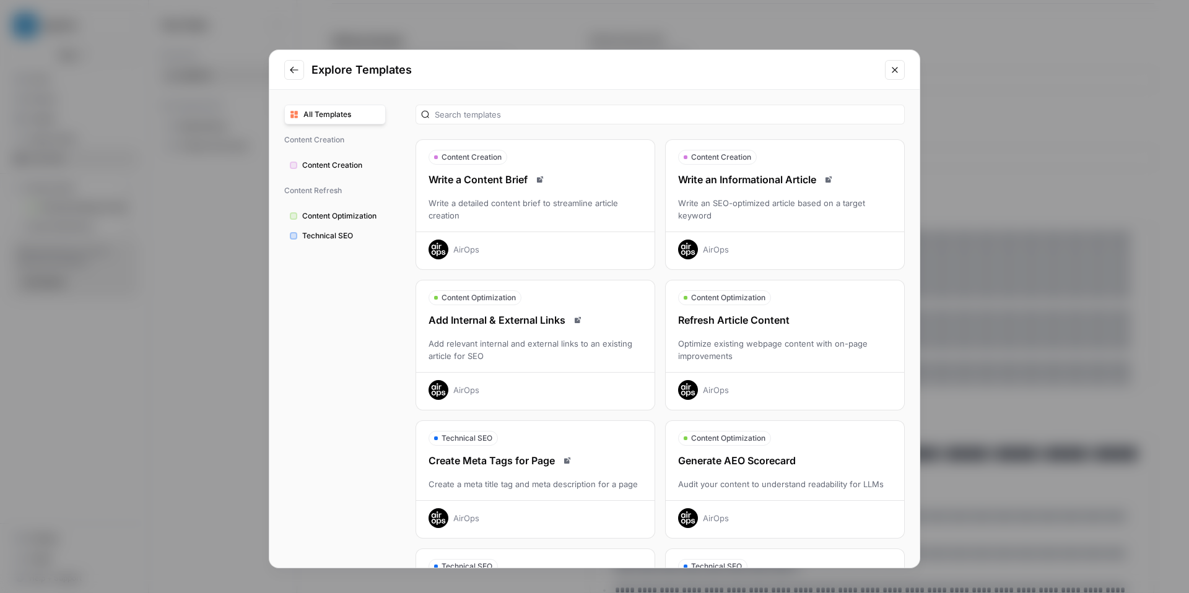
click at [745, 214] on div "Write an SEO-optimized article based on a target keyword" at bounding box center [785, 209] width 238 height 25
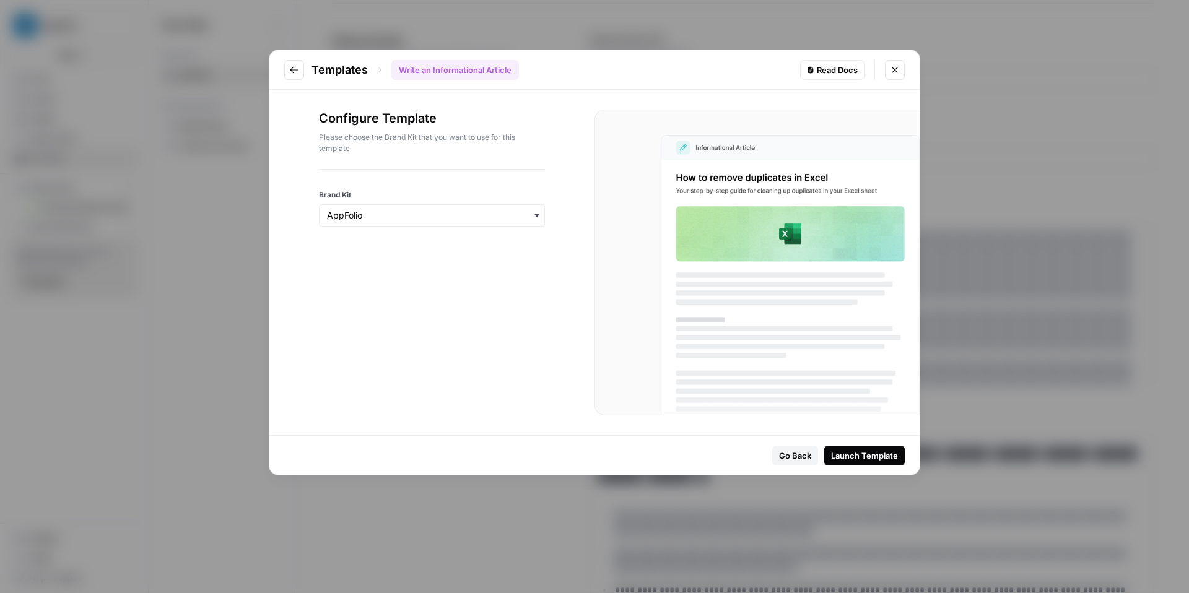
click at [865, 457] on div "Launch Template" at bounding box center [864, 456] width 67 height 12
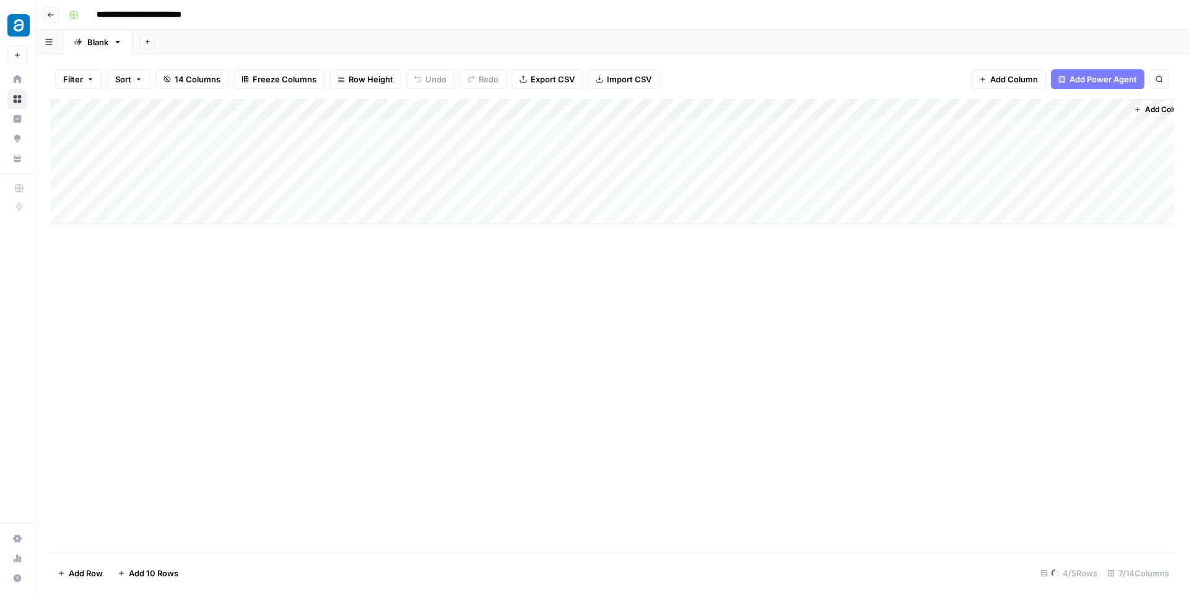
click at [359, 75] on span "Row Height" at bounding box center [371, 79] width 45 height 12
click at [356, 151] on span "Tall" at bounding box center [396, 157] width 89 height 12
click at [270, 82] on span "Freeze Columns" at bounding box center [285, 79] width 64 height 12
click at [274, 121] on span "First 1 Column" at bounding box center [290, 122] width 92 height 12
drag, startPoint x: 256, startPoint y: 109, endPoint x: 385, endPoint y: 113, distance: 129.5
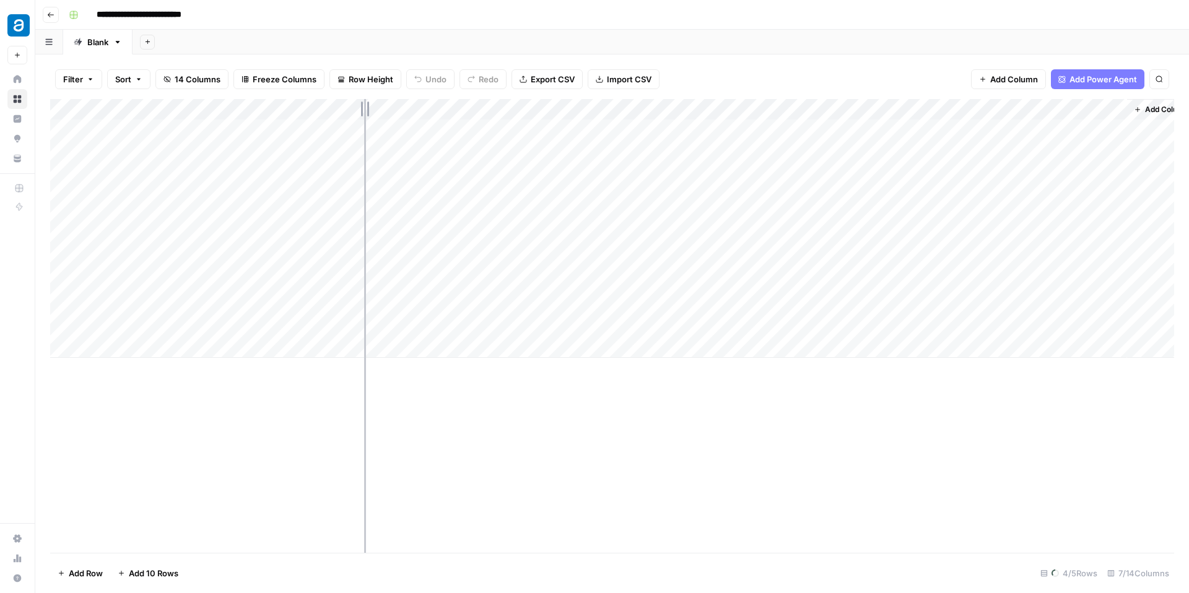
click at [386, 113] on div "Add Column" at bounding box center [612, 228] width 1124 height 259
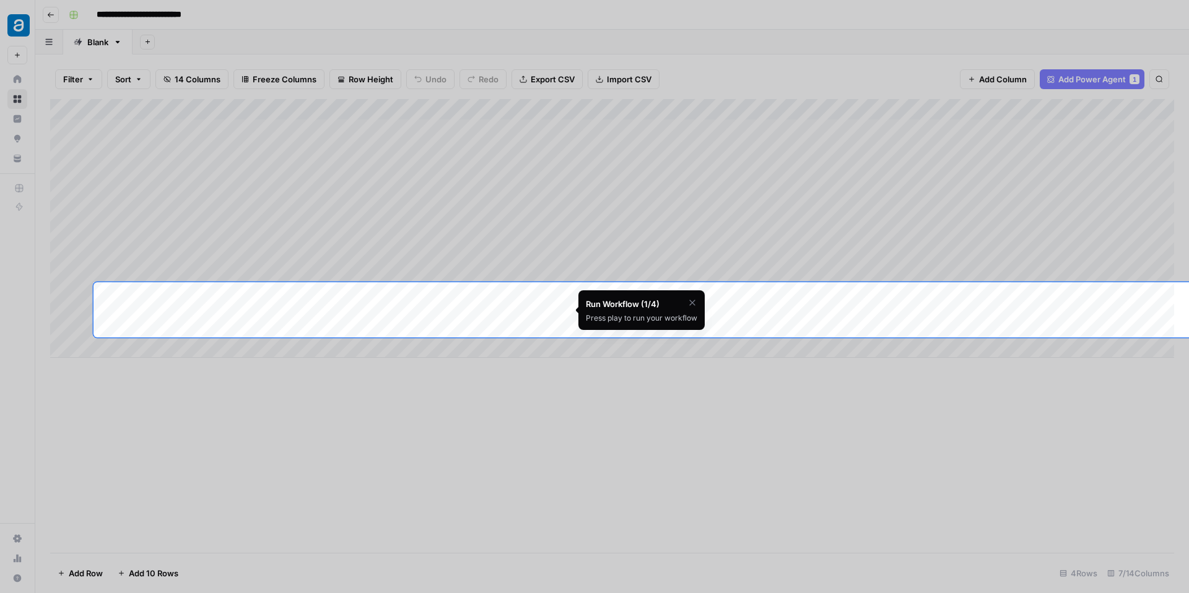
click at [689, 303] on icon "button" at bounding box center [693, 303] width 10 height 10
click at [660, 334] on span "Skip Tutorial" at bounding box center [660, 334] width 39 height 10
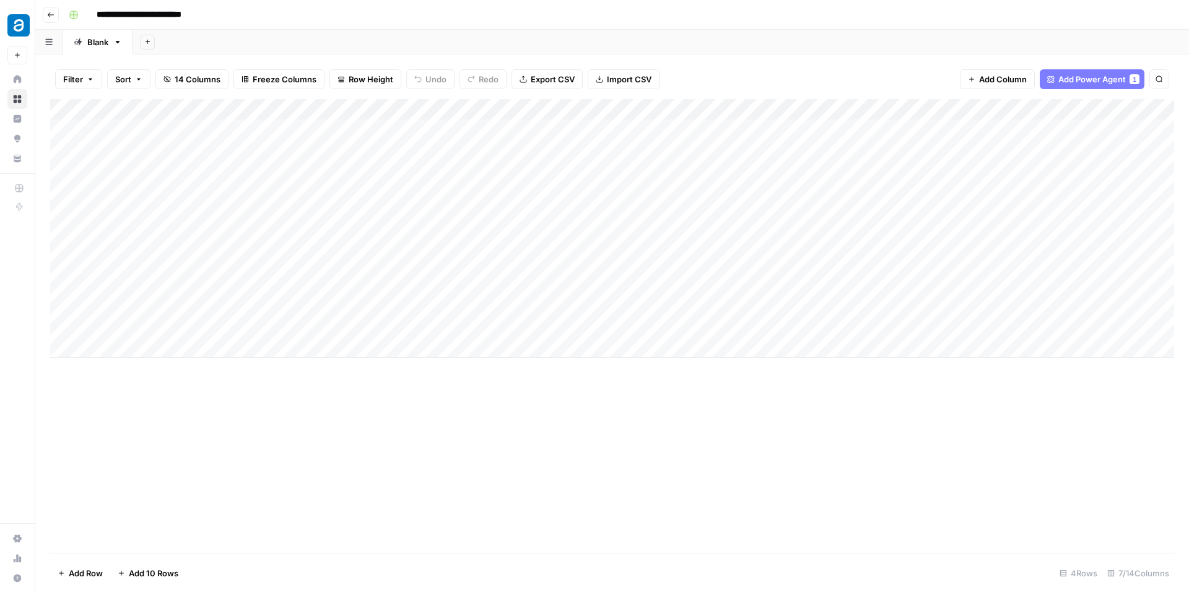
click at [317, 131] on div "Add Column" at bounding box center [612, 228] width 1124 height 259
click at [317, 131] on textarea "**********" at bounding box center [240, 130] width 294 height 17
click at [263, 139] on div at bounding box center [240, 146] width 294 height 56
click at [263, 139] on textarea at bounding box center [240, 130] width 294 height 17
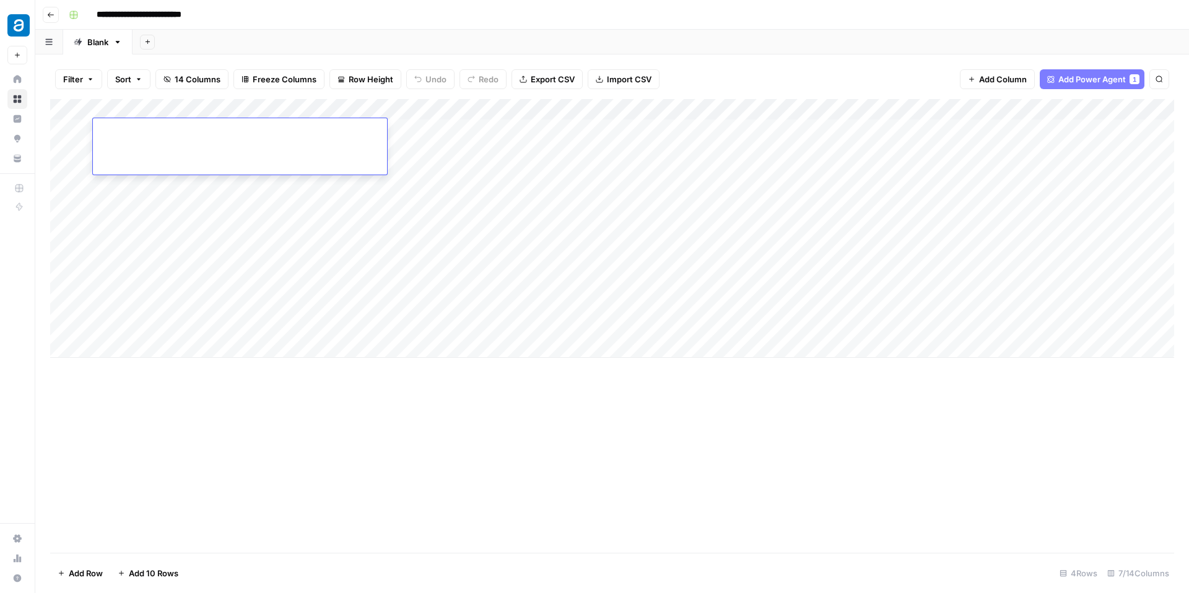
click at [263, 139] on textarea at bounding box center [240, 130] width 294 height 17
paste textarea "**********"
type textarea "**********"
click at [228, 182] on div "Add Column" at bounding box center [612, 228] width 1124 height 259
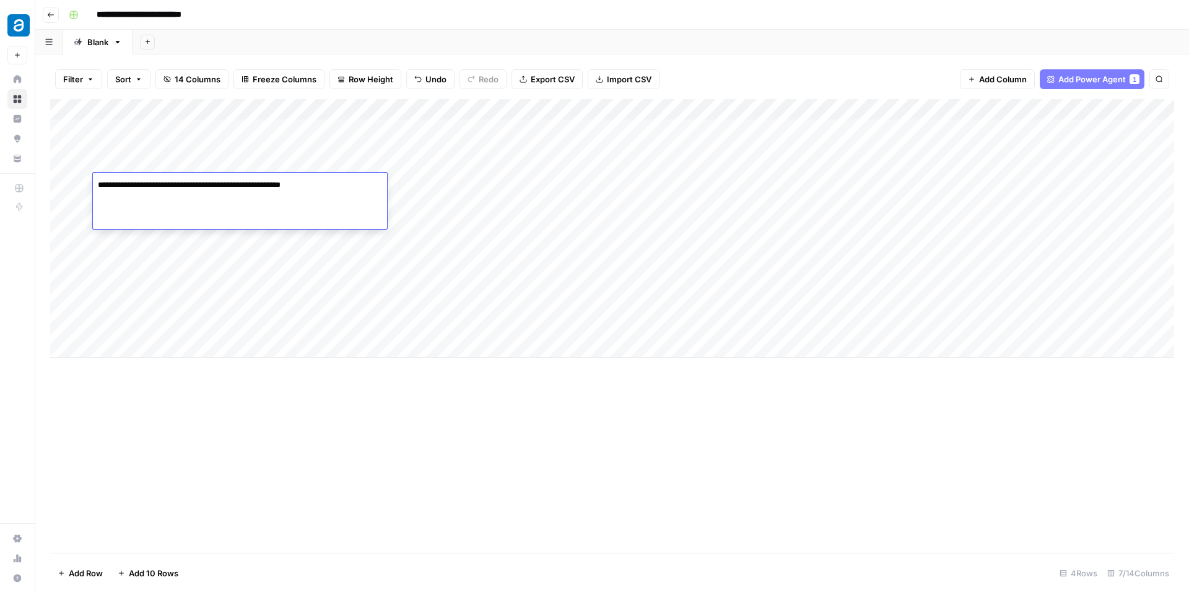
click at [228, 182] on textarea "**********" at bounding box center [240, 185] width 294 height 17
click at [238, 189] on textarea at bounding box center [240, 185] width 294 height 17
paste textarea "**********"
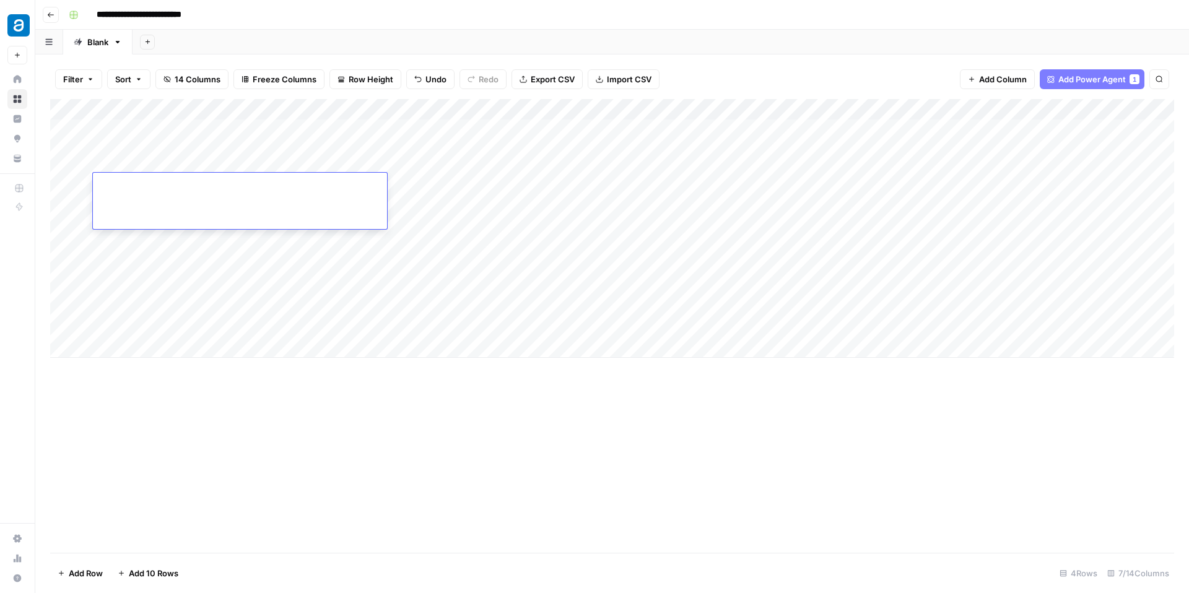
type textarea "**********"
click at [151, 244] on div "Add Column" at bounding box center [612, 228] width 1124 height 259
click at [151, 244] on textarea "**********" at bounding box center [240, 246] width 294 height 30
type textarea "**********"
click at [201, 296] on div "Add Column" at bounding box center [612, 228] width 1124 height 259
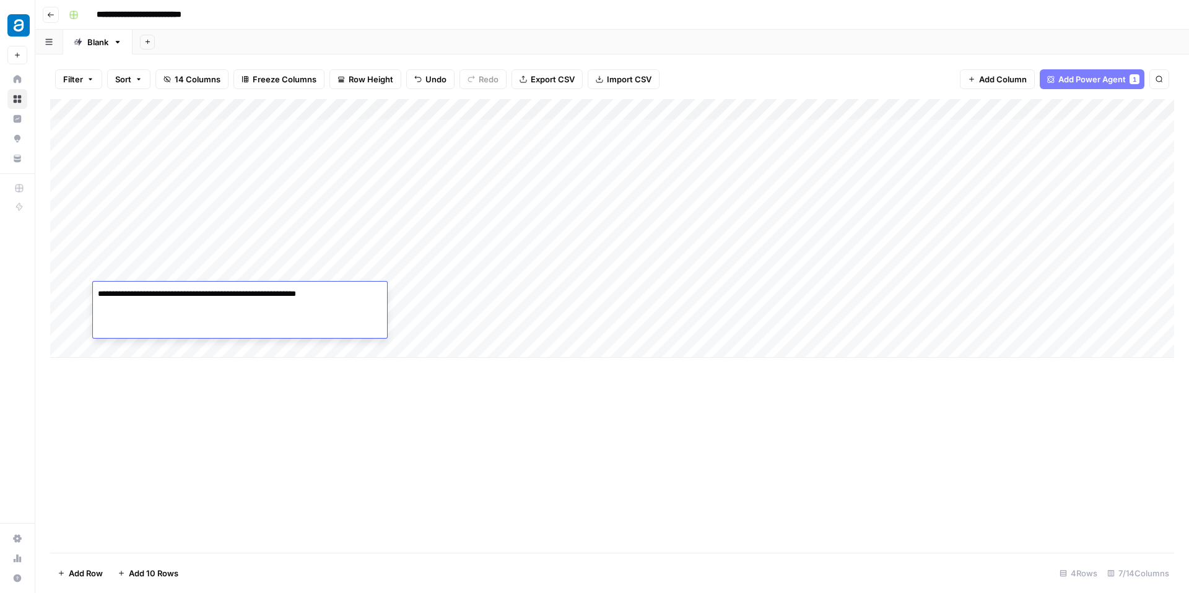
click at [201, 296] on textarea "**********" at bounding box center [240, 294] width 294 height 17
type textarea "**********"
click at [139, 348] on div "Add Column" at bounding box center [612, 228] width 1124 height 259
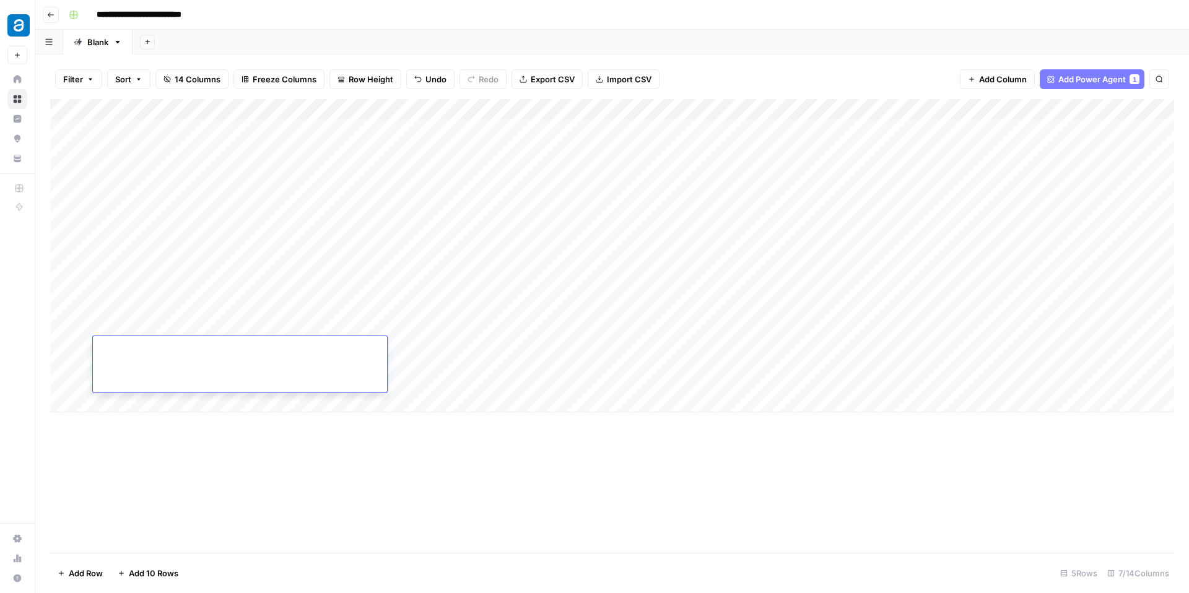
click at [207, 343] on textarea at bounding box center [240, 348] width 294 height 17
paste textarea "**********"
type textarea "**********"
click at [478, 131] on div "Add Column" at bounding box center [612, 255] width 1124 height 313
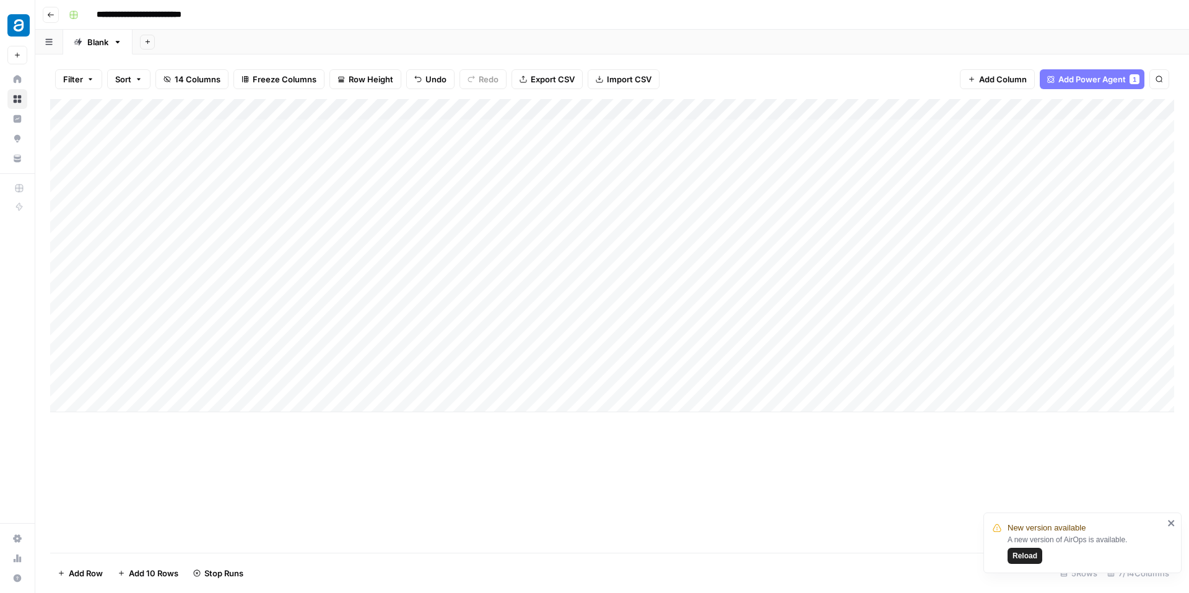
click at [477, 182] on div "Add Column" at bounding box center [612, 255] width 1124 height 313
click at [479, 242] on div "Add Column" at bounding box center [612, 255] width 1124 height 313
click at [479, 294] on div "Add Column" at bounding box center [612, 255] width 1124 height 313
click at [481, 348] on div "Add Column" at bounding box center [612, 255] width 1124 height 313
click at [559, 131] on div "Add Column" at bounding box center [612, 255] width 1124 height 313
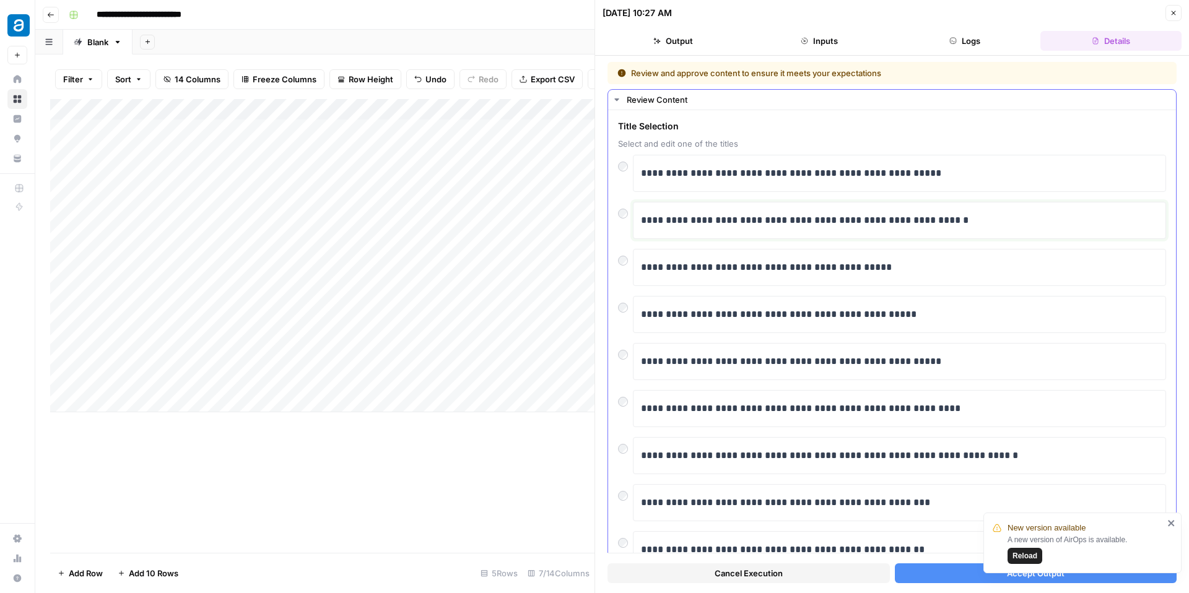
click at [700, 223] on p "**********" at bounding box center [899, 220] width 517 height 16
click at [935, 573] on button "Accept Output" at bounding box center [1036, 574] width 282 height 20
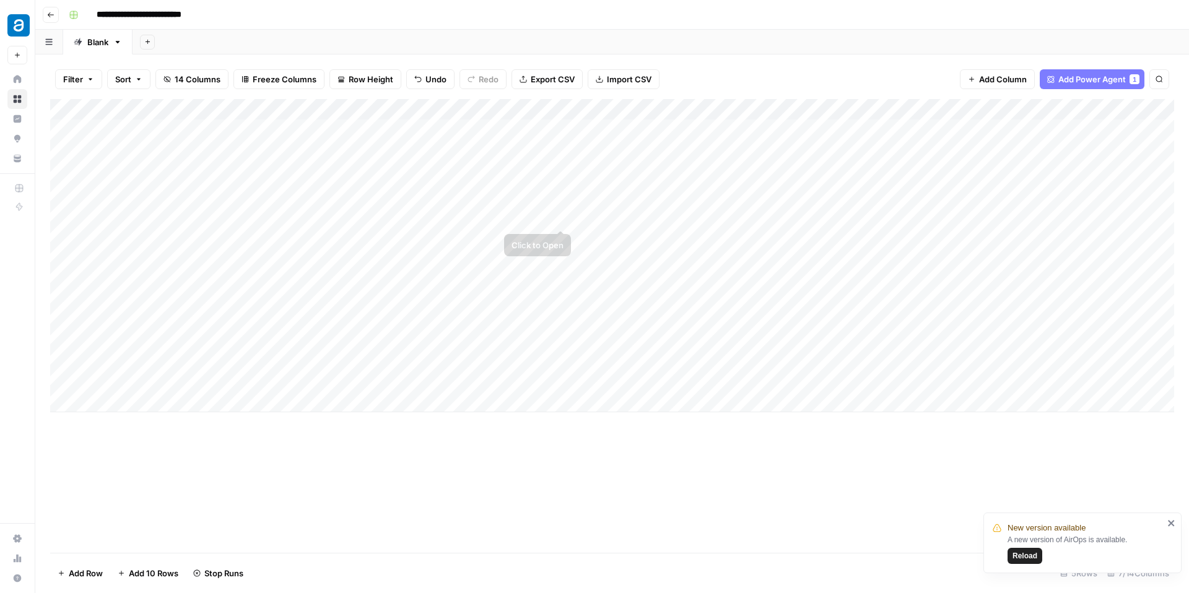
click at [558, 178] on div "Add Column" at bounding box center [612, 255] width 1124 height 313
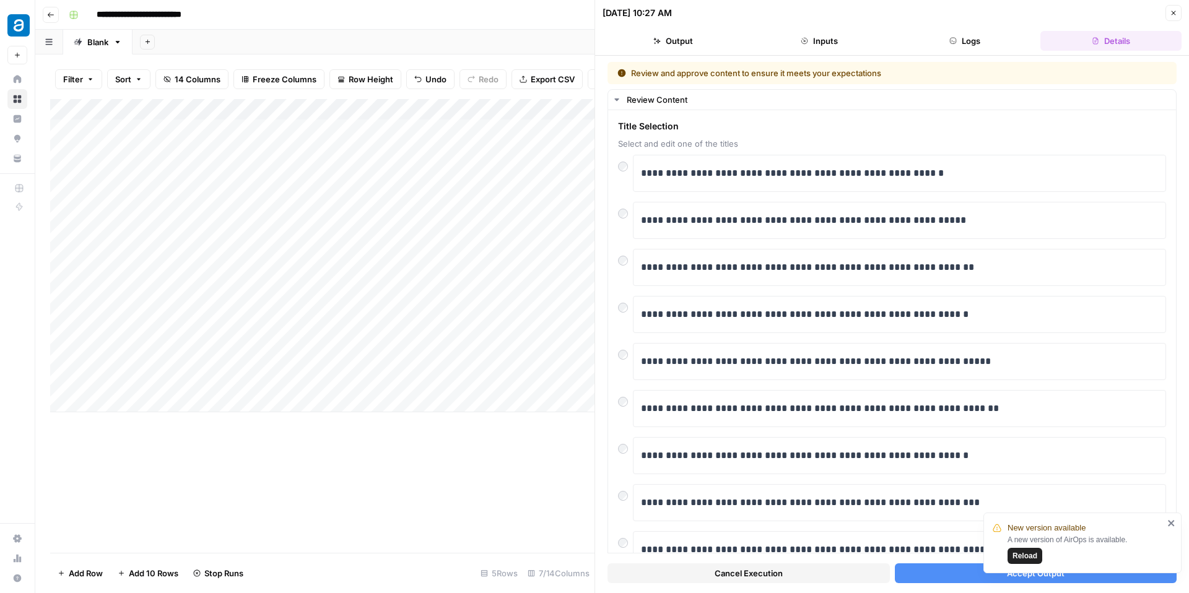
click at [921, 574] on button "Accept Output" at bounding box center [1036, 574] width 282 height 20
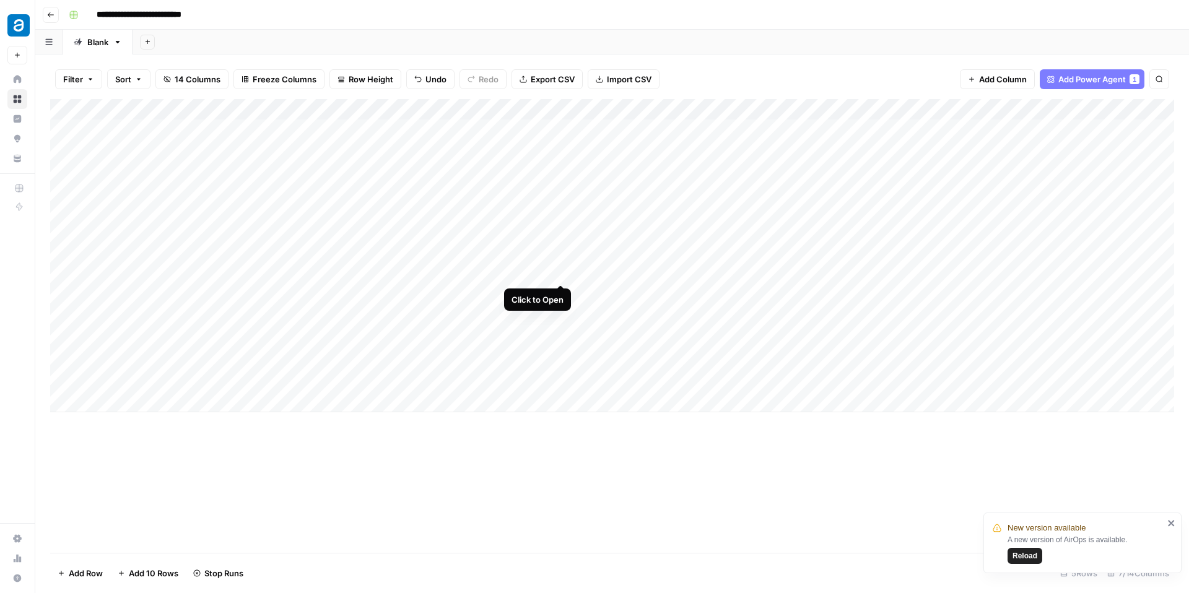
click at [561, 238] on div "Add Column" at bounding box center [612, 255] width 1124 height 313
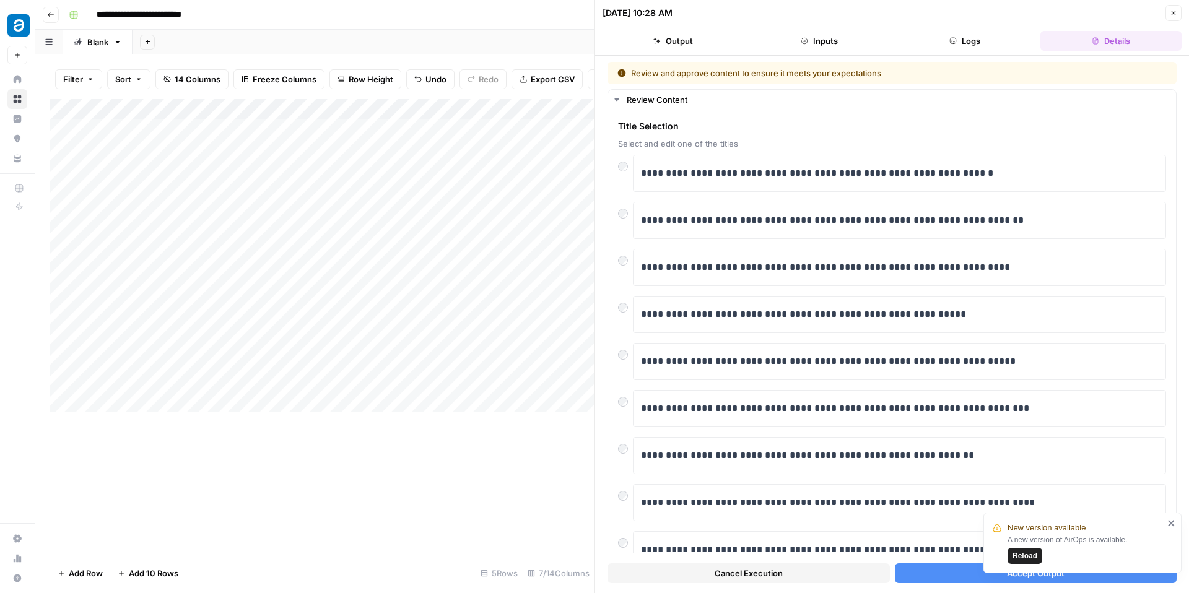
click at [958, 572] on button "Accept Output" at bounding box center [1036, 574] width 282 height 20
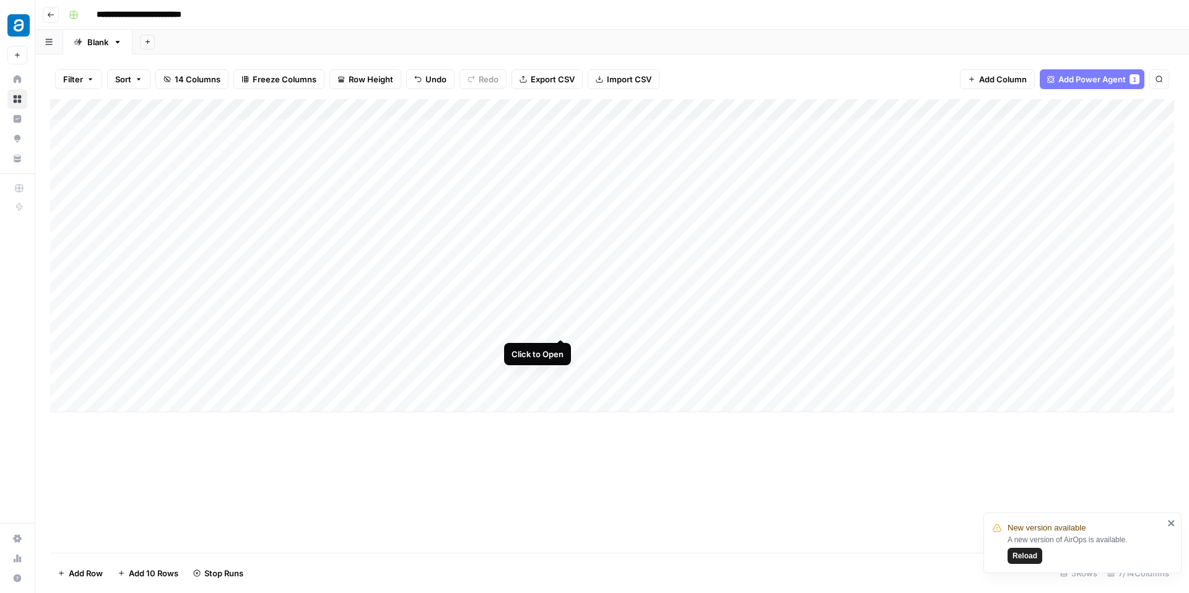
click at [562, 292] on div "Add Column" at bounding box center [612, 255] width 1124 height 313
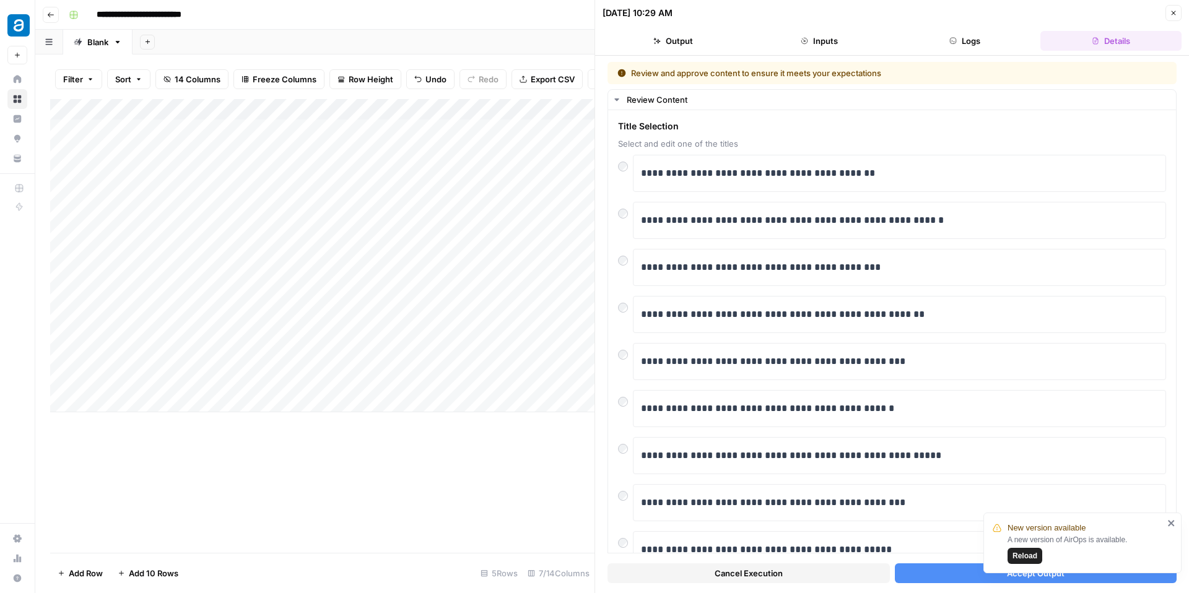
click at [927, 574] on button "Accept Output" at bounding box center [1036, 574] width 282 height 20
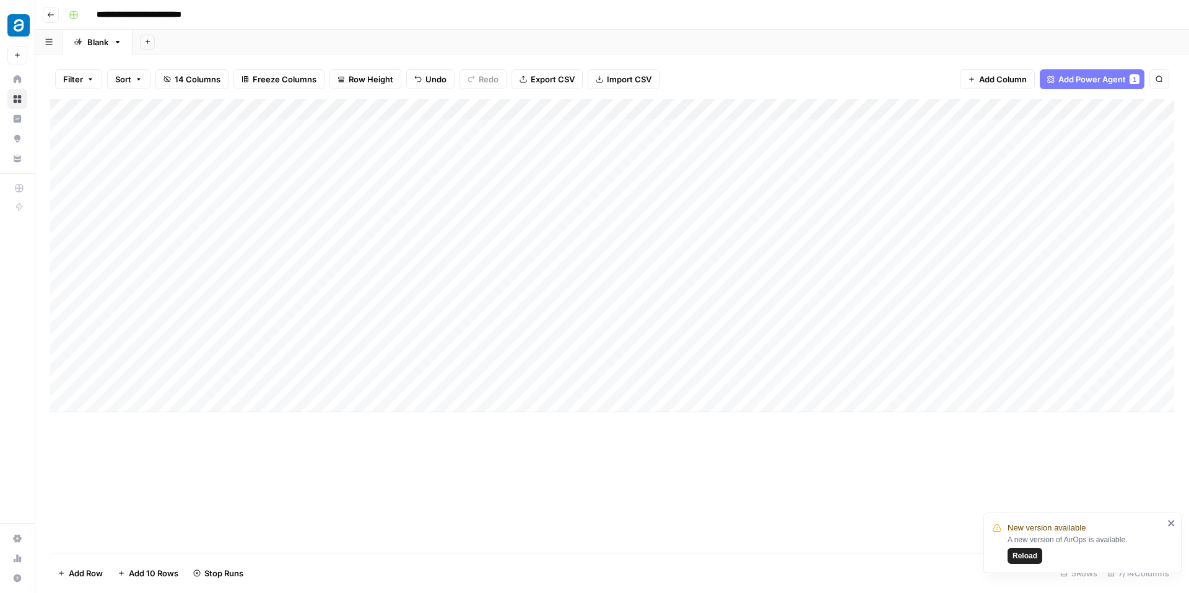
click at [674, 108] on div "Add Column" at bounding box center [612, 255] width 1124 height 313
click at [714, 58] on div "Filter Sort 14 Columns Freeze Columns Row Height Undo Redo Export CSV Import CS…" at bounding box center [612, 324] width 1154 height 539
click at [771, 128] on div "Add Column" at bounding box center [612, 255] width 1124 height 313
click at [770, 183] on div "Add Column" at bounding box center [612, 255] width 1124 height 313
click at [769, 237] on div "Add Column" at bounding box center [612, 255] width 1124 height 313
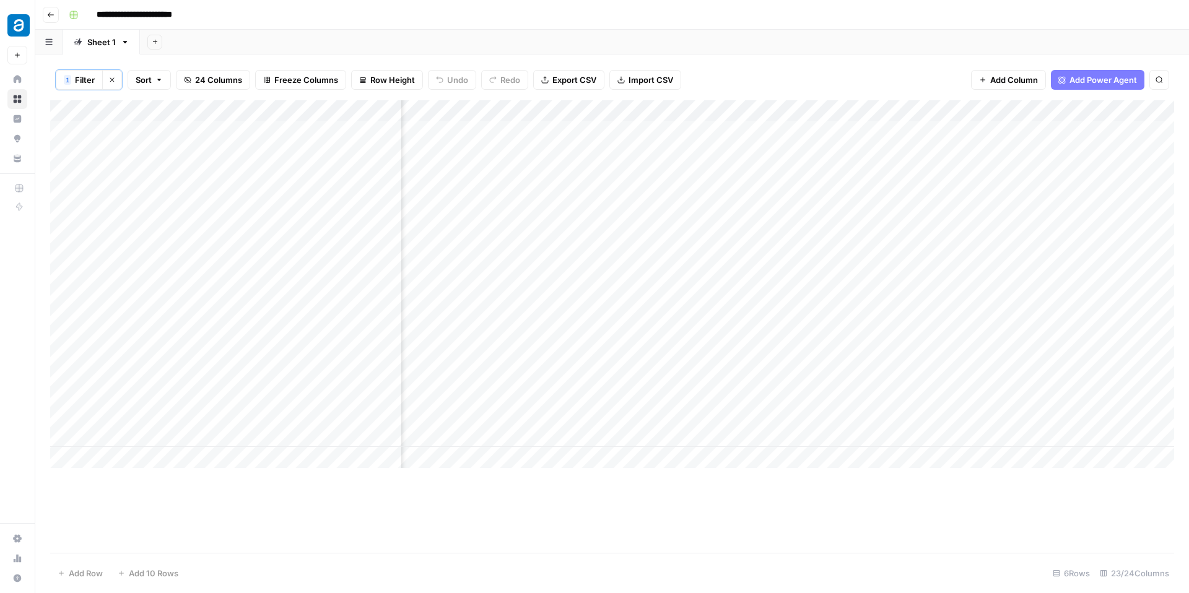
scroll to position [0, 163]
click at [1014, 110] on div "Add Column" at bounding box center [612, 284] width 1124 height 368
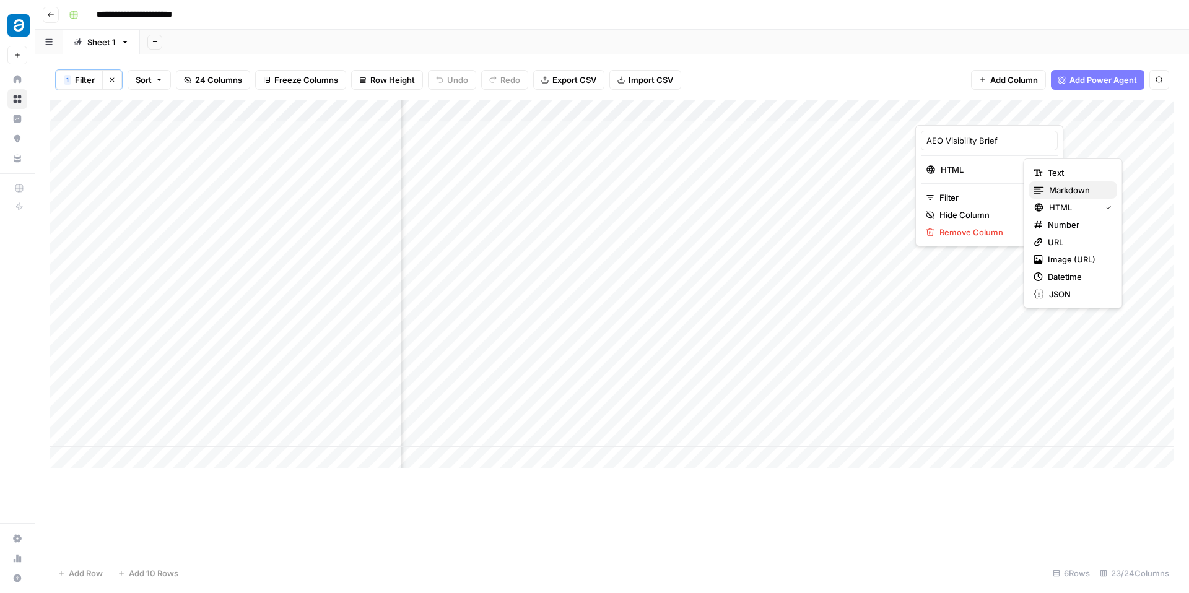
click at [1065, 190] on span "Markdown" at bounding box center [1078, 190] width 58 height 12
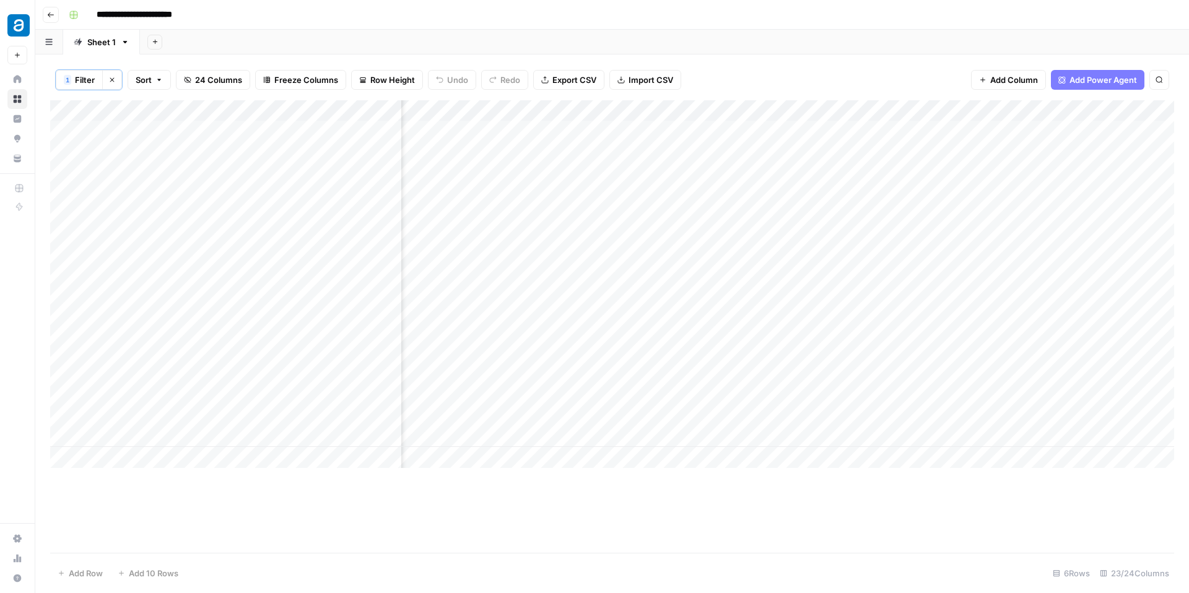
click at [817, 238] on div "Add Column" at bounding box center [612, 284] width 1124 height 368
click at [819, 186] on div "Add Column" at bounding box center [612, 284] width 1124 height 368
click at [803, 131] on div "Add Column" at bounding box center [612, 284] width 1124 height 368
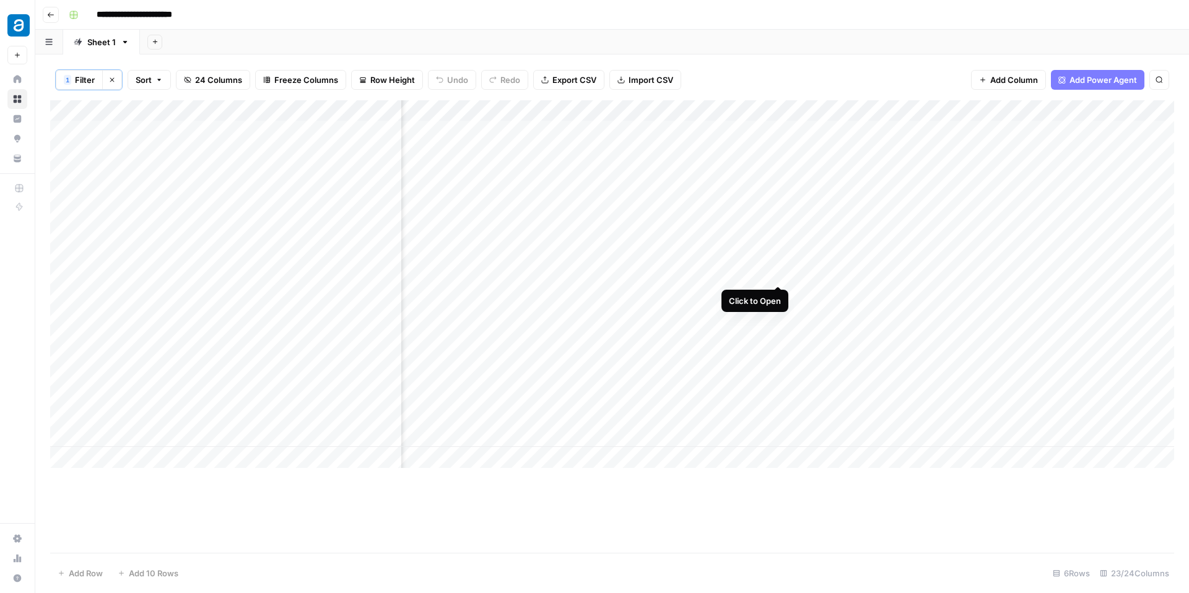
click at [776, 240] on div "Add Column" at bounding box center [612, 284] width 1124 height 368
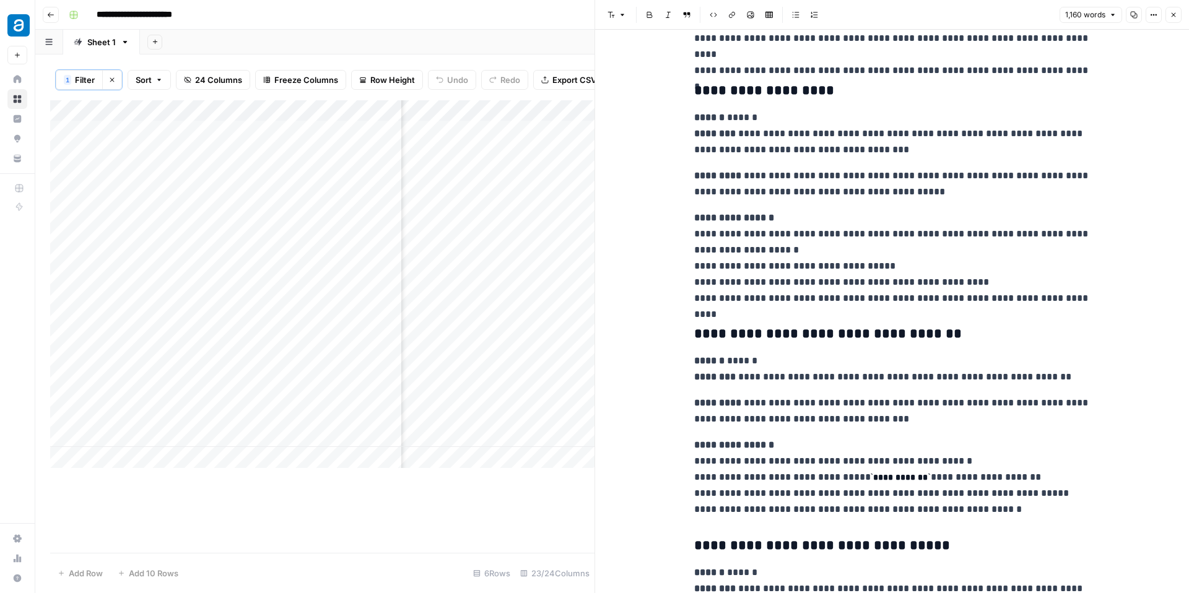
scroll to position [2798, 0]
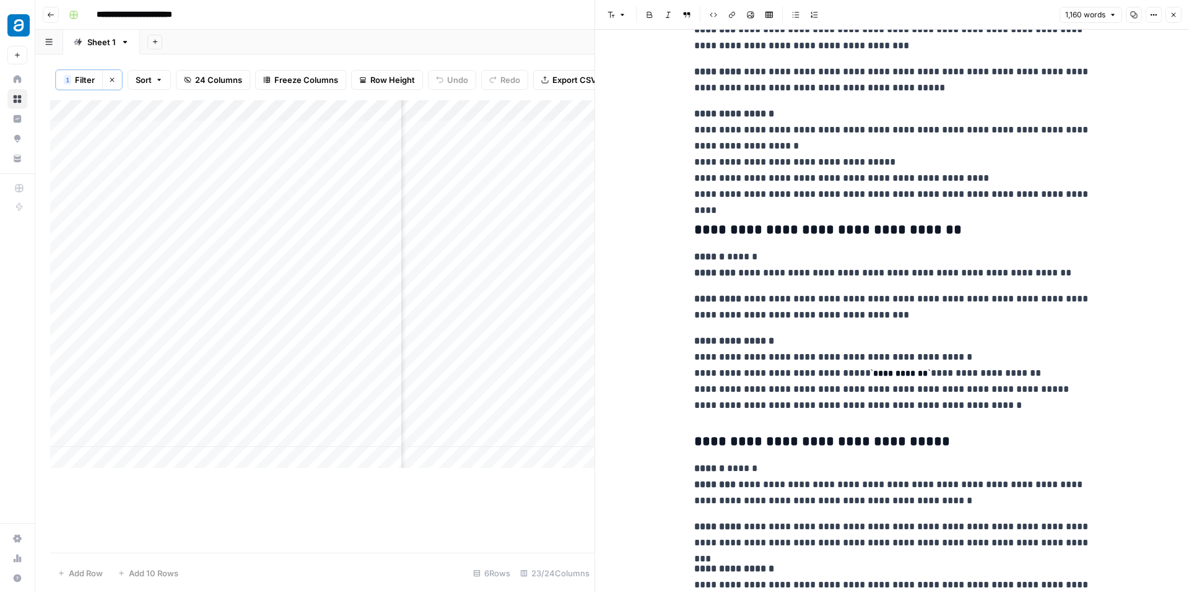
click at [1174, 17] on icon "button" at bounding box center [1173, 14] width 7 height 7
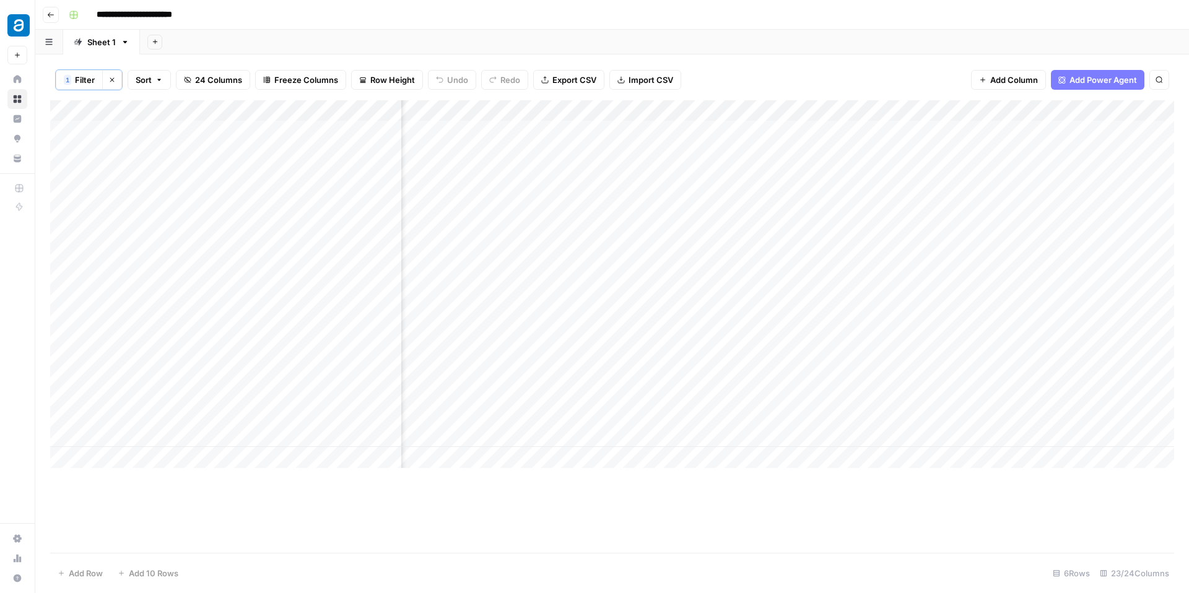
scroll to position [0, 1642]
click at [747, 129] on div "Add Column" at bounding box center [612, 284] width 1124 height 368
click at [746, 185] on div "Add Column" at bounding box center [612, 284] width 1124 height 368
click at [745, 240] on div "Add Column" at bounding box center [612, 284] width 1124 height 368
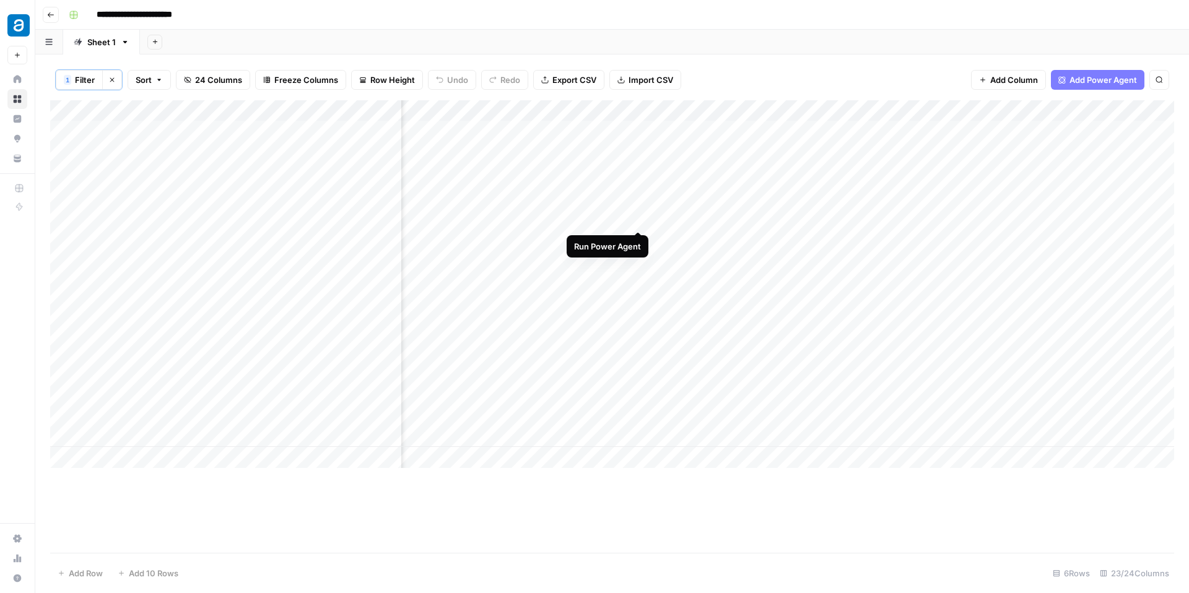
click at [639, 185] on div "Add Column" at bounding box center [612, 284] width 1124 height 368
click at [622, 237] on div "Add Column" at bounding box center [612, 284] width 1124 height 368
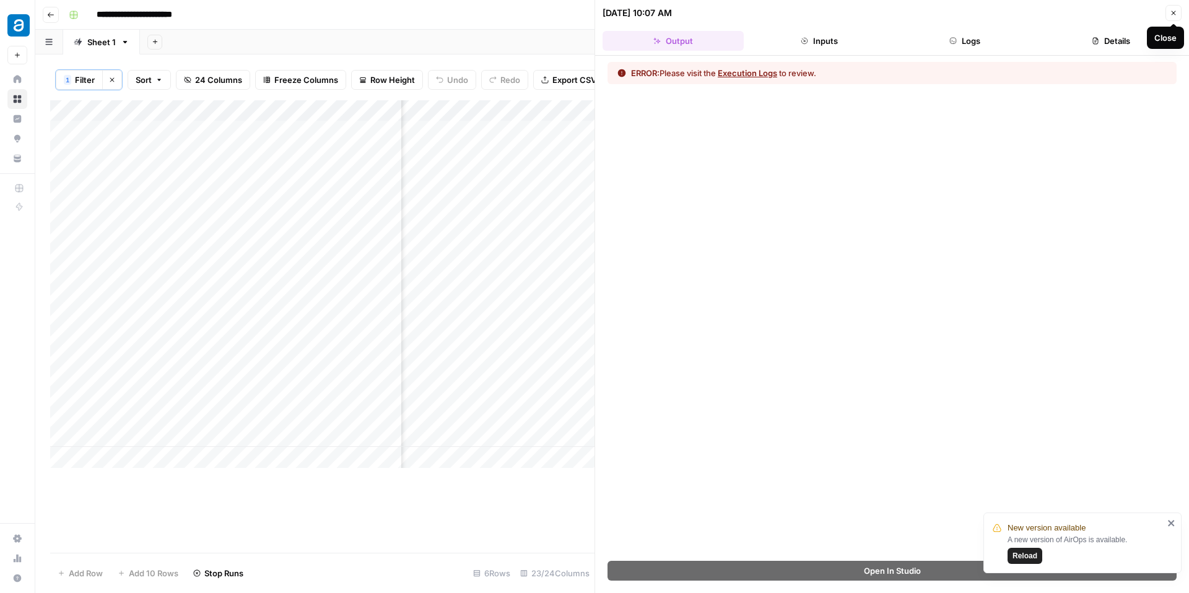
click at [1174, 16] on icon "button" at bounding box center [1173, 12] width 7 height 7
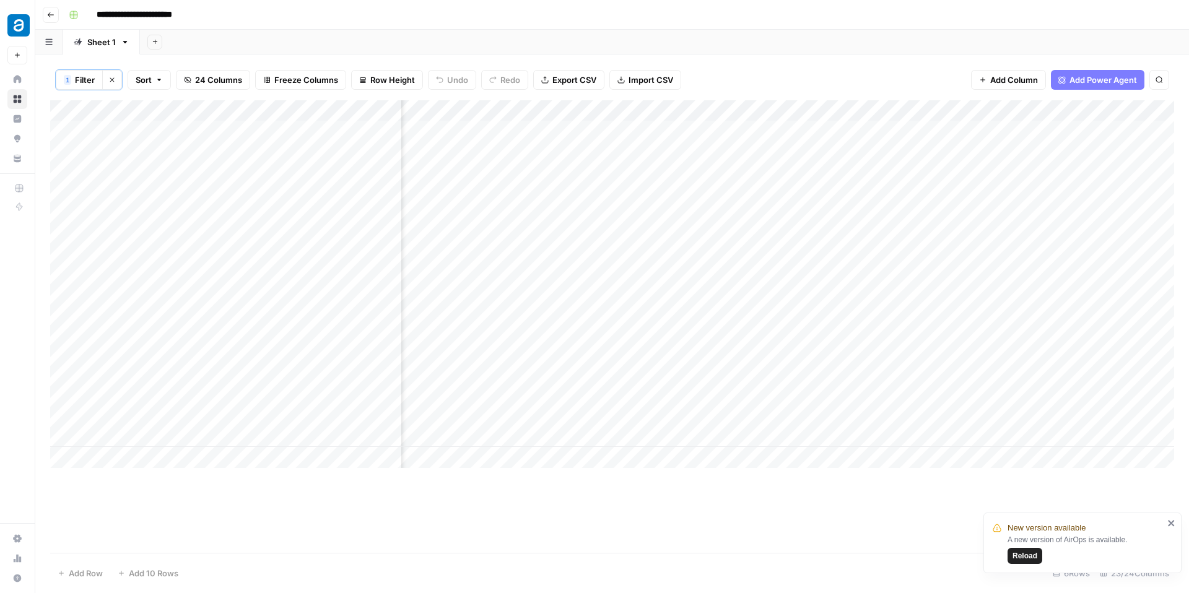
scroll to position [0, 1681]
click at [887, 131] on div "Add Column" at bounding box center [612, 284] width 1124 height 368
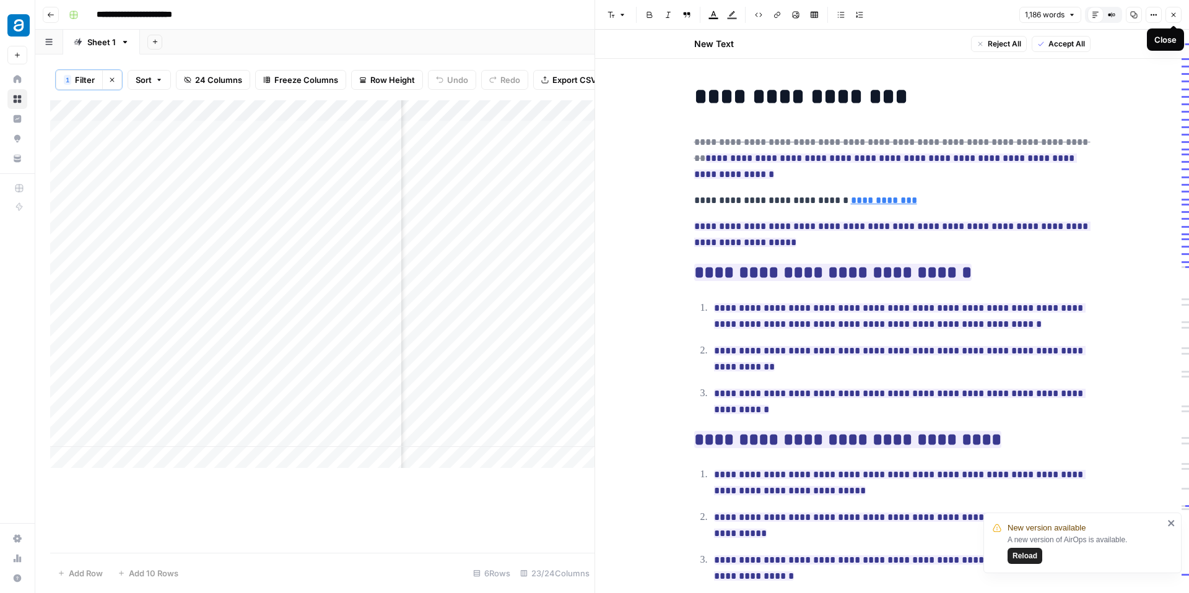
click at [1173, 15] on icon "button" at bounding box center [1174, 15] width 4 height 4
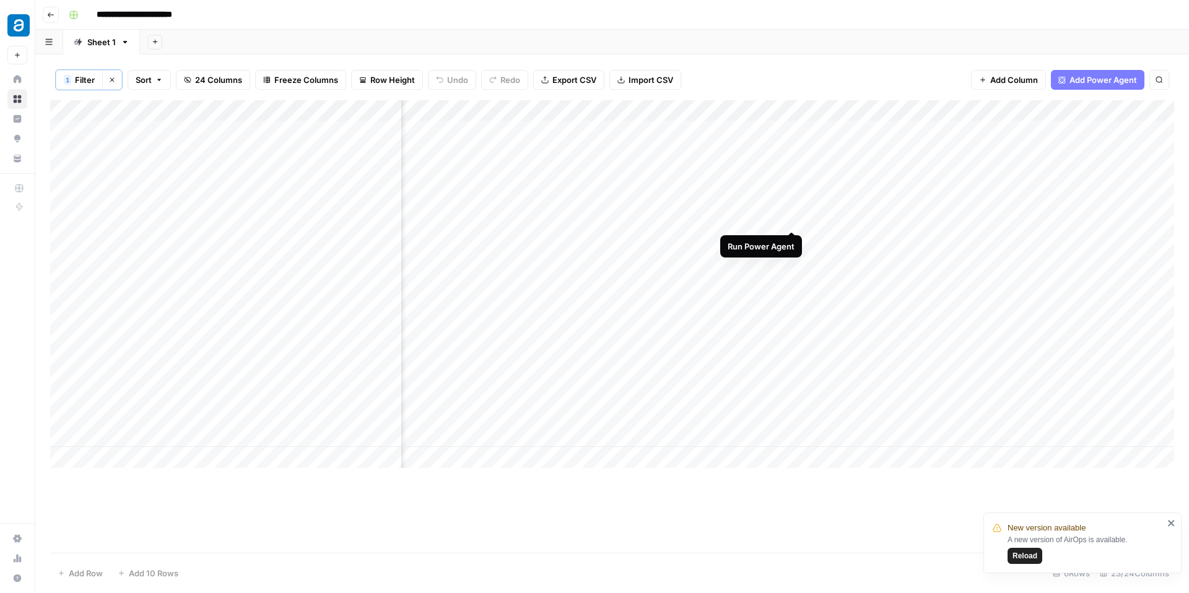
click at [791, 185] on div "Add Column" at bounding box center [612, 284] width 1124 height 368
click at [791, 238] on div "Add Column" at bounding box center [612, 284] width 1124 height 368
click at [707, 292] on div "Add Column" at bounding box center [612, 284] width 1124 height 368
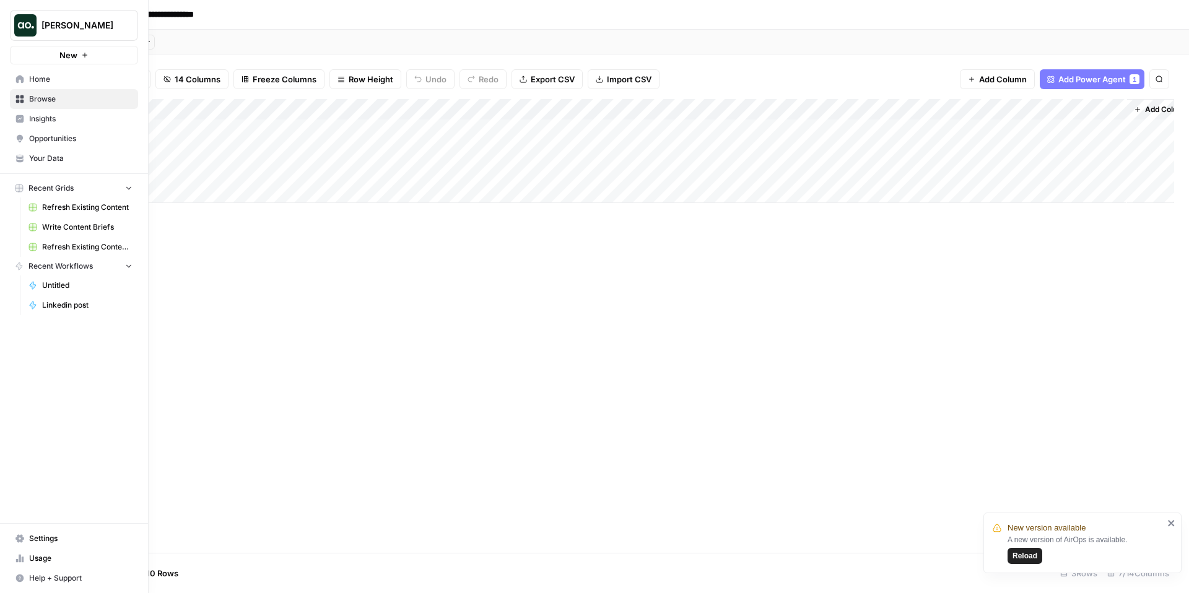
click at [28, 24] on img "Workspace: Zoe Jessup" at bounding box center [25, 25] width 22 height 22
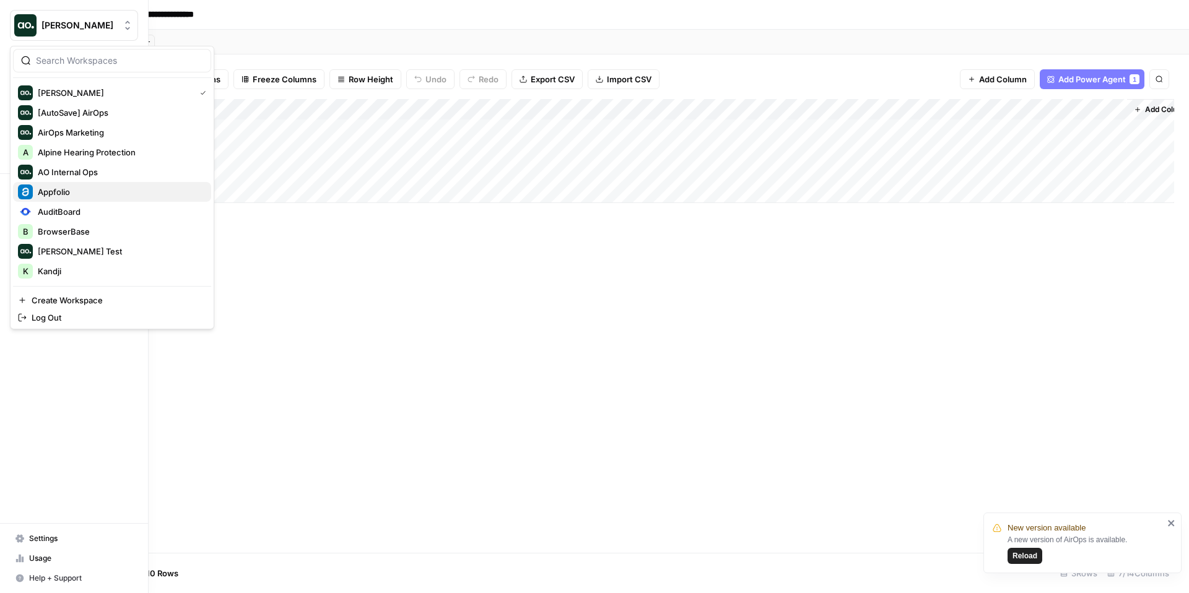
click at [58, 195] on span "Appfolio" at bounding box center [120, 192] width 164 height 12
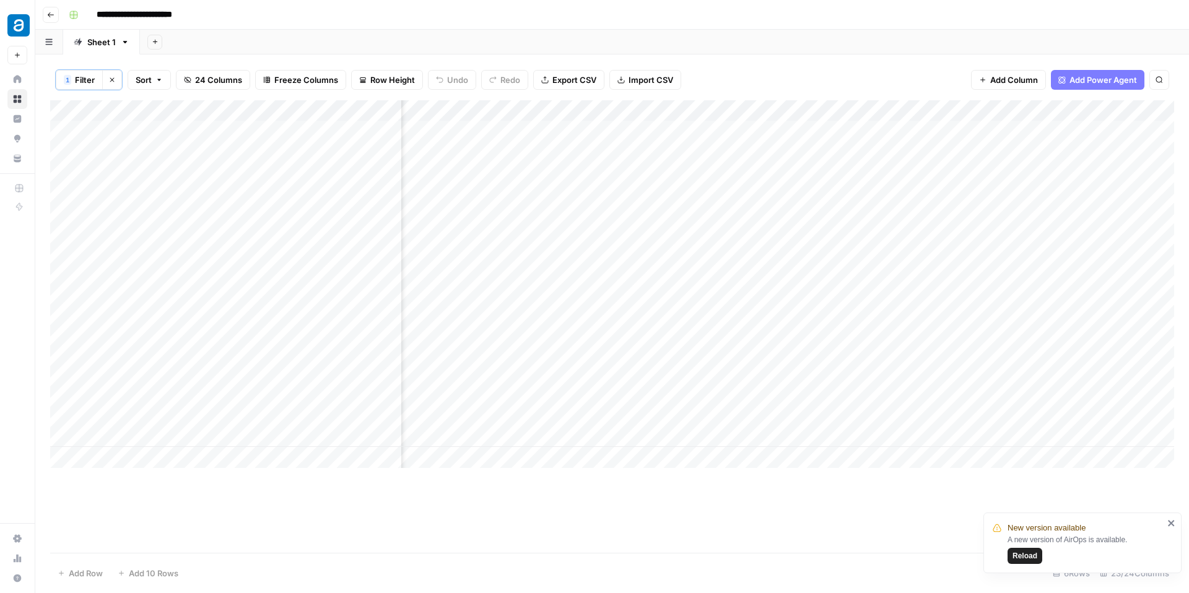
scroll to position [0, 1681]
click at [776, 185] on div "Add Column" at bounding box center [612, 284] width 1124 height 368
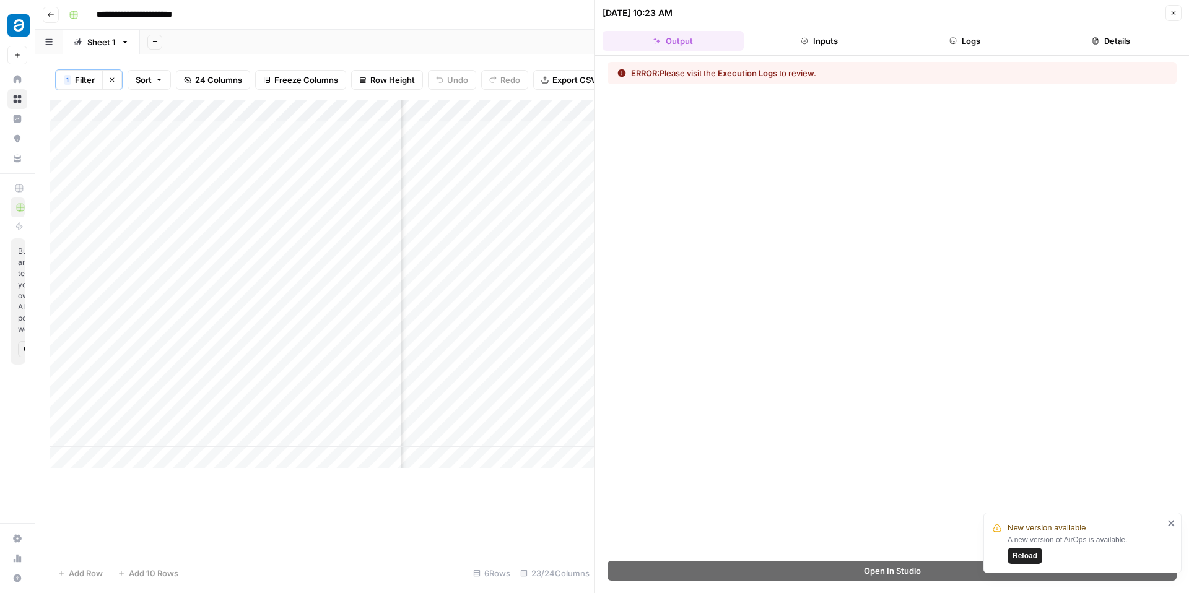
click at [763, 72] on button "Execution Logs" at bounding box center [747, 73] width 59 height 12
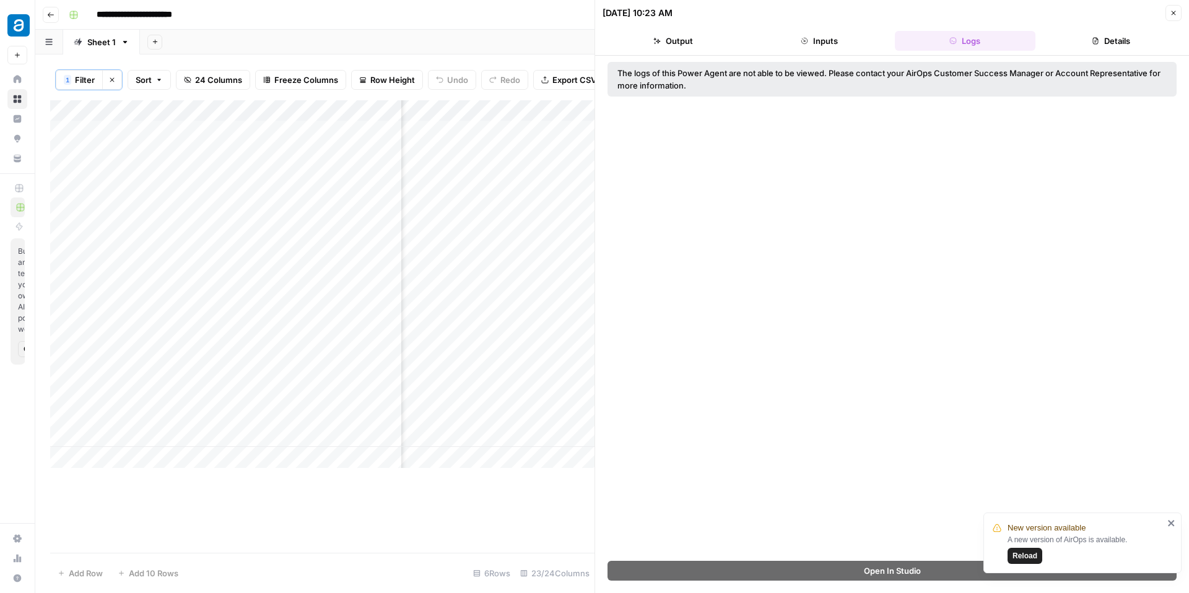
click at [577, 20] on div "**********" at bounding box center [620, 15] width 1113 height 20
click at [1172, 11] on icon "button" at bounding box center [1173, 12] width 7 height 7
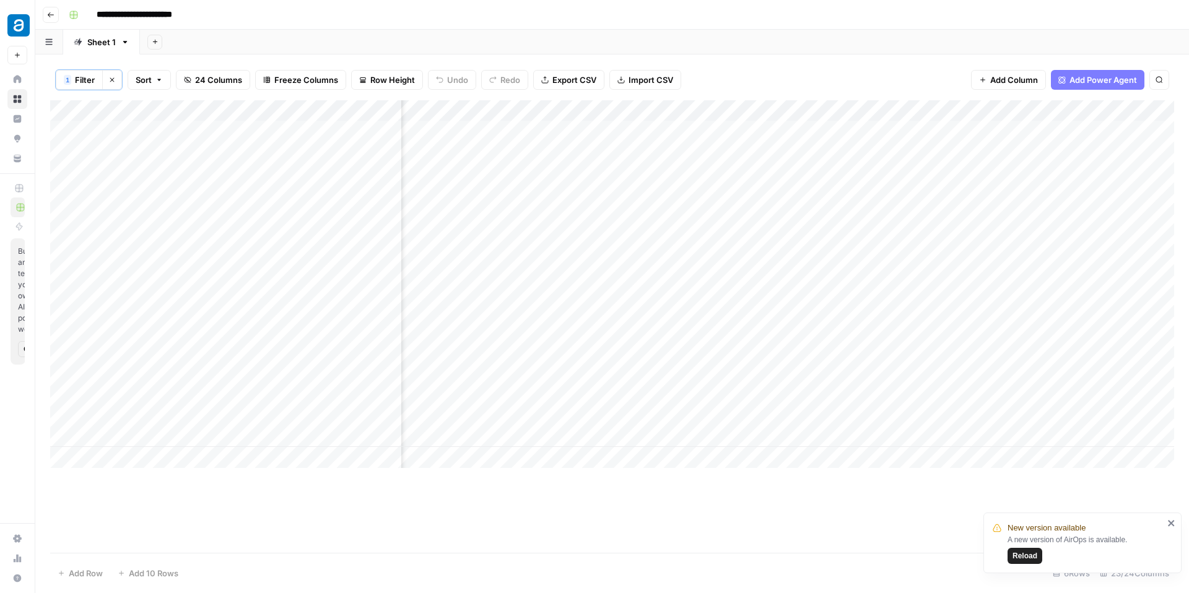
click at [885, 237] on div "Add Column" at bounding box center [612, 284] width 1124 height 368
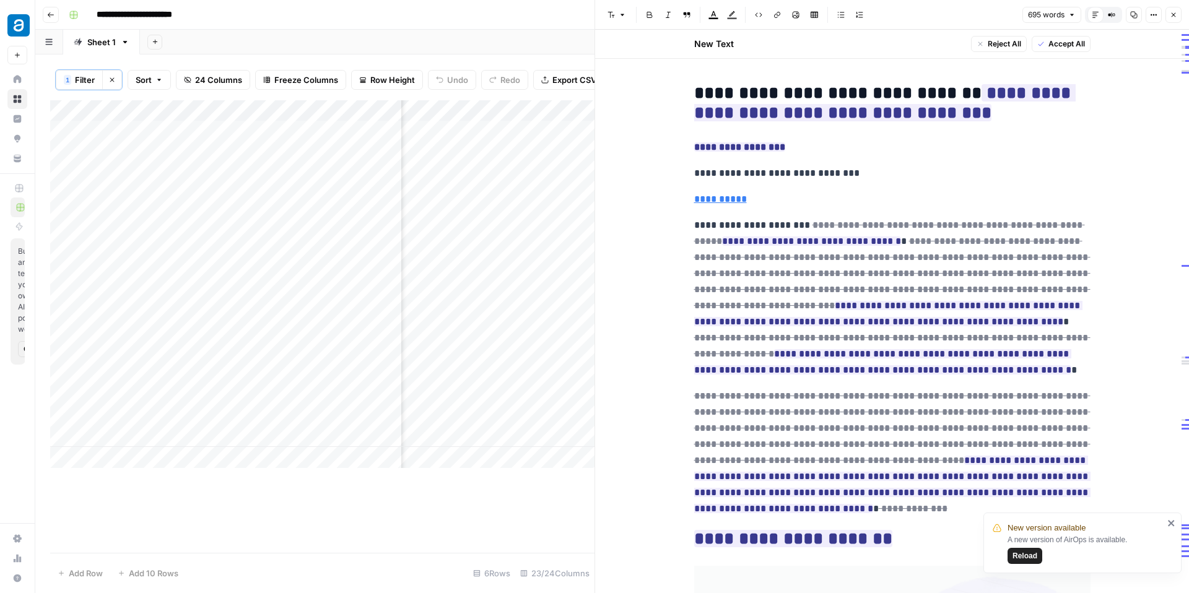
click at [1175, 13] on icon "button" at bounding box center [1174, 15] width 4 height 4
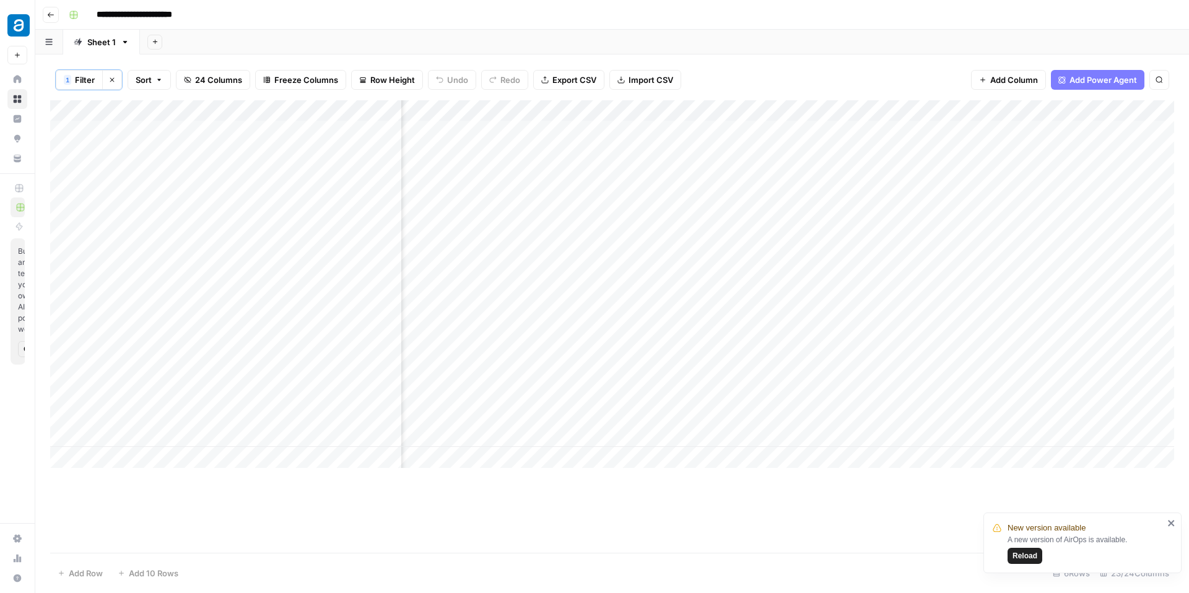
click at [706, 350] on div "Add Column" at bounding box center [612, 284] width 1124 height 368
click at [906, 294] on div "Add Column" at bounding box center [612, 284] width 1124 height 368
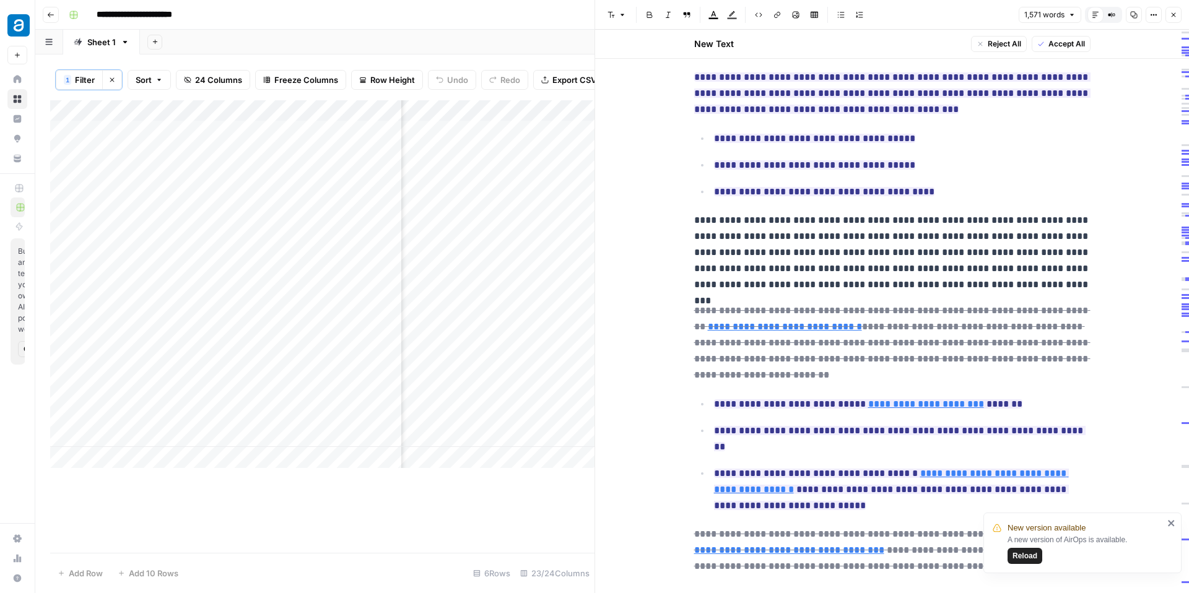
scroll to position [1379, 0]
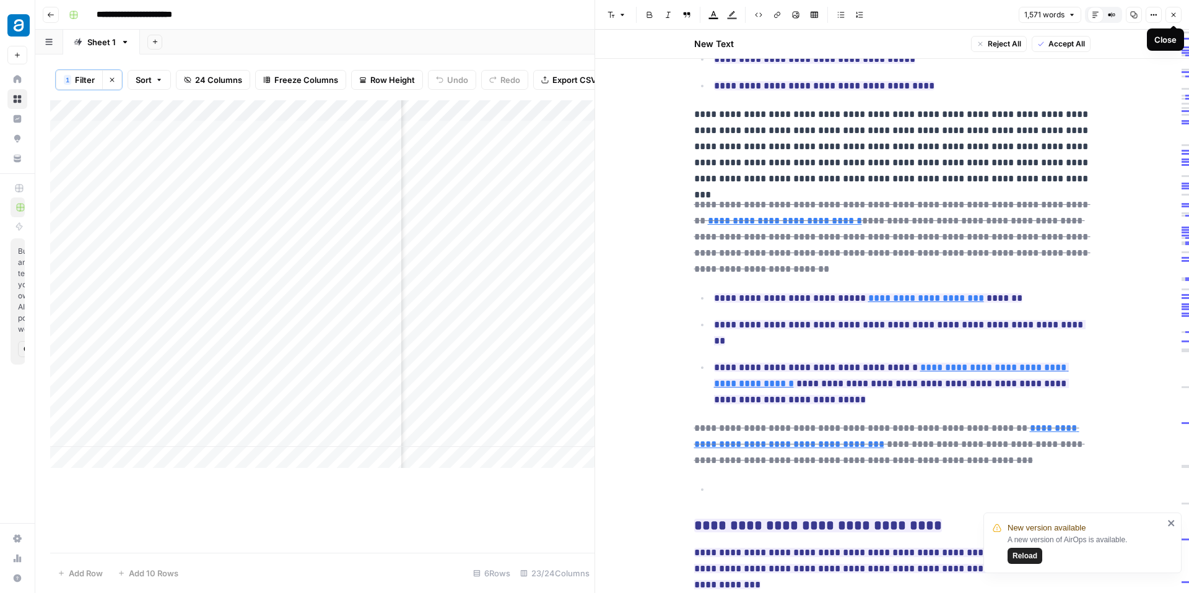
click at [1174, 17] on icon "button" at bounding box center [1173, 14] width 7 height 7
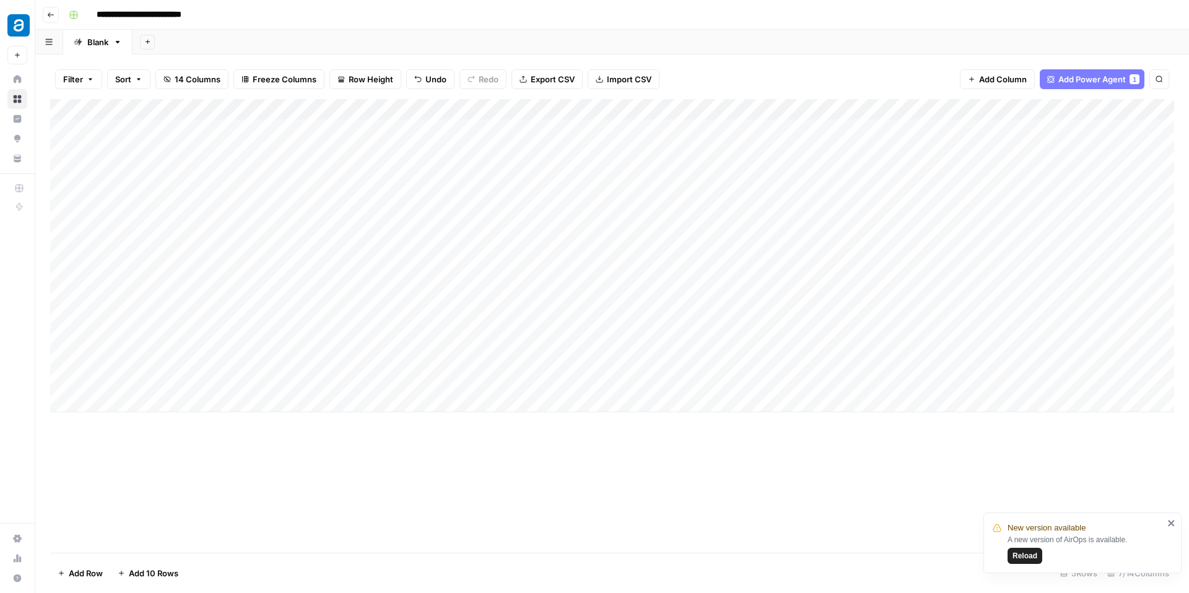
click at [771, 294] on div "Add Column" at bounding box center [612, 255] width 1124 height 313
click at [941, 131] on div "Add Column" at bounding box center [612, 255] width 1124 height 313
click at [940, 182] on div "Add Column" at bounding box center [612, 255] width 1124 height 313
click at [940, 239] on div "Add Column" at bounding box center [612, 255] width 1124 height 313
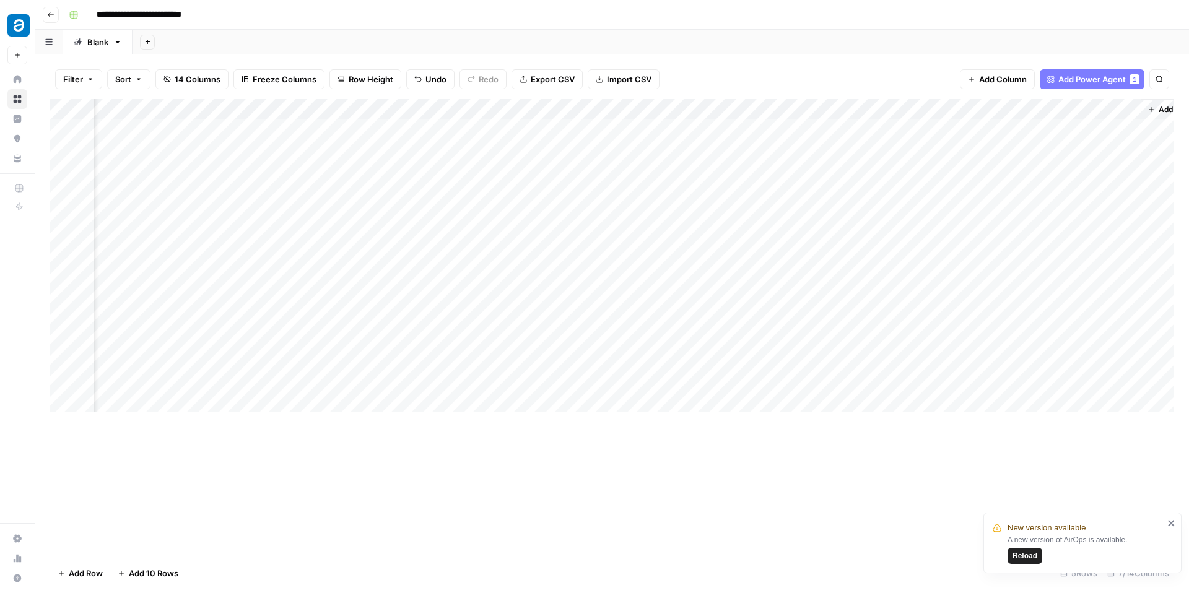
click at [1017, 130] on div "Add Column" at bounding box center [612, 255] width 1124 height 313
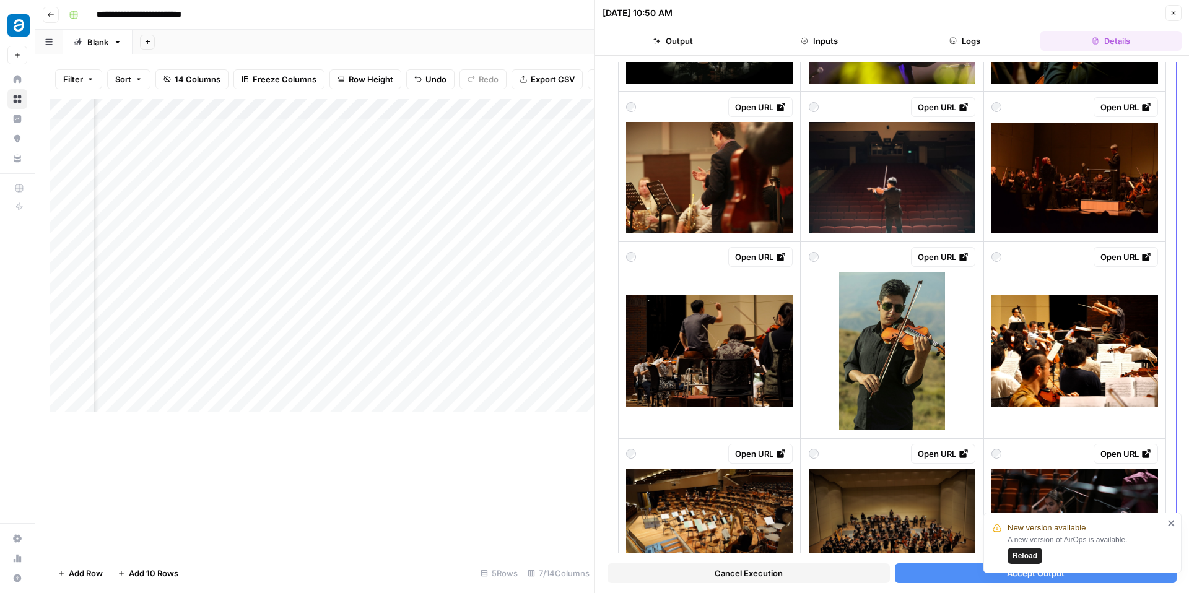
scroll to position [1372, 0]
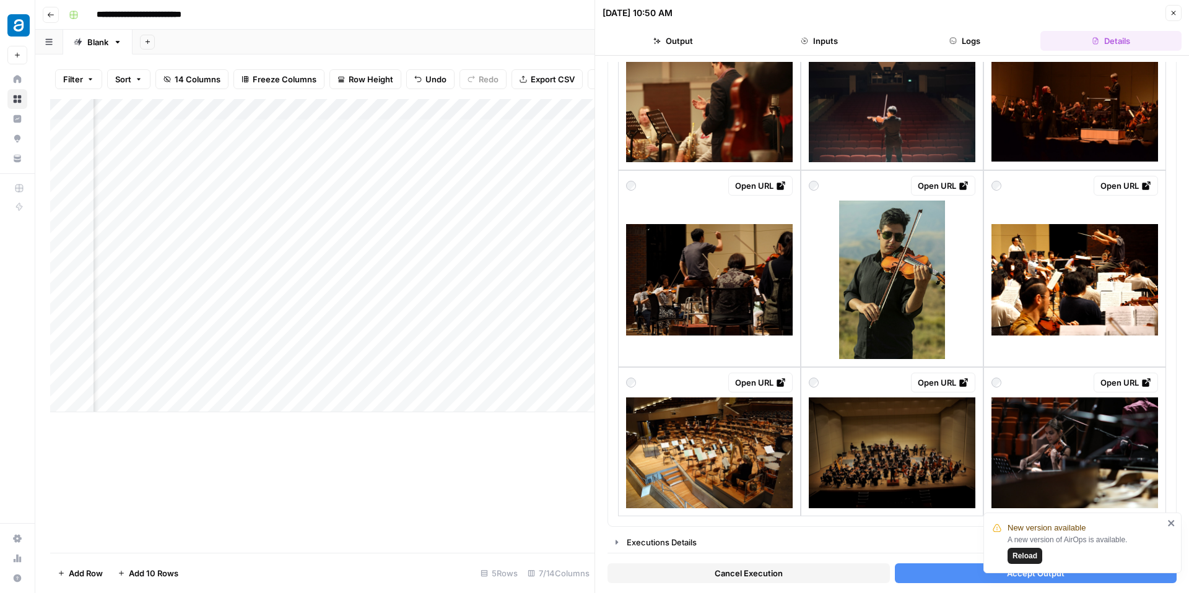
click at [1176, 12] on icon "button" at bounding box center [1173, 12] width 7 height 7
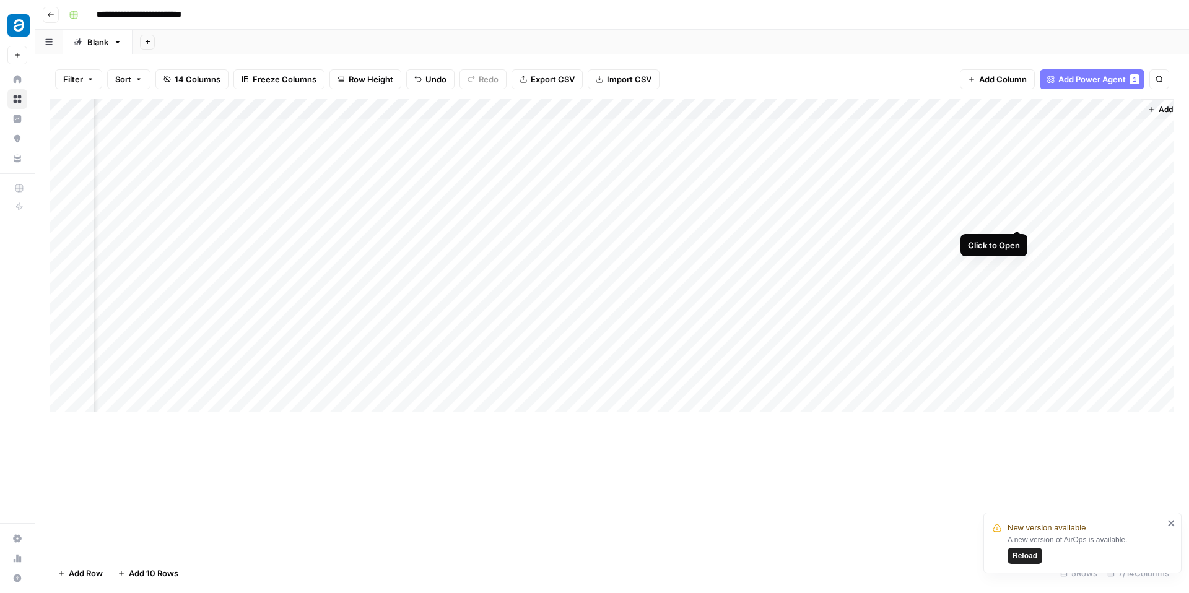
click at [1021, 185] on div "Add Column" at bounding box center [612, 255] width 1124 height 313
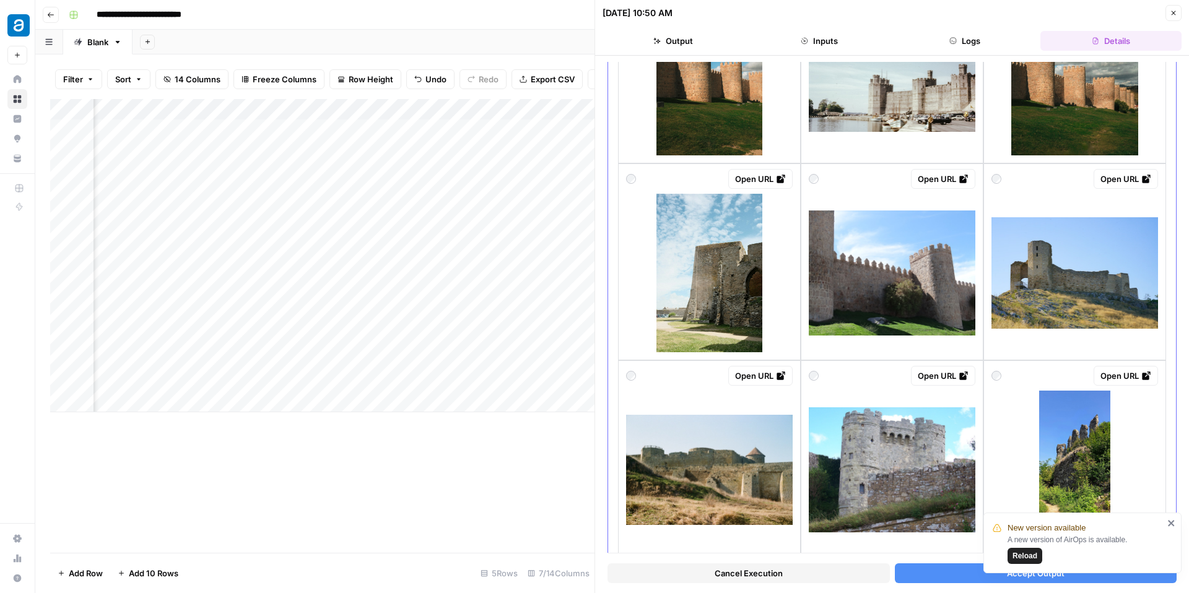
scroll to position [1596, 0]
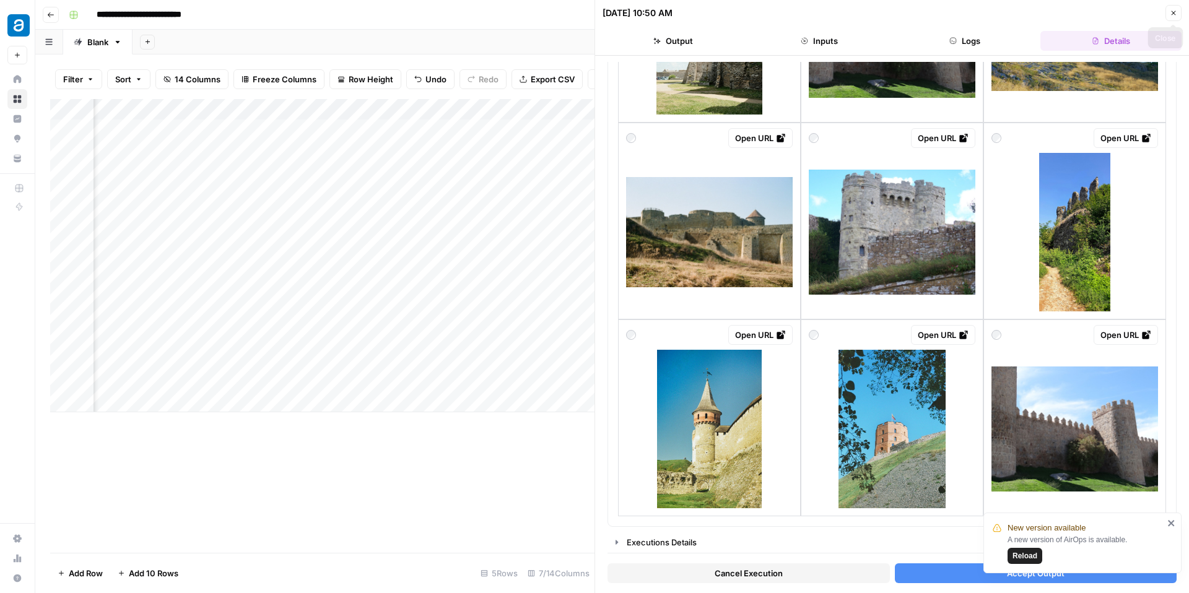
click at [1176, 9] on icon "button" at bounding box center [1173, 12] width 7 height 7
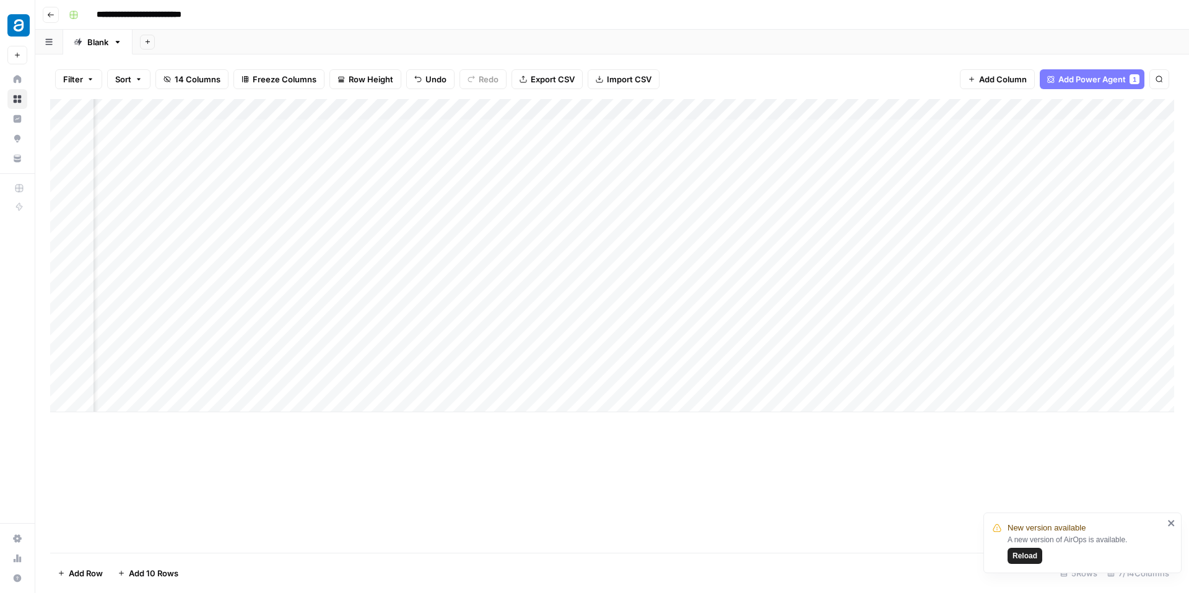
scroll to position [0, 152]
click at [904, 292] on div "Add Column" at bounding box center [612, 255] width 1124 height 313
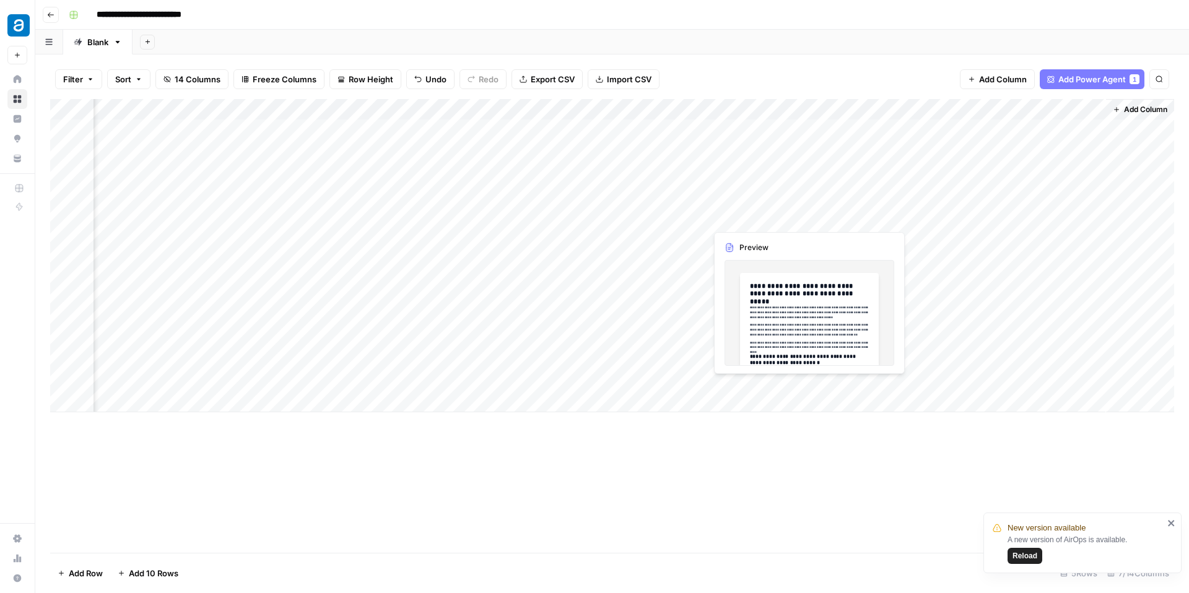
scroll to position [0, 0]
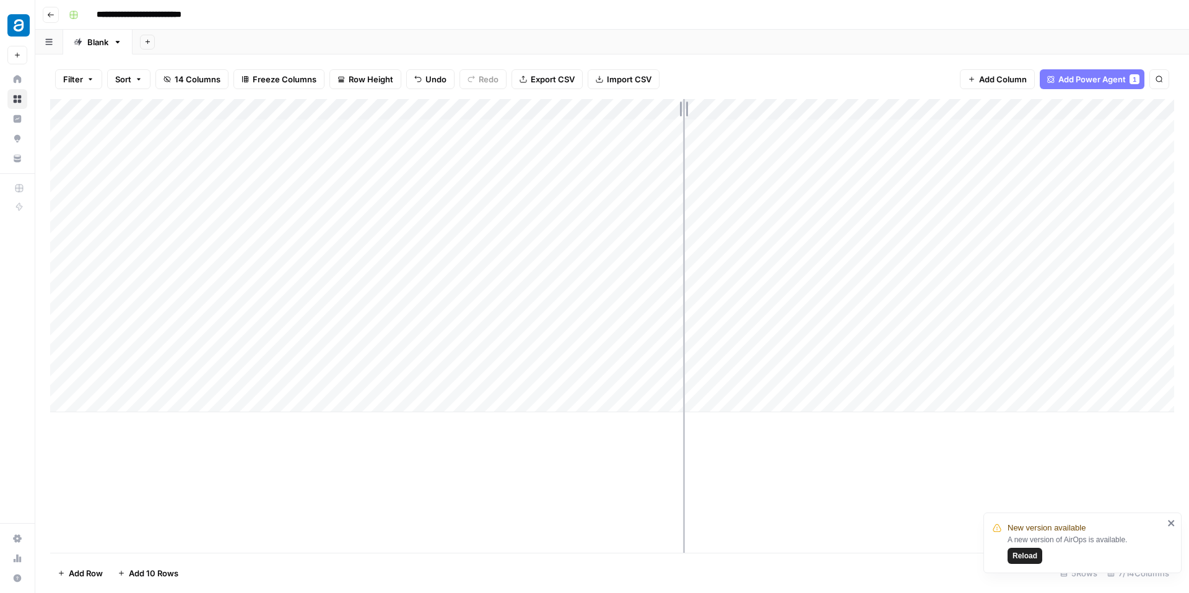
drag, startPoint x: 683, startPoint y: 108, endPoint x: 719, endPoint y: 108, distance: 35.3
click at [719, 108] on div "Add Column" at bounding box center [612, 255] width 1124 height 313
drag, startPoint x: 893, startPoint y: 110, endPoint x: 779, endPoint y: 110, distance: 114.6
click at [779, 110] on div "Add Column" at bounding box center [612, 255] width 1124 height 313
drag, startPoint x: 782, startPoint y: 109, endPoint x: 853, endPoint y: 108, distance: 70.6
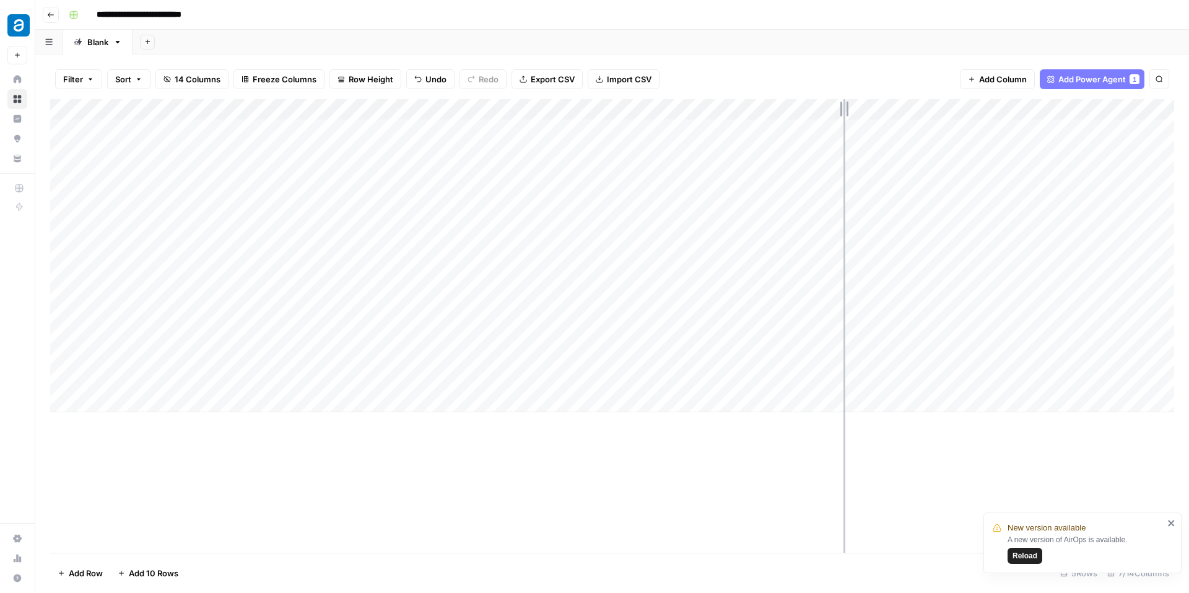
click at [854, 108] on div "Add Column" at bounding box center [612, 255] width 1124 height 313
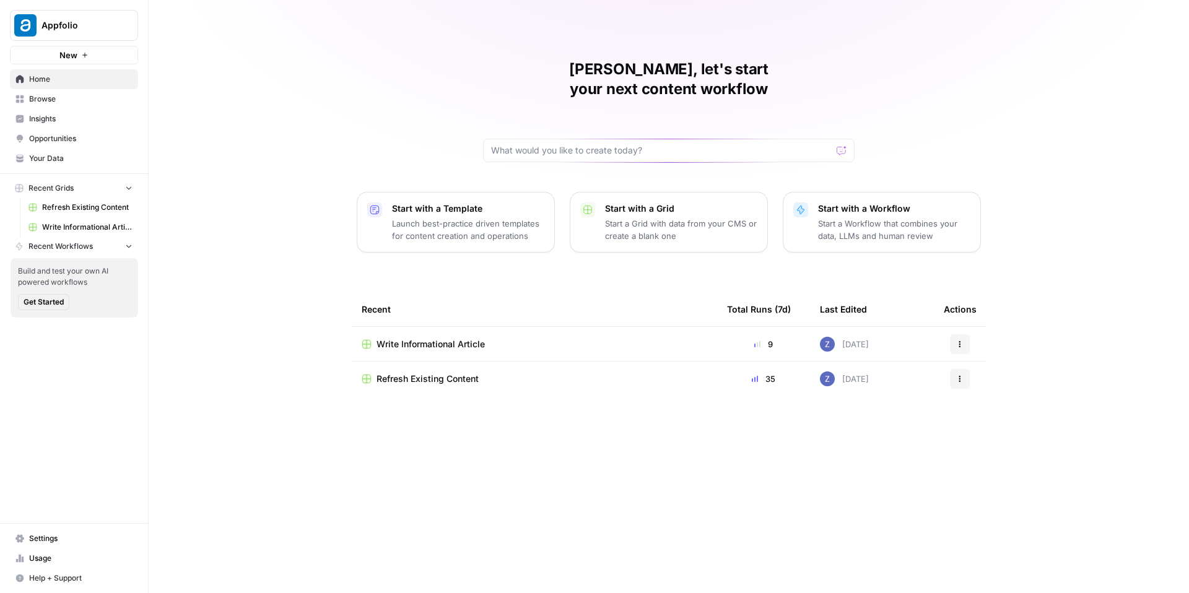
click at [74, 151] on link "Your Data" at bounding box center [74, 159] width 128 height 20
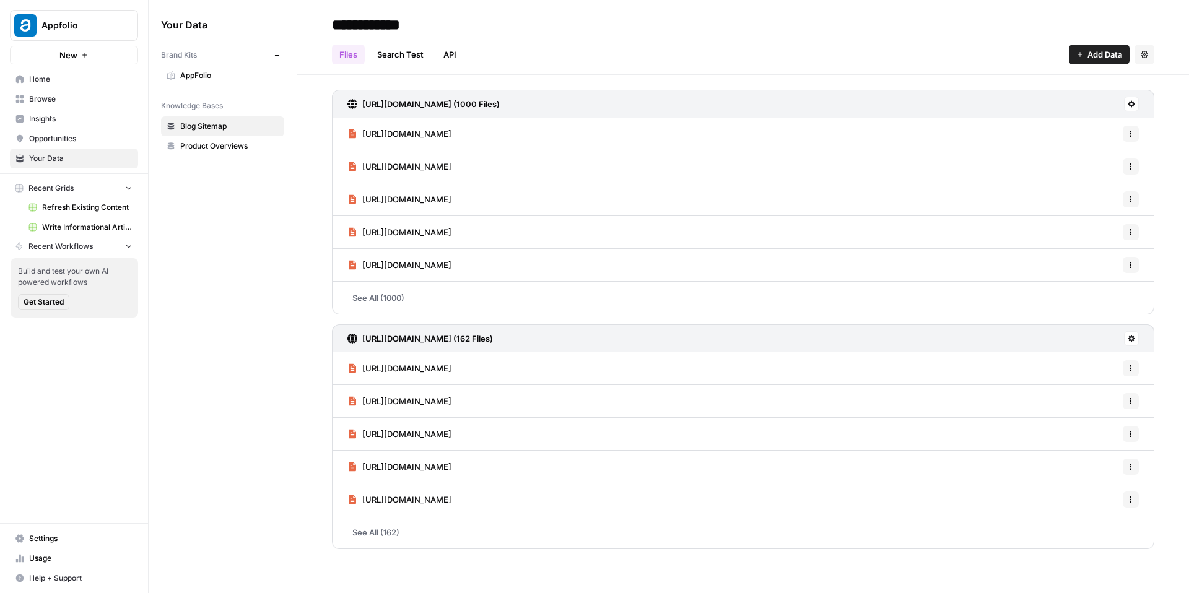
click at [235, 76] on span "AppFolio" at bounding box center [229, 75] width 98 height 11
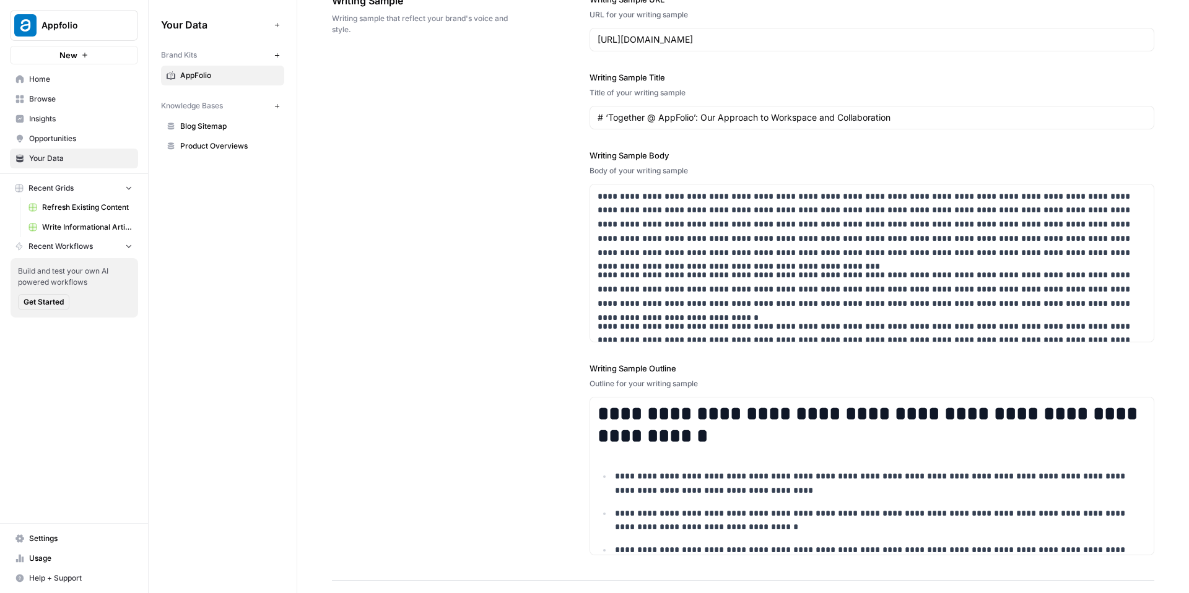
scroll to position [1478, 0]
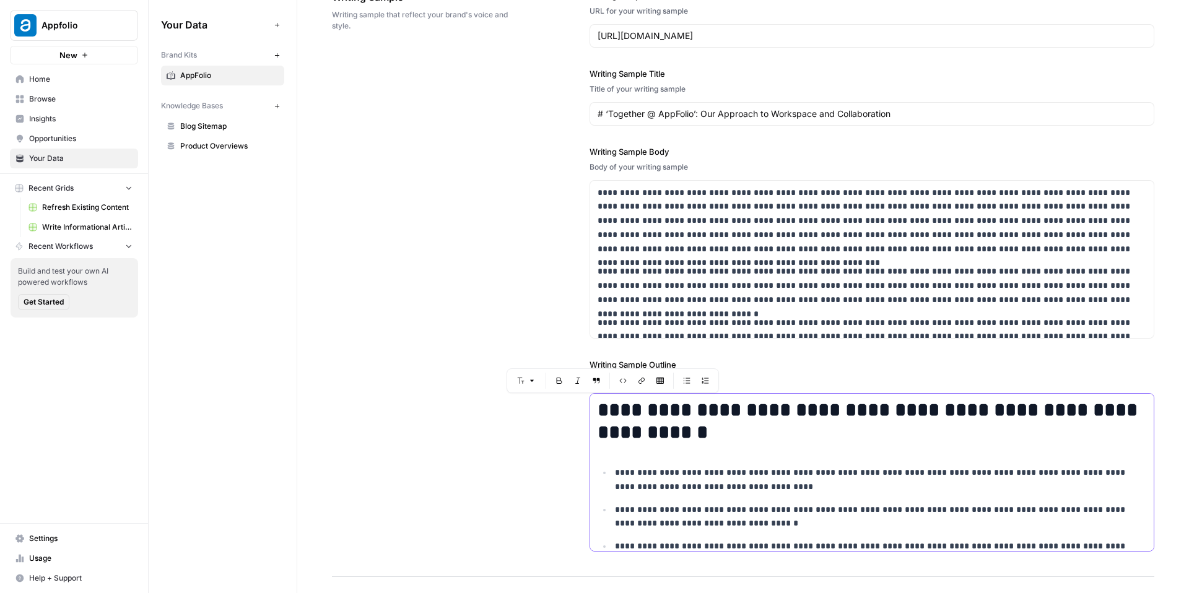
drag, startPoint x: 598, startPoint y: 405, endPoint x: 631, endPoint y: 499, distance: 99.7
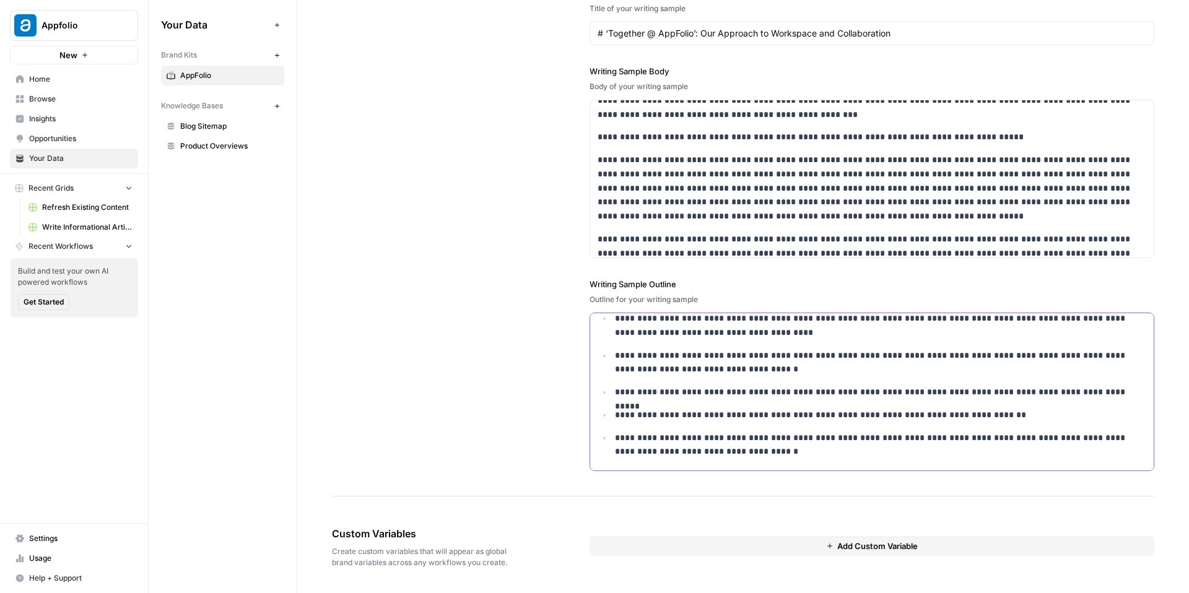
scroll to position [0, 0]
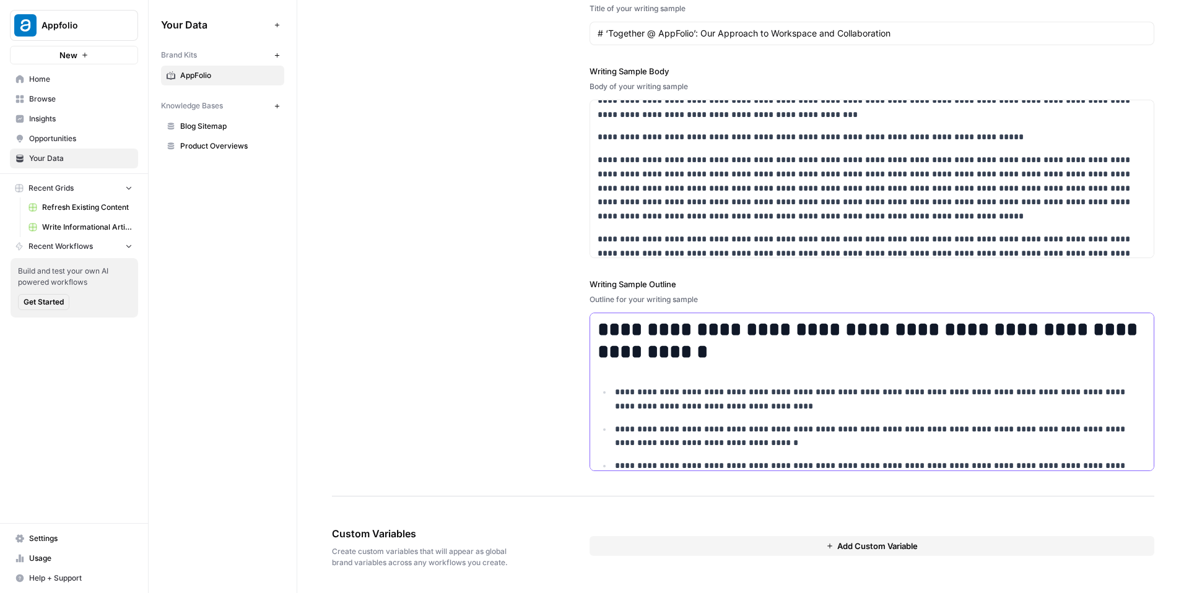
drag, startPoint x: 992, startPoint y: 454, endPoint x: 605, endPoint y: 245, distance: 440.1
click at [605, 245] on div "**********" at bounding box center [872, 190] width 565 height 612
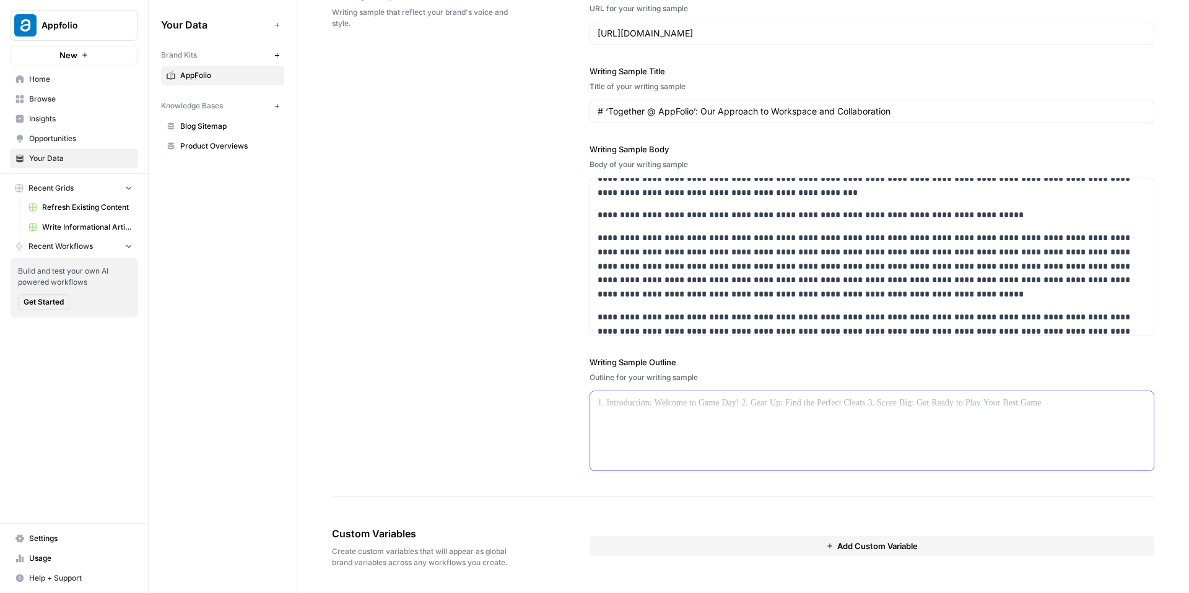
scroll to position [1559, 0]
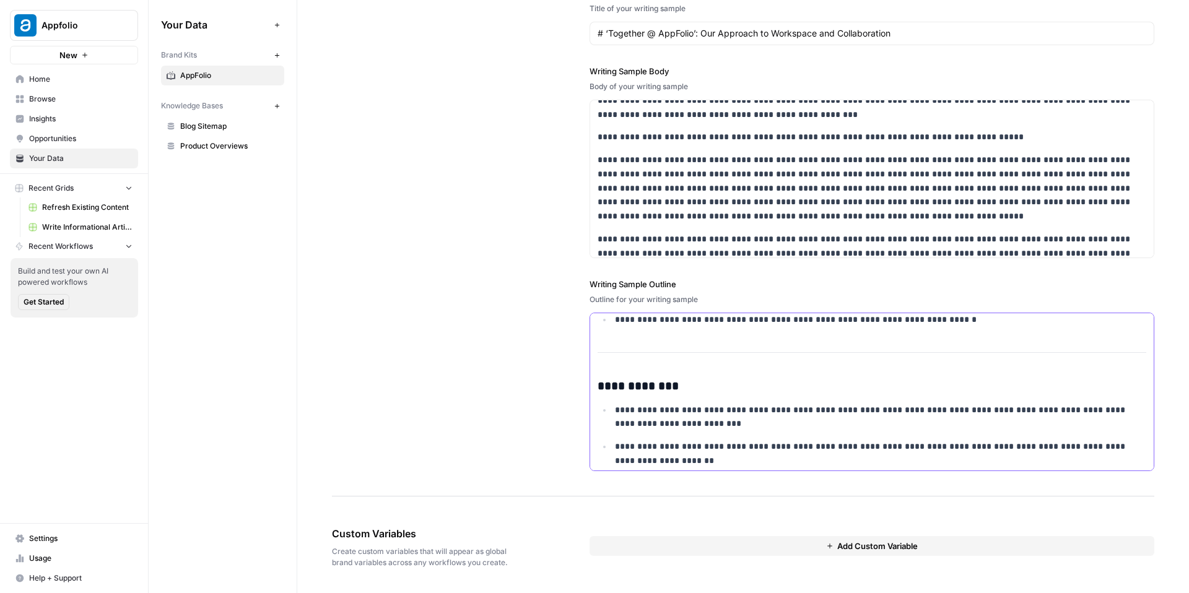
click at [661, 354] on div "**********" at bounding box center [872, 47] width 564 height 862
click at [674, 352] on div "**********" at bounding box center [872, 47] width 564 height 862
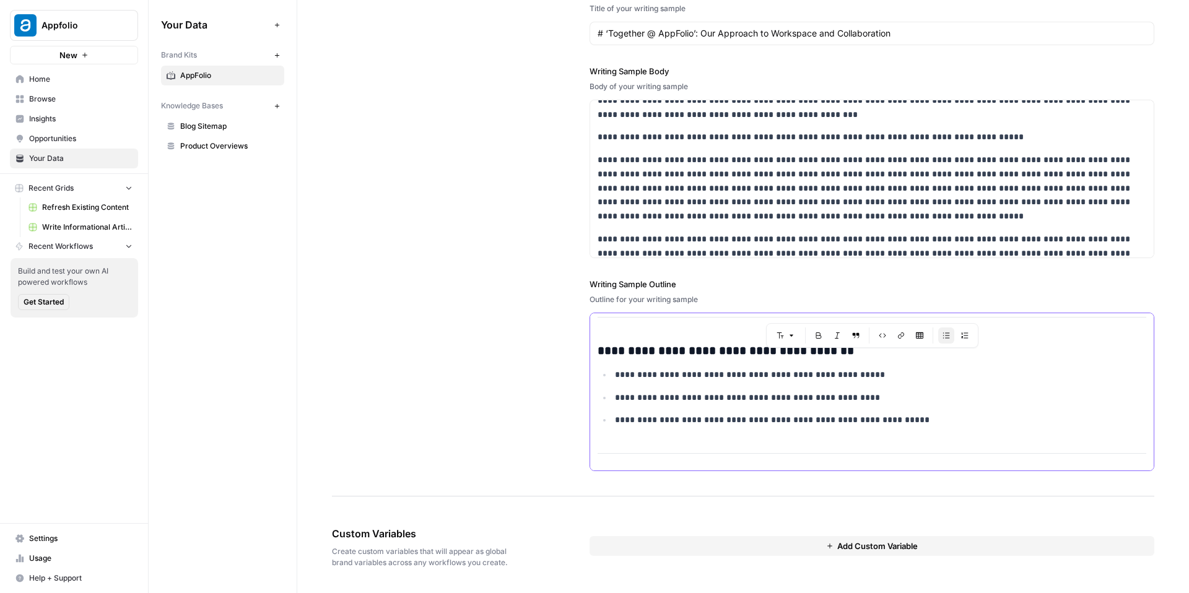
scroll to position [0, 0]
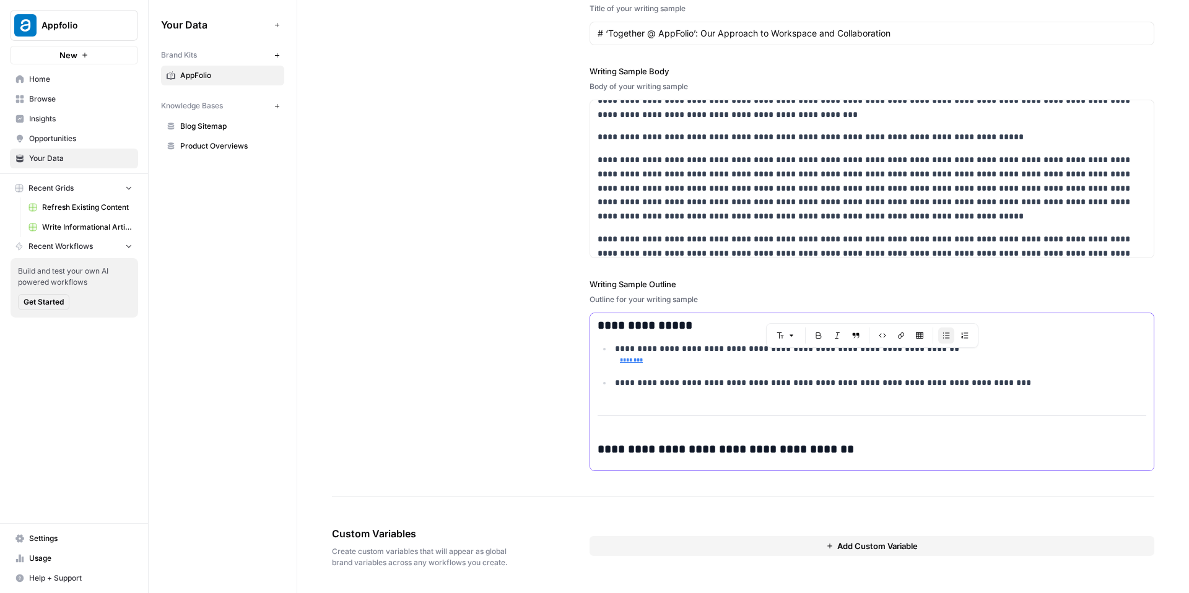
click at [598, 324] on h3 "**********" at bounding box center [872, 325] width 549 height 15
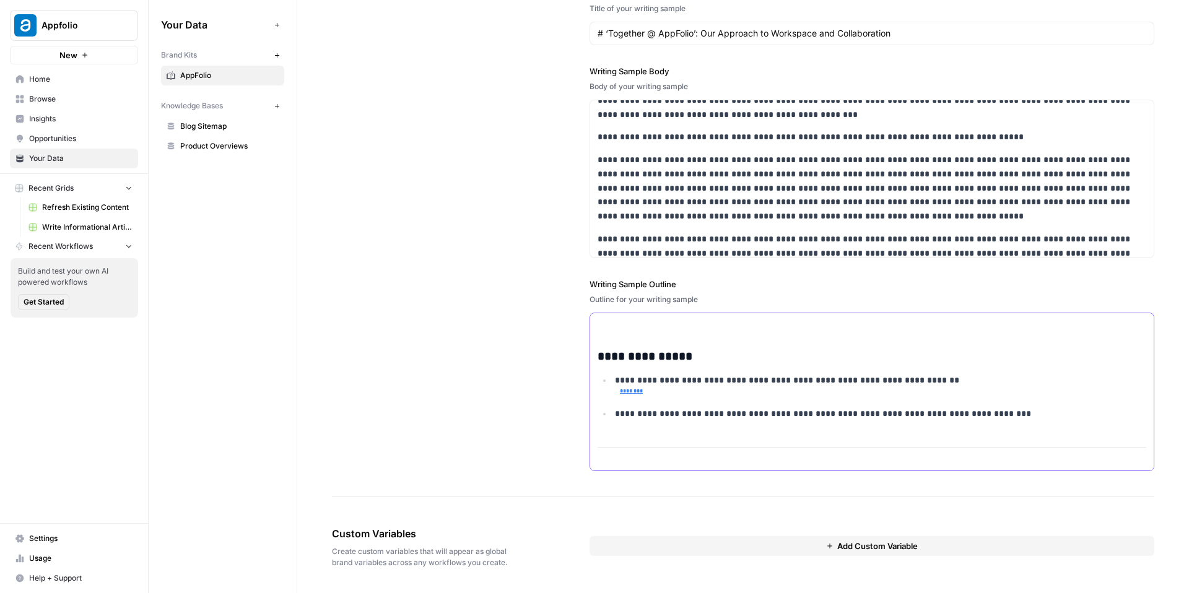
click at [622, 323] on p at bounding box center [872, 325] width 549 height 14
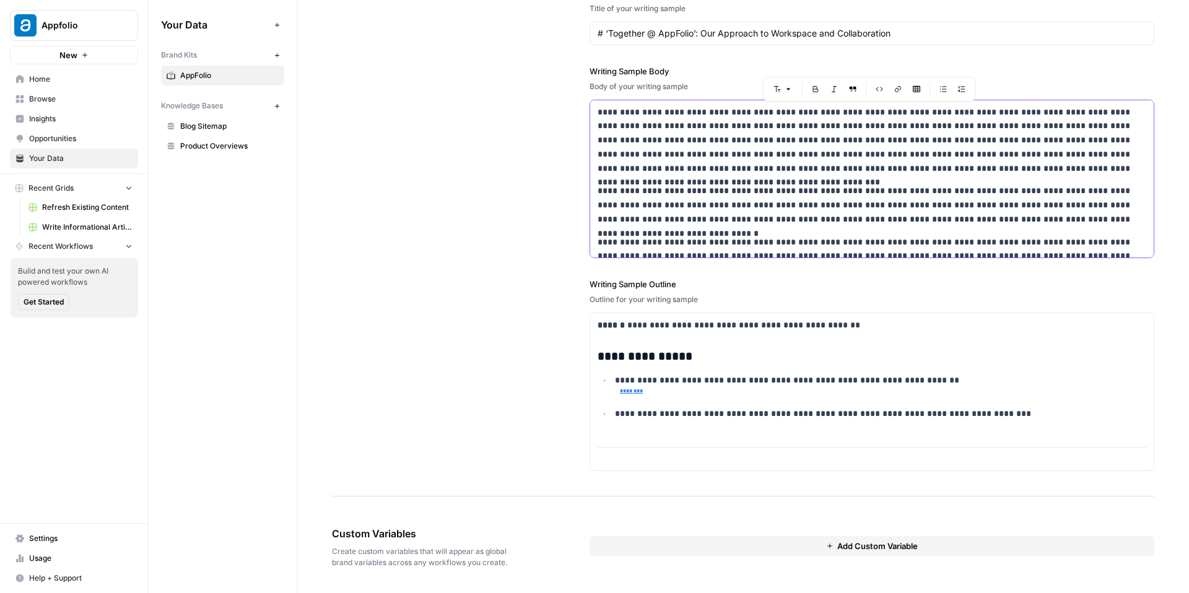
drag, startPoint x: 1144, startPoint y: 247, endPoint x: 650, endPoint y: 42, distance: 535.4
click at [650, 42] on div "**********" at bounding box center [872, 190] width 565 height 612
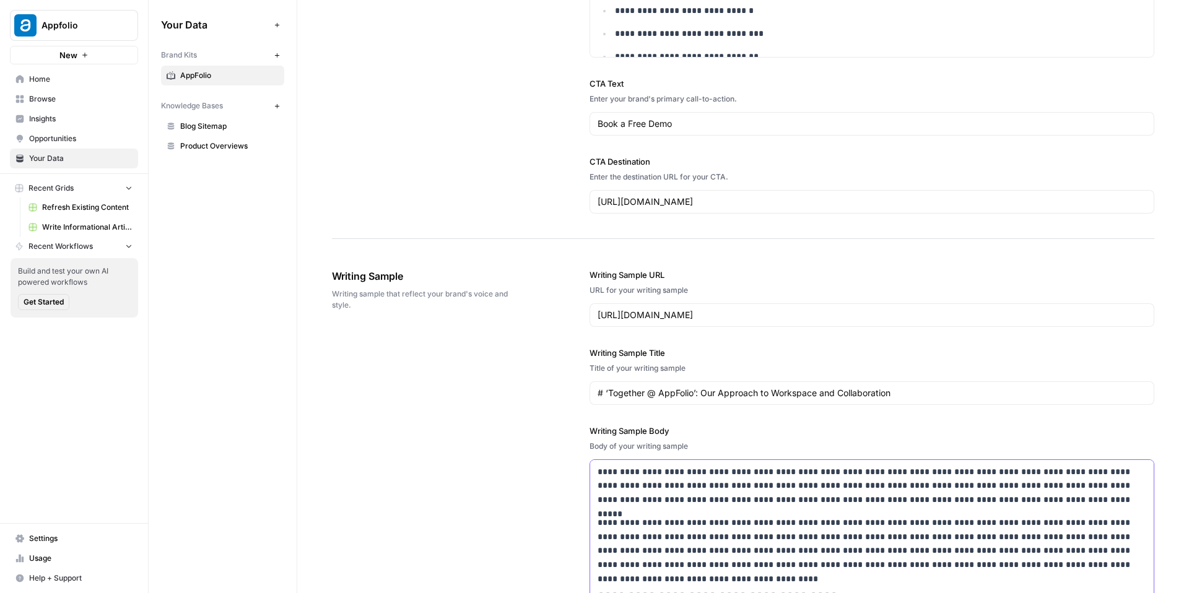
scroll to position [1210, 0]
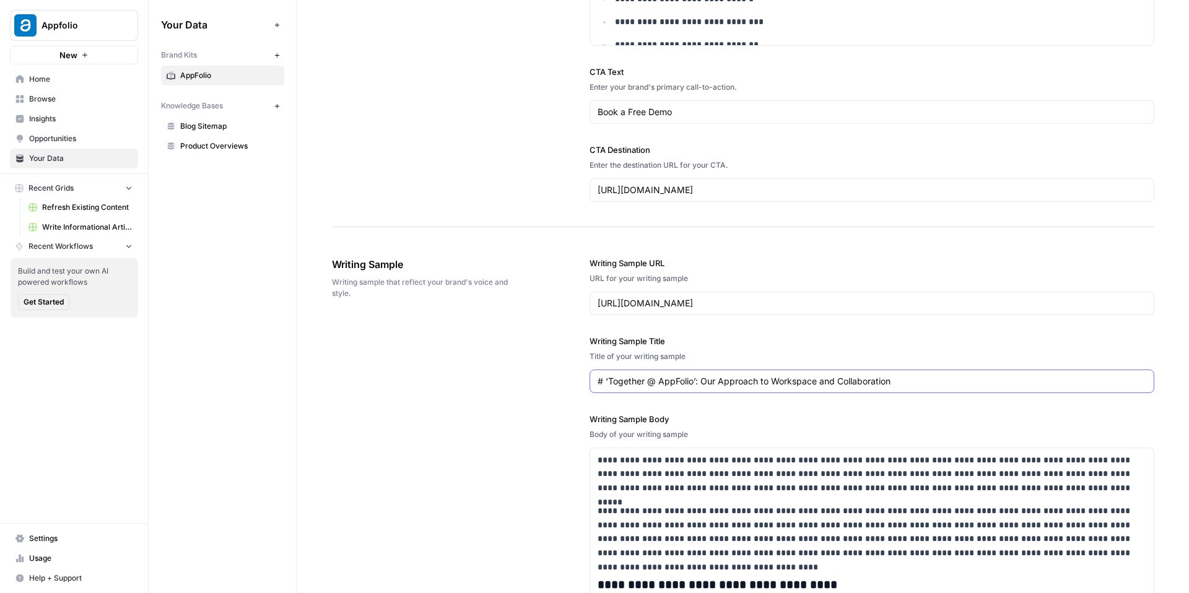
click at [660, 379] on input "# ‘Together @ AppFolio’: Our Approach to Workspace and Collaboration" at bounding box center [872, 381] width 549 height 12
click at [660, 382] on input "Writing Sample Title" at bounding box center [872, 381] width 549 height 12
paste input "In Effort to Drive NOI, Operators Look to Technology"
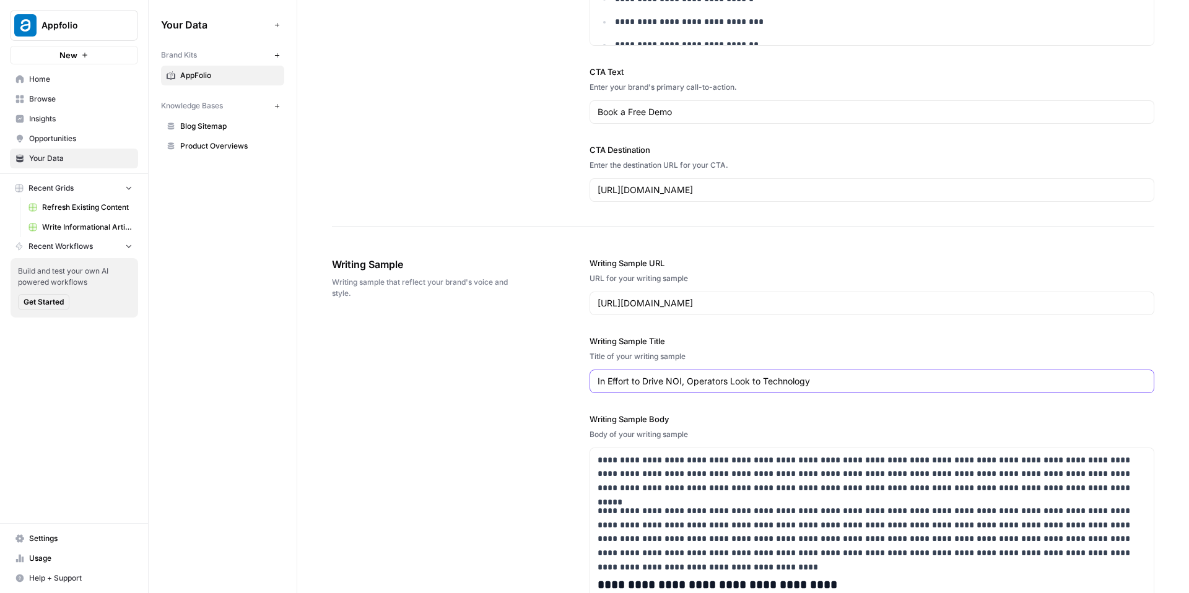
type input "In Effort to Drive NOI, Operators Look to Technology"
click at [686, 299] on input "https://www.appfolio.com/blog/together-at-appfolio/" at bounding box center [872, 303] width 549 height 12
paste input "https://www.appfolio.com/blog/drive-noi-operators-technology/"
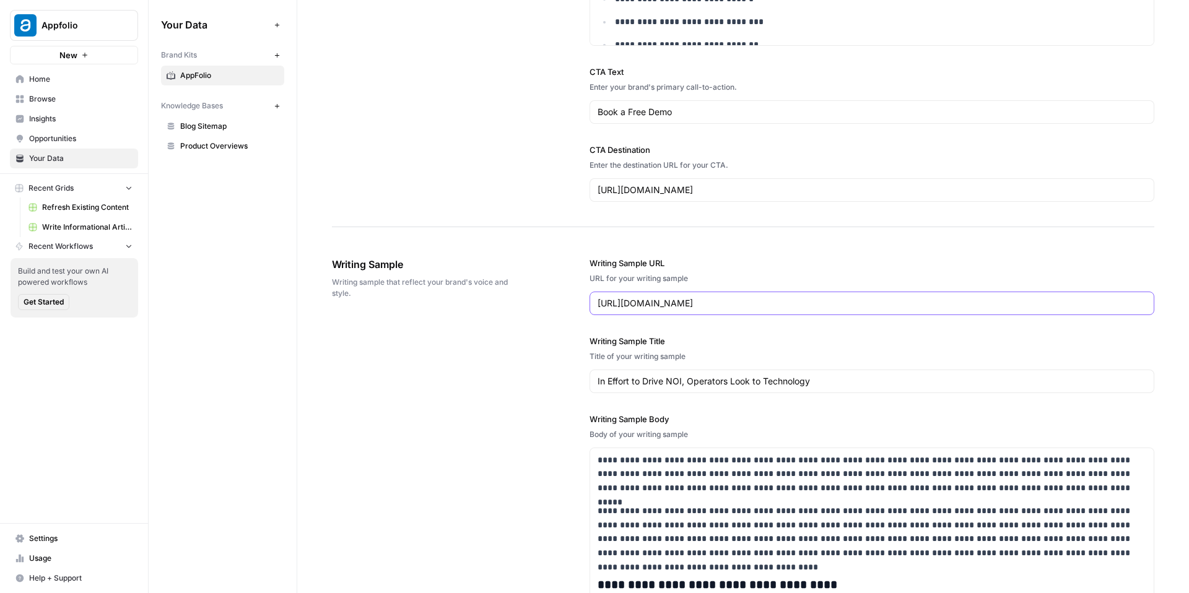
type input "https://www.appfolio.com/blog/drive-noi-operators-technology/"
click at [532, 348] on div "**********" at bounding box center [743, 538] width 823 height 613
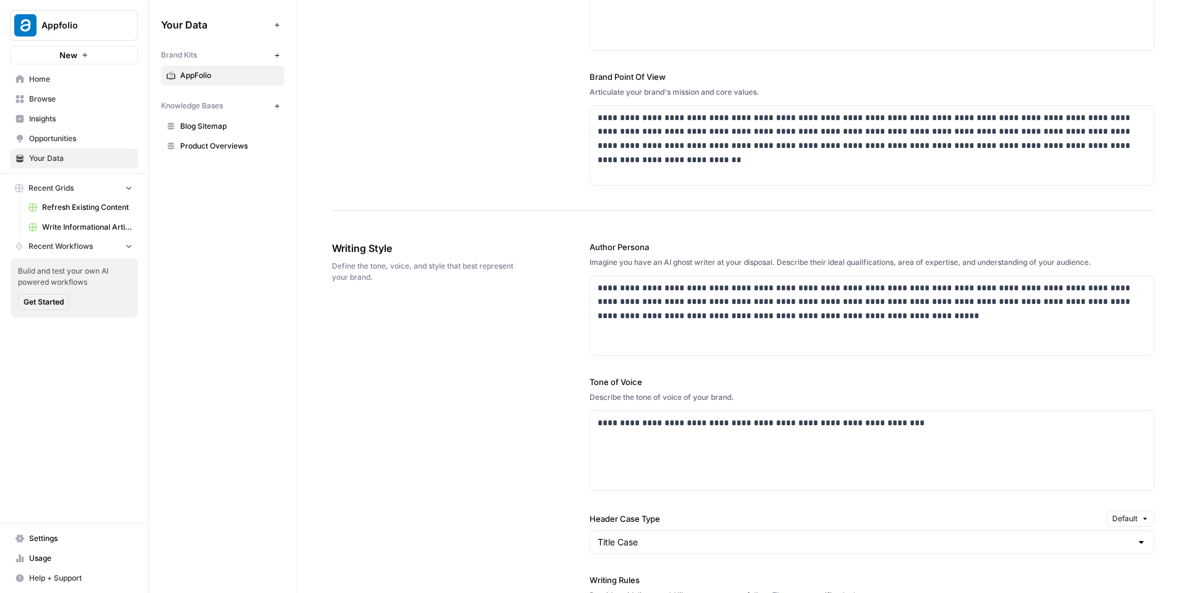
scroll to position [389, 0]
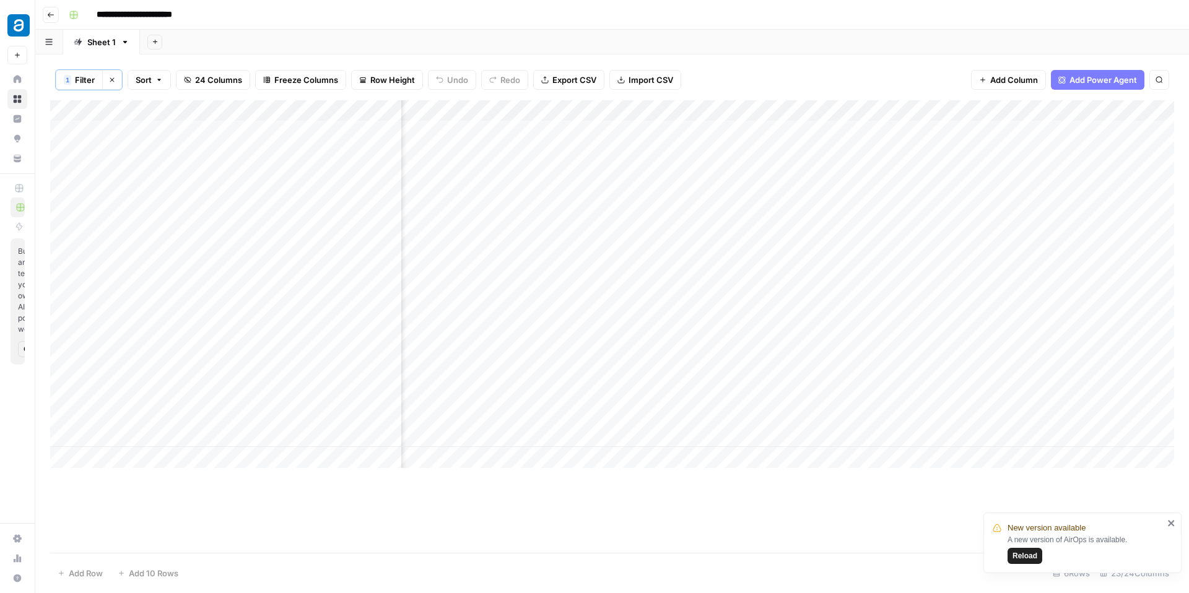
scroll to position [0, 1650]
click at [738, 403] on div "Add Column" at bounding box center [612, 284] width 1124 height 368
click at [63, 206] on div "Add Column" at bounding box center [612, 284] width 1124 height 368
click at [379, 490] on div "Add Column" at bounding box center [612, 326] width 1124 height 453
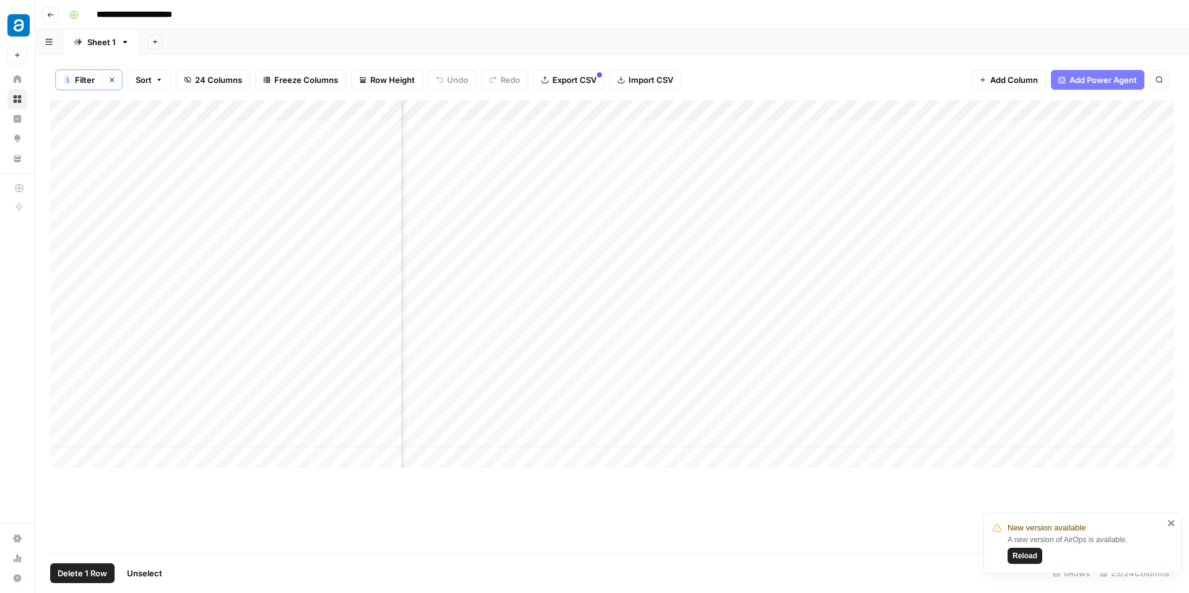
scroll to position [0, 1647]
click at [1015, 129] on div "Add Column" at bounding box center [612, 284] width 1124 height 368
click at [1015, 237] on div "Add Column" at bounding box center [612, 284] width 1124 height 368
click at [565, 296] on div "Add Column" at bounding box center [612, 284] width 1124 height 368
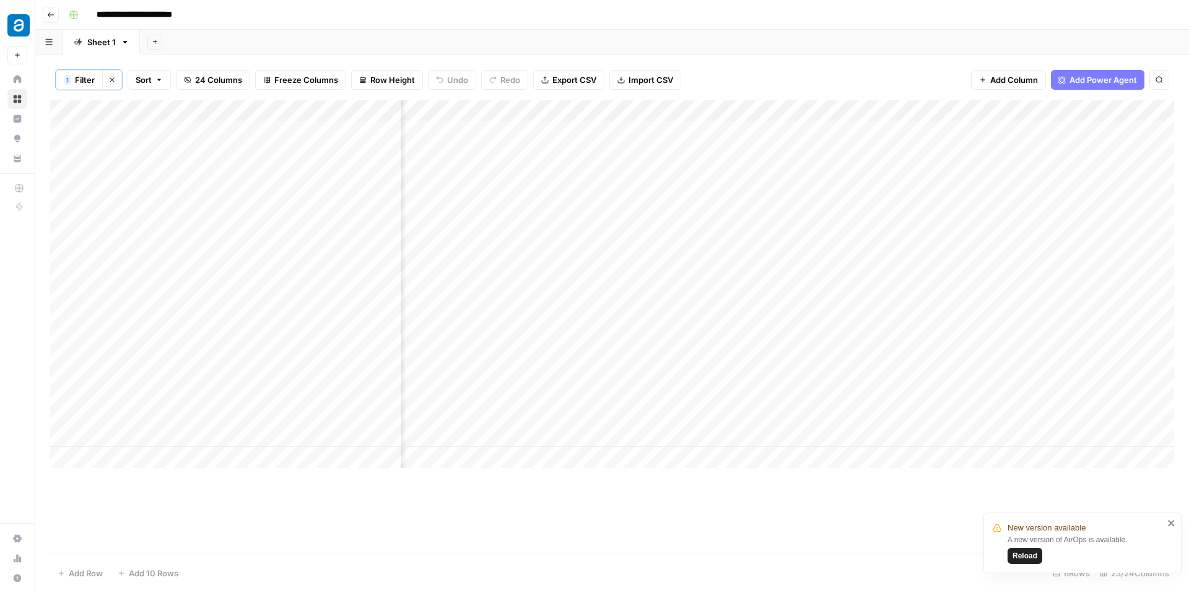
click at [564, 348] on div "Add Column" at bounding box center [612, 284] width 1124 height 368
click at [790, 129] on div "Add Column" at bounding box center [612, 284] width 1124 height 368
click at [790, 240] on div "Add Column" at bounding box center [612, 284] width 1124 height 368
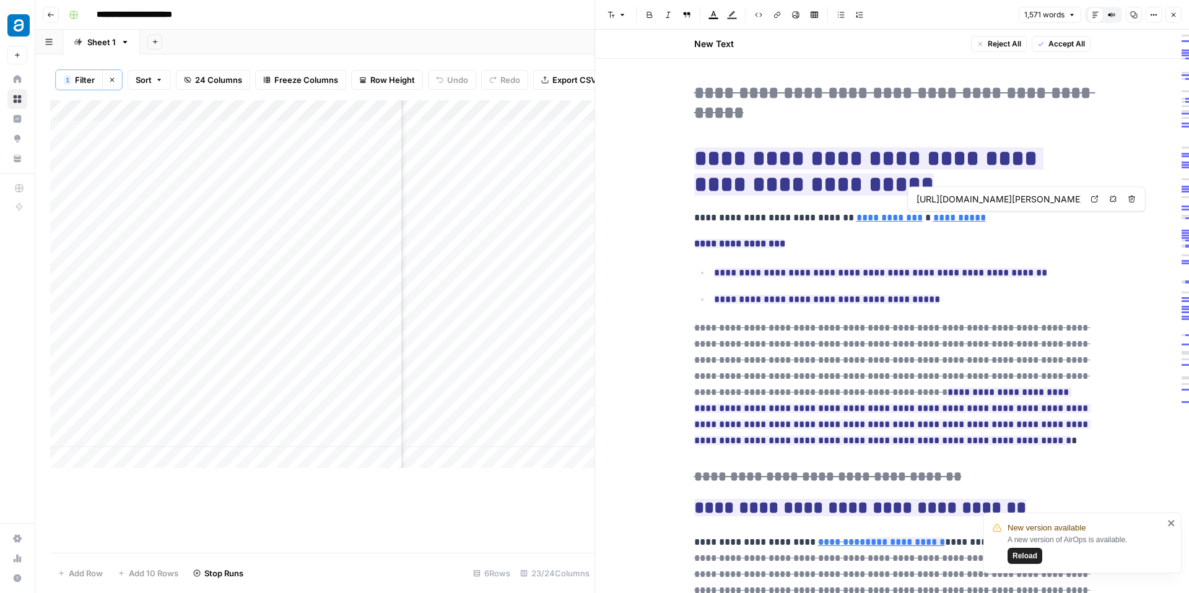
type input "https://www.appfolio.com/blog/author/brittany-benzappfolio-com/"
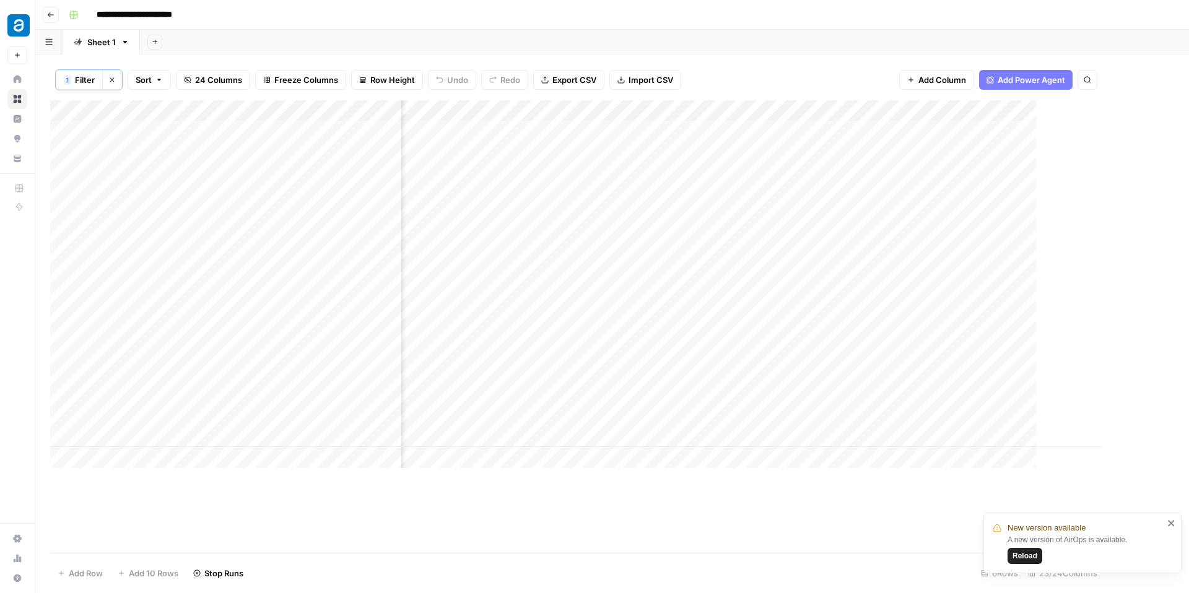
scroll to position [0, 2349]
click at [802, 294] on div "Add Column" at bounding box center [612, 284] width 1124 height 368
click at [922, 402] on div "Add Column" at bounding box center [612, 284] width 1124 height 368
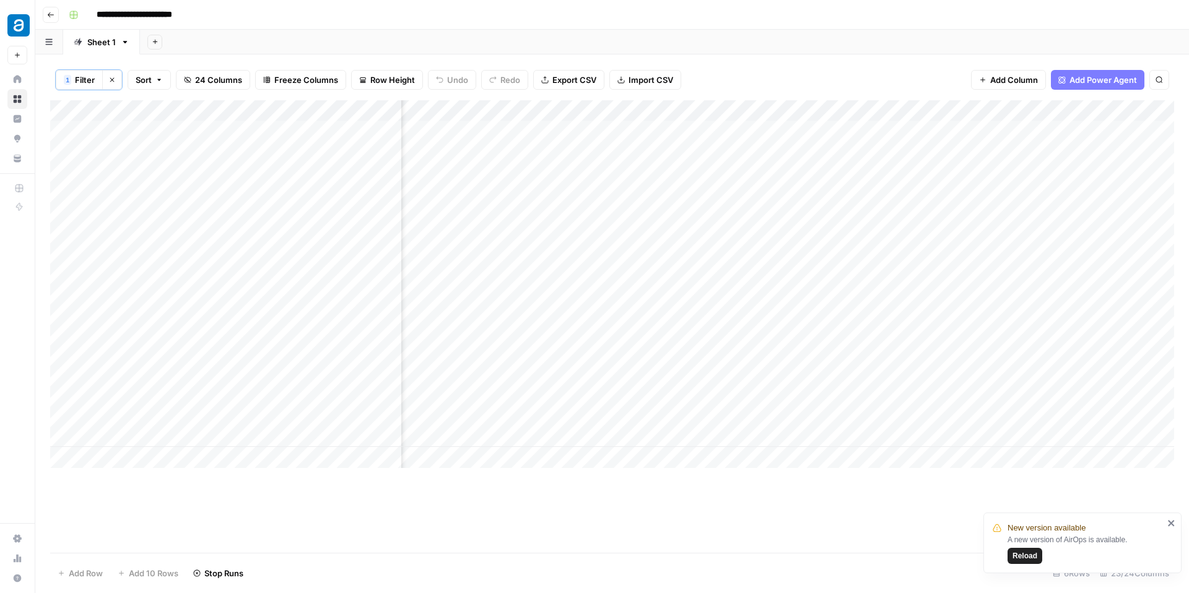
click at [941, 349] on div "Add Column" at bounding box center [612, 284] width 1124 height 368
click at [942, 186] on div "Add Column" at bounding box center [612, 284] width 1124 height 368
click at [983, 112] on div "Add Column" at bounding box center [612, 284] width 1124 height 368
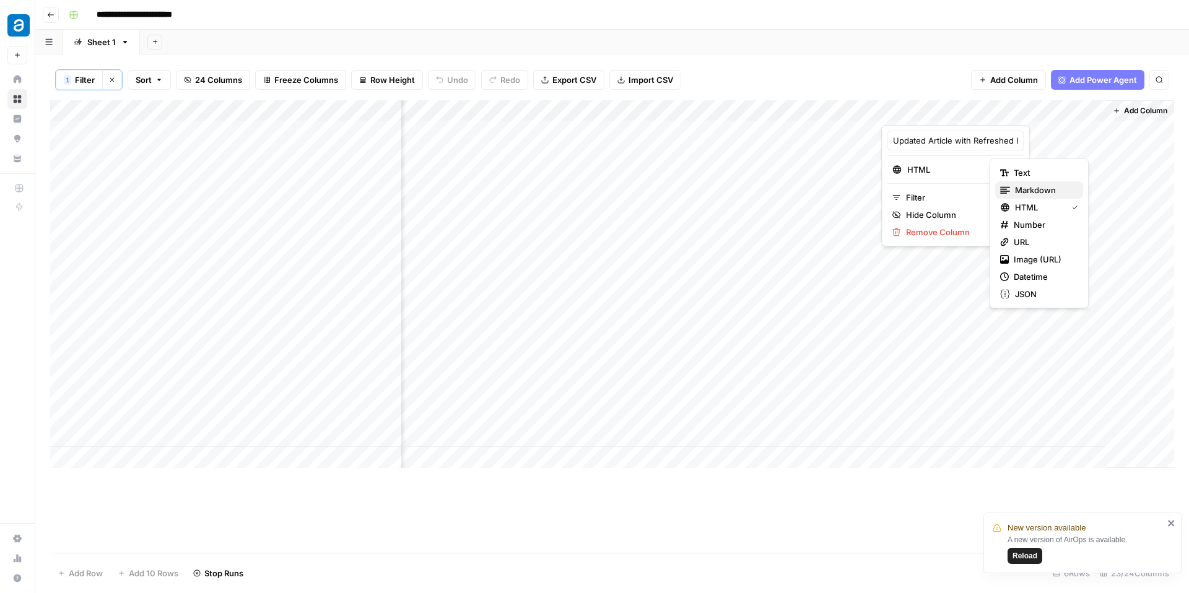
click at [1028, 190] on span "Markdown" at bounding box center [1044, 190] width 58 height 12
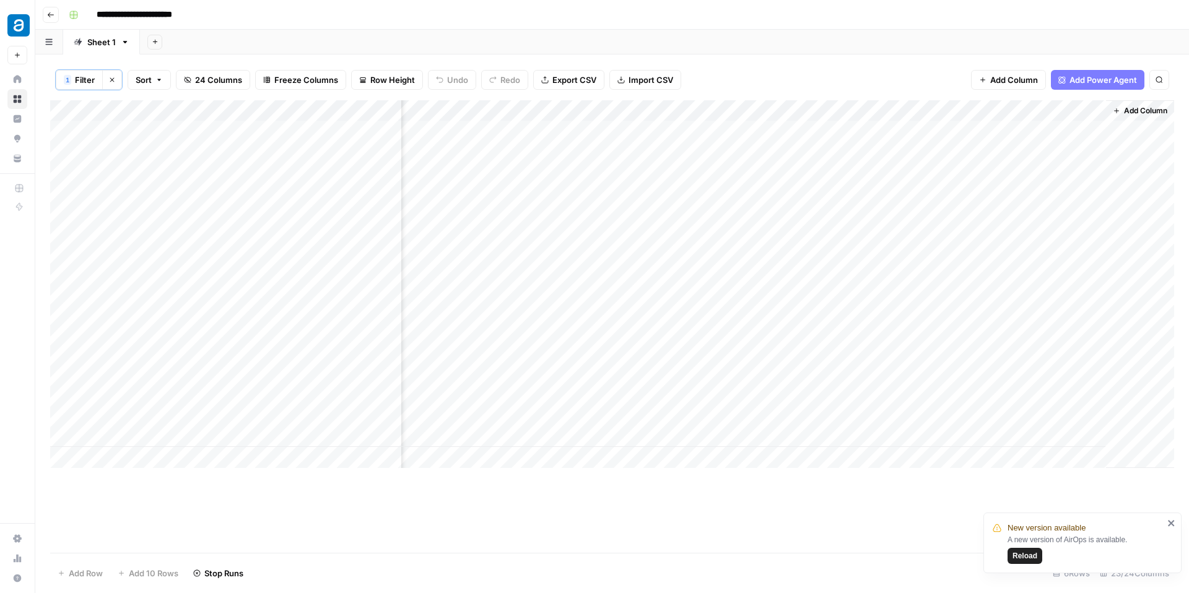
click at [1093, 111] on div "Add Column" at bounding box center [612, 284] width 1124 height 368
click at [1064, 194] on span "Filter" at bounding box center [1072, 197] width 108 height 12
type input "Link Change Analysis"
type input "Article Modified Date"
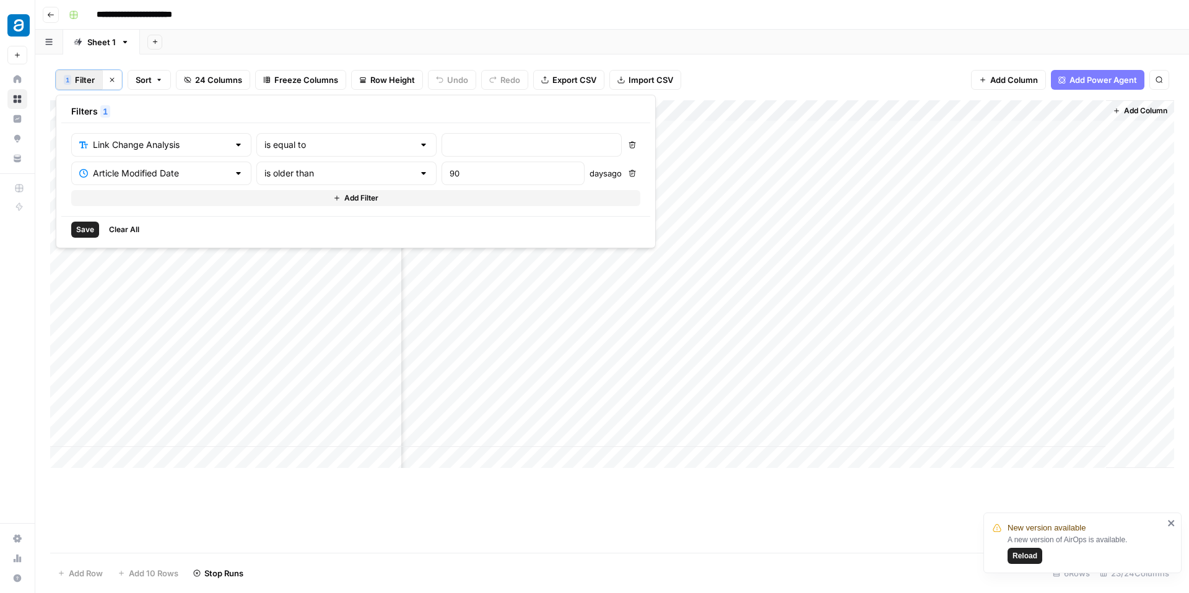
click at [1096, 108] on div "Add Column" at bounding box center [612, 284] width 1124 height 368
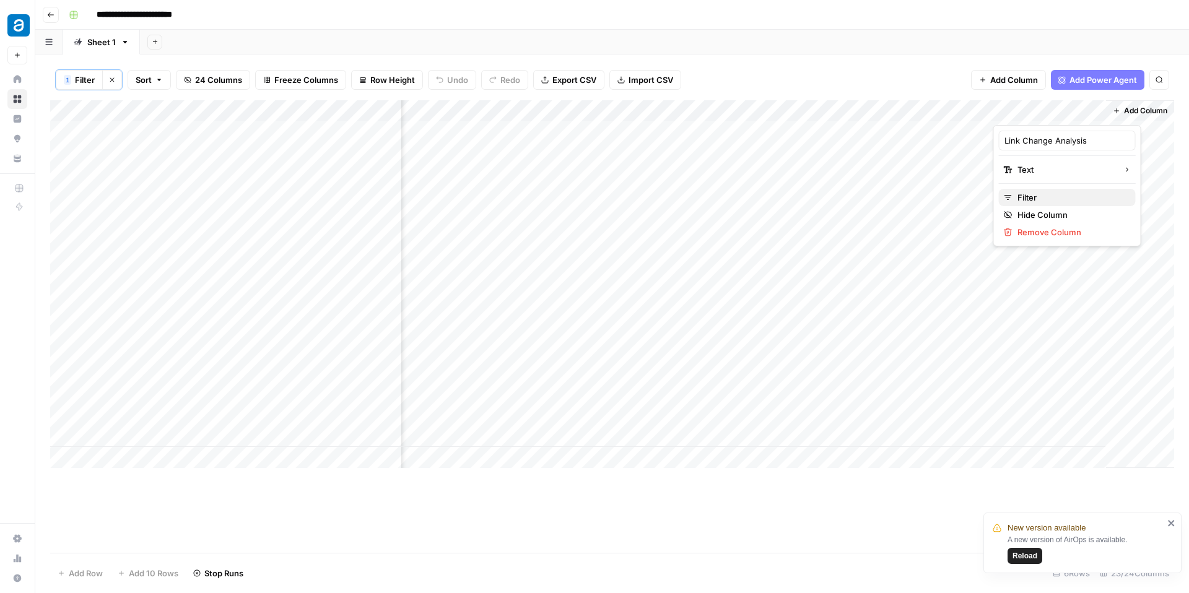
click at [1059, 199] on span "Filter" at bounding box center [1072, 197] width 108 height 12
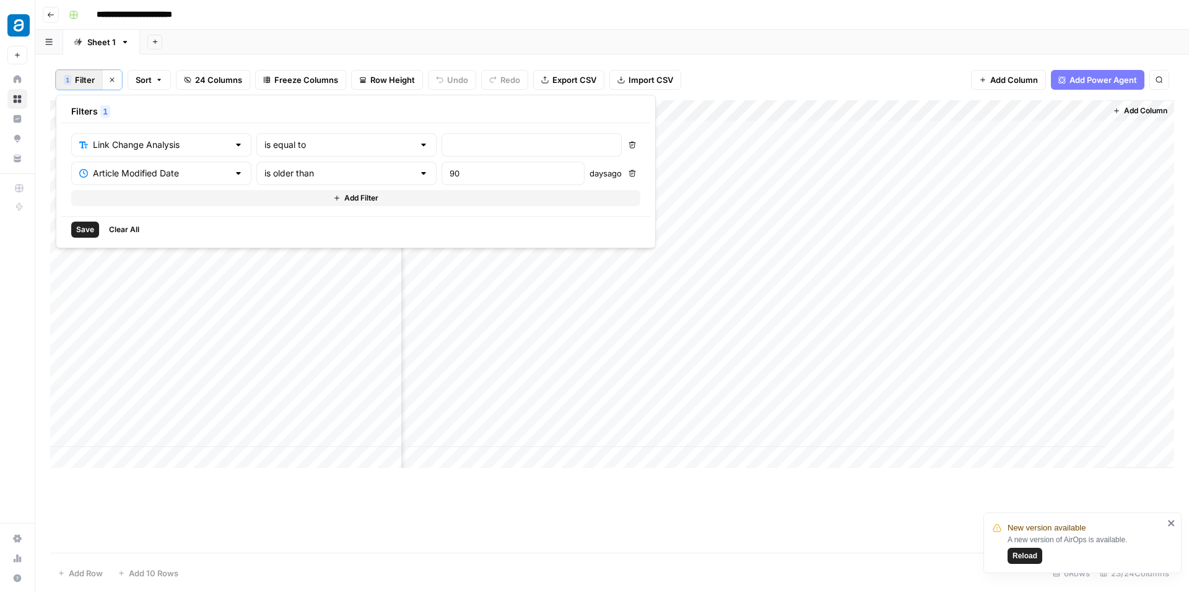
click at [614, 22] on div "**********" at bounding box center [620, 15] width 1113 height 20
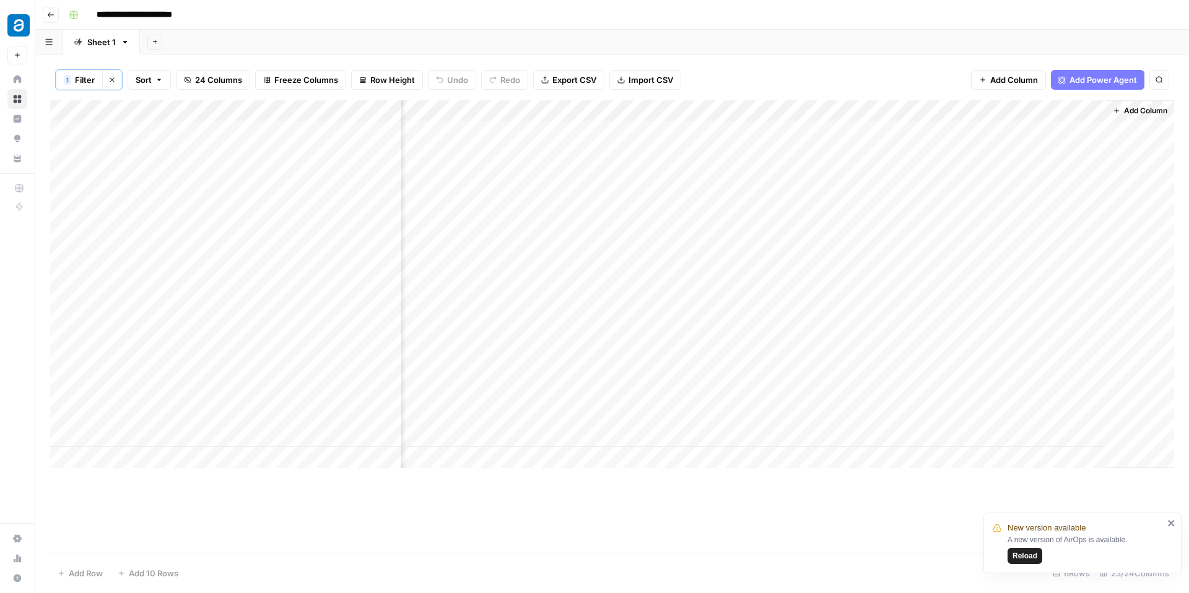
click at [1095, 113] on div "Add Column" at bounding box center [612, 284] width 1124 height 368
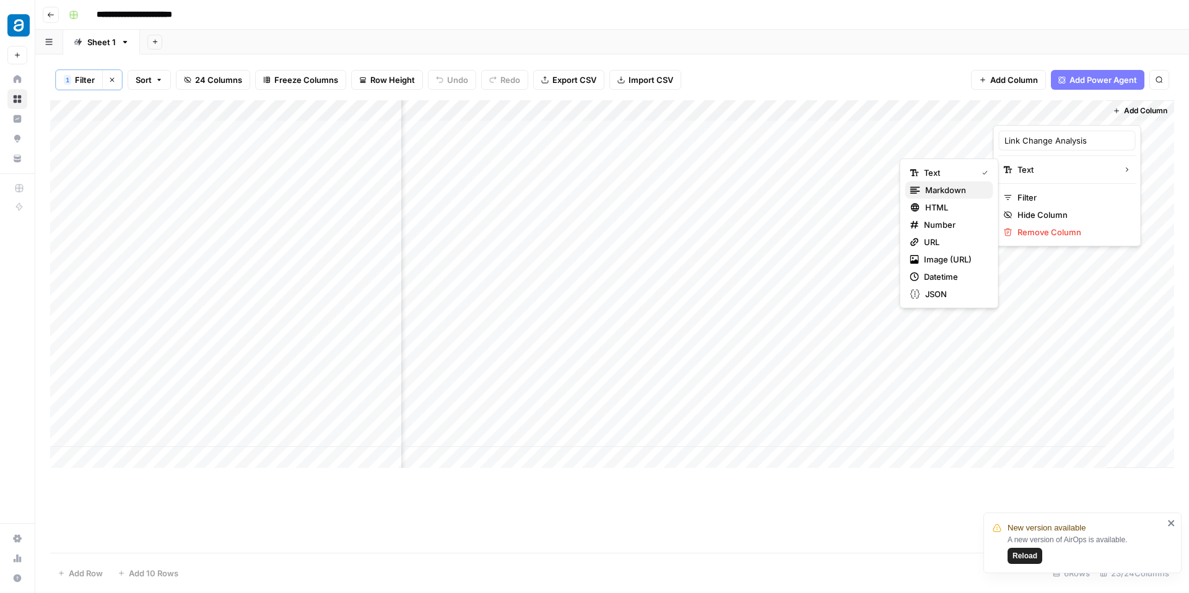
click at [913, 190] on icon "button" at bounding box center [916, 190] width 10 height 10
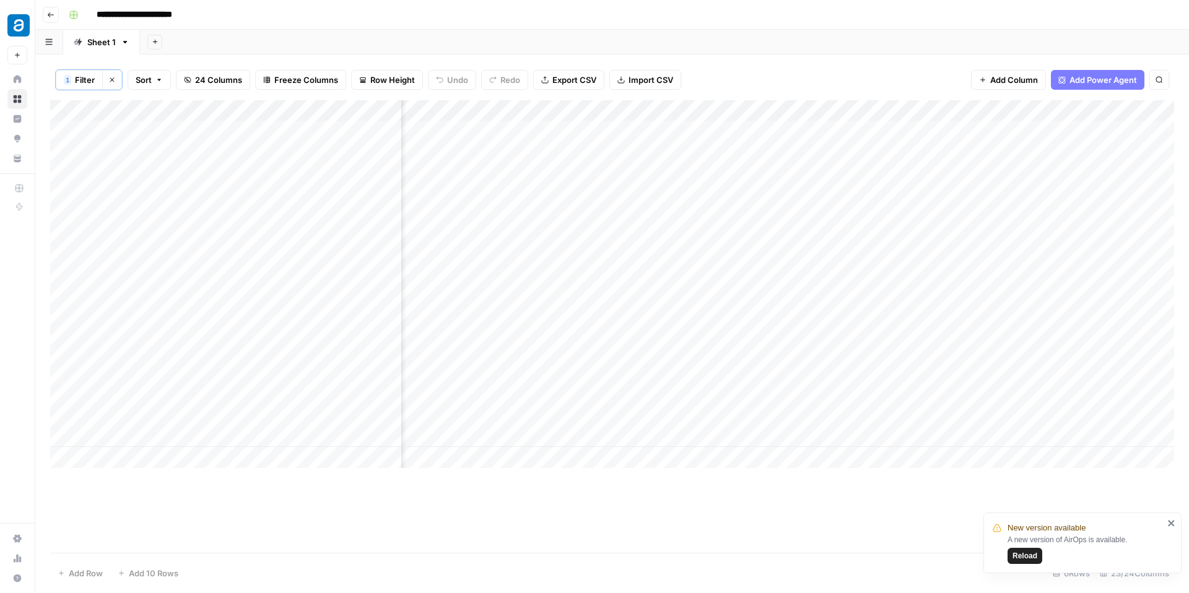
scroll to position [0, 2304]
click at [849, 403] on div "Add Column" at bounding box center [612, 284] width 1124 height 368
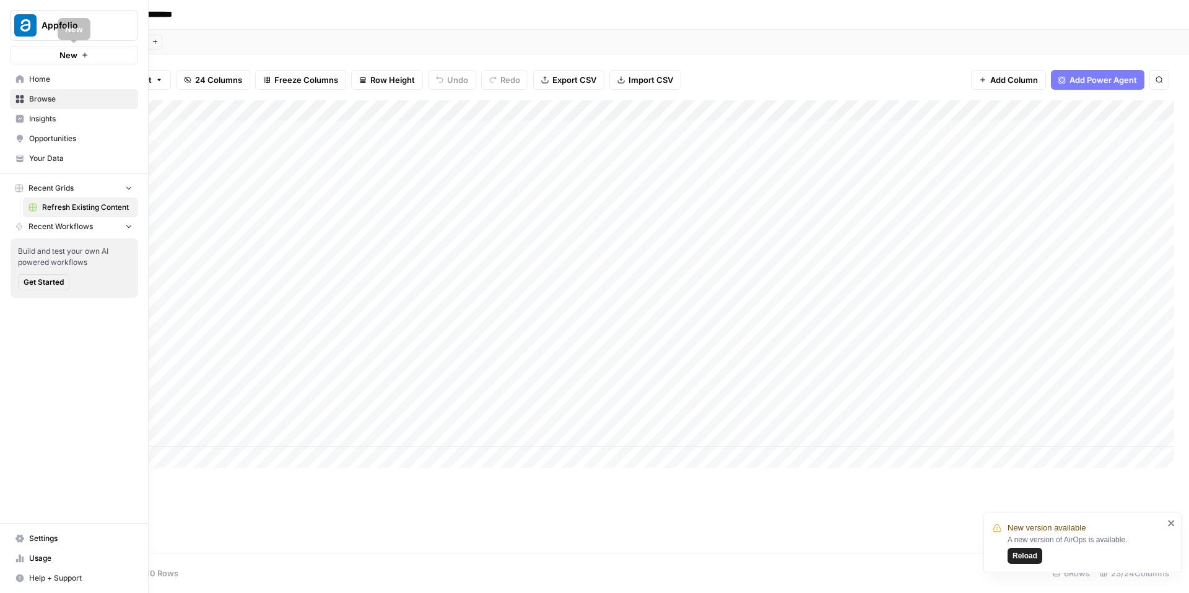
click at [74, 50] on span "New" at bounding box center [68, 55] width 18 height 12
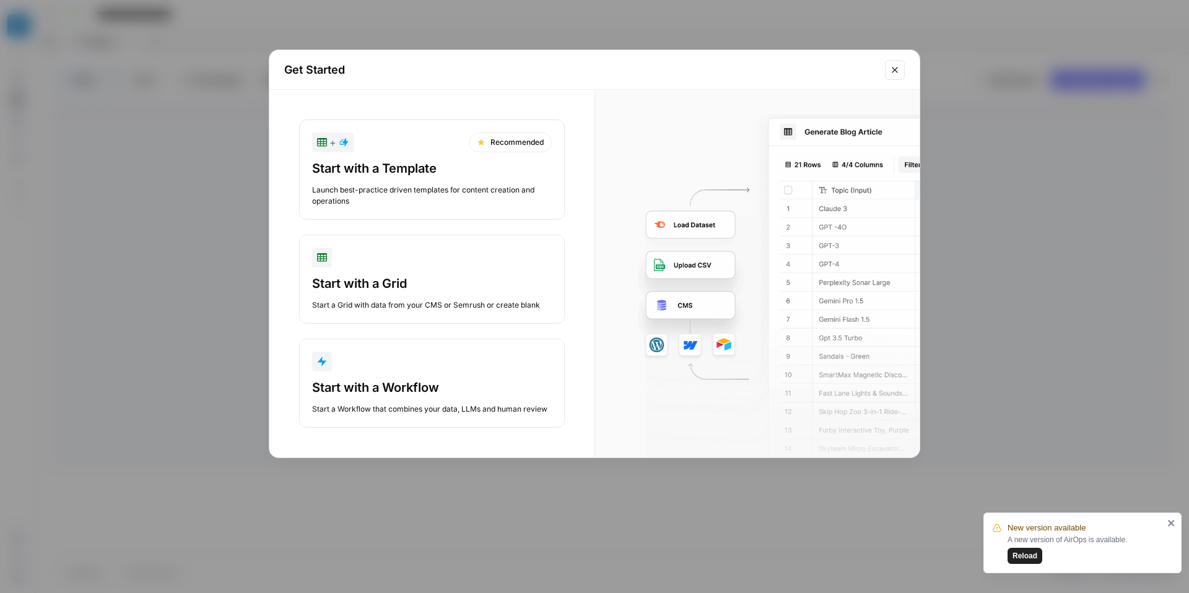
click at [404, 284] on div "Start with a Grid" at bounding box center [432, 283] width 240 height 17
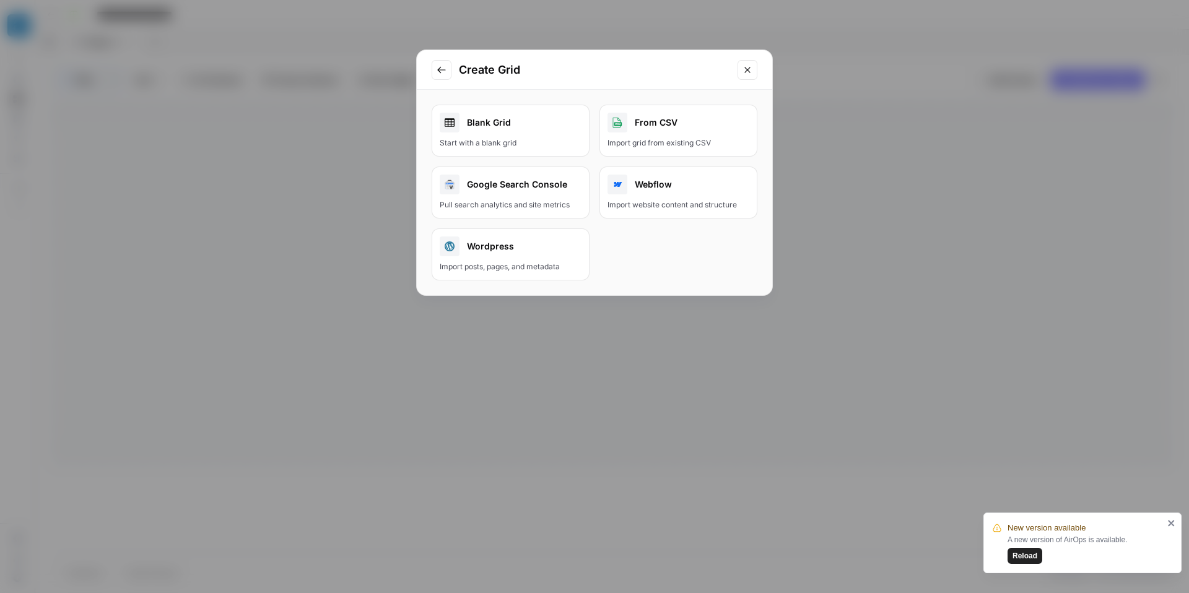
click at [554, 142] on div "Start with a blank grid" at bounding box center [511, 143] width 142 height 11
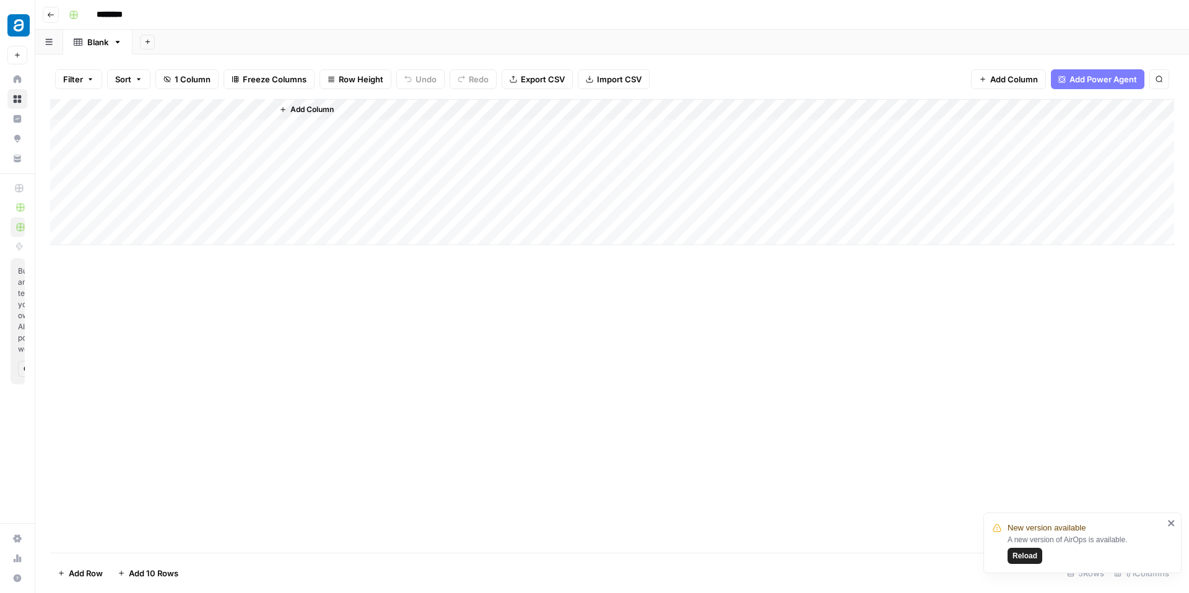
click at [1108, 76] on span "Add Power Agent" at bounding box center [1104, 79] width 68 height 12
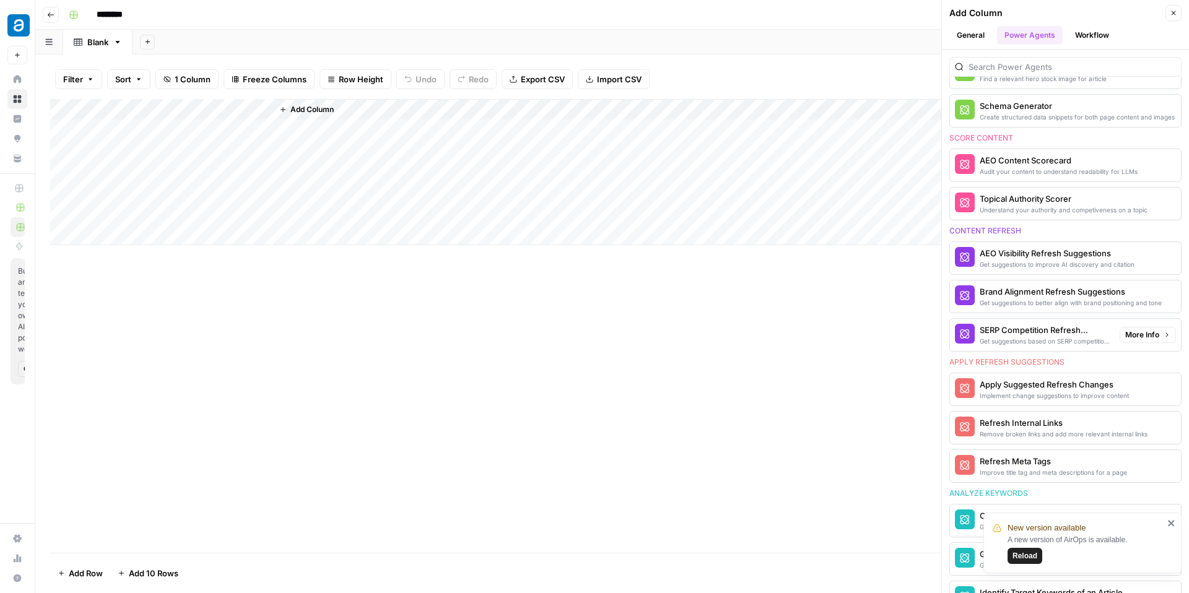
scroll to position [531, 0]
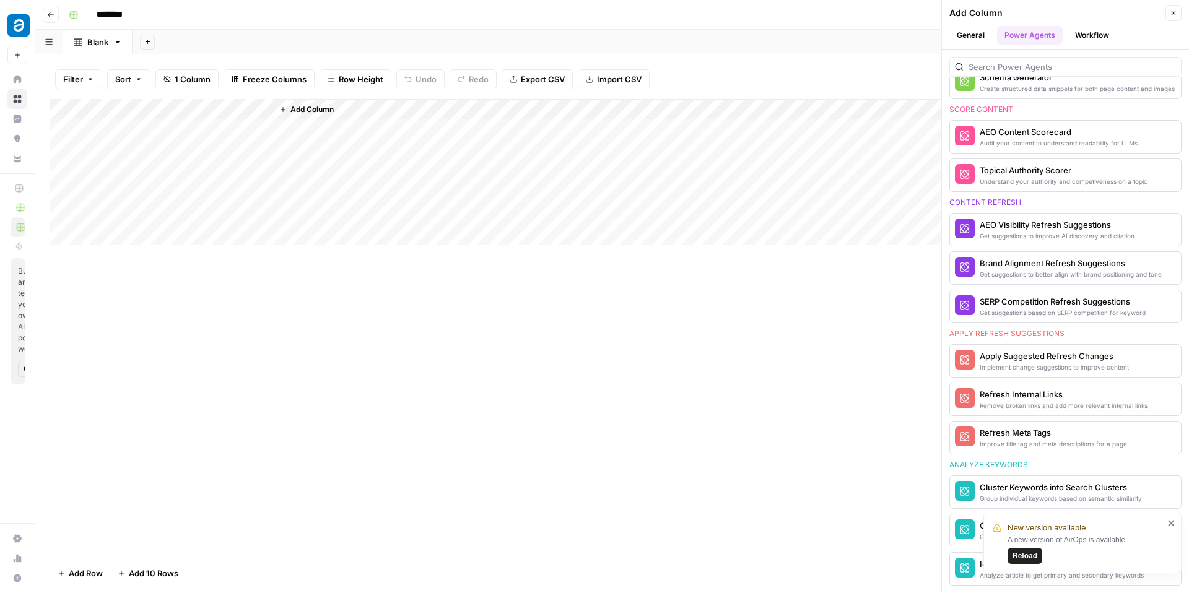
click at [1172, 523] on icon "close" at bounding box center [1171, 523] width 6 height 6
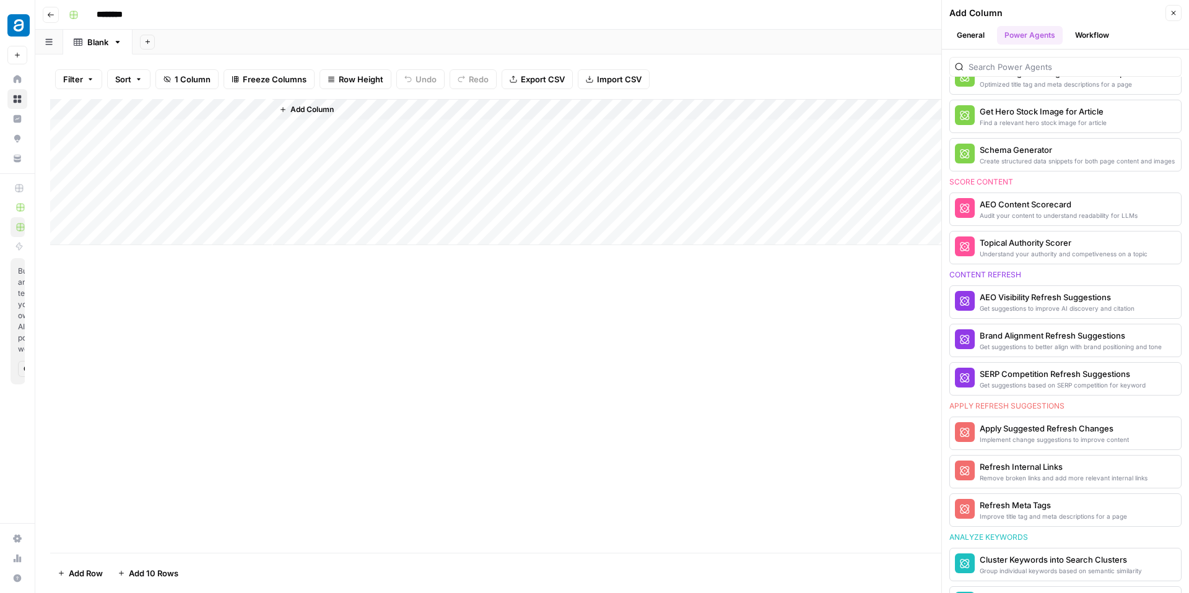
scroll to position [497, 0]
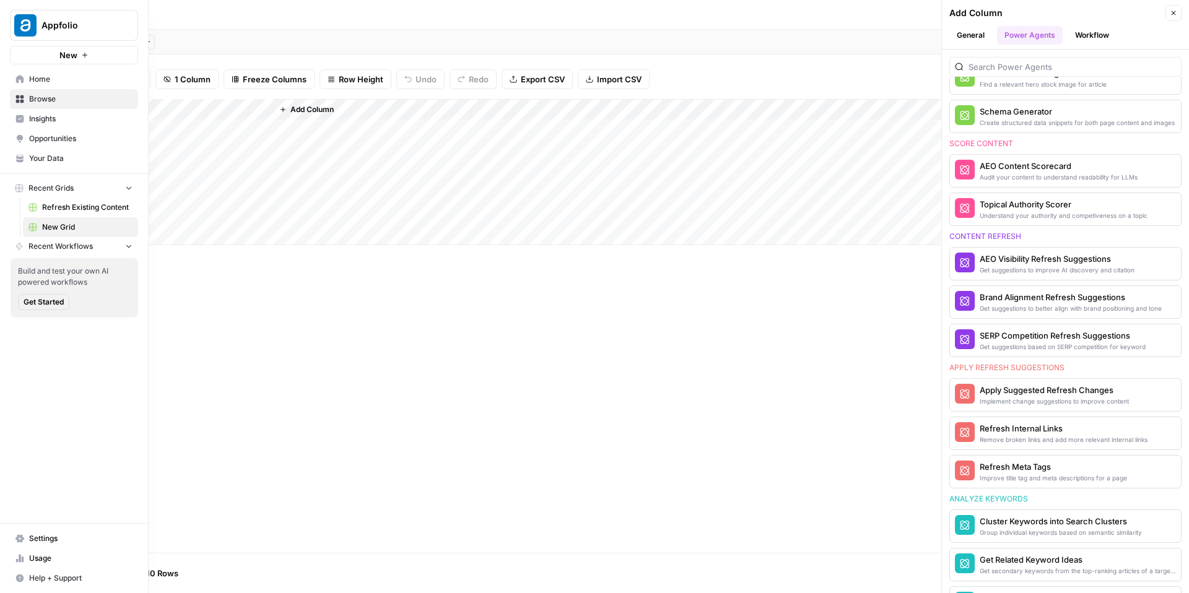
click at [42, 83] on span "Home" at bounding box center [80, 79] width 103 height 11
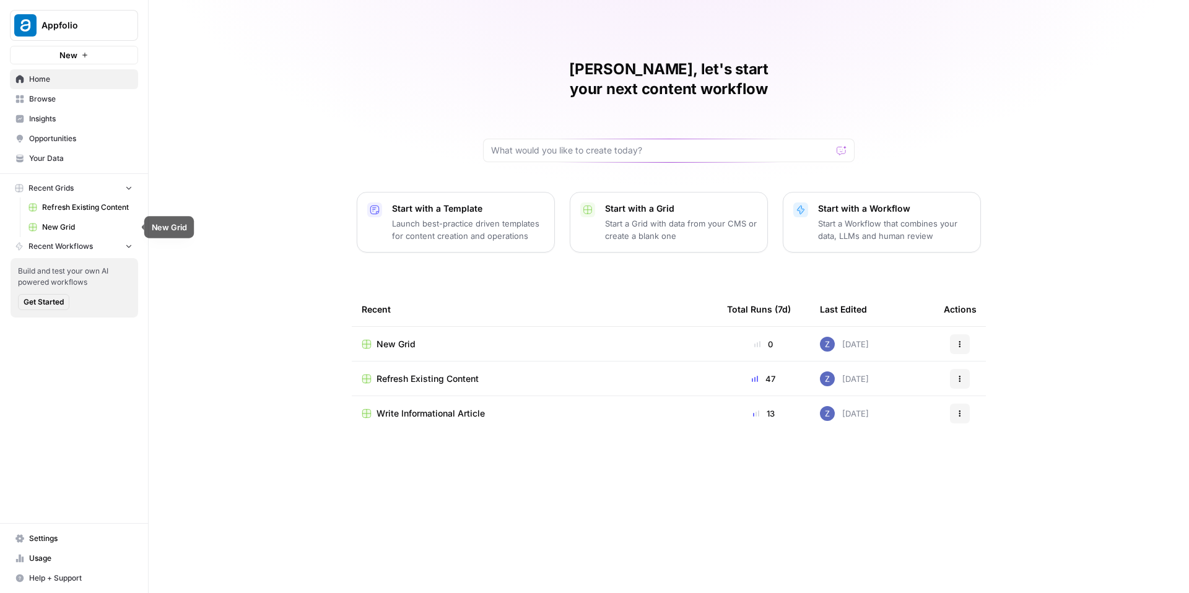
click at [77, 224] on span "New Grid" at bounding box center [87, 227] width 90 height 11
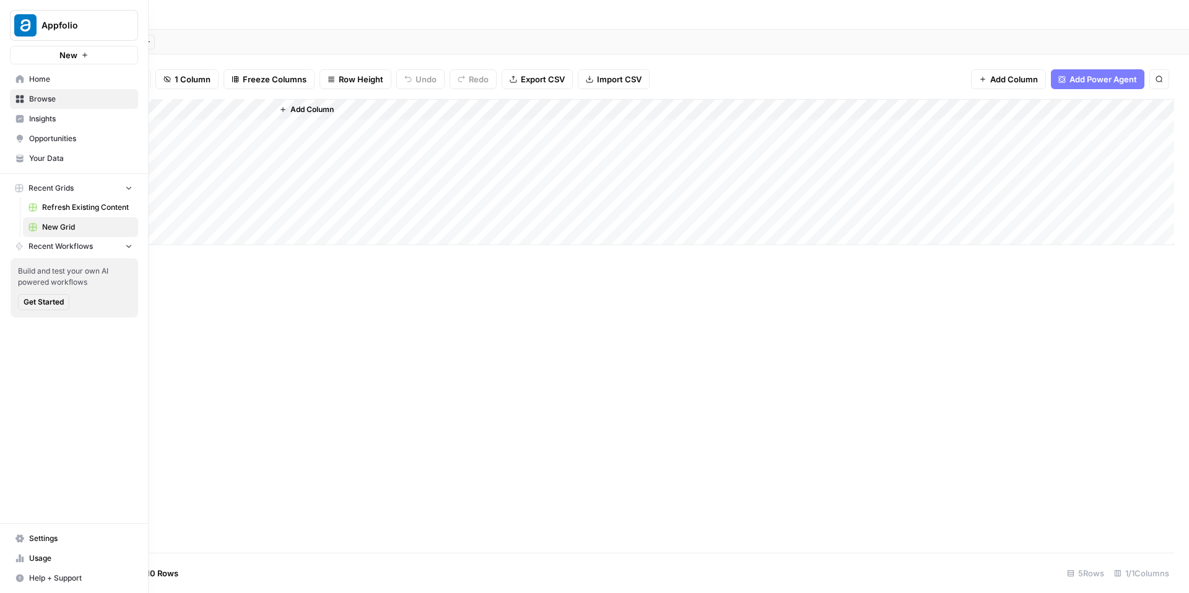
click at [50, 100] on span "Browse" at bounding box center [80, 99] width 103 height 11
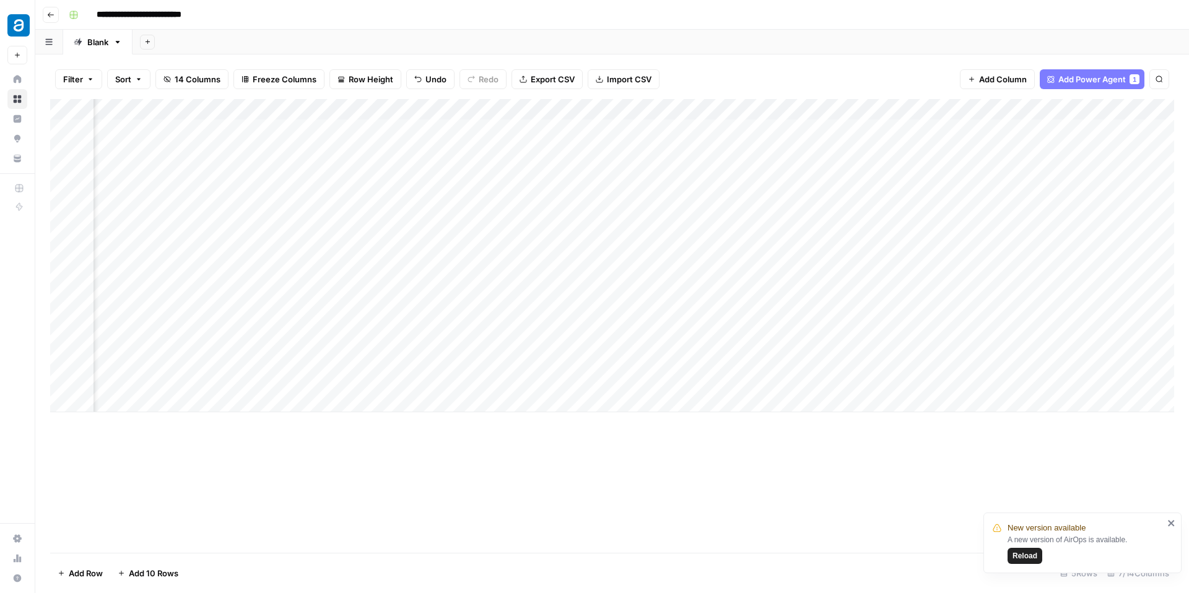
scroll to position [0, 147]
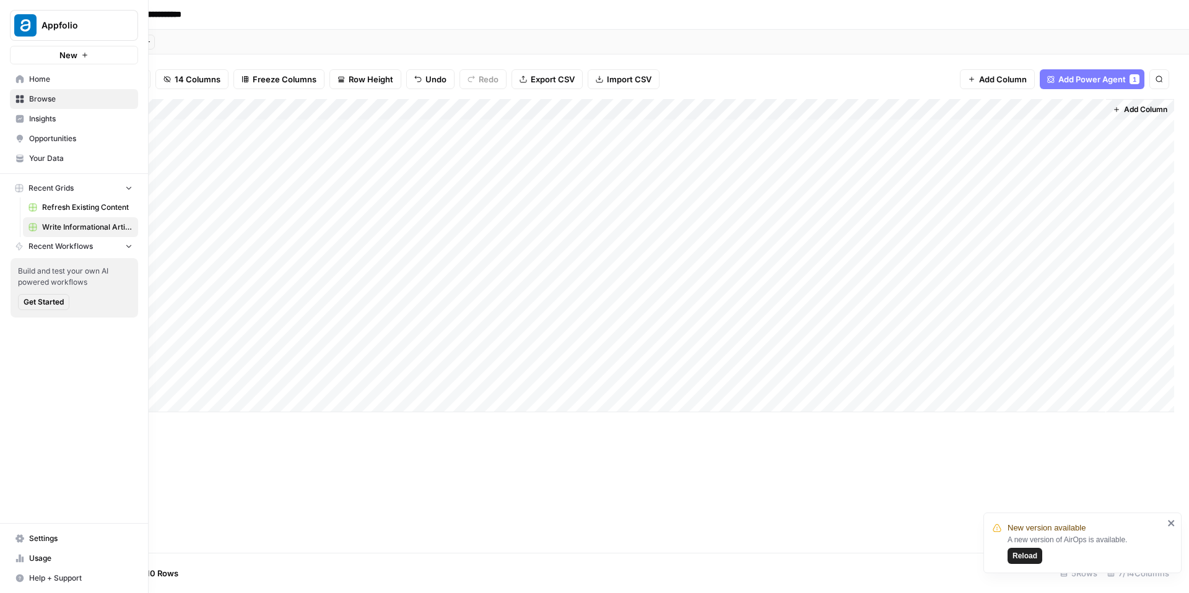
click at [51, 116] on span "Insights" at bounding box center [80, 118] width 103 height 11
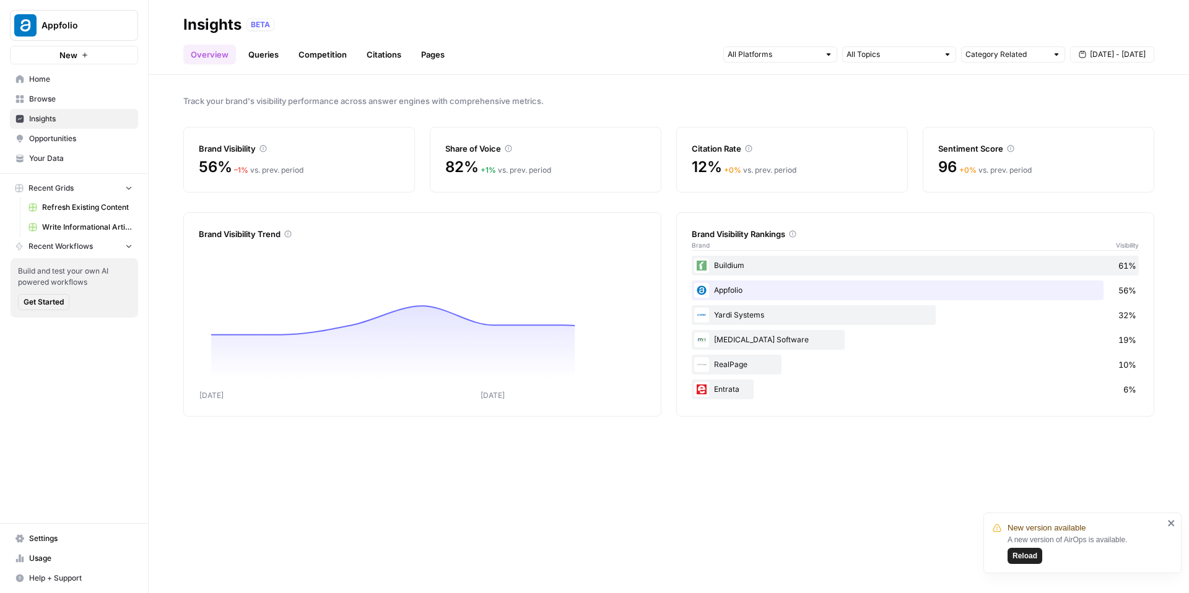
click at [102, 136] on span "Opportunities" at bounding box center [80, 138] width 103 height 11
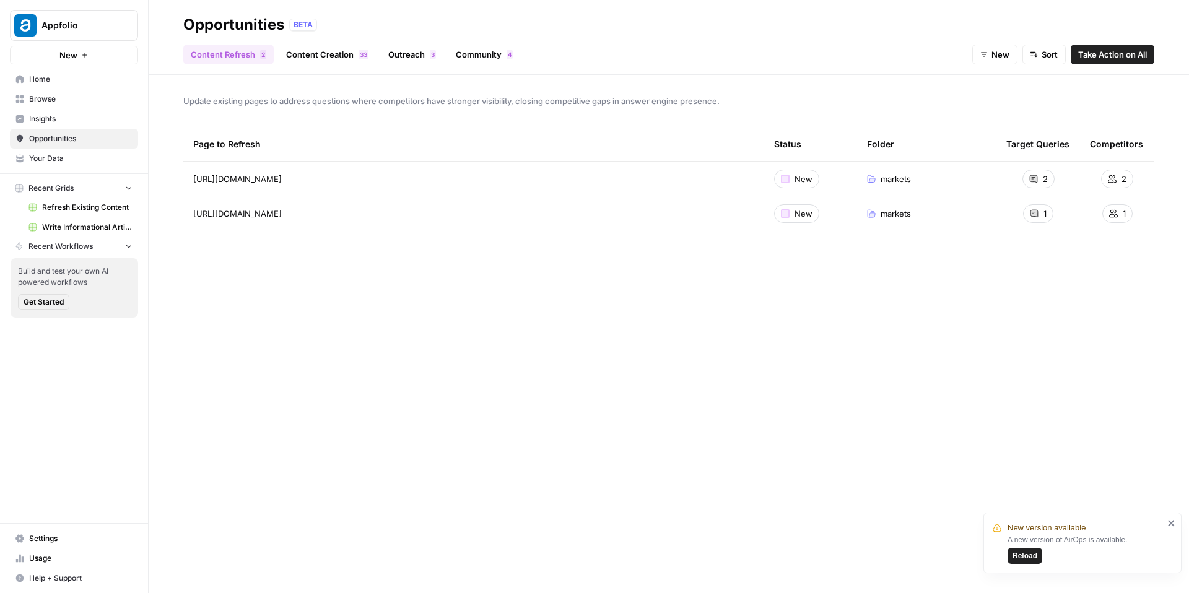
click at [423, 54] on link "Outreach 3" at bounding box center [412, 55] width 63 height 20
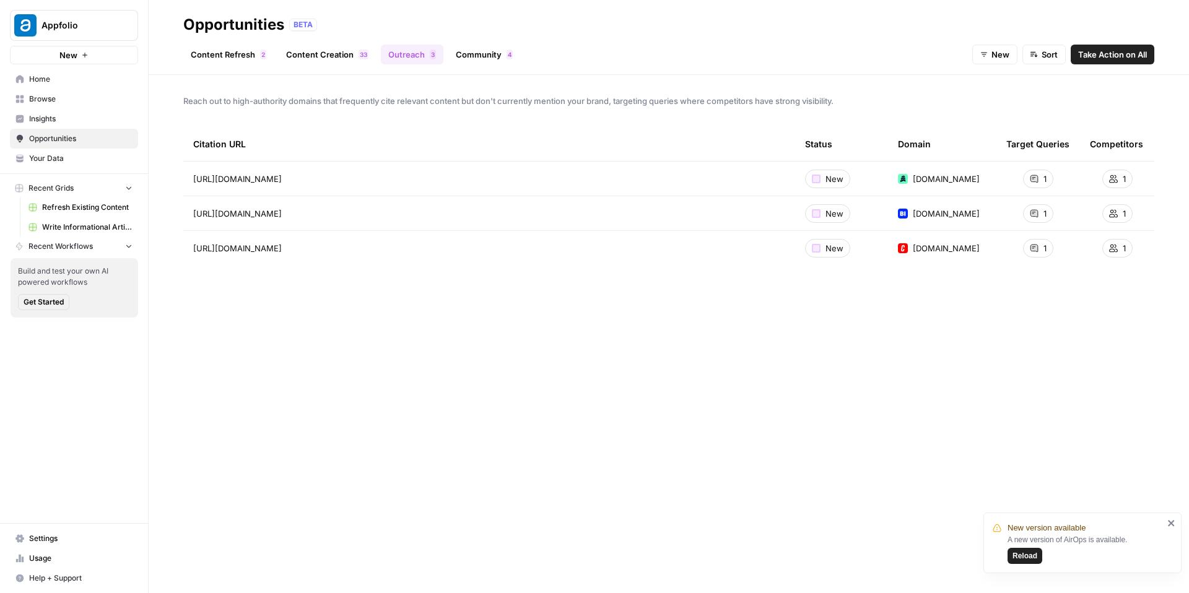
click at [1113, 53] on span "Take Action on All" at bounding box center [1112, 54] width 69 height 12
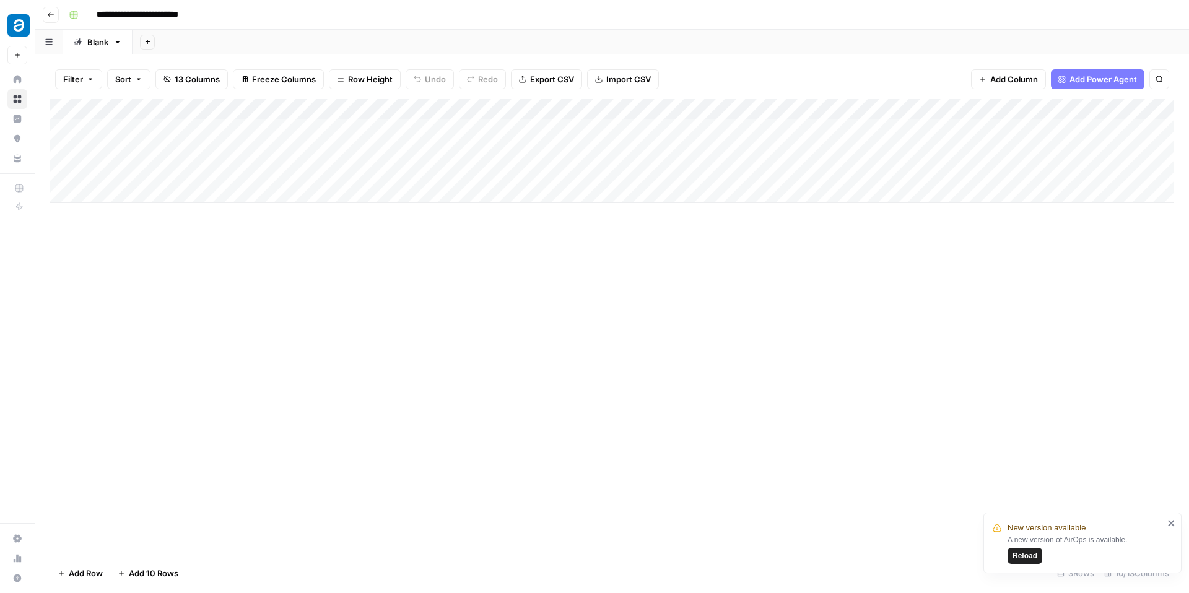
click at [460, 129] on div "Add Column" at bounding box center [612, 151] width 1124 height 104
click at [460, 148] on div "Add Column" at bounding box center [612, 151] width 1124 height 104
click at [463, 148] on div "Add Column" at bounding box center [612, 151] width 1124 height 104
click at [460, 168] on div "Add Column" at bounding box center [612, 151] width 1124 height 104
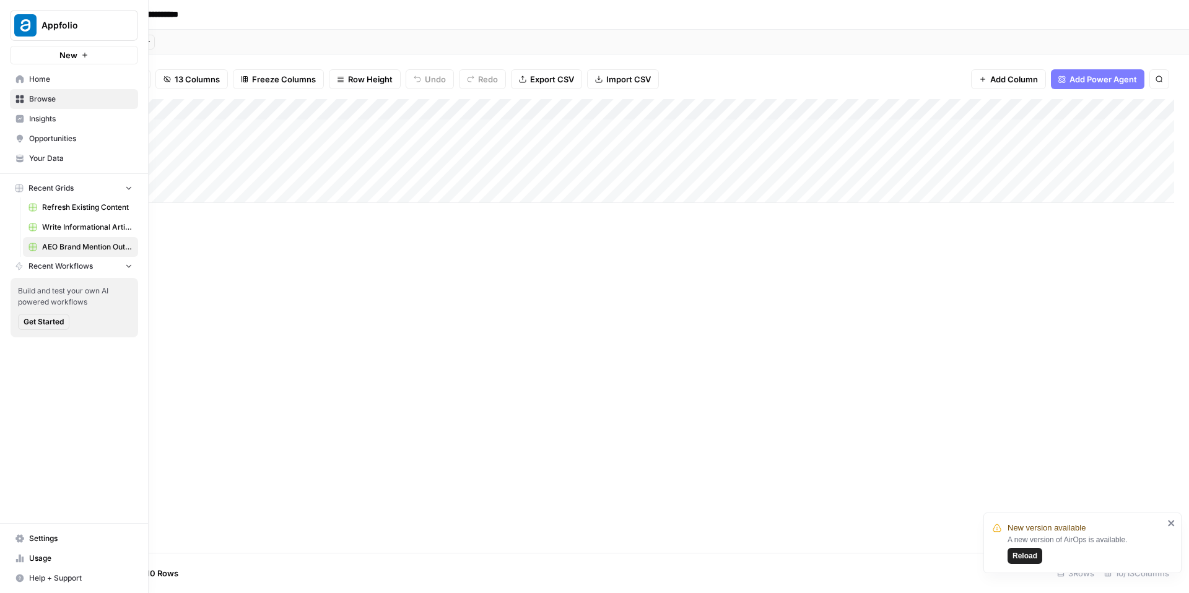
click at [58, 137] on span "Opportunities" at bounding box center [80, 138] width 103 height 11
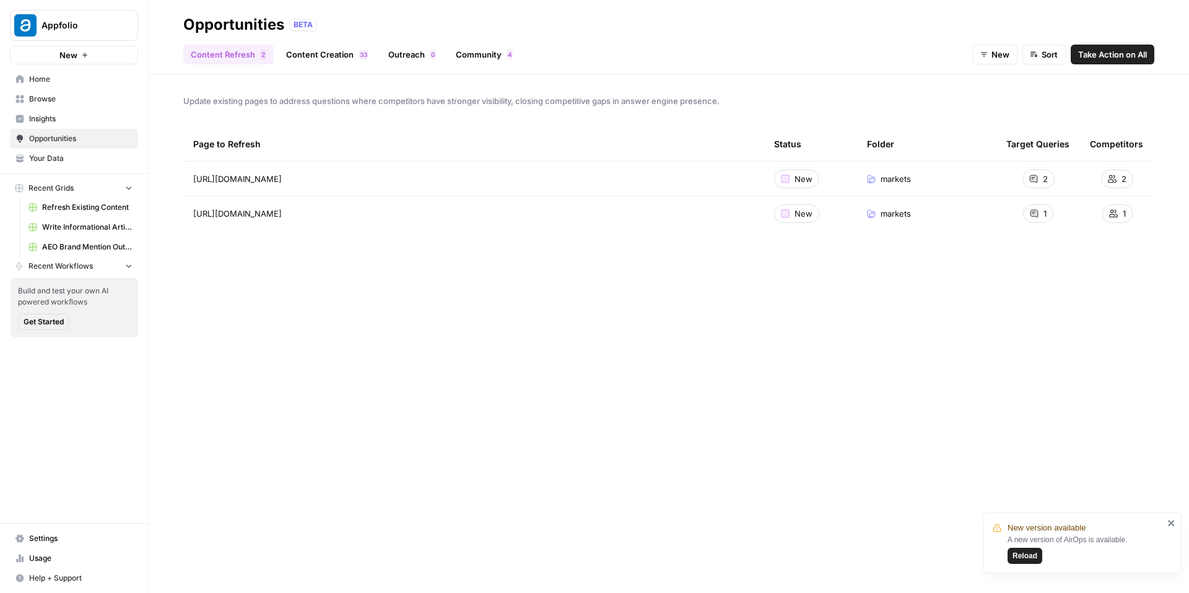
click at [415, 57] on link "Outreach 0" at bounding box center [412, 55] width 63 height 20
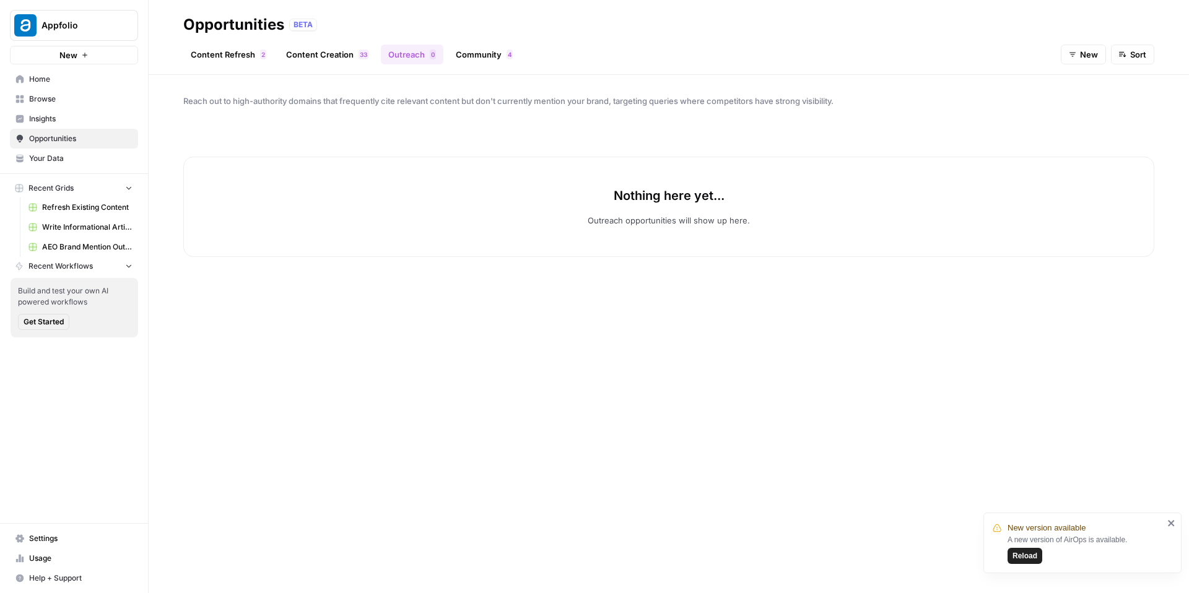
click at [1074, 61] on button "New" at bounding box center [1083, 55] width 45 height 20
click at [1091, 113] on span "In Progress" at bounding box center [1094, 118] width 44 height 12
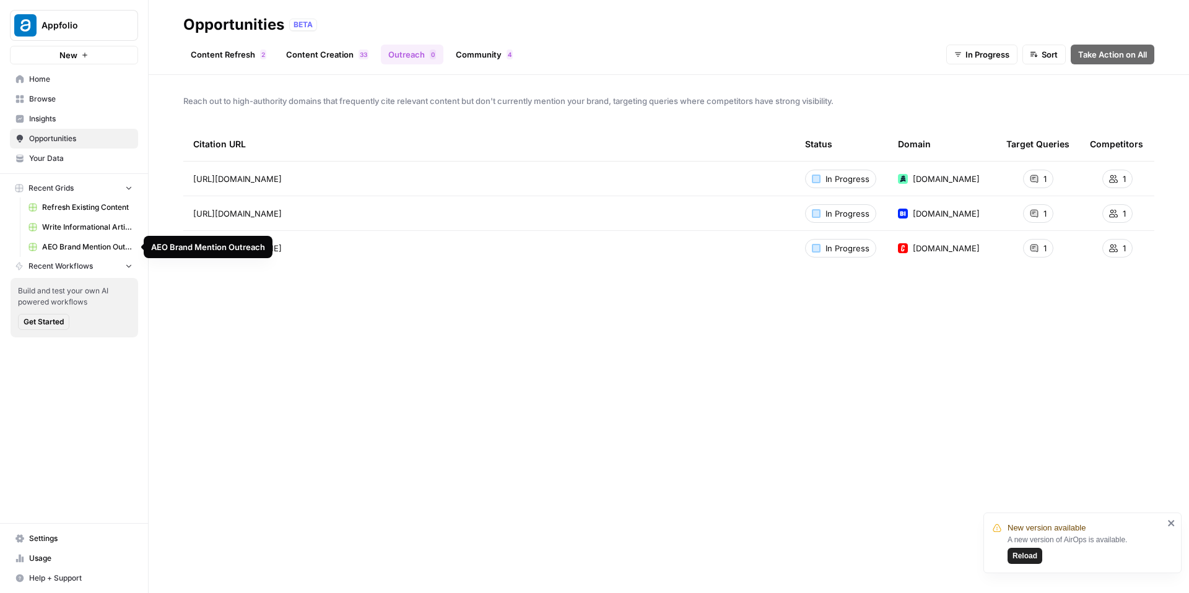
click at [75, 248] on span "AEO Brand Mention Outreach" at bounding box center [87, 247] width 90 height 11
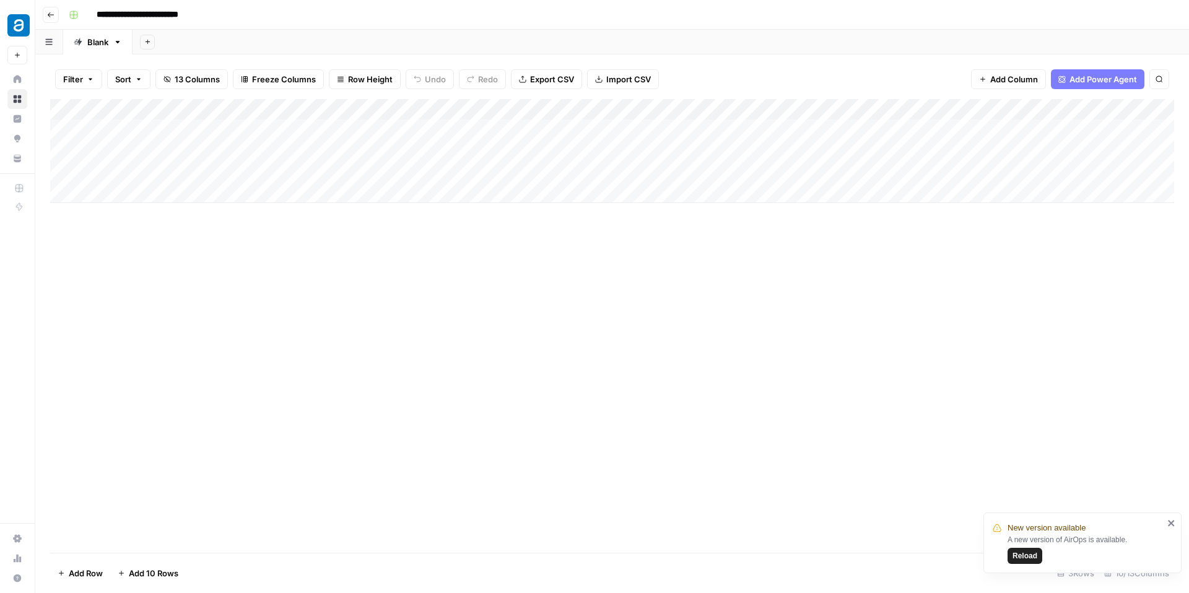
click at [798, 110] on div "Add Column" at bounding box center [612, 151] width 1124 height 104
click at [908, 109] on div "Add Column" at bounding box center [612, 151] width 1124 height 104
click at [1023, 108] on div "Add Column" at bounding box center [612, 151] width 1124 height 104
click at [811, 38] on div "Add Sheet" at bounding box center [661, 42] width 1057 height 25
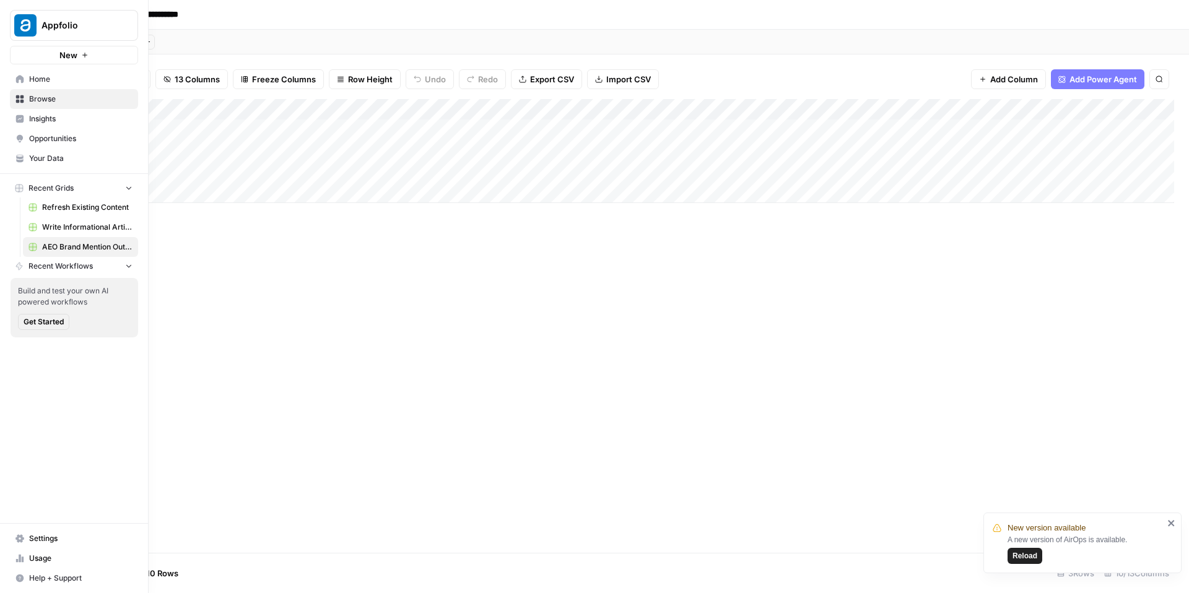
click at [38, 136] on span "Opportunities" at bounding box center [80, 138] width 103 height 11
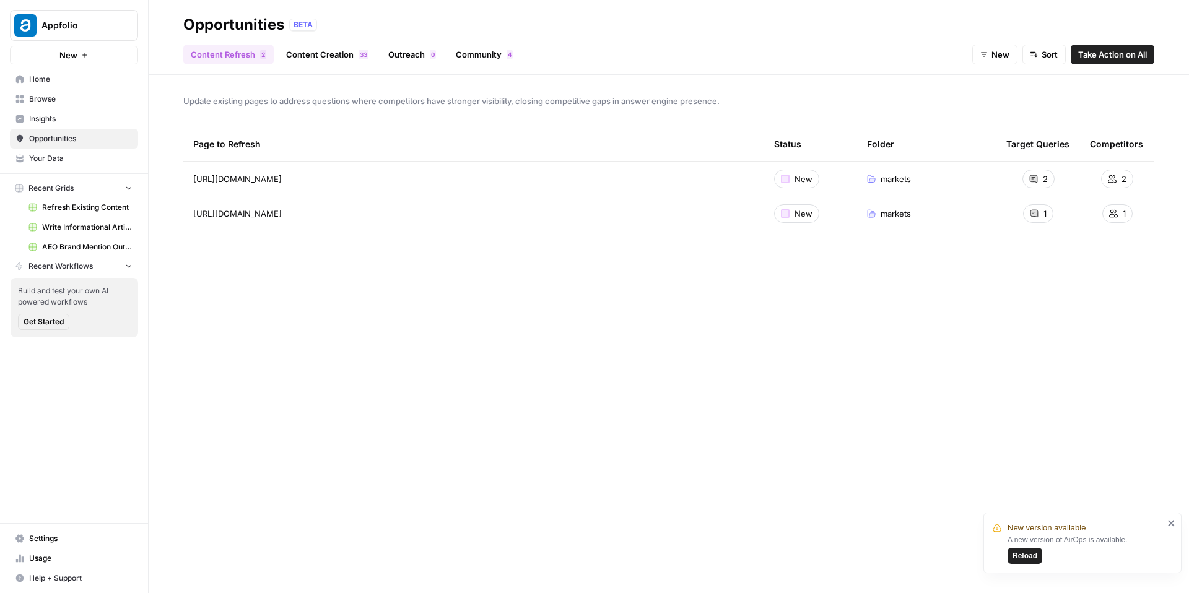
click at [413, 61] on link "Outreach 0" at bounding box center [412, 55] width 63 height 20
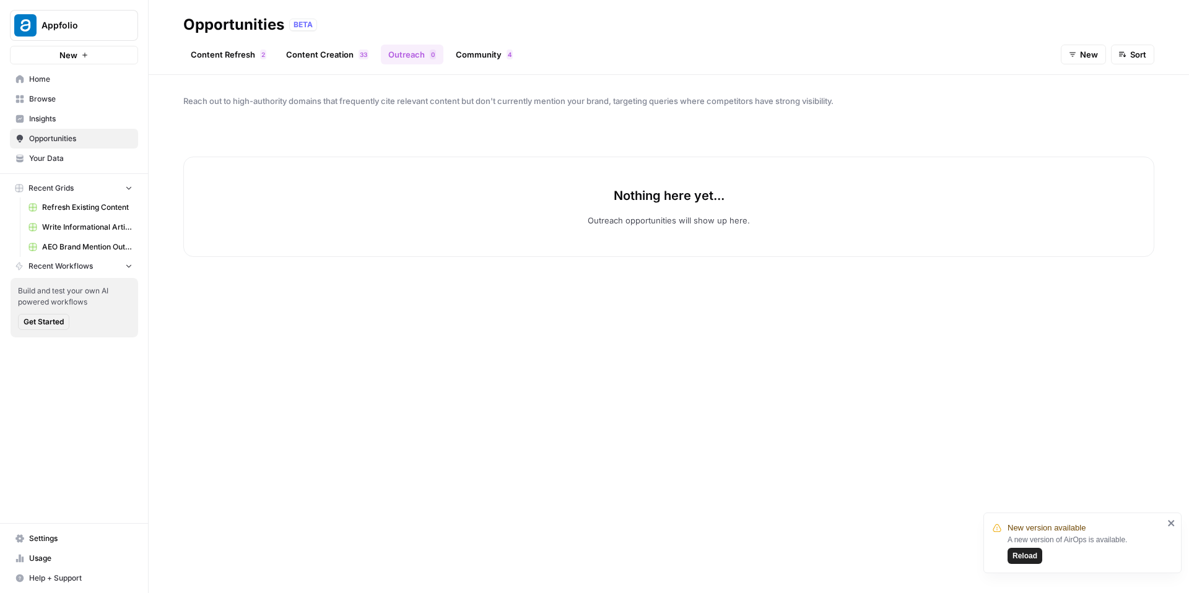
click at [1078, 55] on button "New" at bounding box center [1083, 55] width 45 height 20
click at [1088, 120] on span "In Progress" at bounding box center [1094, 118] width 44 height 12
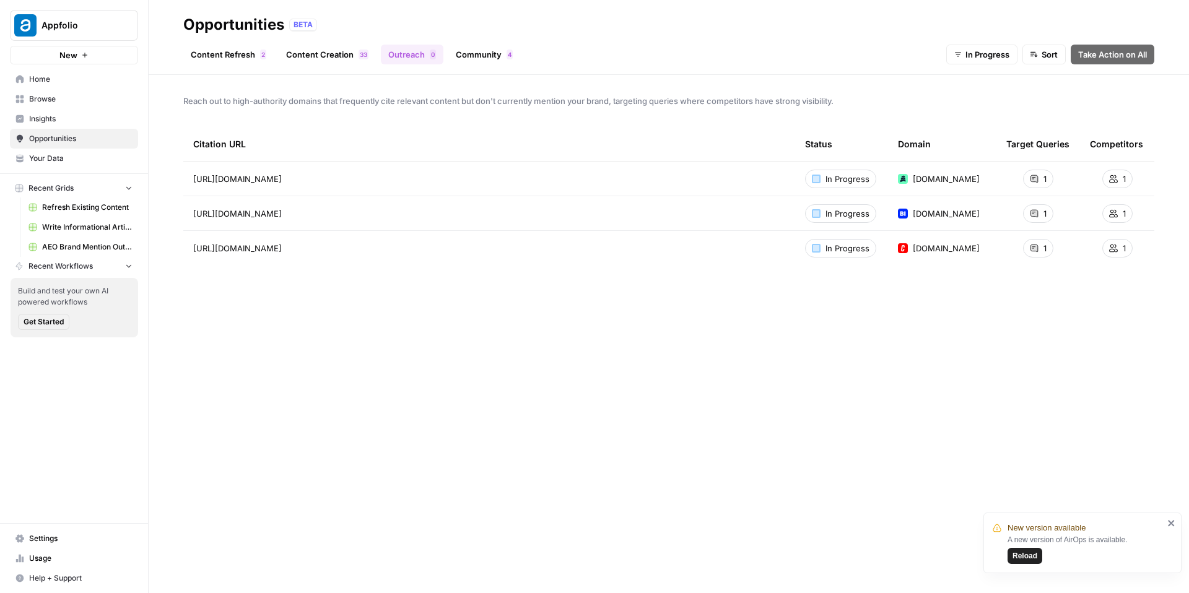
click at [485, 56] on link "Community 4" at bounding box center [484, 55] width 72 height 20
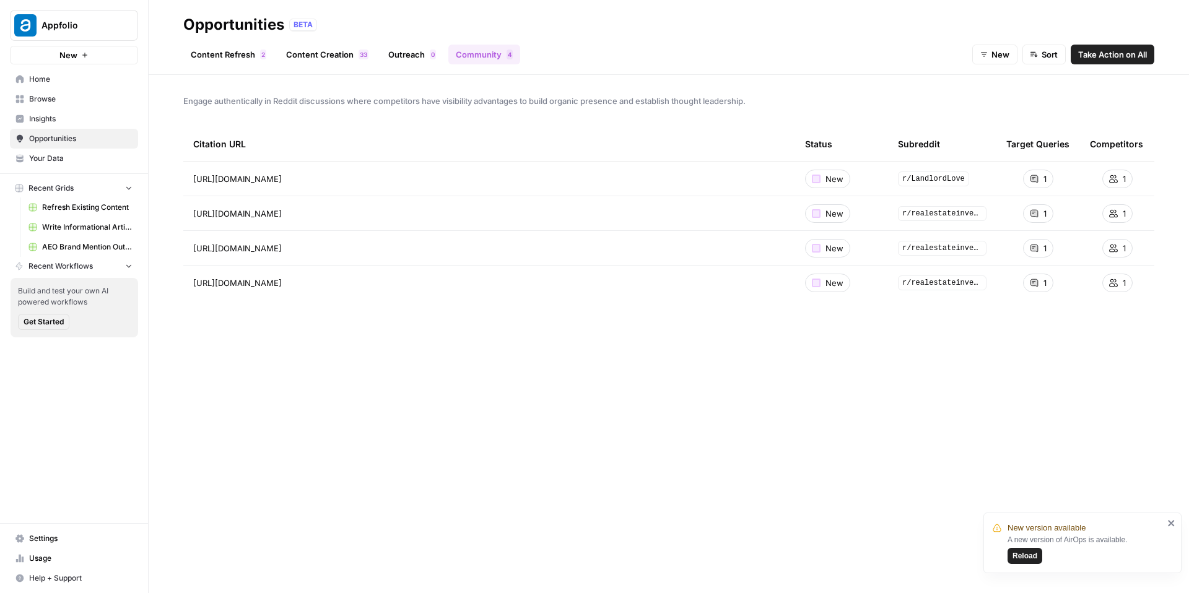
click at [1114, 55] on span "Take Action on All" at bounding box center [1112, 54] width 69 height 12
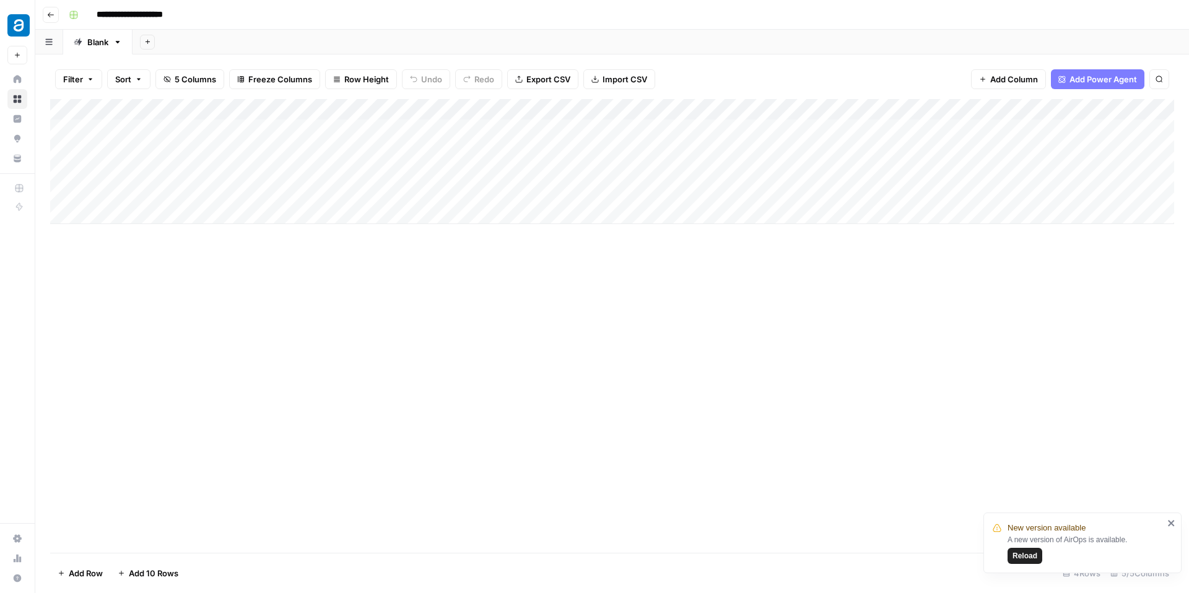
click at [424, 129] on div "Add Column" at bounding box center [612, 161] width 1124 height 125
click at [421, 148] on div "Add Column" at bounding box center [612, 161] width 1124 height 125
click at [424, 171] on div "Add Column" at bounding box center [612, 161] width 1124 height 125
click at [422, 191] on div "Add Column" at bounding box center [612, 161] width 1124 height 125
click at [715, 107] on div "Add Column" at bounding box center [612, 161] width 1124 height 125
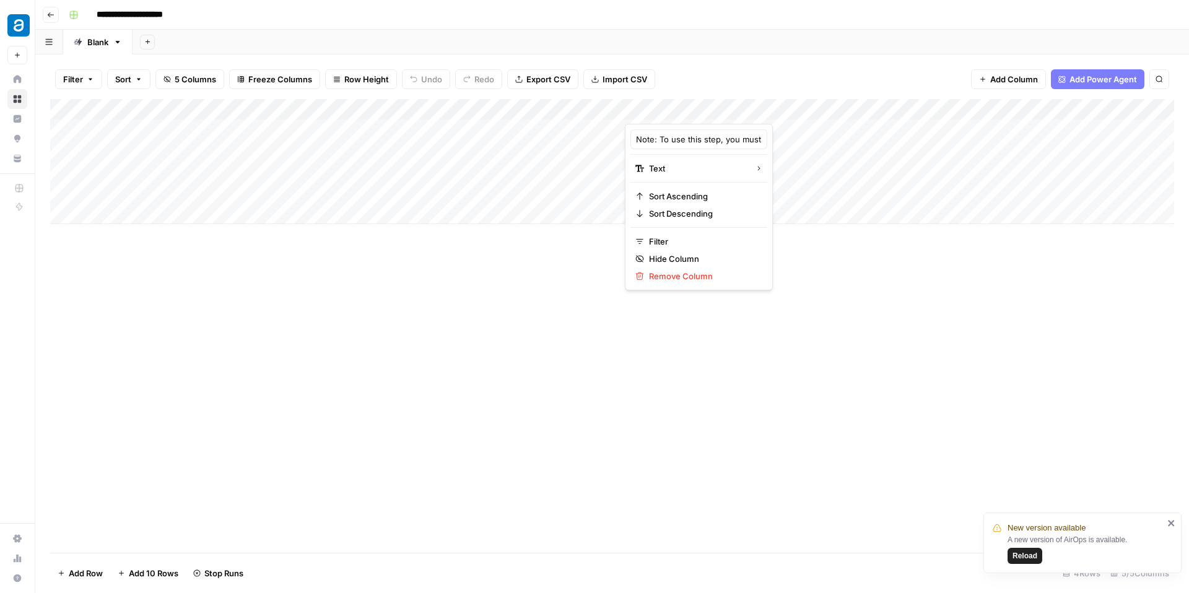
click at [715, 107] on div at bounding box center [845, 111] width 440 height 25
click at [839, 56] on div "Filter Sort 5 Columns Freeze Columns Row Height Undo Redo Export CSV Import CSV…" at bounding box center [612, 324] width 1154 height 539
click at [873, 38] on div "Add Sheet" at bounding box center [661, 42] width 1057 height 25
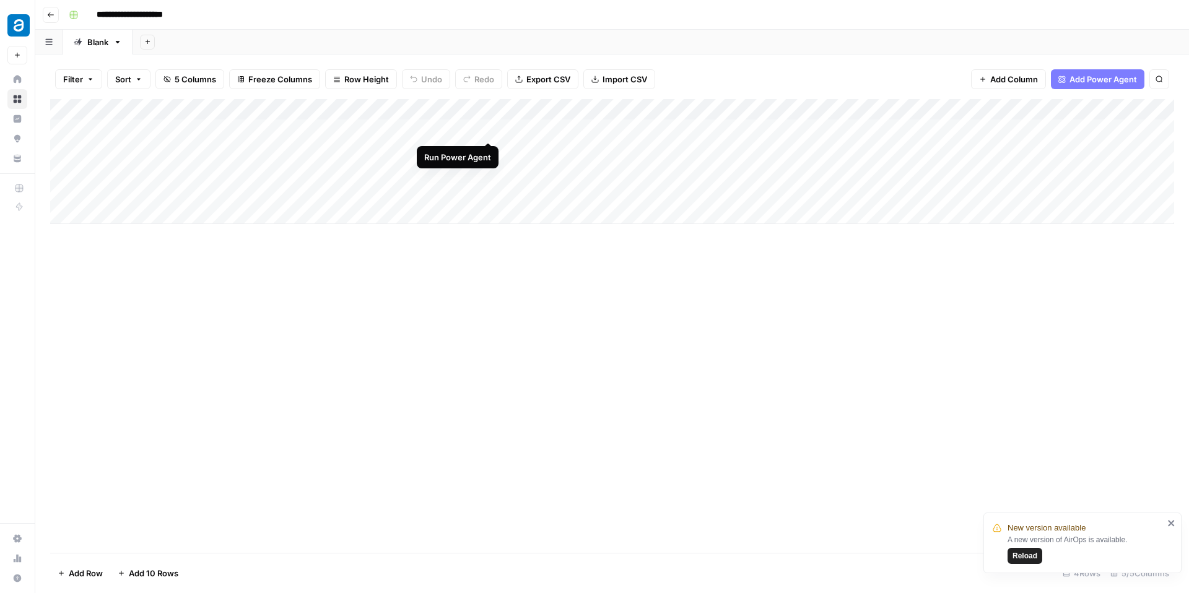
click at [486, 129] on div "Add Column" at bounding box center [612, 161] width 1124 height 125
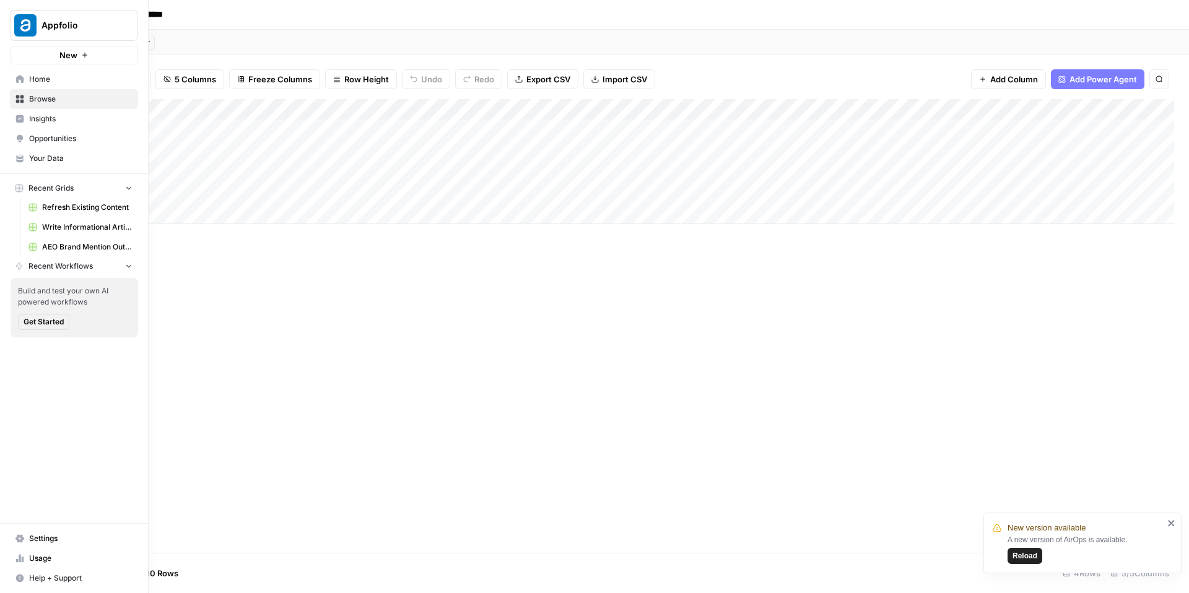
click at [55, 99] on span "Browse" at bounding box center [80, 99] width 103 height 11
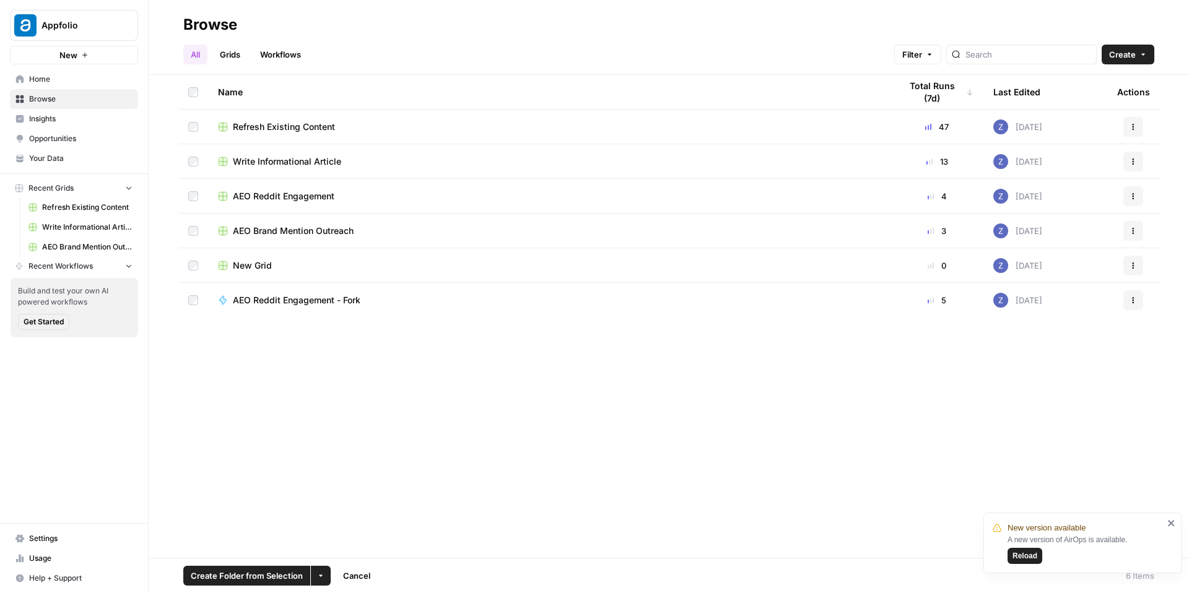
click at [325, 579] on button "More Options" at bounding box center [321, 576] width 20 height 20
click at [343, 544] on span "Delete" at bounding box center [350, 547] width 31 height 12
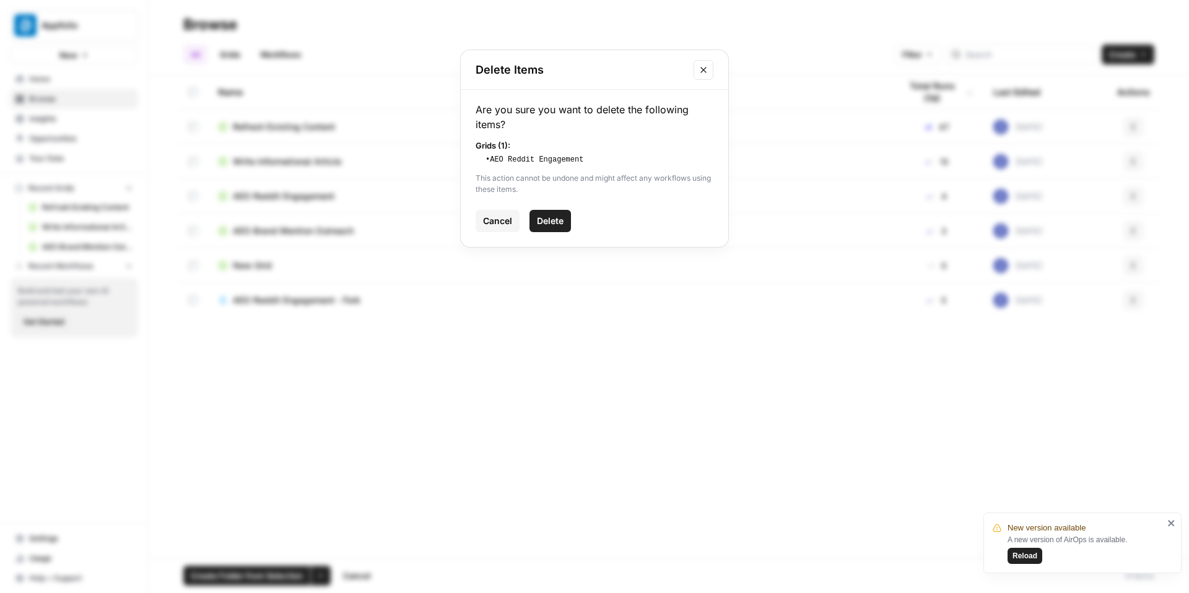
click at [550, 222] on span "Delete" at bounding box center [550, 221] width 27 height 12
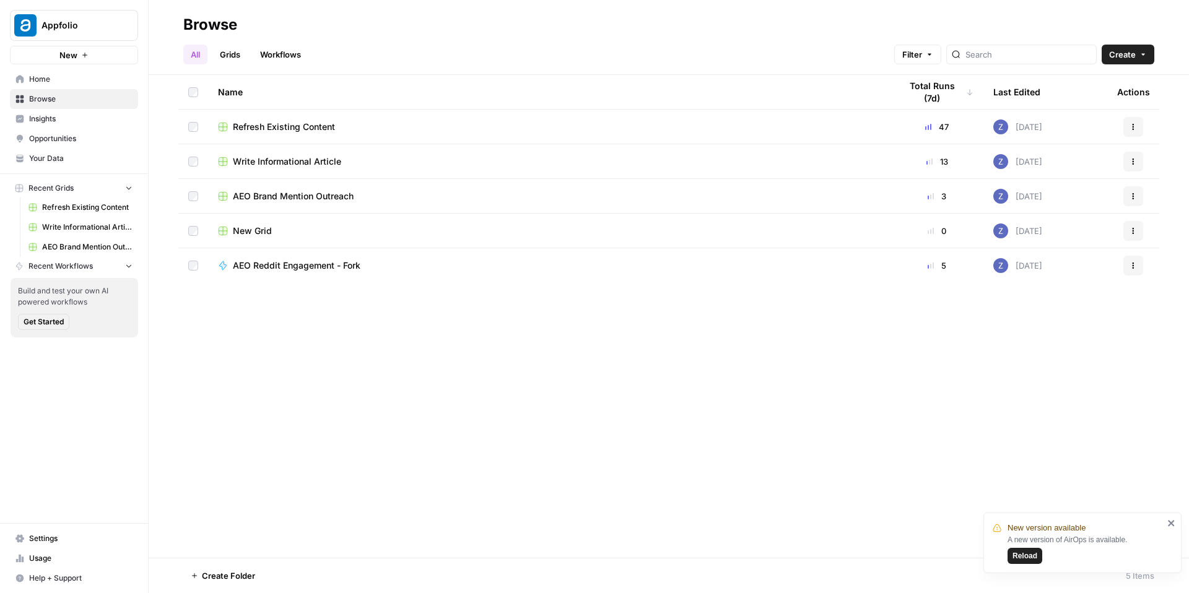
click at [73, 138] on span "Opportunities" at bounding box center [80, 138] width 103 height 11
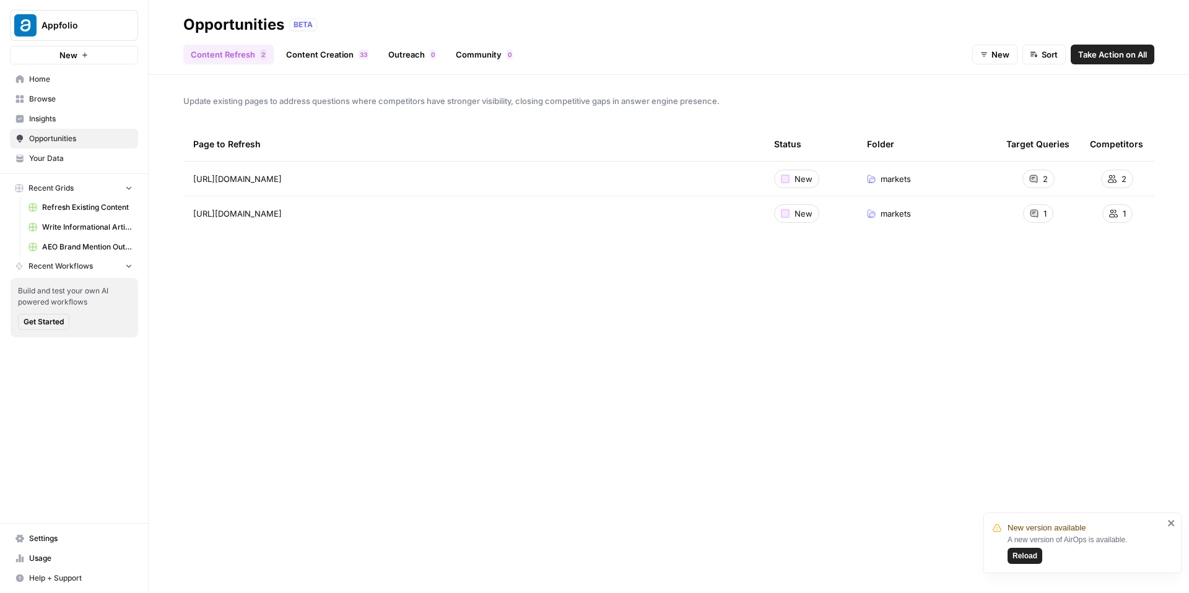
click at [492, 53] on link "Community 0" at bounding box center [484, 55] width 72 height 20
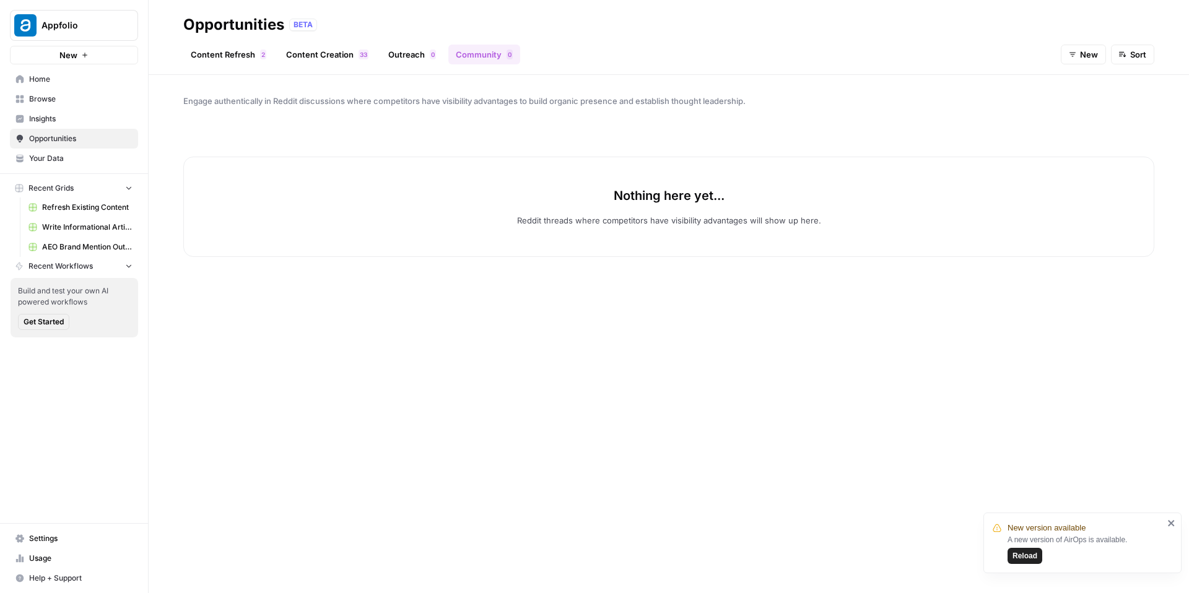
click at [1082, 58] on span "New" at bounding box center [1089, 54] width 18 height 12
click at [1088, 123] on span "In Progress" at bounding box center [1094, 118] width 44 height 12
click at [1080, 54] on span "In Progress" at bounding box center [1076, 54] width 44 height 12
click at [1068, 136] on span "Archived" at bounding box center [1068, 135] width 44 height 12
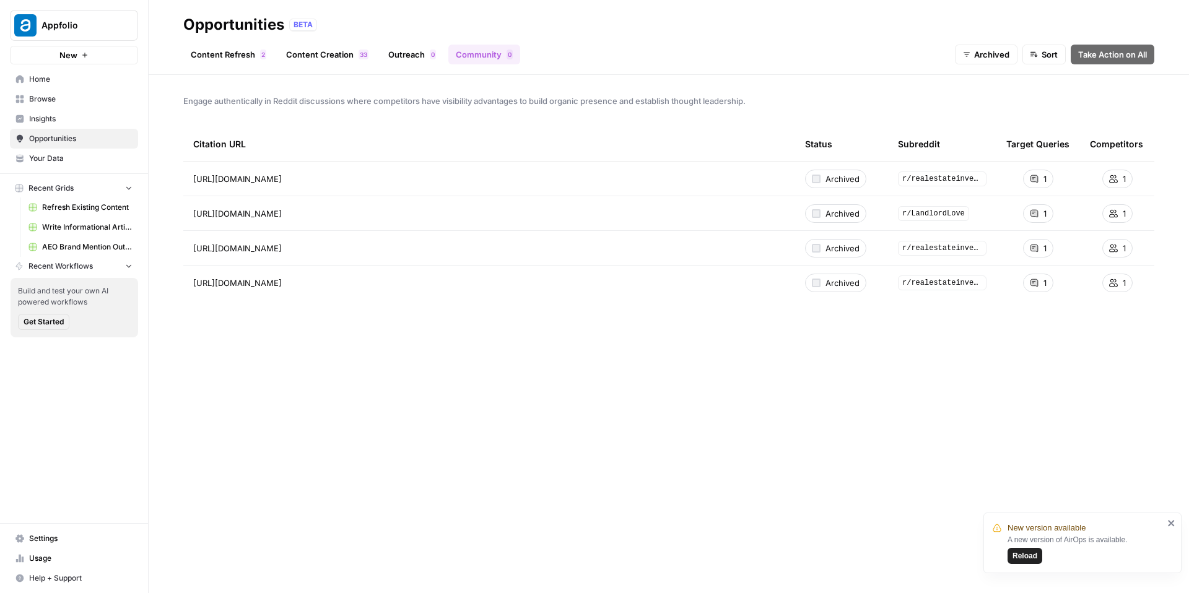
click at [408, 57] on link "Outreach 0" at bounding box center [412, 55] width 63 height 20
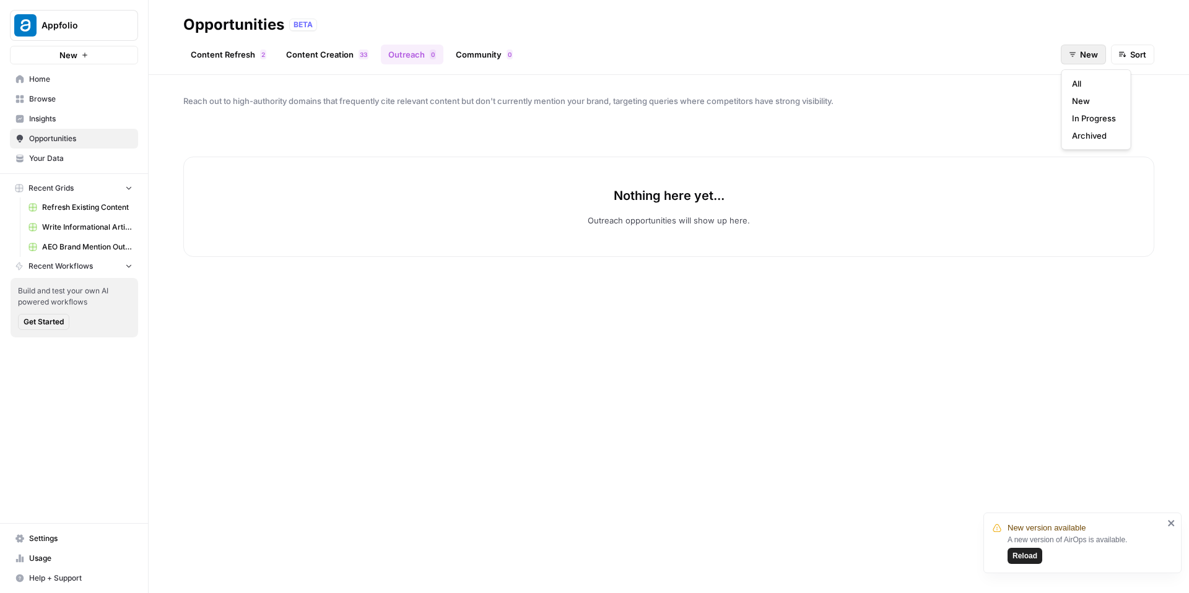
click at [1077, 48] on button "New" at bounding box center [1083, 55] width 45 height 20
click at [1080, 115] on span "In Progress" at bounding box center [1094, 118] width 44 height 12
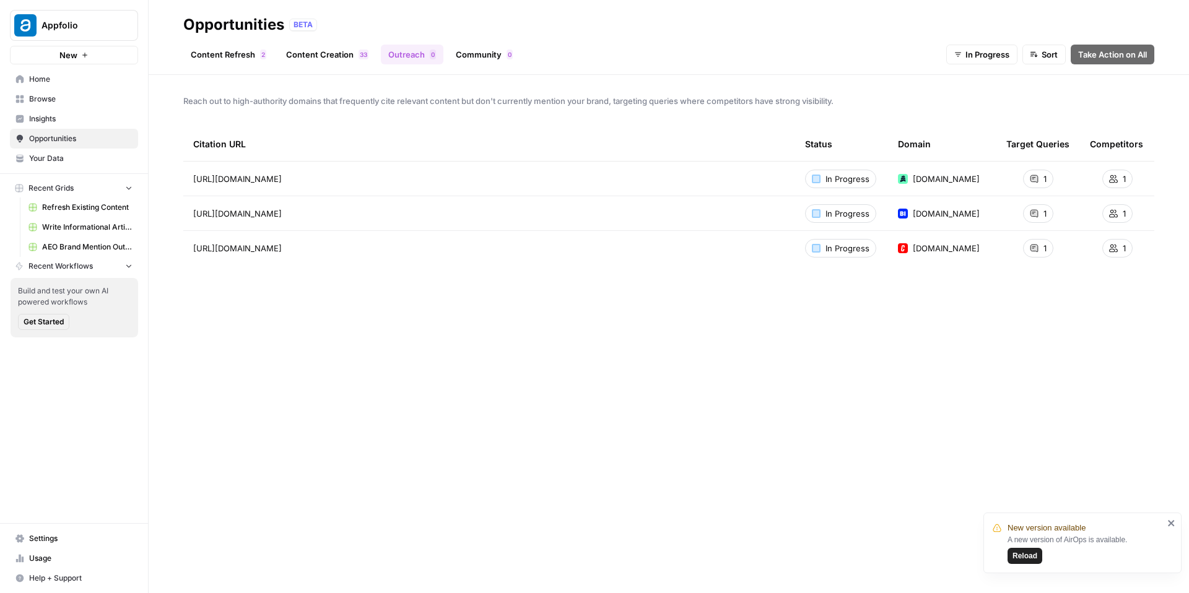
click at [351, 58] on link "Content Creation 3 3" at bounding box center [327, 55] width 97 height 20
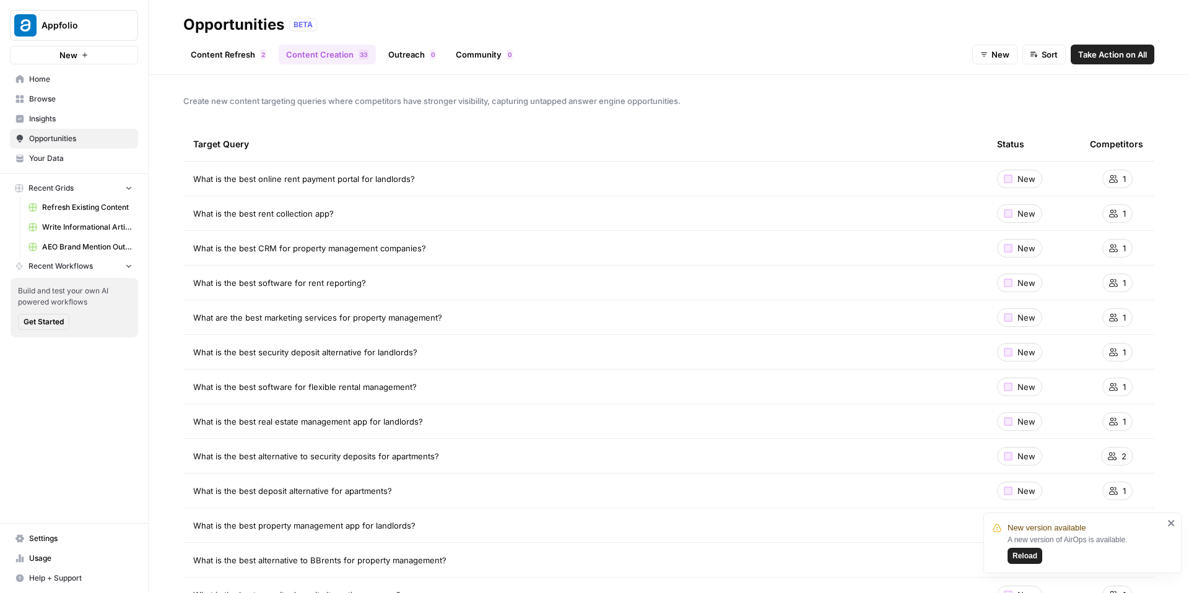
click at [234, 61] on link "Content Refresh 2" at bounding box center [228, 55] width 90 height 20
